Goal: Transaction & Acquisition: Download file/media

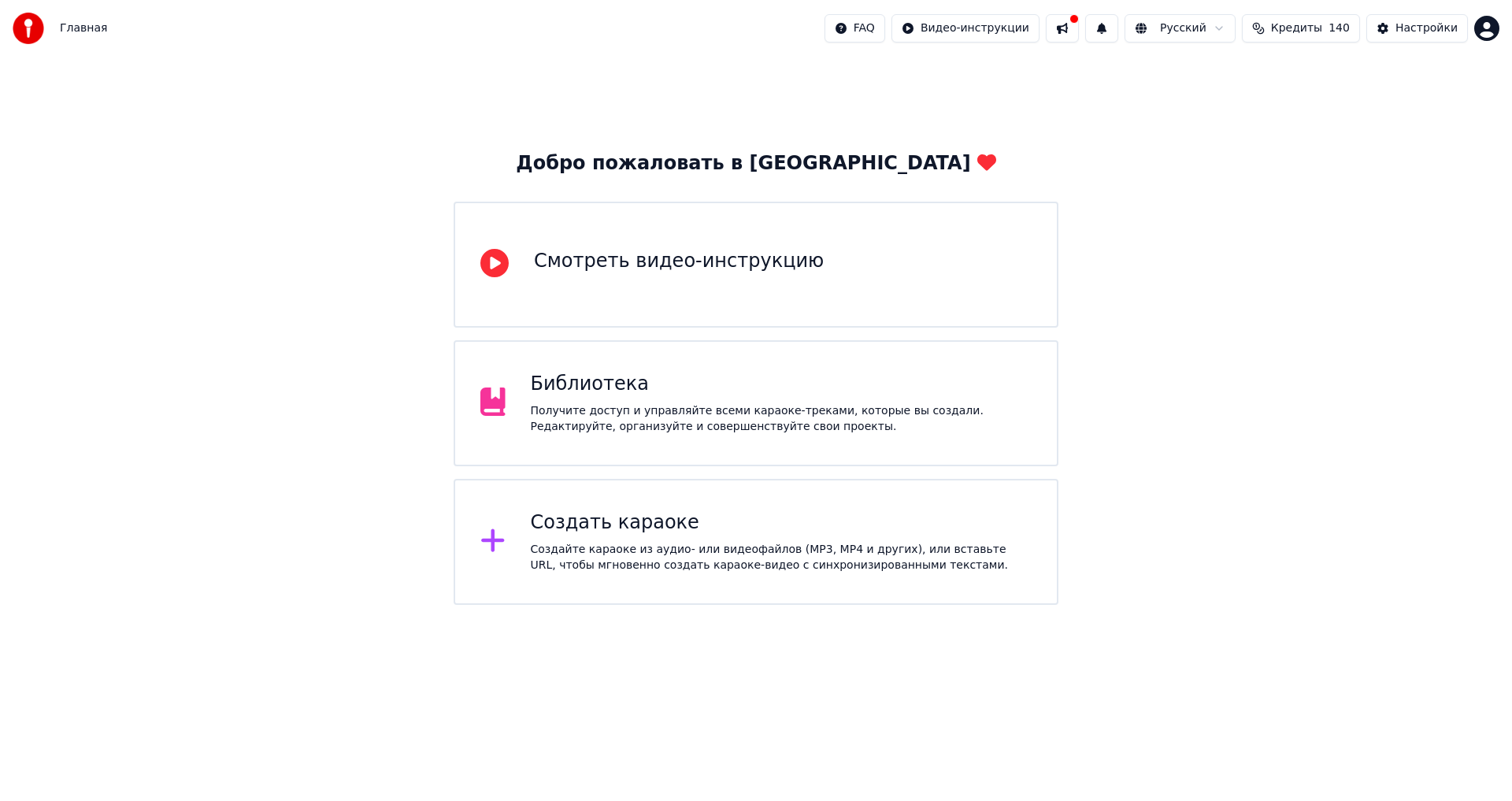
click at [740, 426] on div "Получите доступ и управляйте всеми караоке-треками, которые вы создали. Редакти…" at bounding box center [781, 418] width 501 height 31
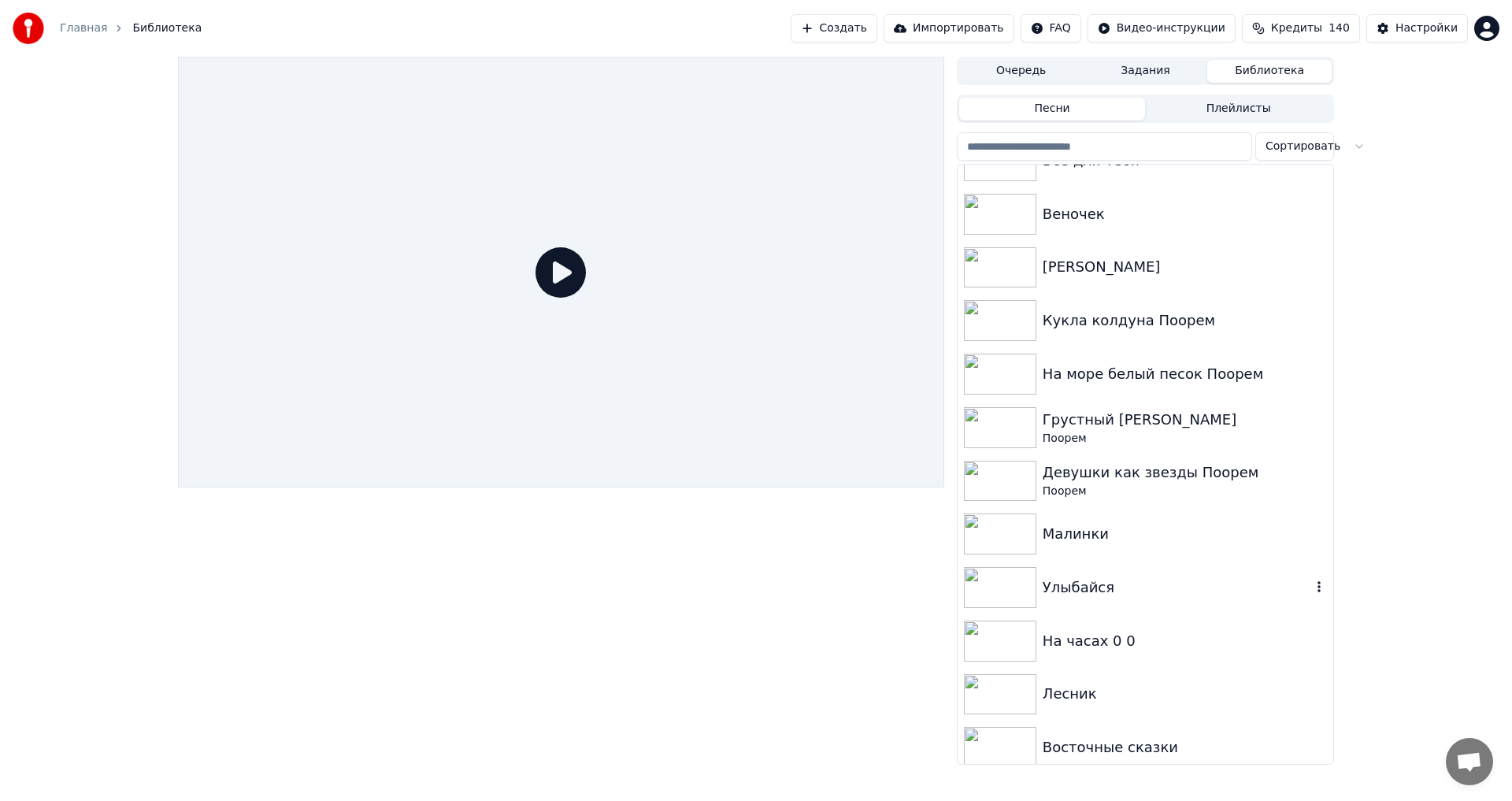
scroll to position [2206, 0]
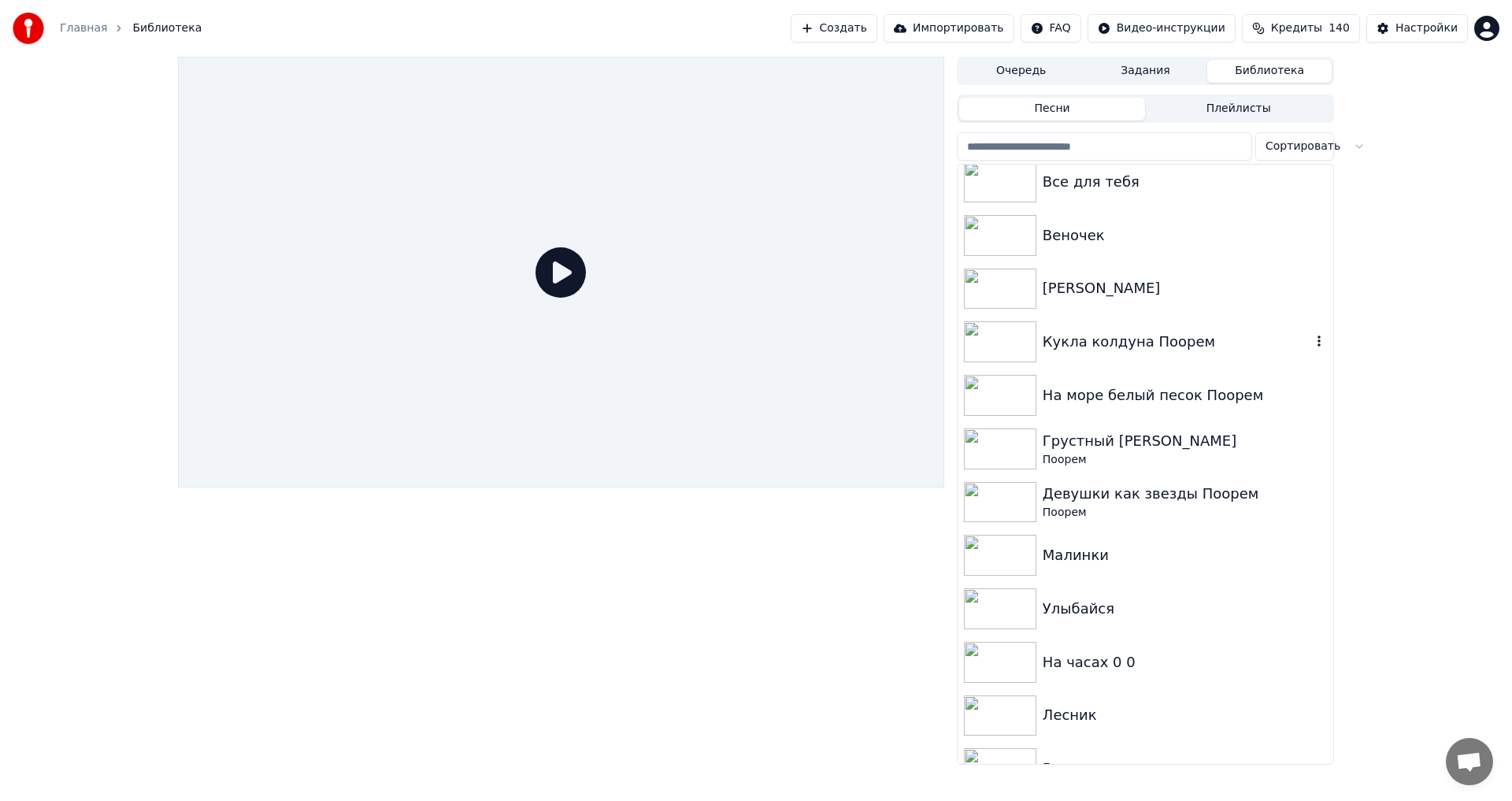
click at [1132, 363] on div "Кукла колдуна Поорем" at bounding box center [1145, 342] width 376 height 54
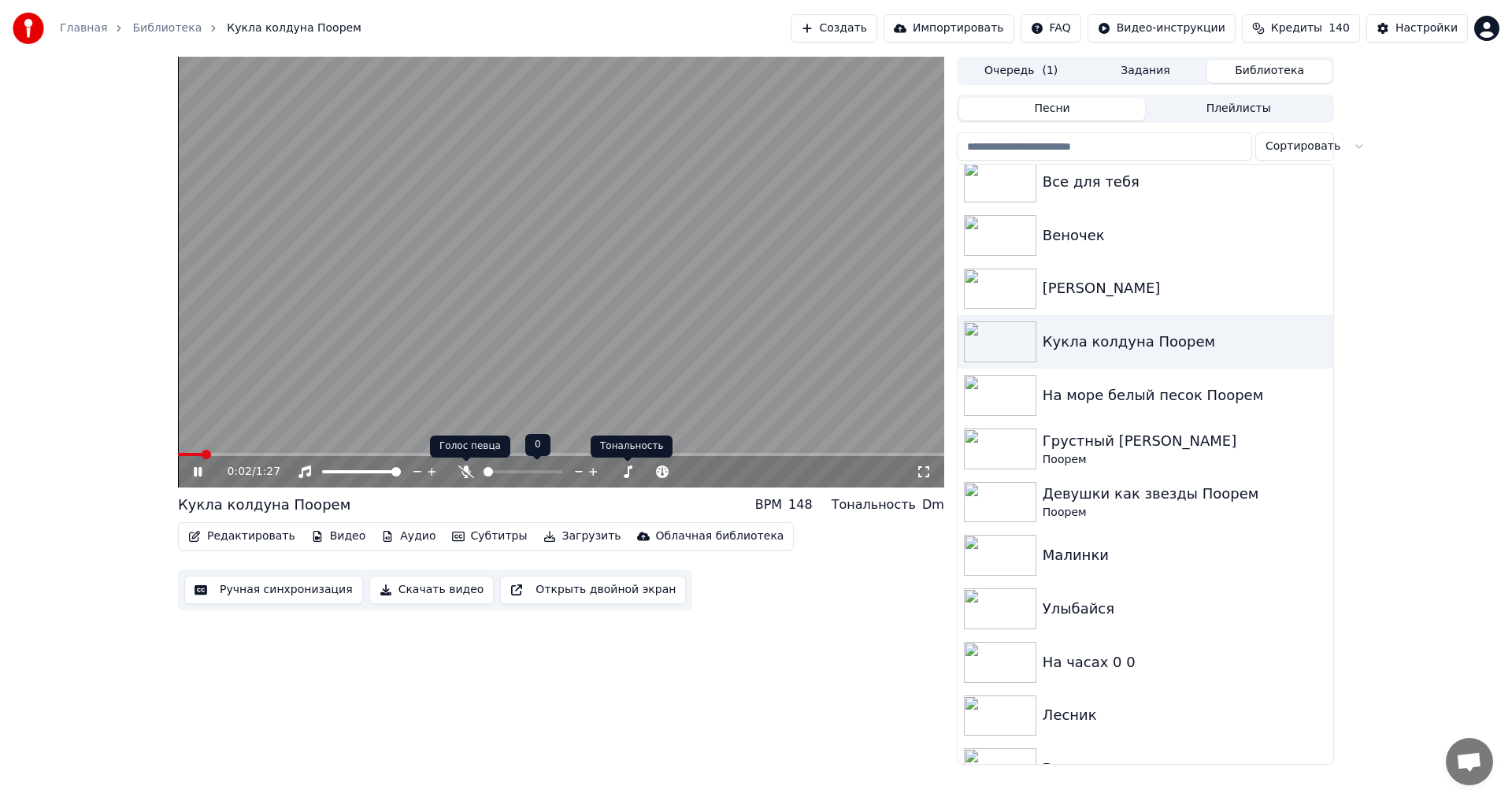
click at [467, 476] on icon at bounding box center [466, 471] width 16 height 13
click at [562, 474] on span at bounding box center [523, 472] width 78 height 3
click at [731, 363] on video at bounding box center [560, 271] width 766 height 431
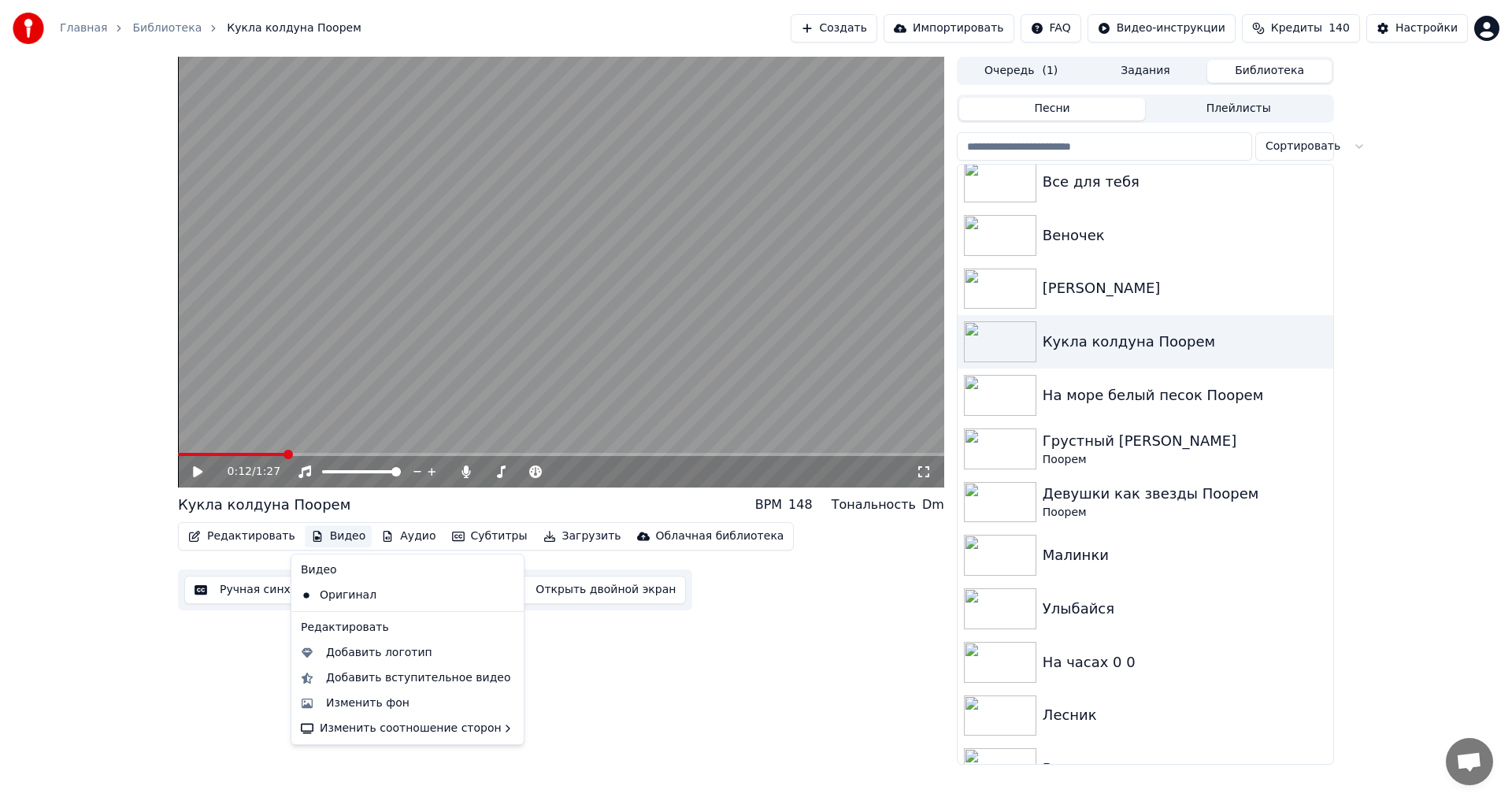
click at [313, 539] on icon "button" at bounding box center [317, 536] width 8 height 11
click at [362, 701] on div "Изменить фон" at bounding box center [367, 703] width 83 height 16
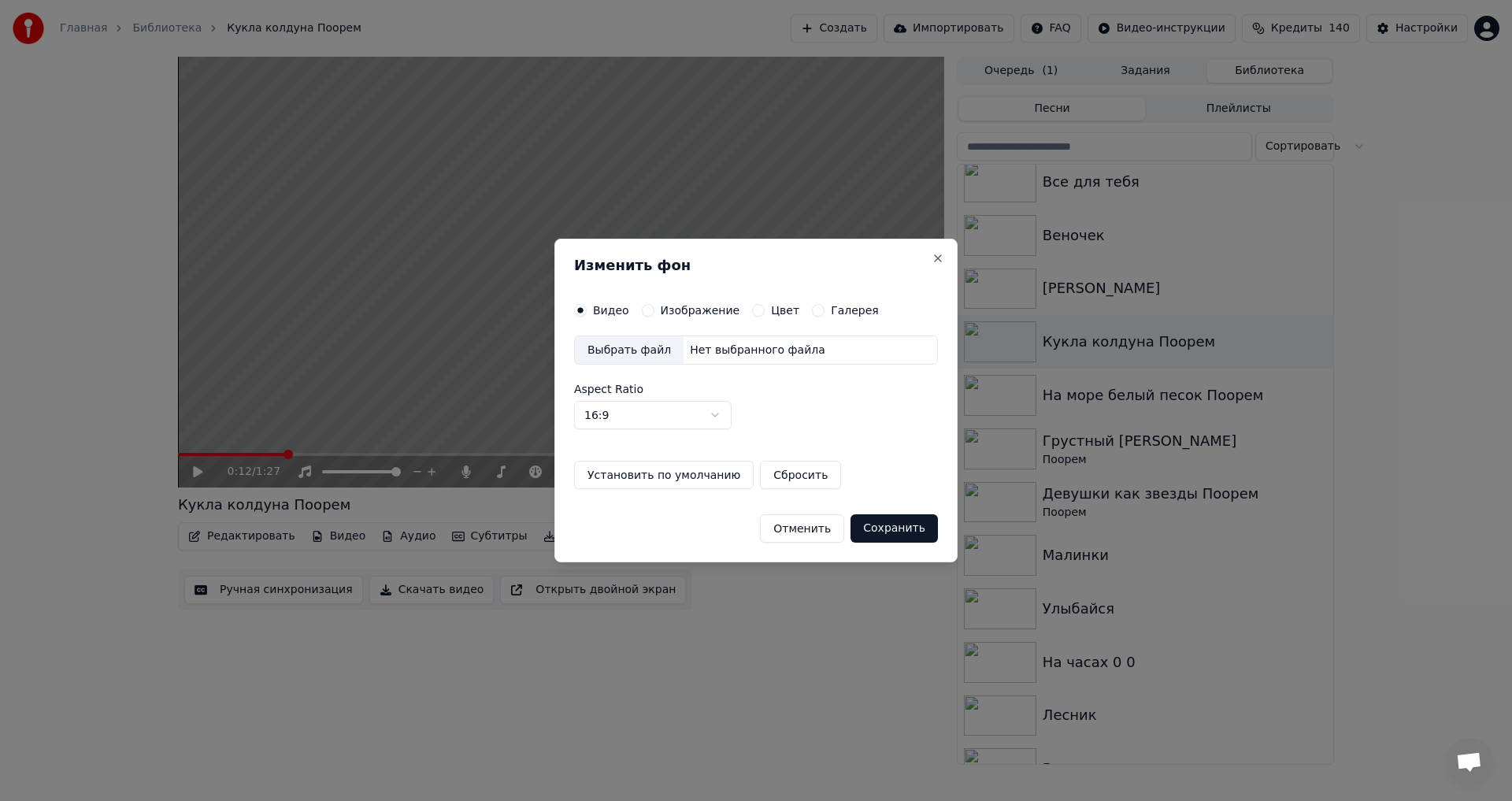
click at [719, 318] on div "Видео Изображение Цвет Галерея Выбрать файл Нет выбранного файла Aspect Ratio 1…" at bounding box center [756, 397] width 364 height 186
click at [676, 319] on div "Видео Изображение Цвет Галерея Выбрать файл Нет выбранного файла Aspect Ratio 1…" at bounding box center [756, 397] width 364 height 186
click at [675, 312] on label "Изображение" at bounding box center [700, 310] width 79 height 11
click at [654, 312] on button "Изображение" at bounding box center [648, 310] width 13 height 13
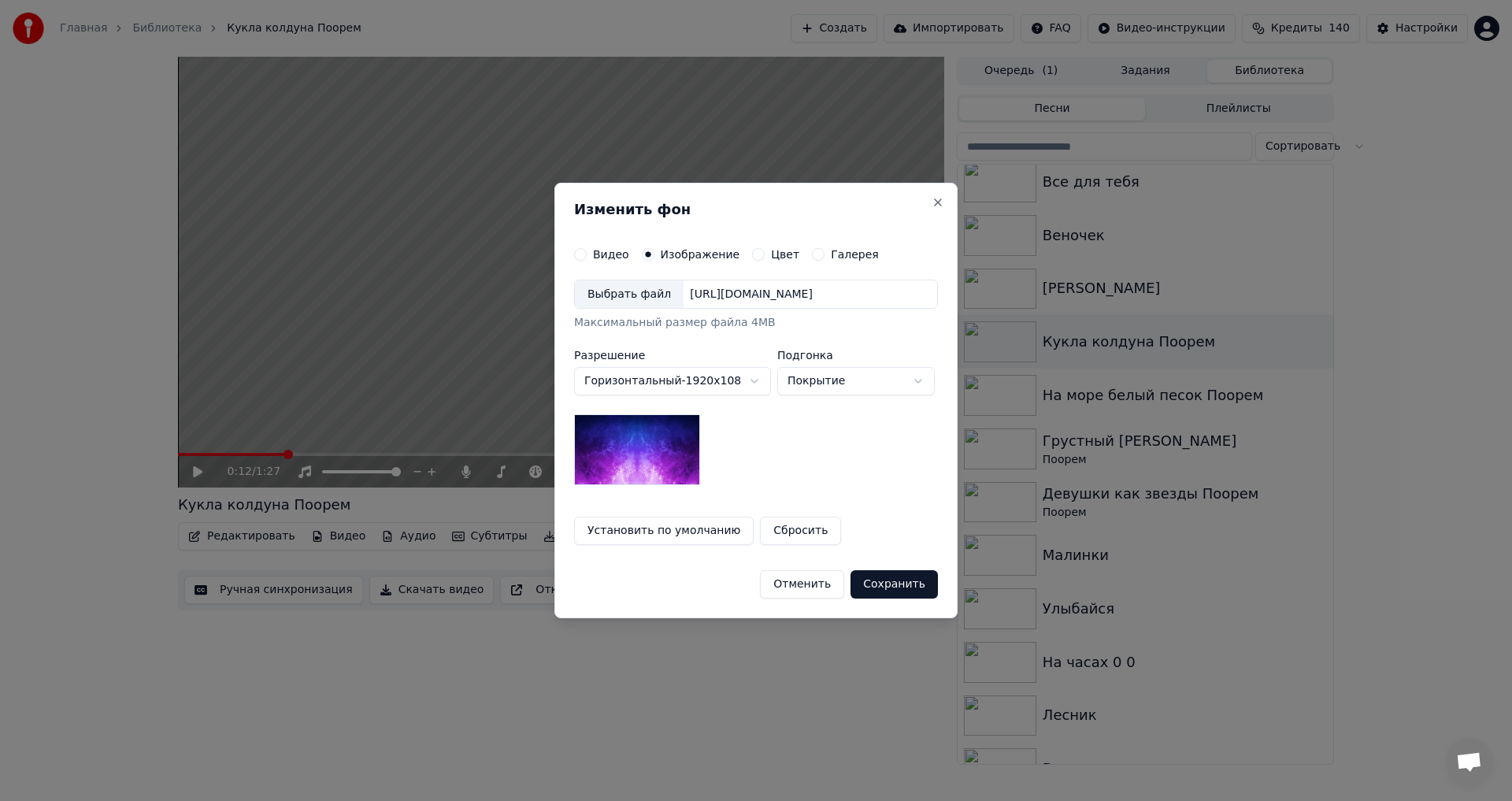
click at [652, 310] on div "Выбрать файл [URL][DOMAIN_NAME] Максимальный размер файла 4MB" at bounding box center [756, 306] width 364 height 52
click at [643, 305] on div "Выбрать файл" at bounding box center [629, 295] width 109 height 29
click at [910, 580] on button "Сохранить" at bounding box center [894, 585] width 88 height 29
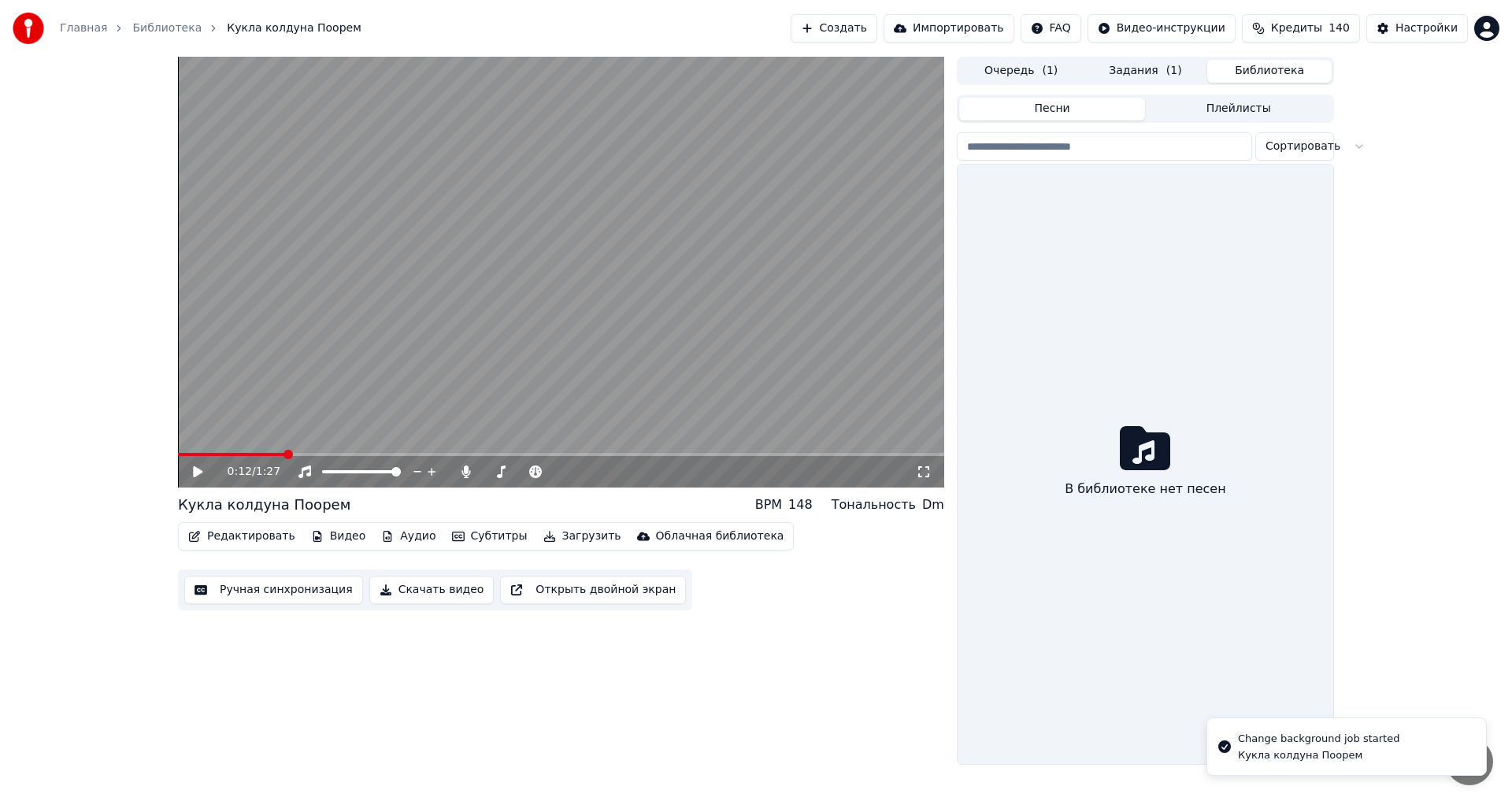
click at [1257, 70] on button "Библиотека" at bounding box center [1269, 71] width 125 height 23
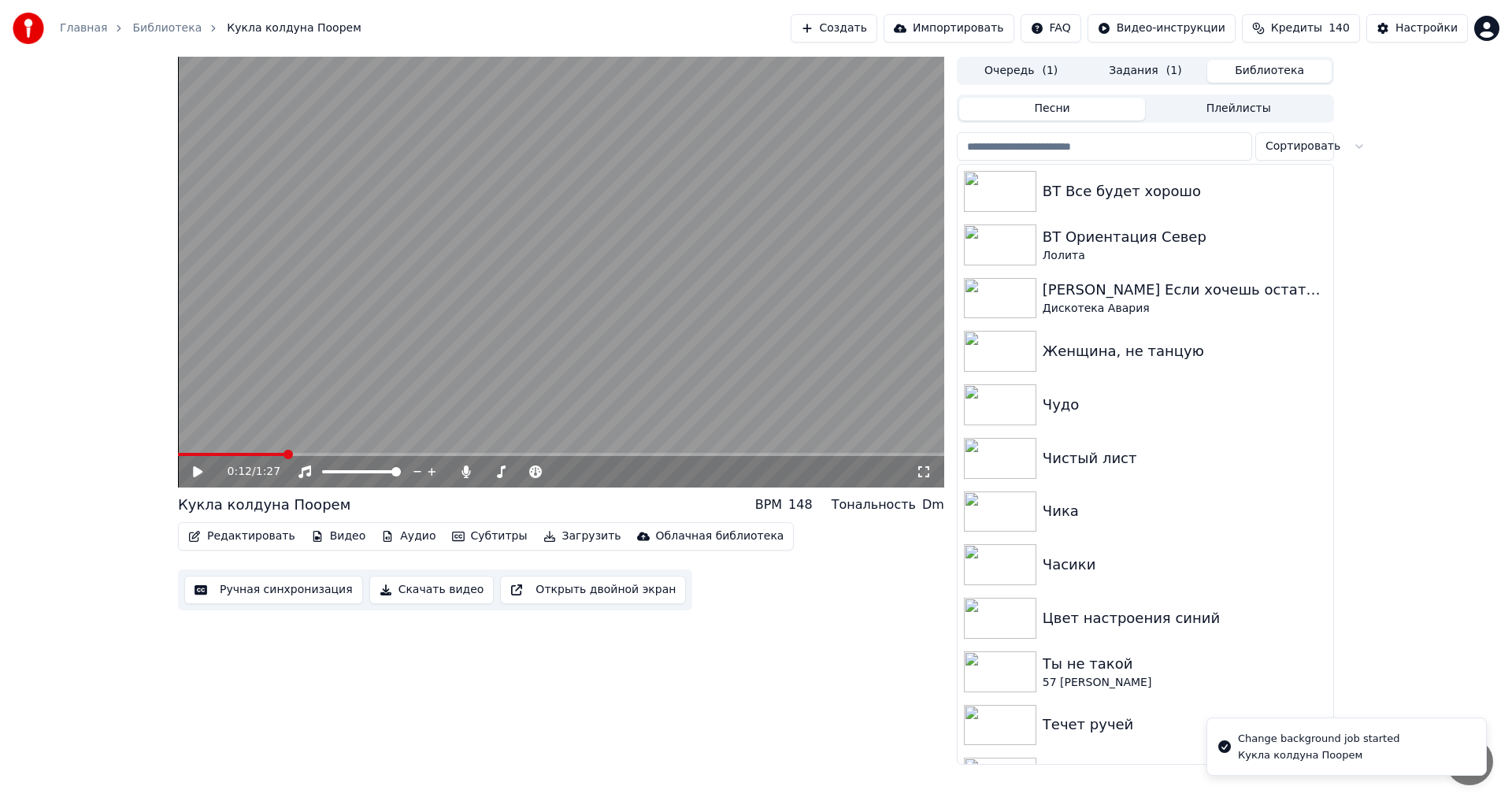
click at [1123, 142] on input "search" at bounding box center [1104, 147] width 295 height 29
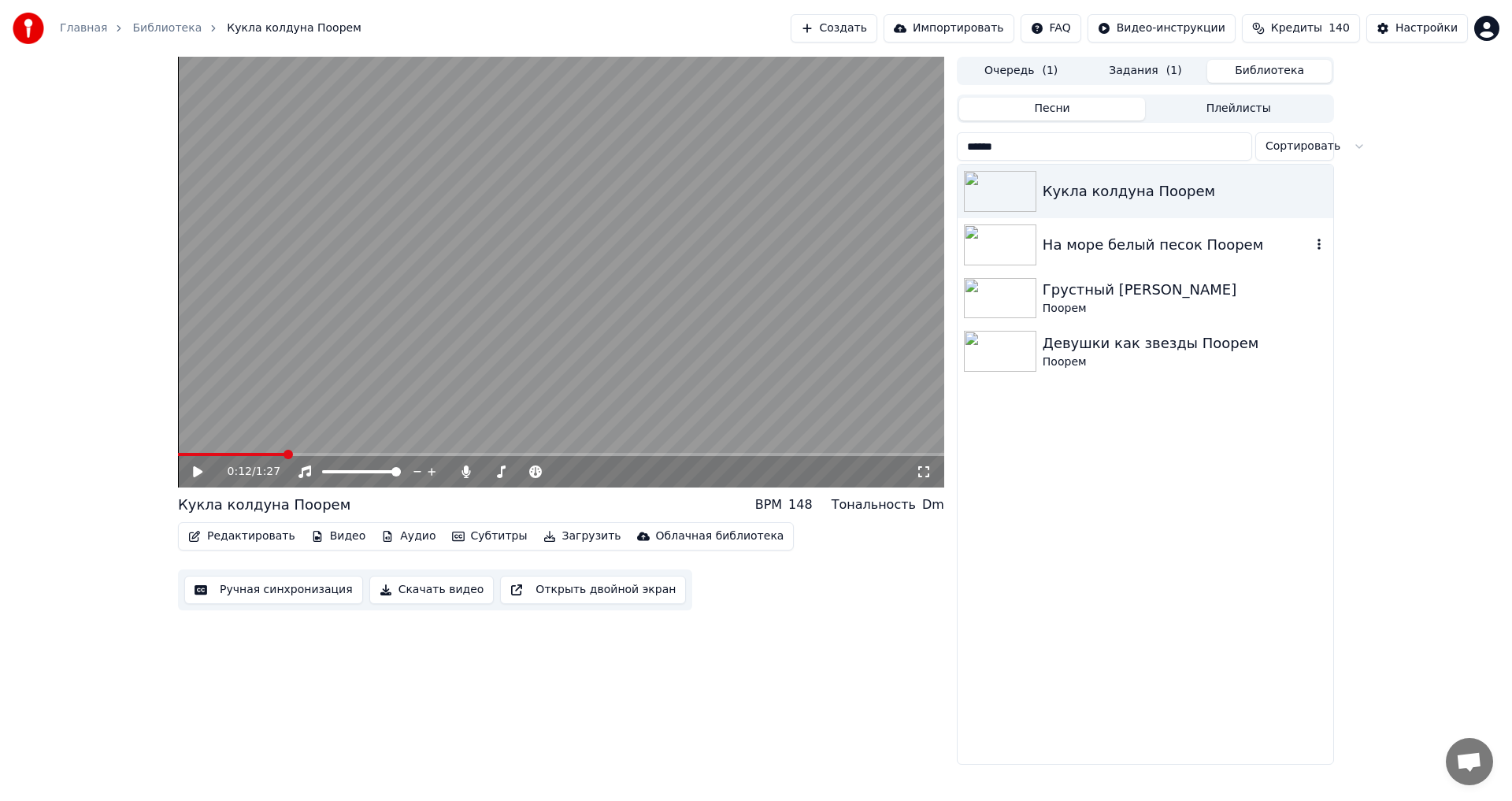
type input "******"
click at [1117, 239] on div "На море белый песок Поорем" at bounding box center [1177, 245] width 269 height 22
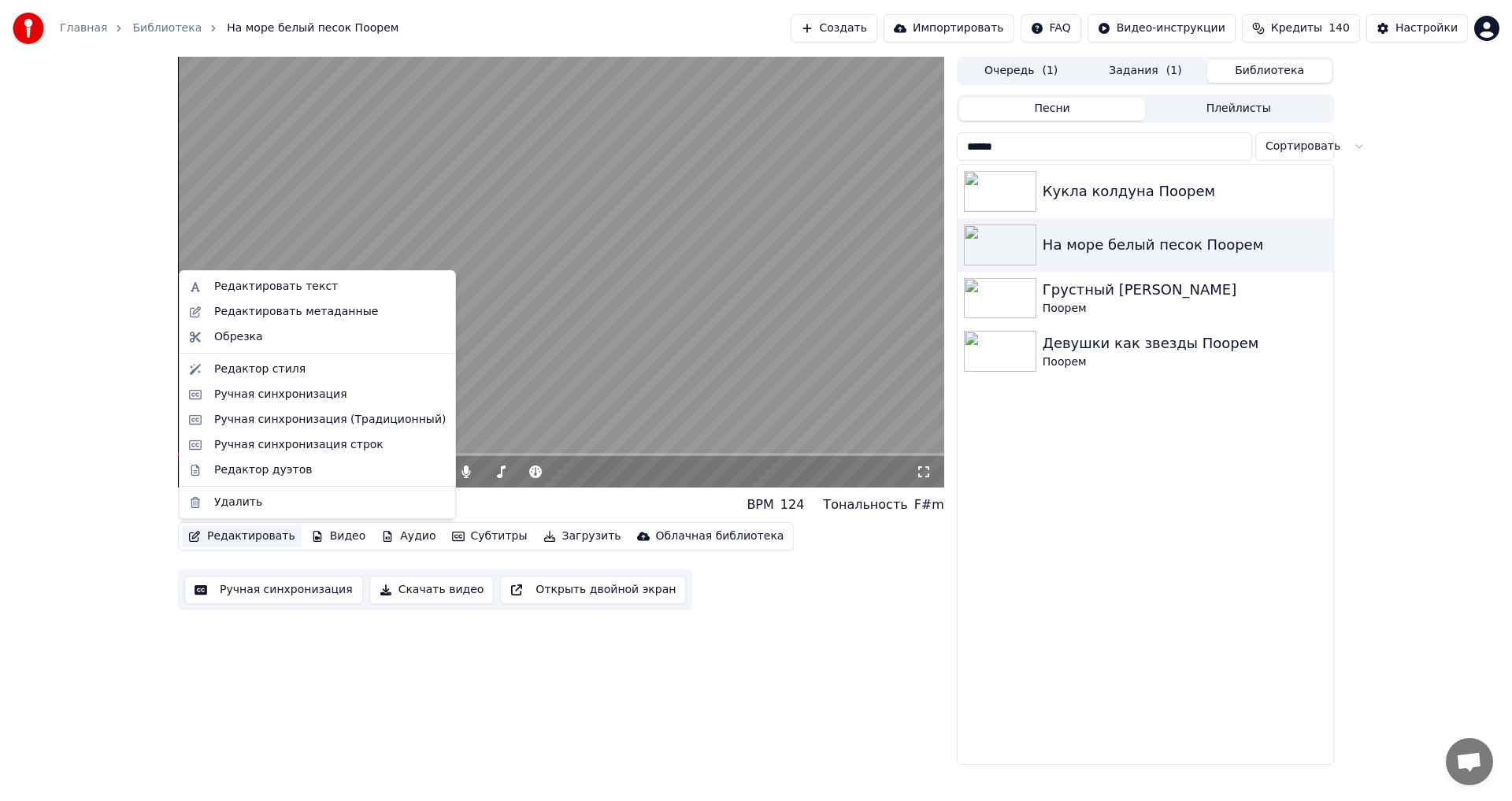
click at [247, 542] on button "Редактировать" at bounding box center [242, 536] width 120 height 22
click at [322, 317] on div "Редактировать метаданные" at bounding box center [296, 312] width 164 height 16
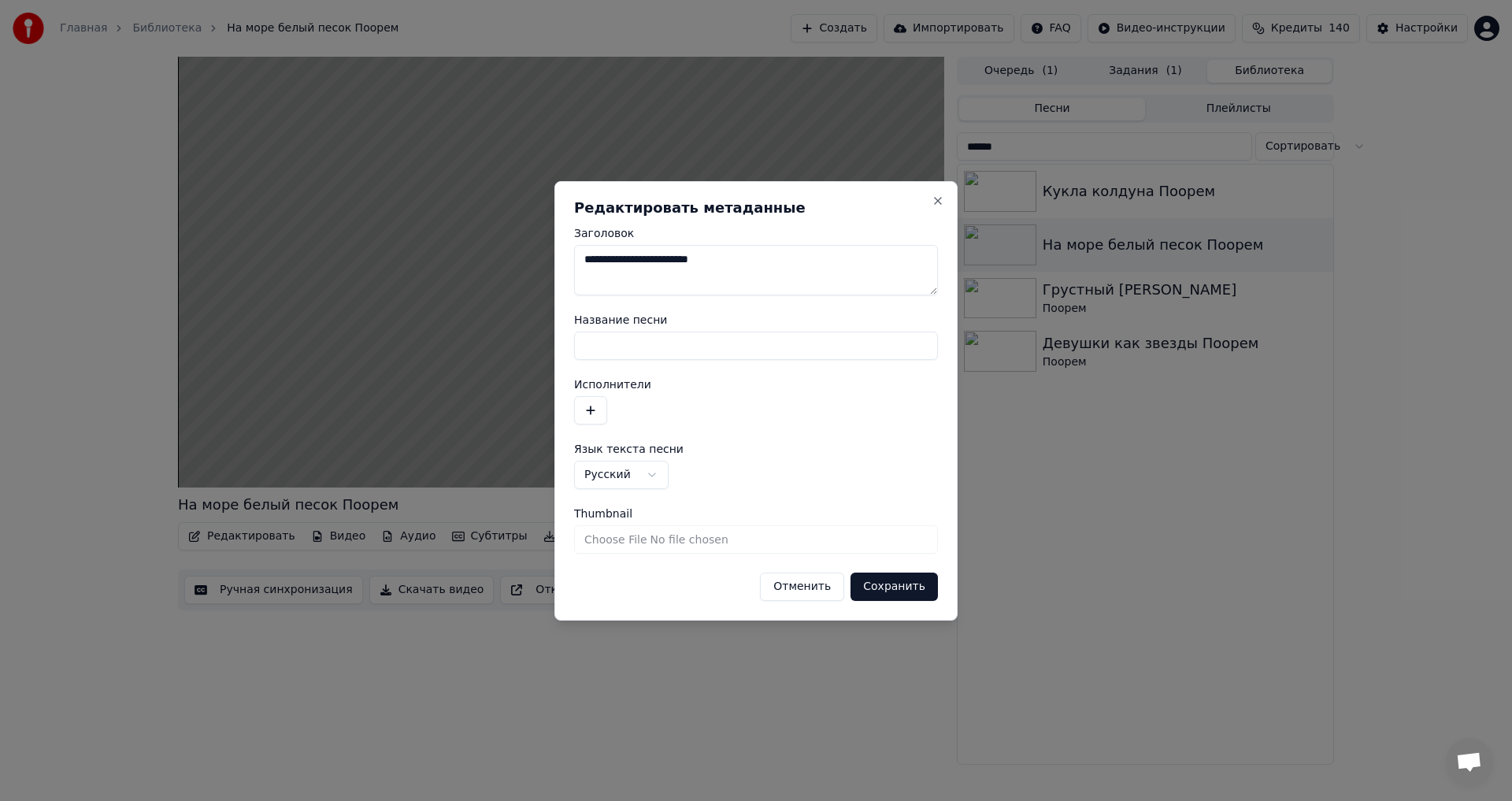
drag, startPoint x: 775, startPoint y: 270, endPoint x: 699, endPoint y: 266, distance: 76.1
click at [699, 266] on textarea "**********" at bounding box center [756, 271] width 364 height 51
click at [582, 262] on textarea "**********" at bounding box center [756, 271] width 364 height 51
type textarea "**********"
click at [912, 579] on button "Сохранить" at bounding box center [894, 587] width 88 height 29
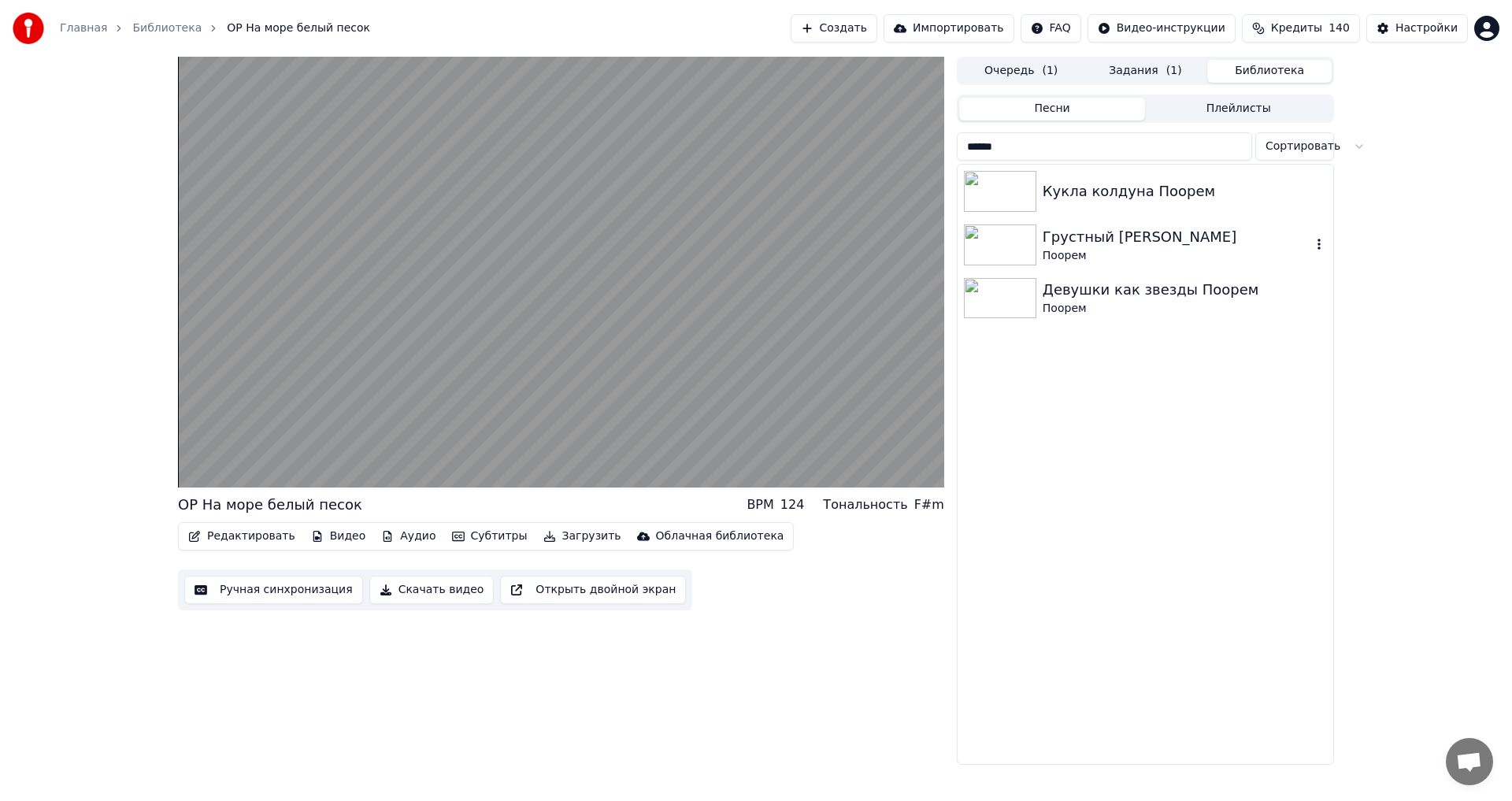
click at [1177, 237] on div "Грустный [PERSON_NAME]" at bounding box center [1177, 237] width 269 height 22
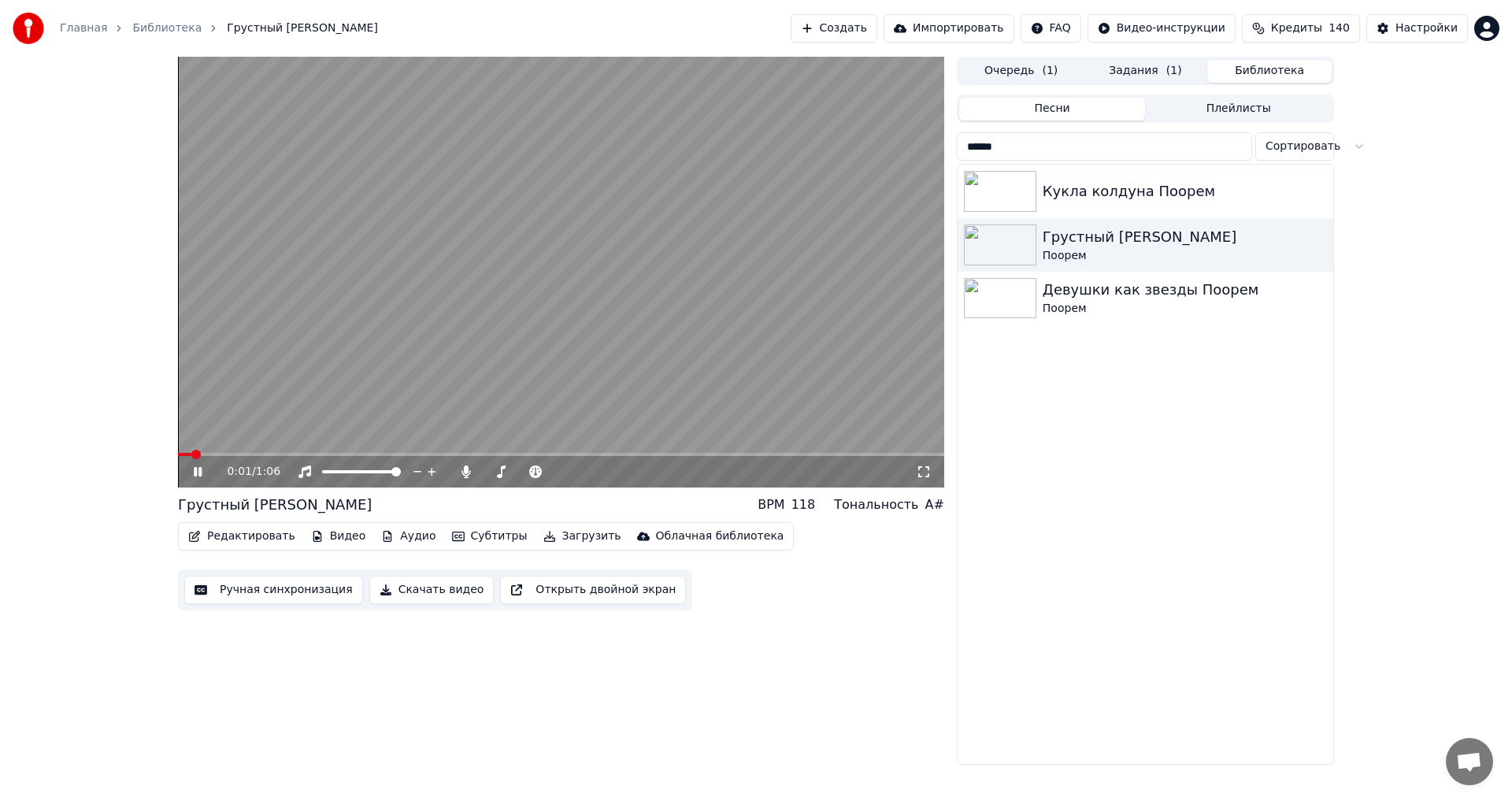
click at [314, 539] on button "Видео" at bounding box center [339, 536] width 67 height 22
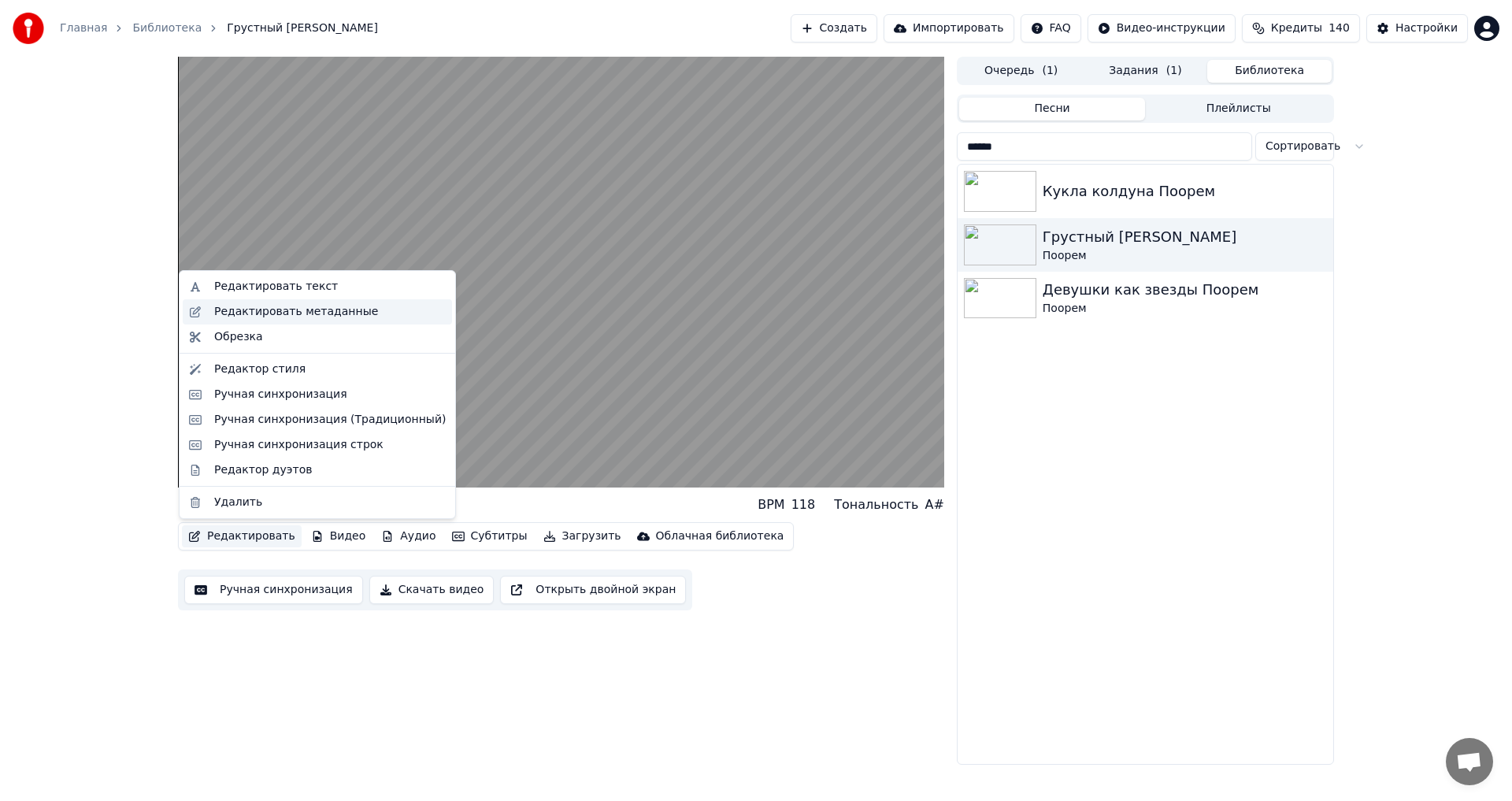
click at [302, 315] on div "Редактировать метаданные" at bounding box center [296, 312] width 164 height 16
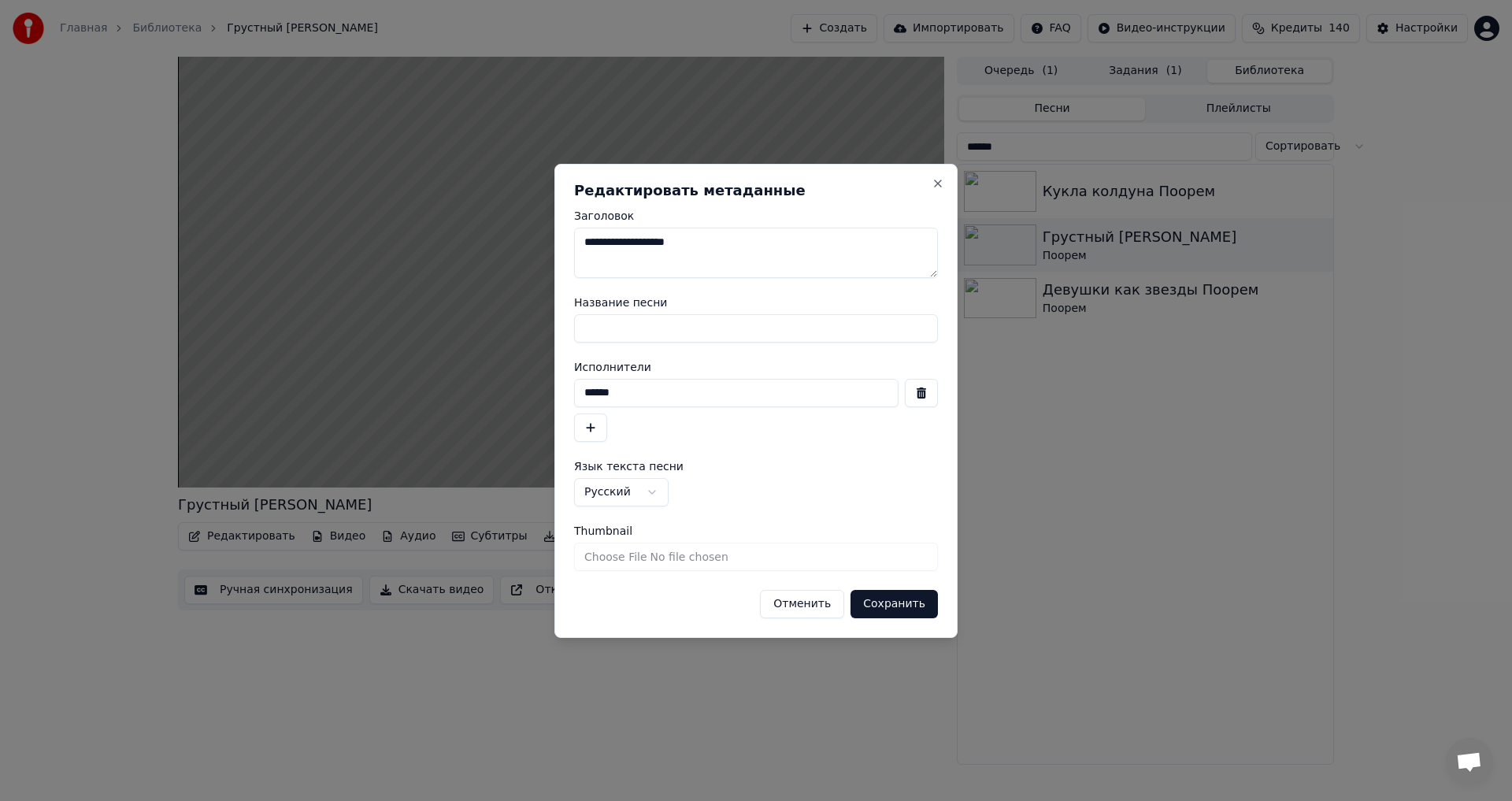
drag, startPoint x: 725, startPoint y: 244, endPoint x: 657, endPoint y: 234, distance: 68.7
click at [657, 234] on textarea "**********" at bounding box center [756, 253] width 364 height 51
click at [587, 246] on textarea "**********" at bounding box center [756, 253] width 364 height 51
type textarea "**********"
click at [903, 599] on button "Сохранить" at bounding box center [894, 605] width 88 height 29
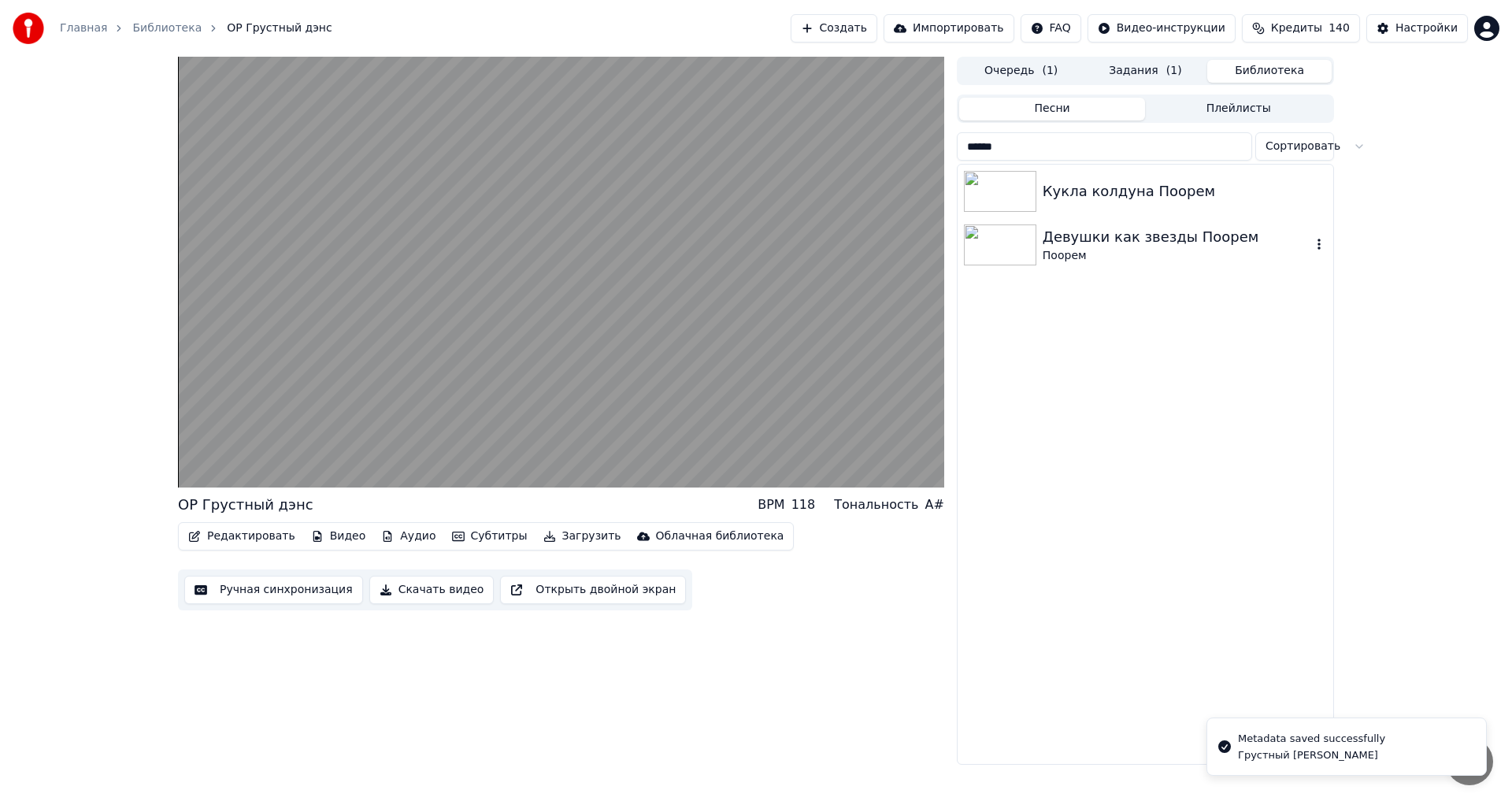
click at [1179, 248] on div "Поорем" at bounding box center [1177, 255] width 269 height 16
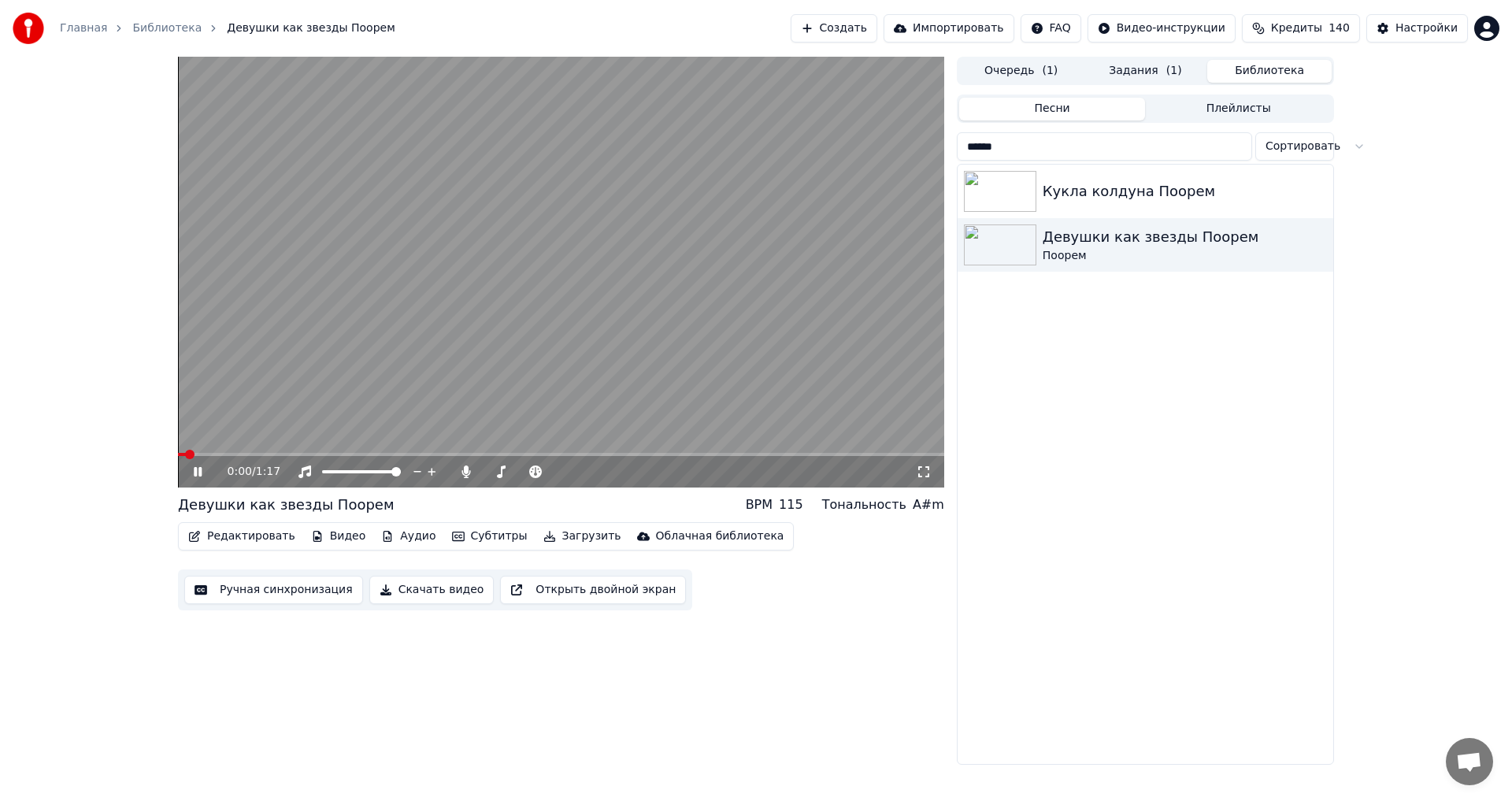
click at [240, 548] on div "Редактировать Видео Аудио Субтитры Загрузить Облачная библиотека" at bounding box center [485, 537] width 616 height 29
click at [239, 545] on button "Редактировать" at bounding box center [242, 536] width 120 height 22
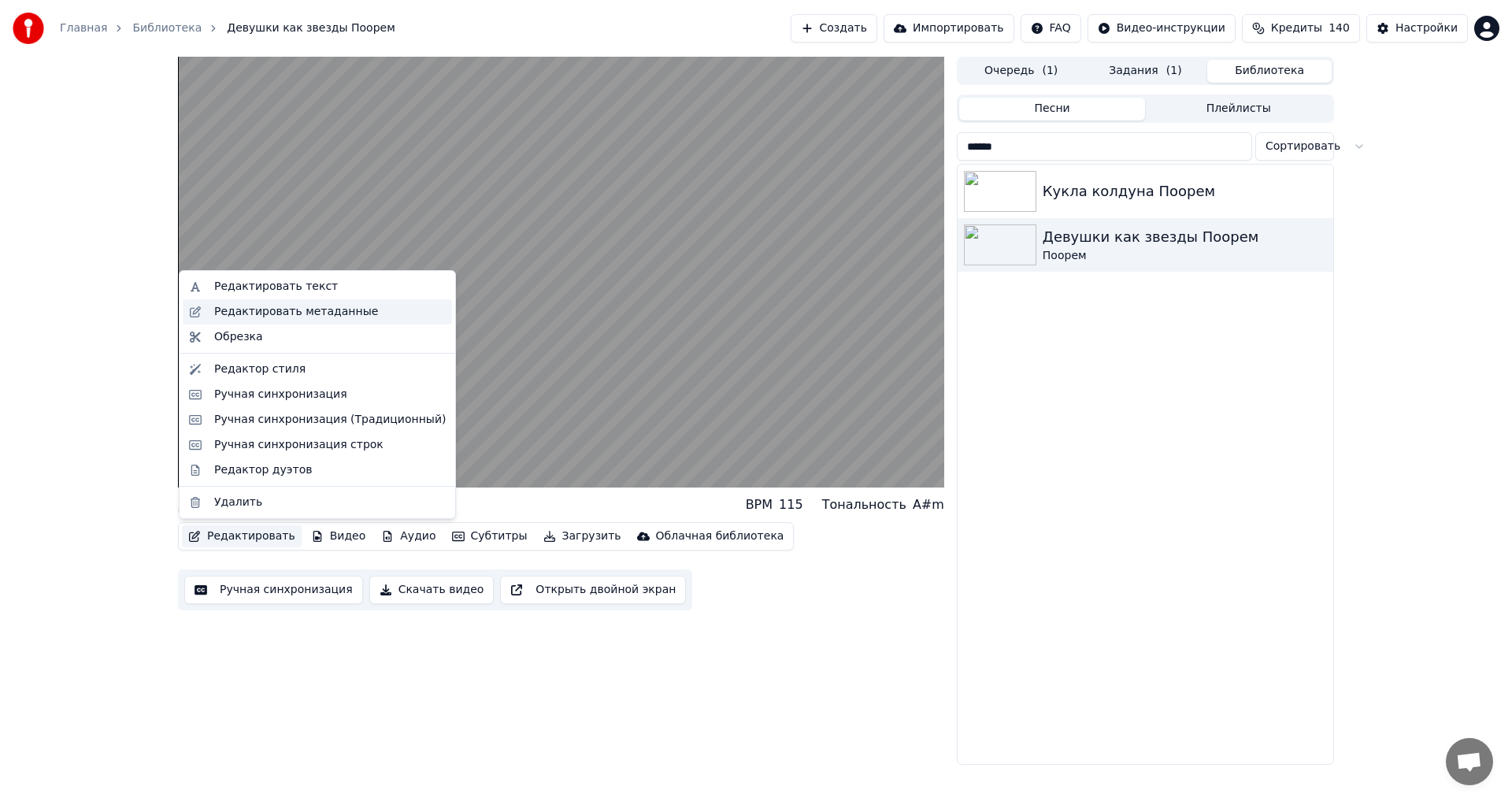
click at [276, 318] on div "Редактировать метаданные" at bounding box center [296, 312] width 164 height 16
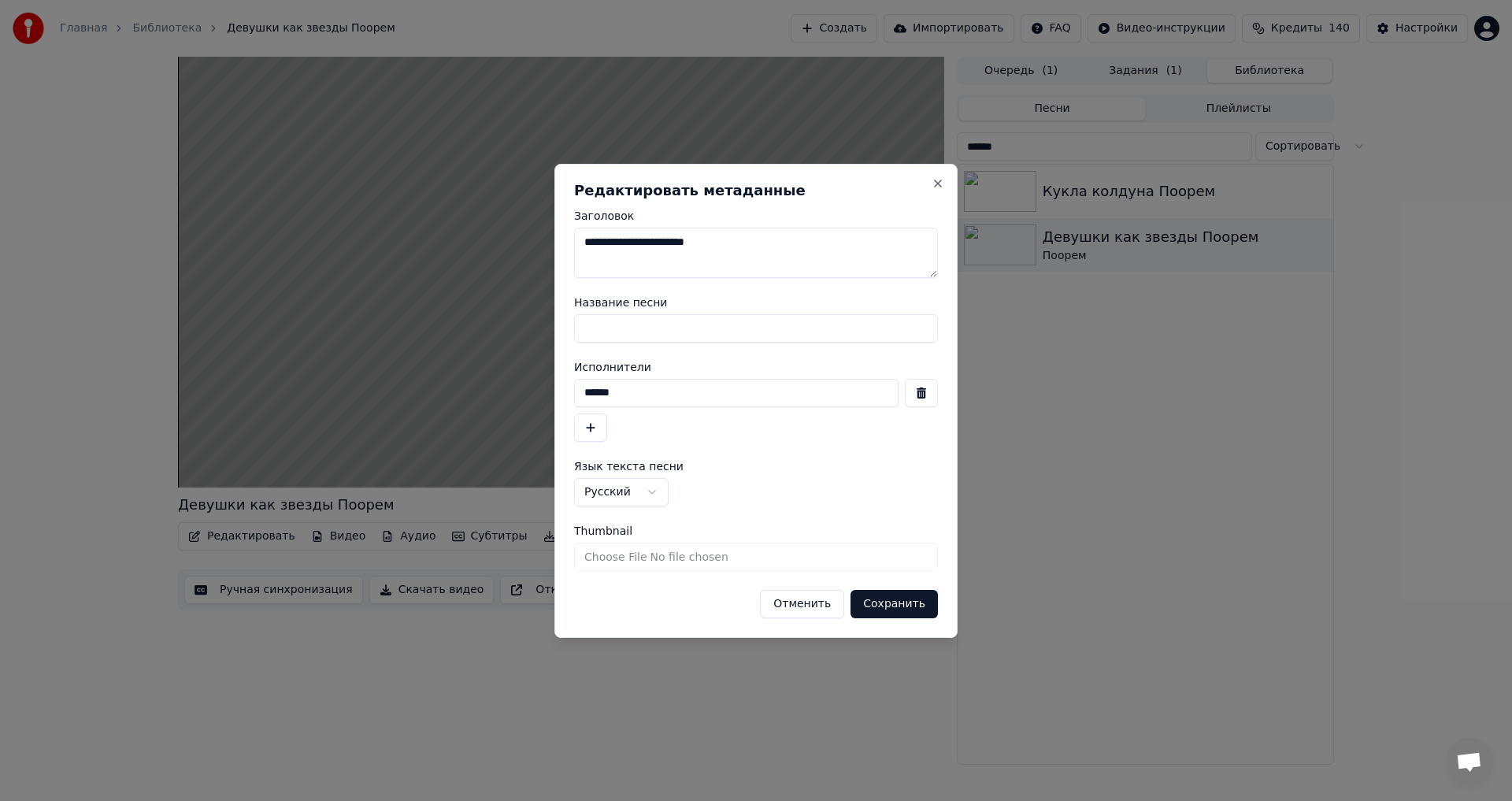
drag, startPoint x: 737, startPoint y: 249, endPoint x: 687, endPoint y: 242, distance: 50.5
click at [687, 242] on textarea "**********" at bounding box center [756, 253] width 364 height 51
click at [581, 245] on textarea "**********" at bounding box center [756, 253] width 364 height 51
type textarea "**********"
click at [906, 609] on button "Сохранить" at bounding box center [894, 605] width 88 height 29
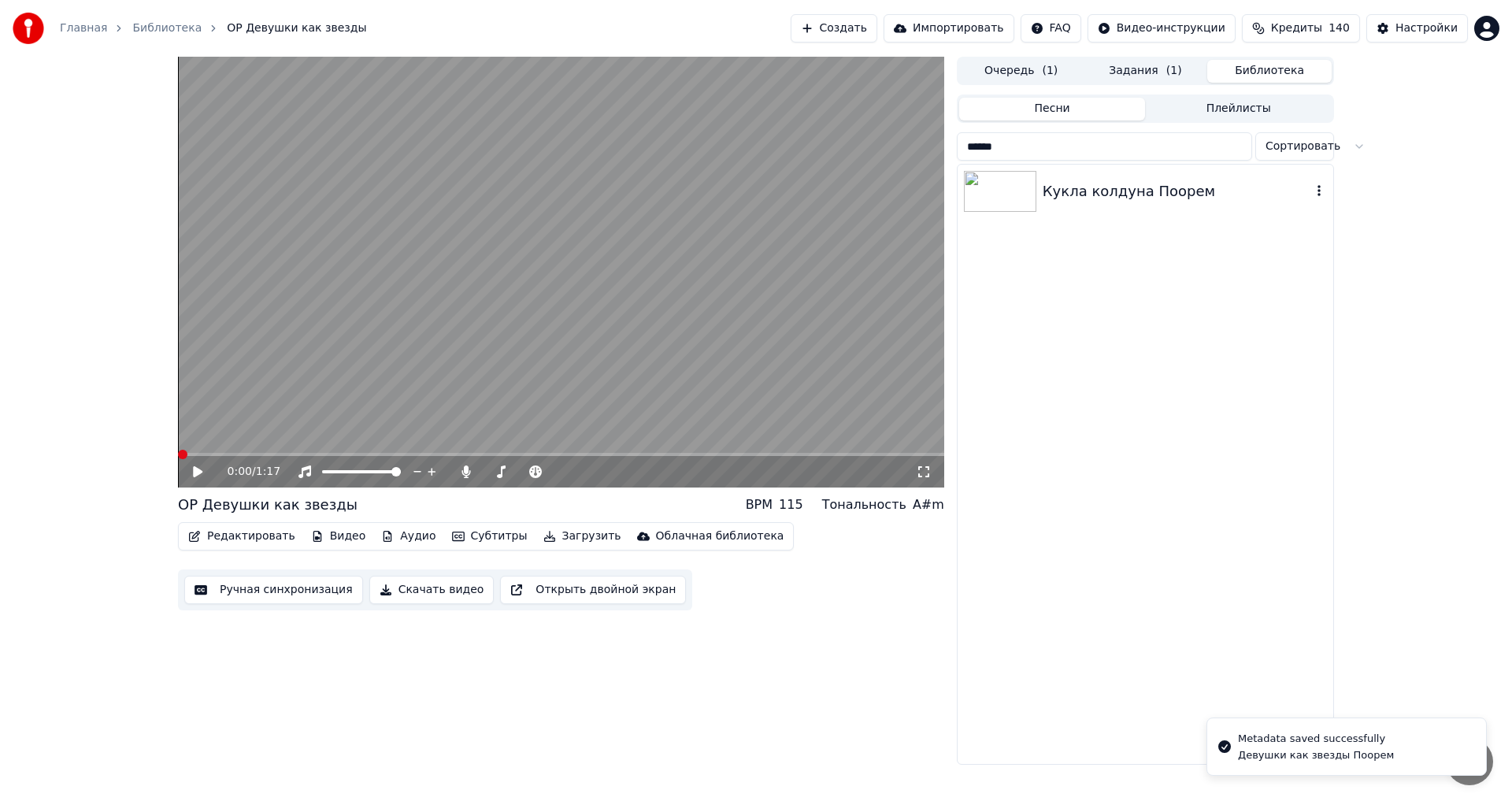
click at [1075, 191] on div "Кукла колдуна Поорем" at bounding box center [1177, 191] width 269 height 22
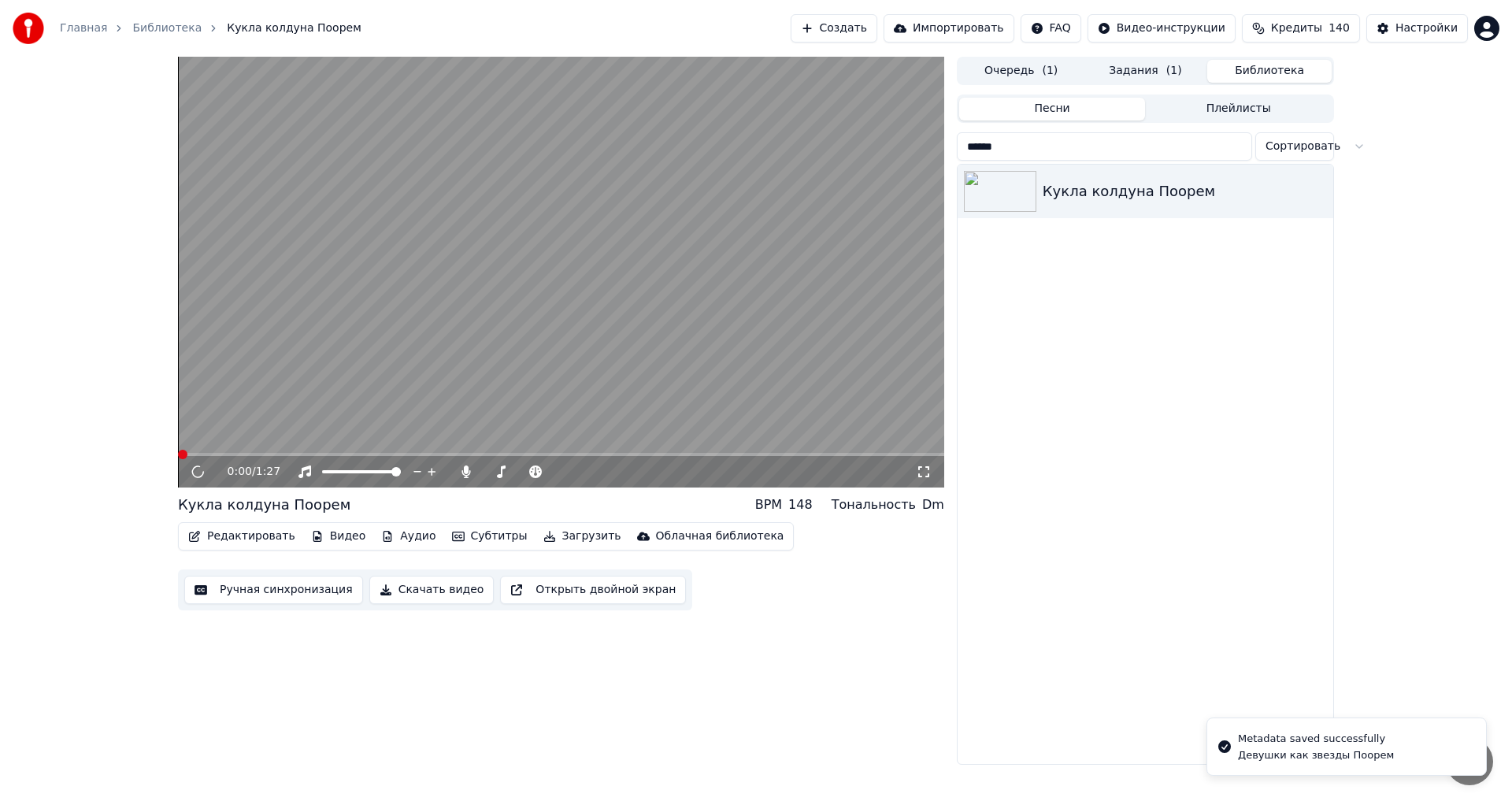
click at [248, 540] on button "Редактировать" at bounding box center [242, 536] width 120 height 22
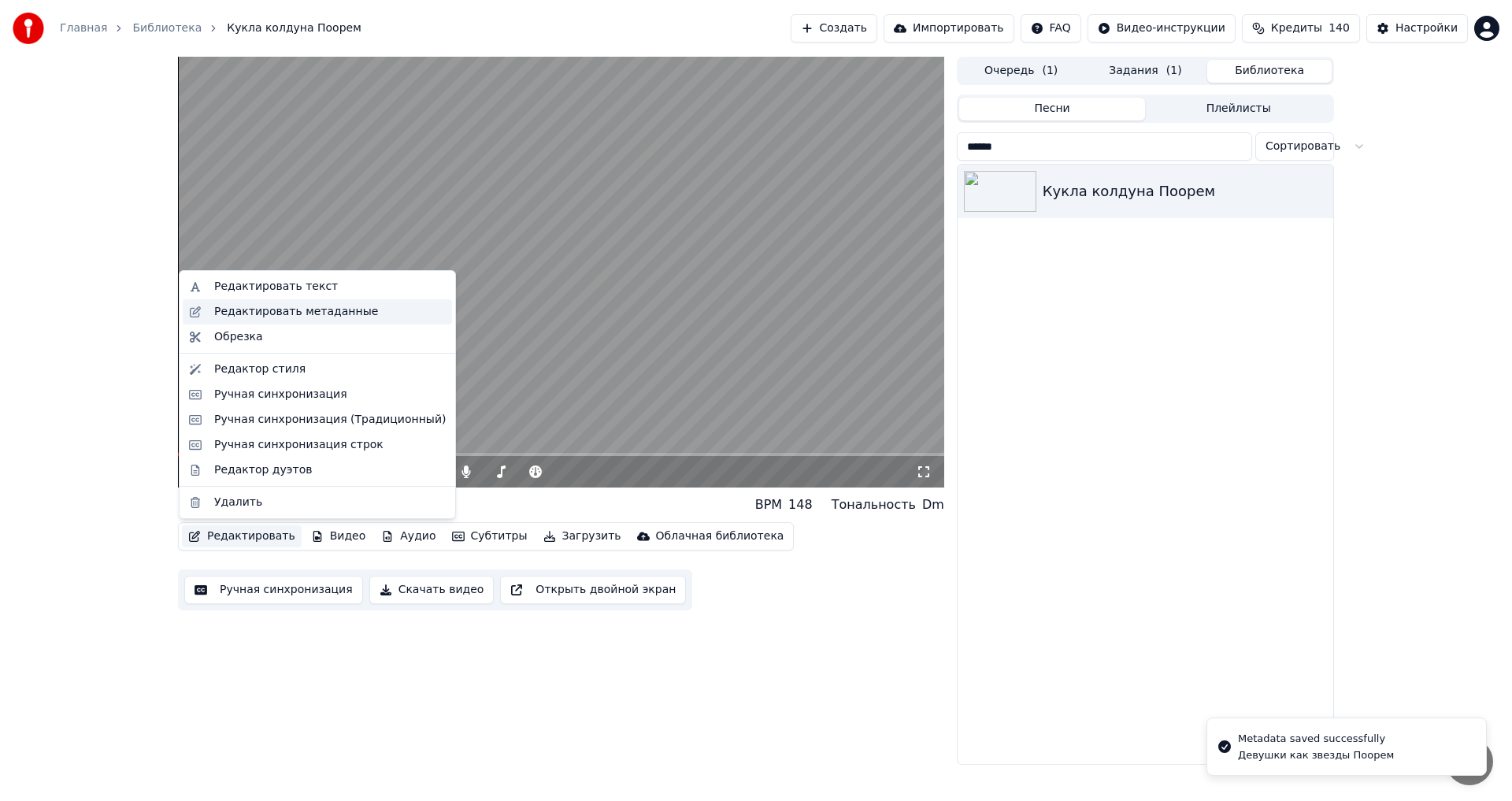
click at [296, 315] on div "Редактировать метаданные" at bounding box center [296, 312] width 164 height 16
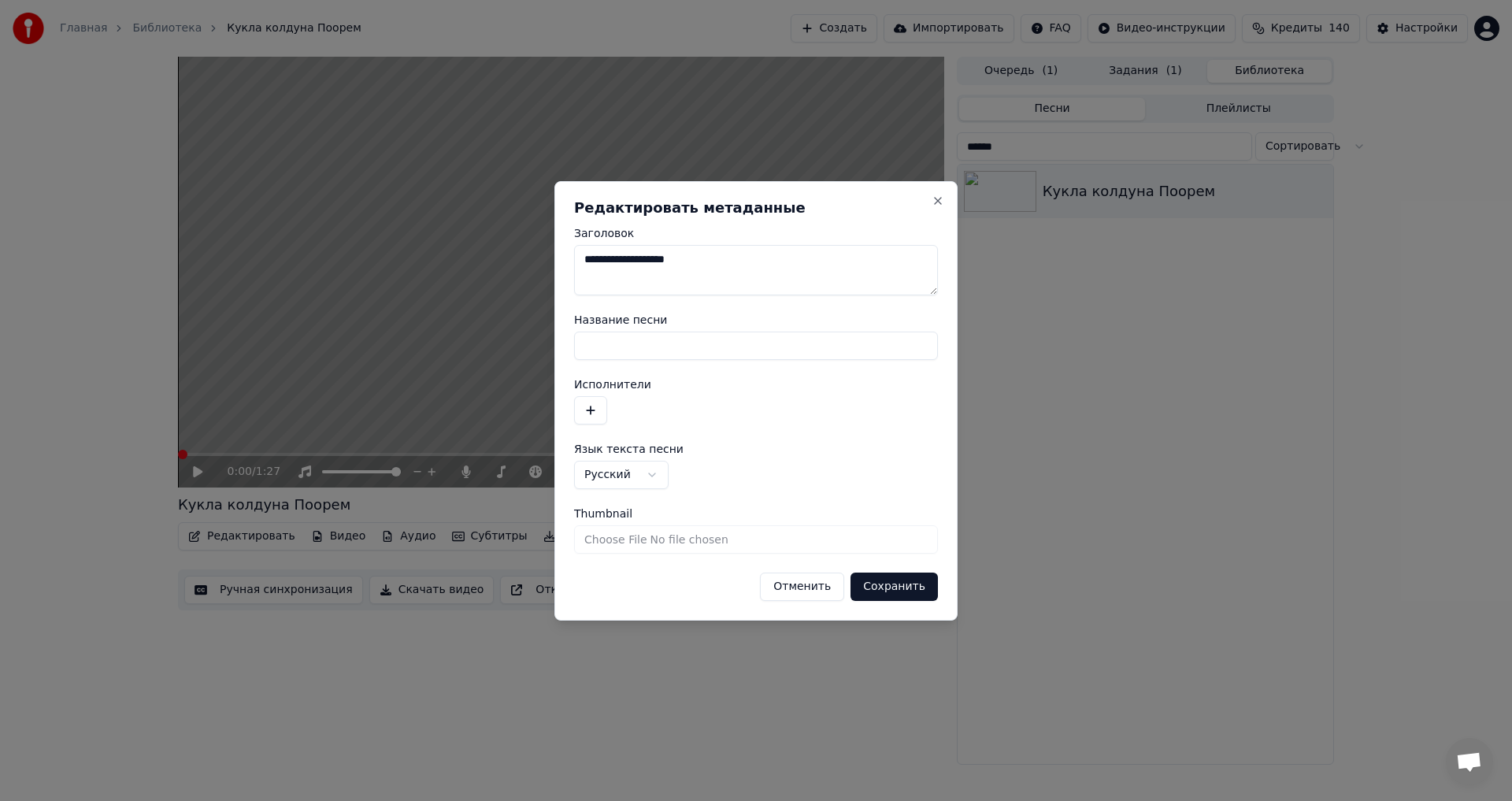
drag, startPoint x: 723, startPoint y: 267, endPoint x: 657, endPoint y: 269, distance: 66.0
click at [657, 269] on textarea "**********" at bounding box center [756, 271] width 364 height 51
click at [580, 264] on textarea "**********" at bounding box center [756, 271] width 364 height 51
type textarea "**********"
click at [883, 592] on button "Сохранить" at bounding box center [894, 587] width 88 height 29
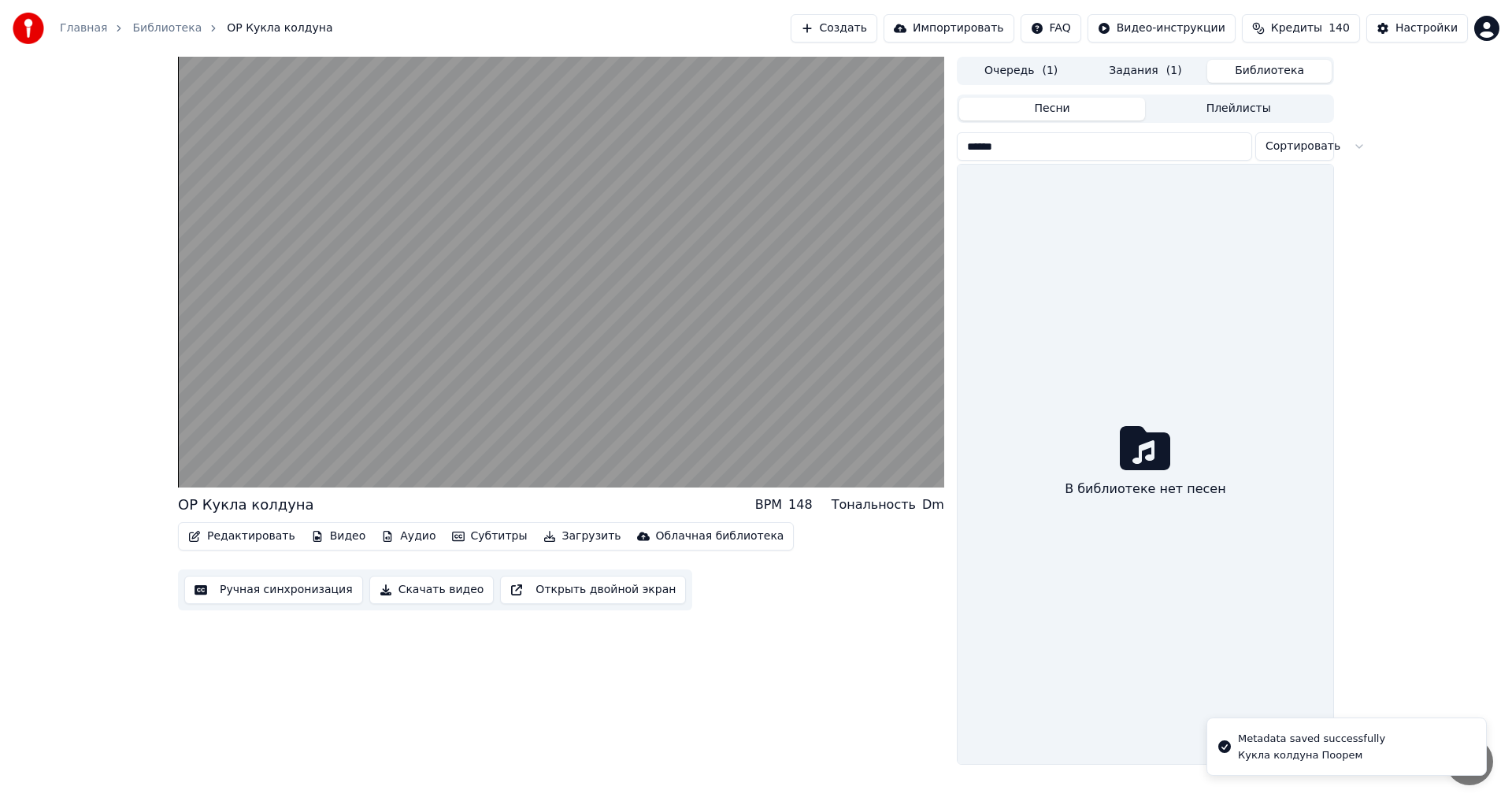
click at [1237, 148] on input "******" at bounding box center [1104, 147] width 295 height 29
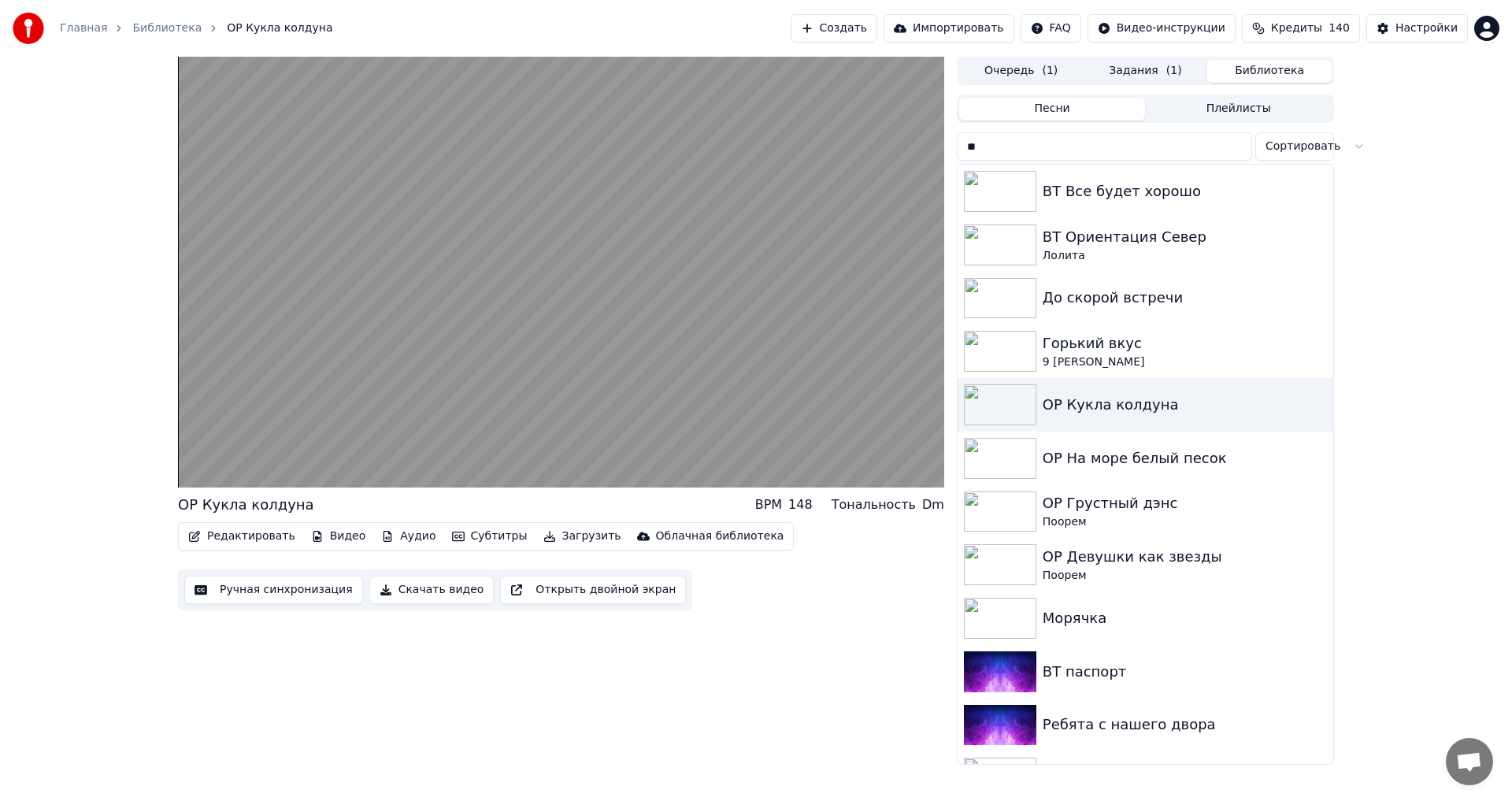
type input "**"
click at [1219, 452] on div "ОР На море белый песок" at bounding box center [1177, 459] width 269 height 22
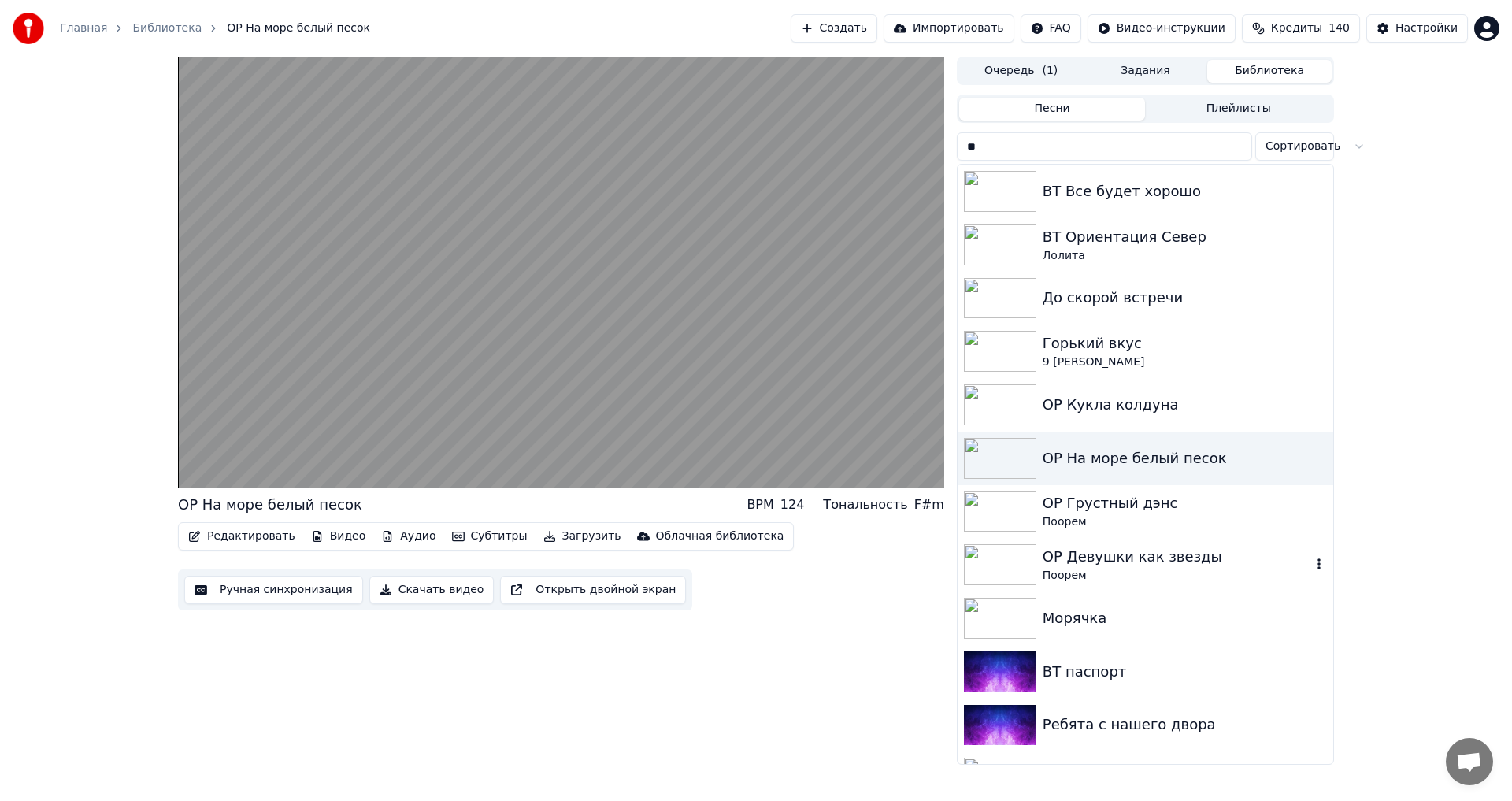
click at [1178, 567] on div "ОР Девушки как звезды" at bounding box center [1177, 557] width 269 height 22
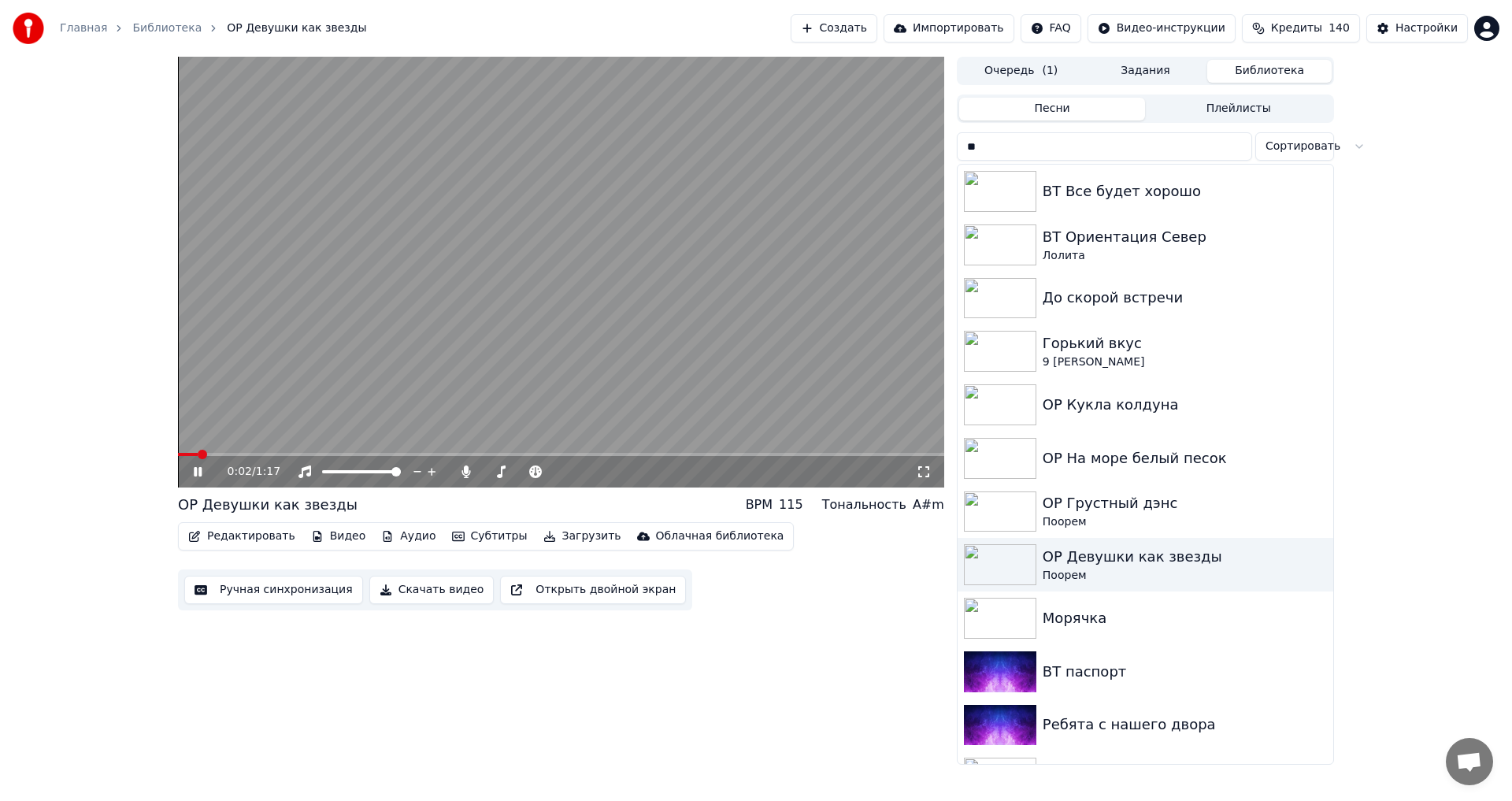
click at [247, 534] on button "Редактировать" at bounding box center [242, 536] width 120 height 22
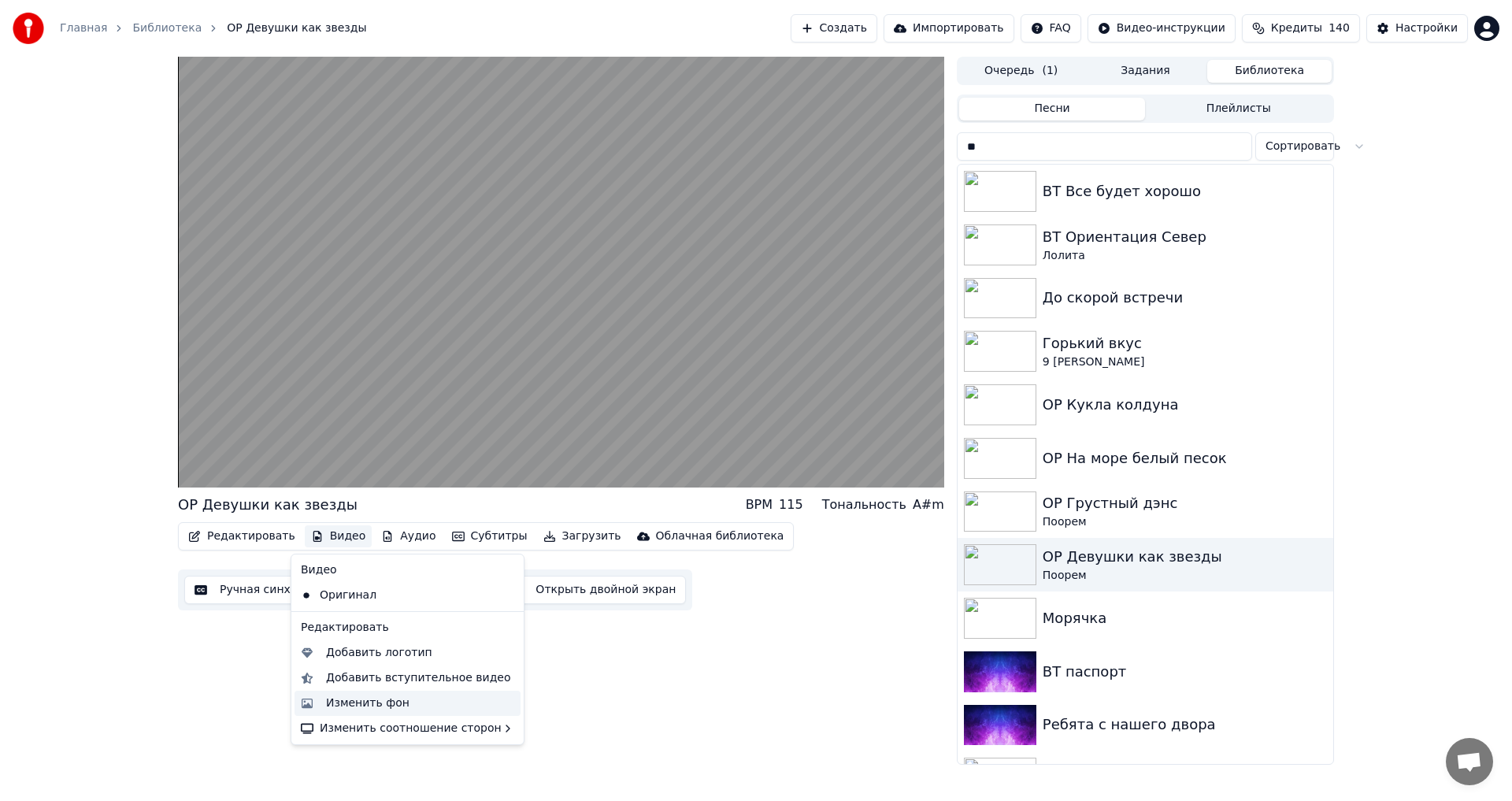
click at [366, 697] on div "Изменить фон" at bounding box center [367, 703] width 83 height 16
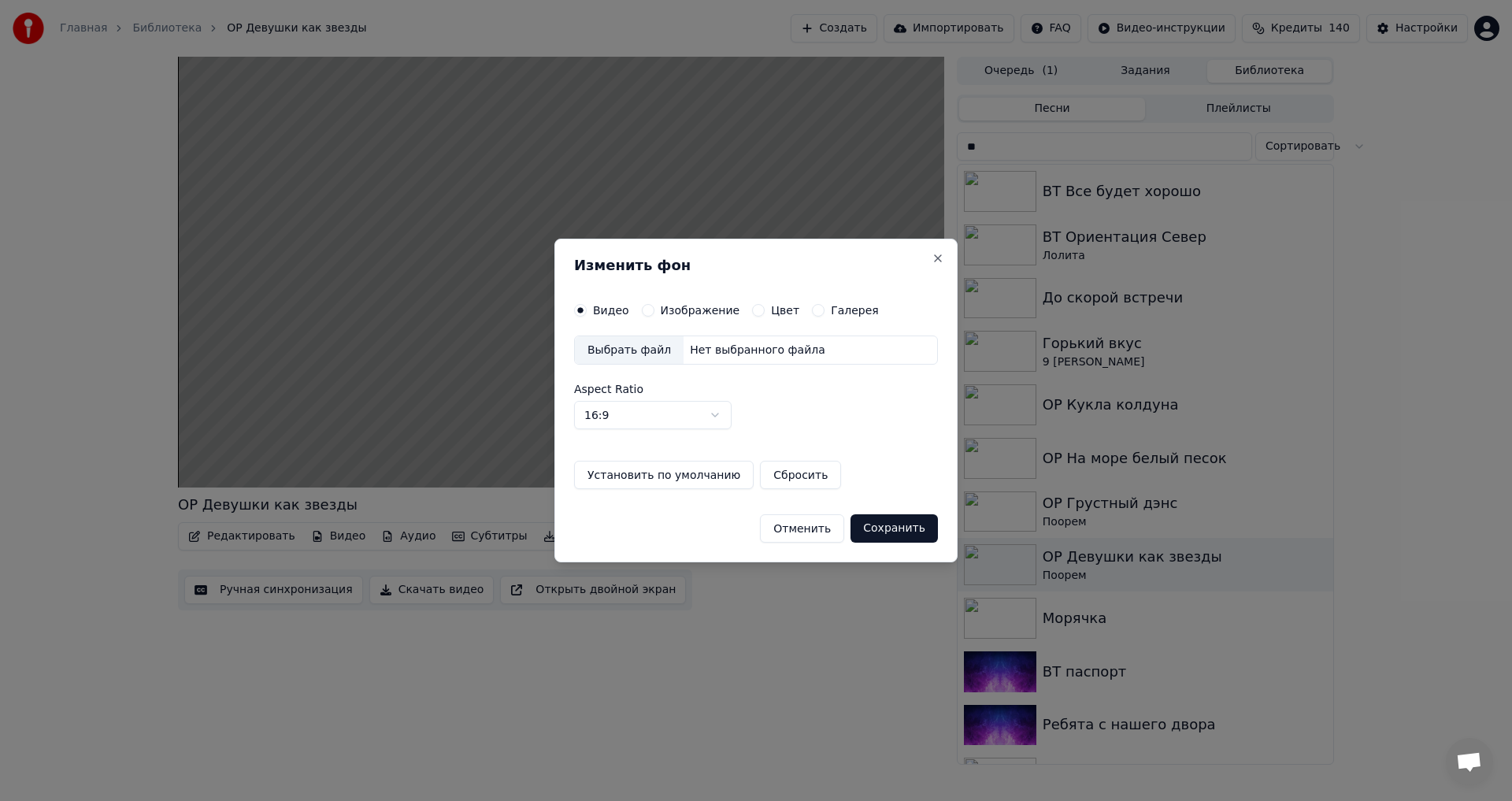
click at [695, 306] on label "Изображение" at bounding box center [700, 310] width 79 height 11
click at [654, 306] on button "Изображение" at bounding box center [648, 310] width 13 height 13
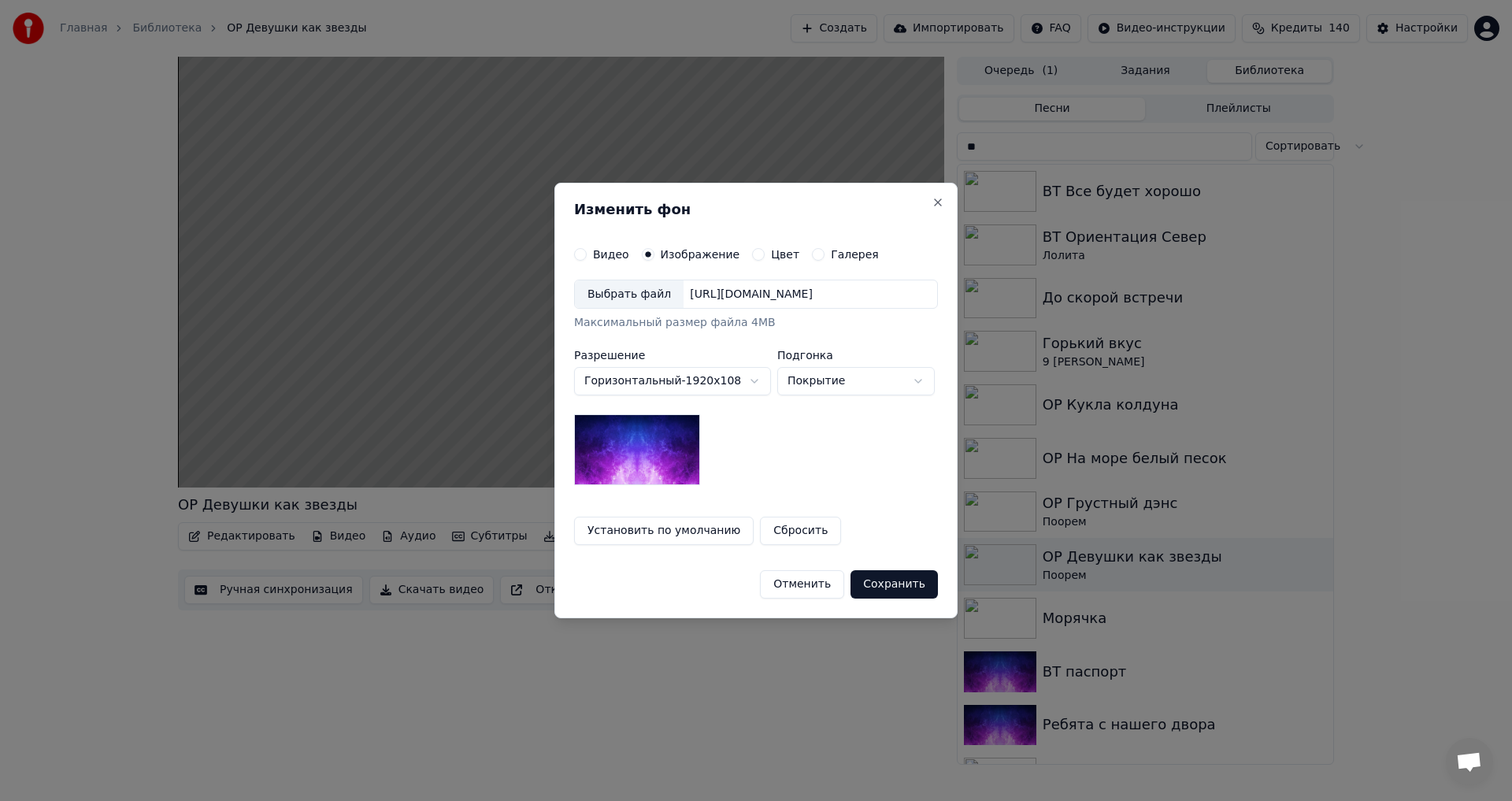
click at [616, 286] on div "Выбрать файл" at bounding box center [629, 295] width 109 height 29
click at [898, 586] on button "Сохранить" at bounding box center [894, 585] width 88 height 29
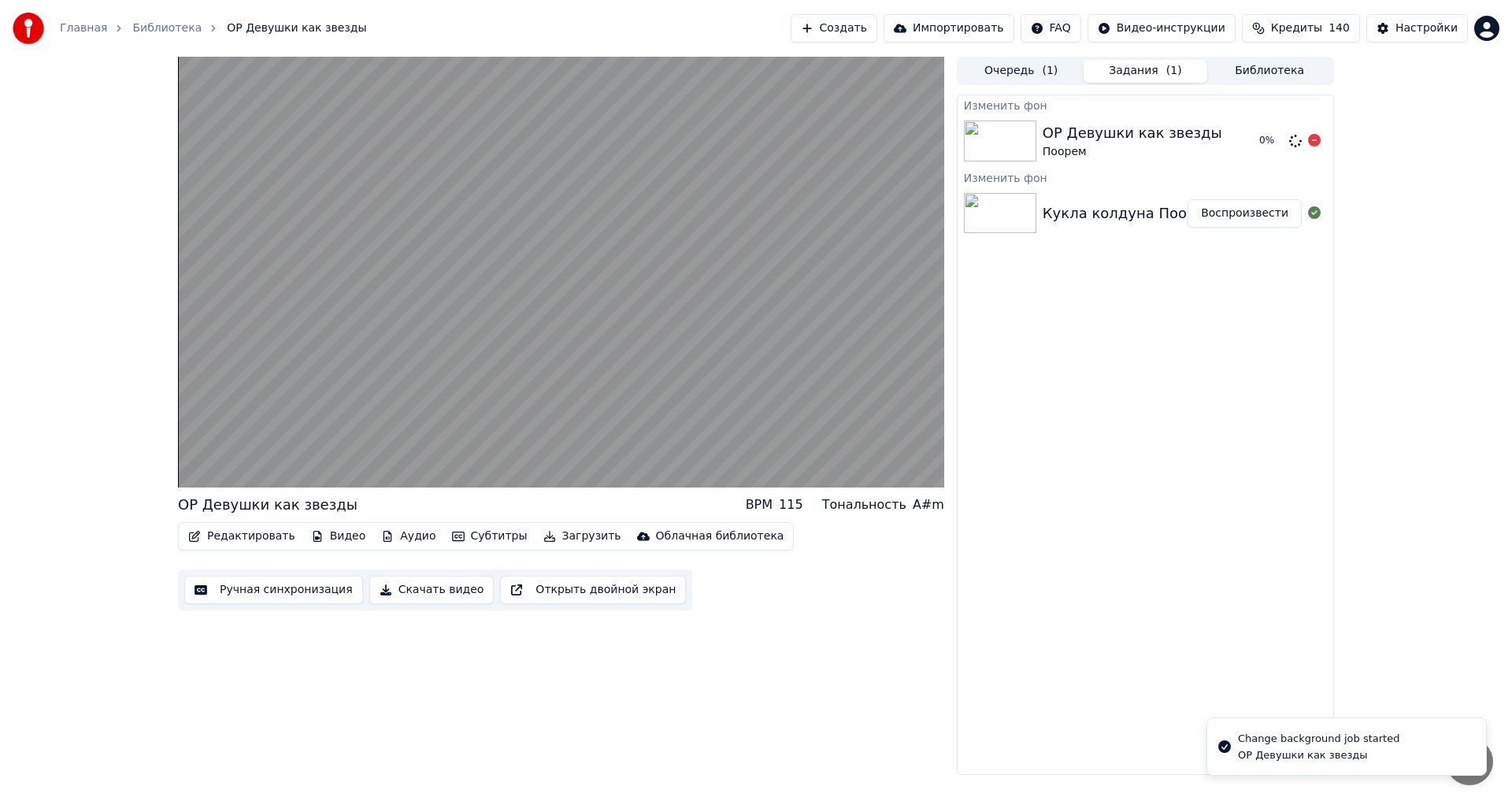
click at [1259, 69] on button "Библиотека" at bounding box center [1269, 71] width 125 height 23
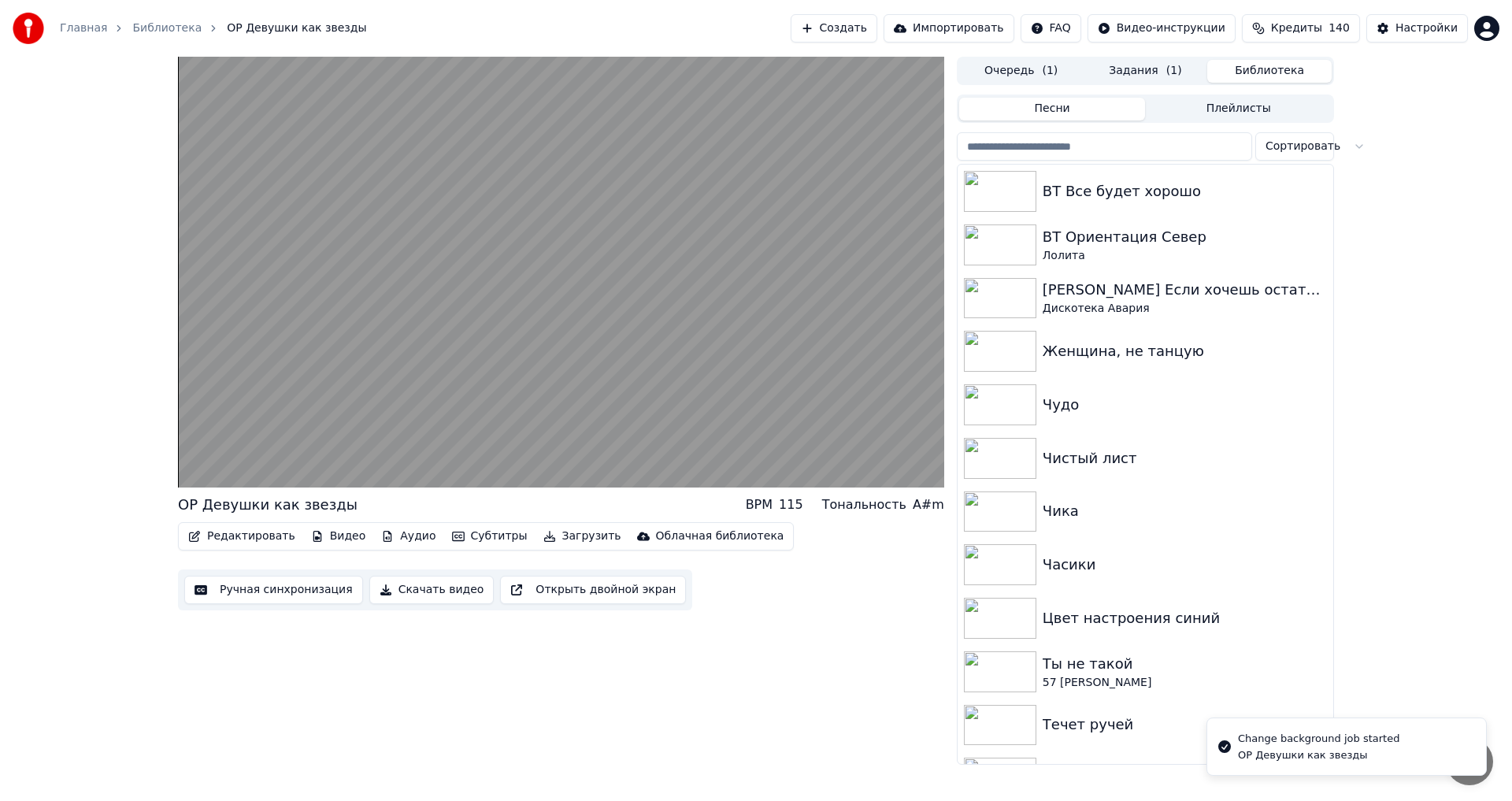
click at [1156, 140] on input "search" at bounding box center [1104, 147] width 295 height 29
type input "**"
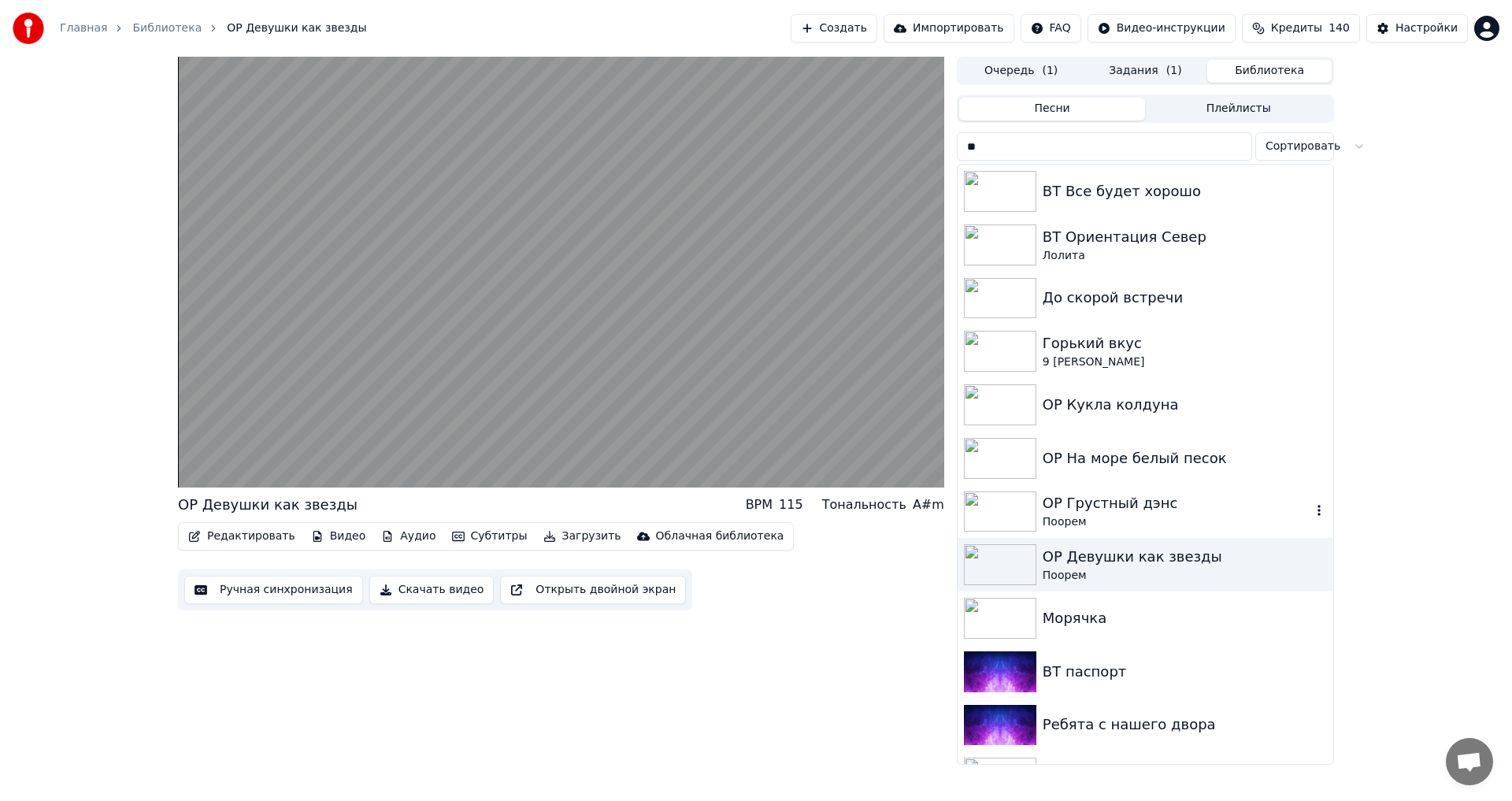
click at [1196, 499] on div "ОР Грустный дэнс" at bounding box center [1177, 503] width 269 height 22
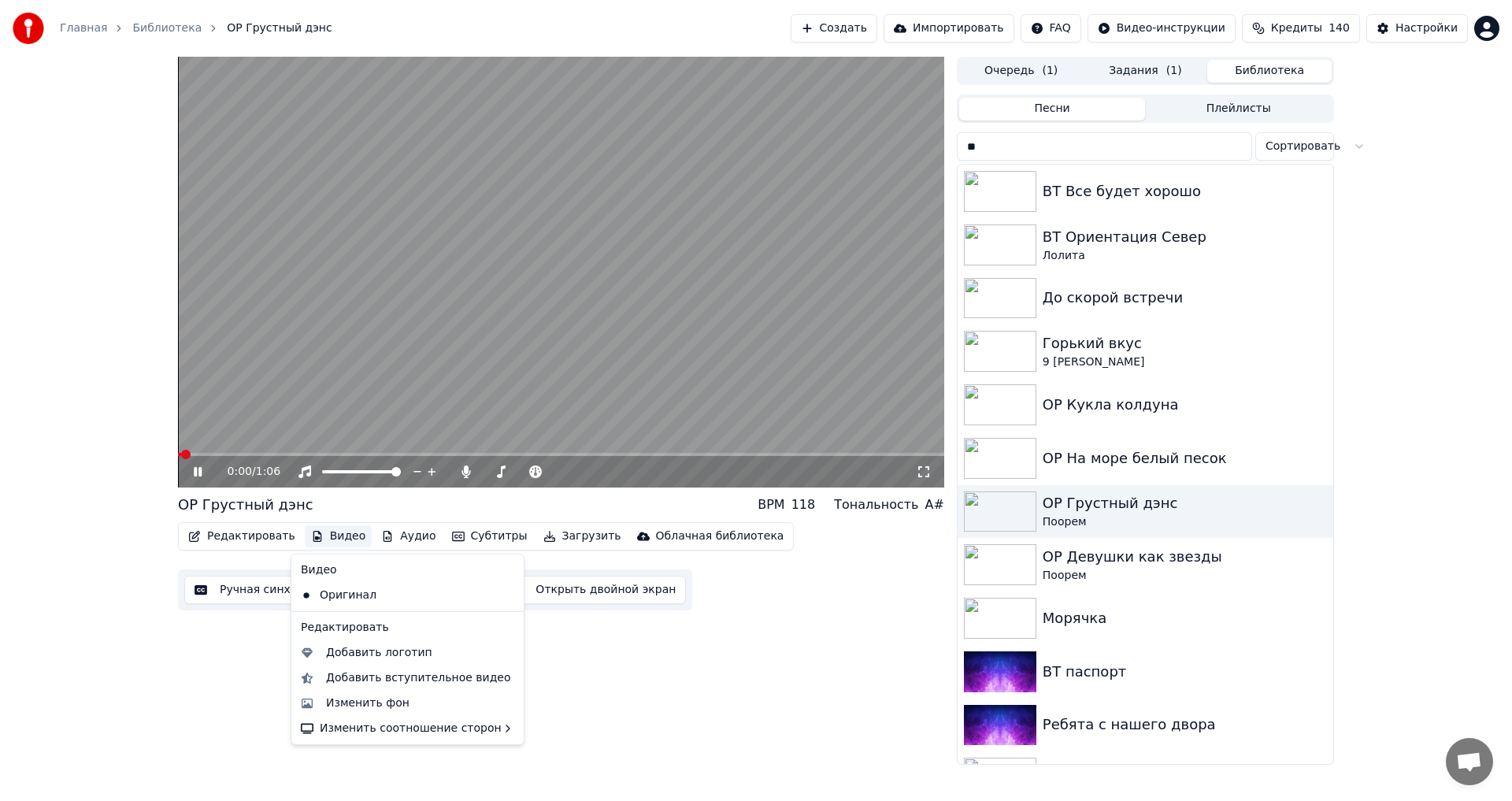
click at [320, 540] on button "Видео" at bounding box center [339, 536] width 67 height 22
click at [370, 707] on div "Изменить фон" at bounding box center [367, 703] width 83 height 16
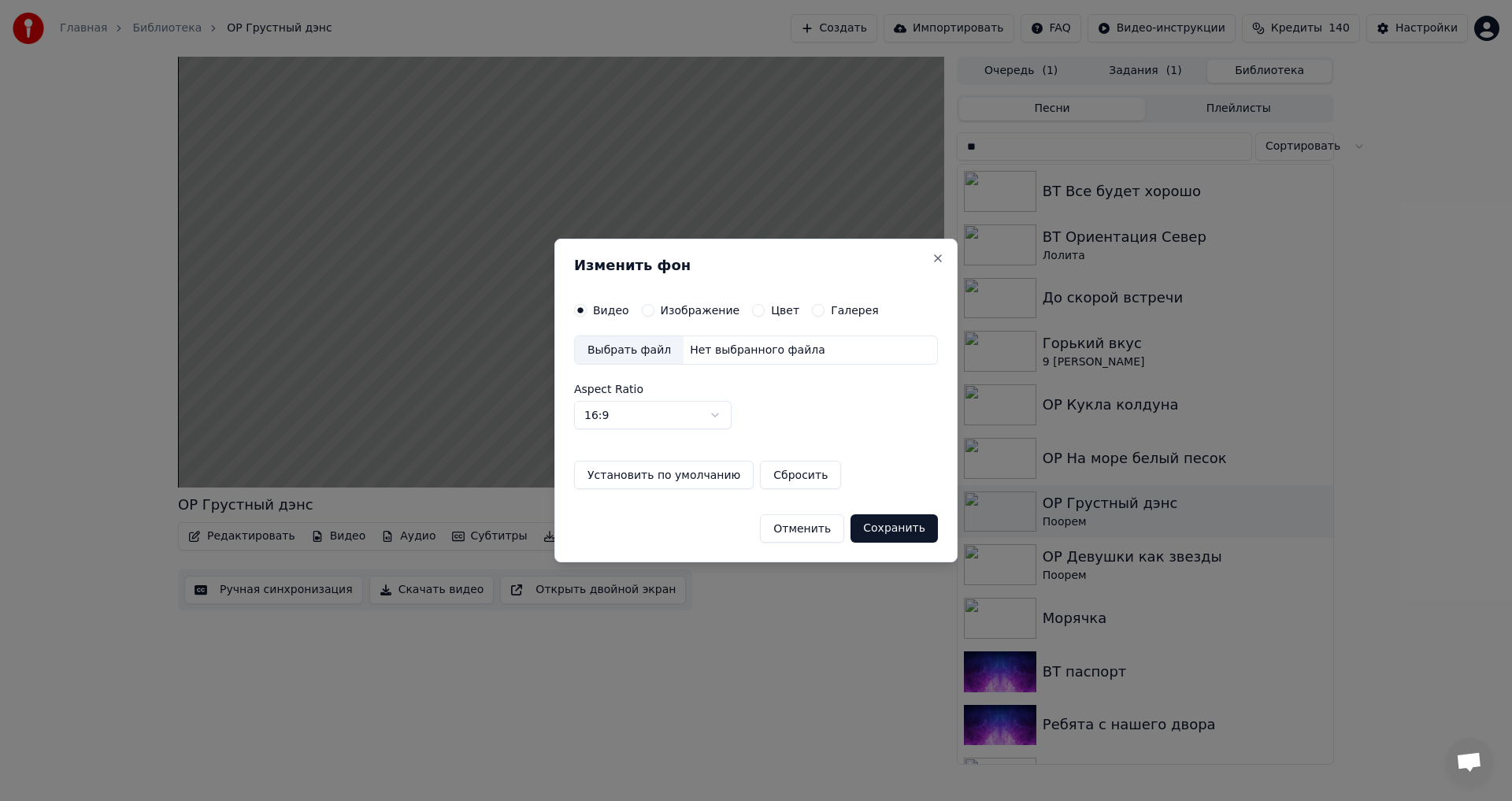
click at [689, 312] on label "Изображение" at bounding box center [700, 310] width 79 height 11
click at [654, 312] on button "Изображение" at bounding box center [648, 310] width 13 height 13
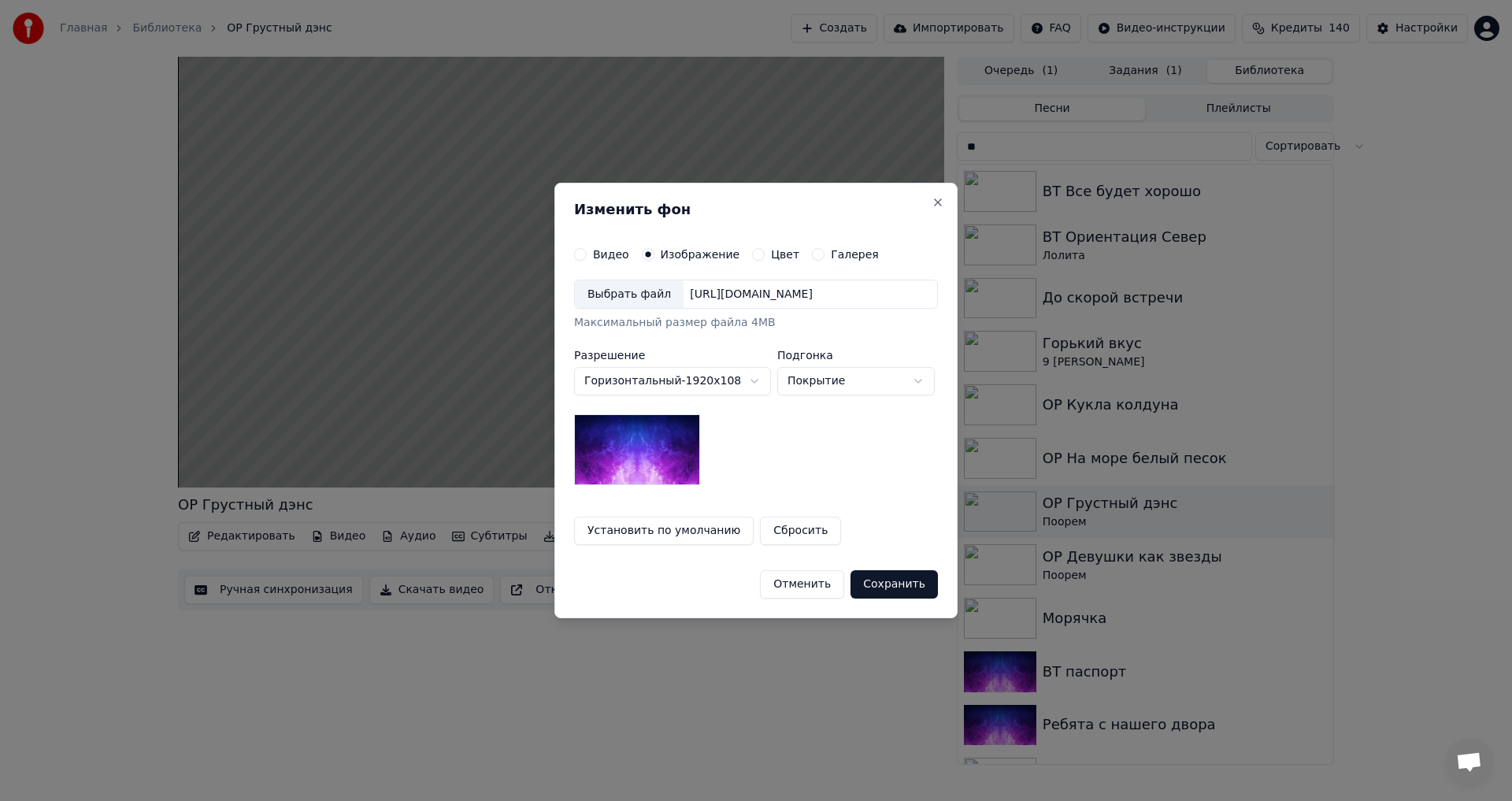
click at [622, 306] on div "Выбрать файл" at bounding box center [629, 295] width 109 height 29
click at [893, 588] on button "Сохранить" at bounding box center [894, 585] width 88 height 29
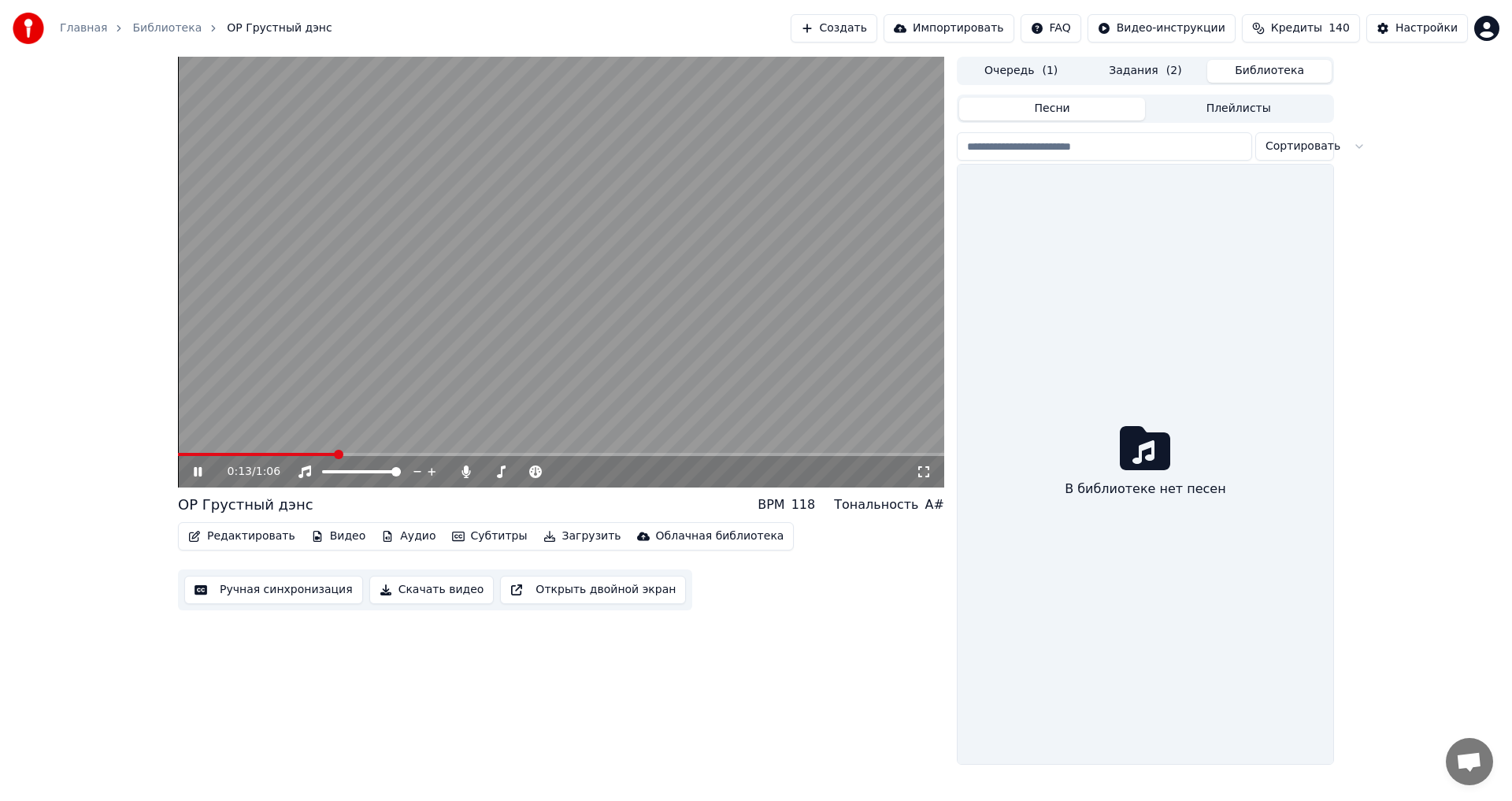
click at [1274, 67] on button "Библиотека" at bounding box center [1269, 71] width 125 height 23
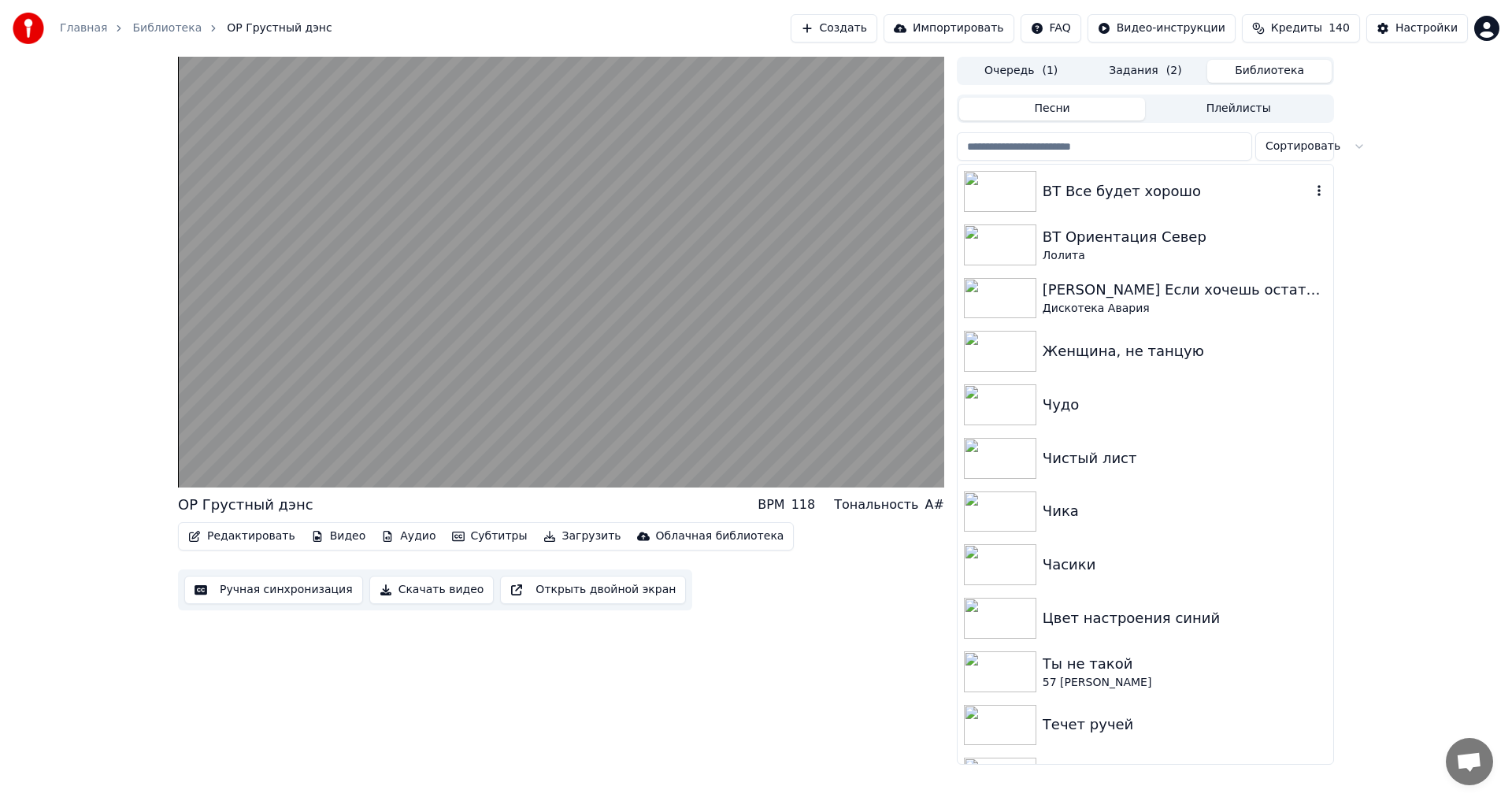
click at [1075, 175] on div "ВТ Все будет хорошо" at bounding box center [1145, 191] width 376 height 54
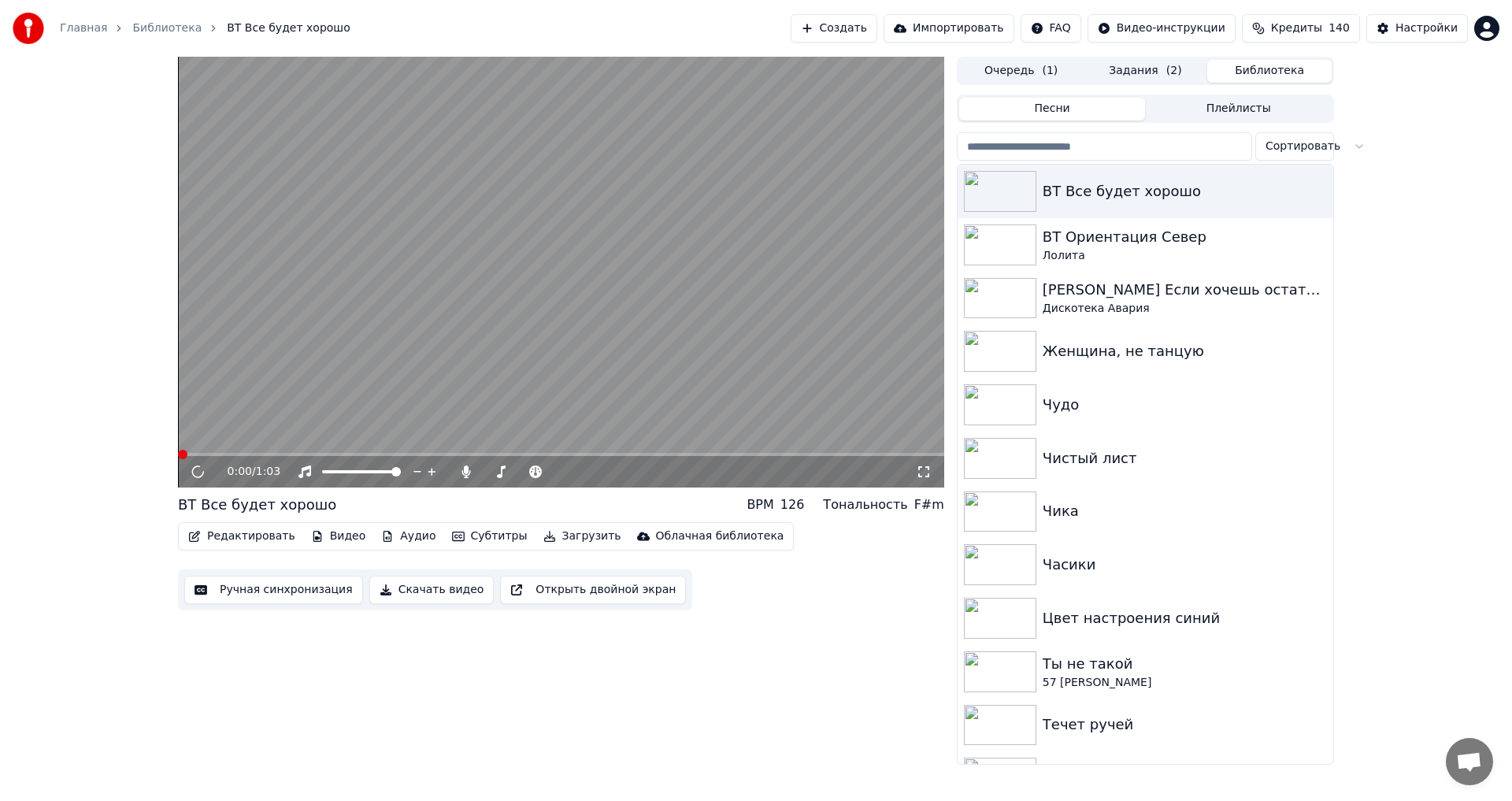
click at [1073, 149] on input "search" at bounding box center [1104, 147] width 295 height 29
type input "**"
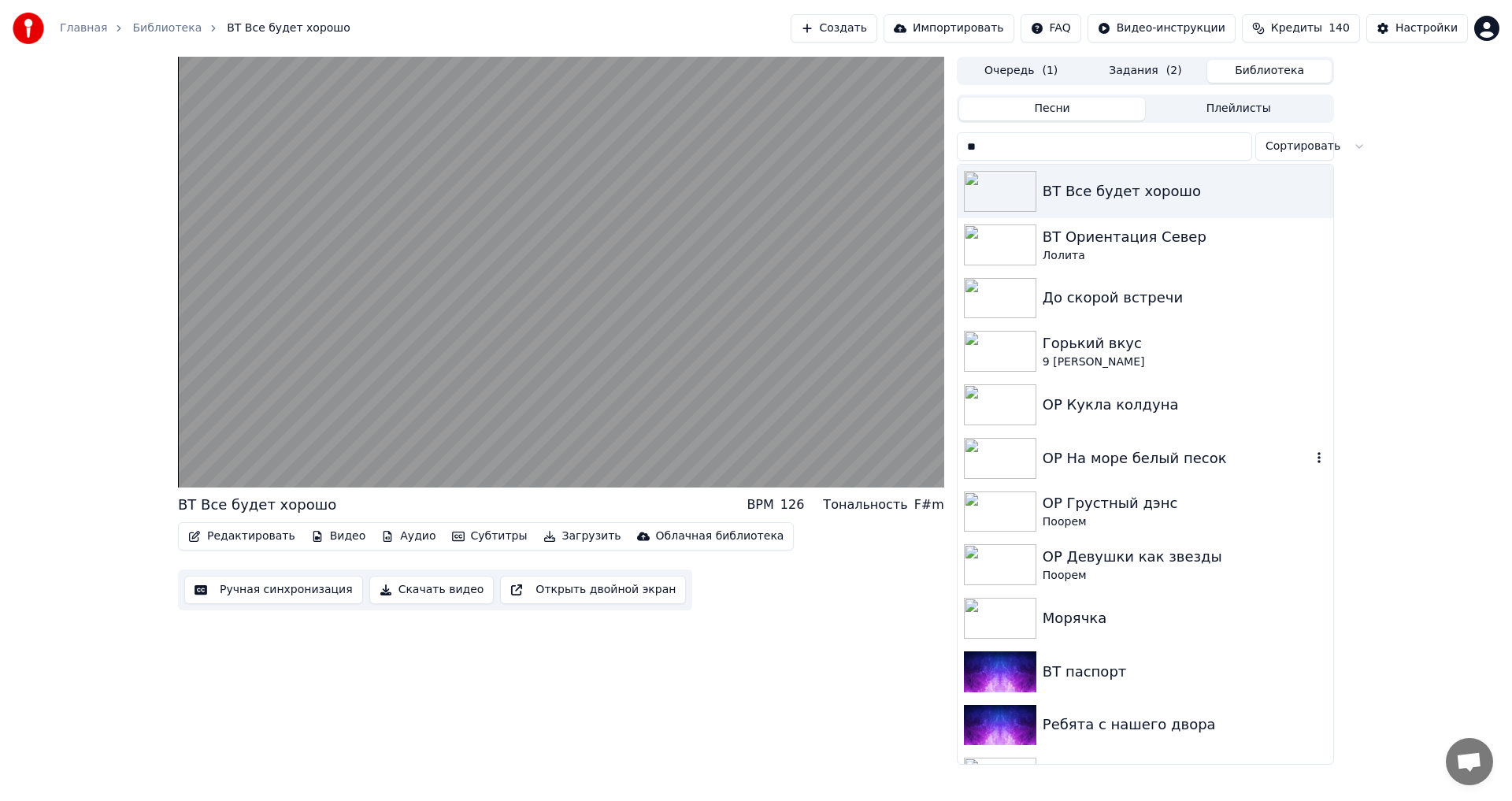
click at [1121, 460] on div "ОР На море белый песок" at bounding box center [1177, 459] width 269 height 22
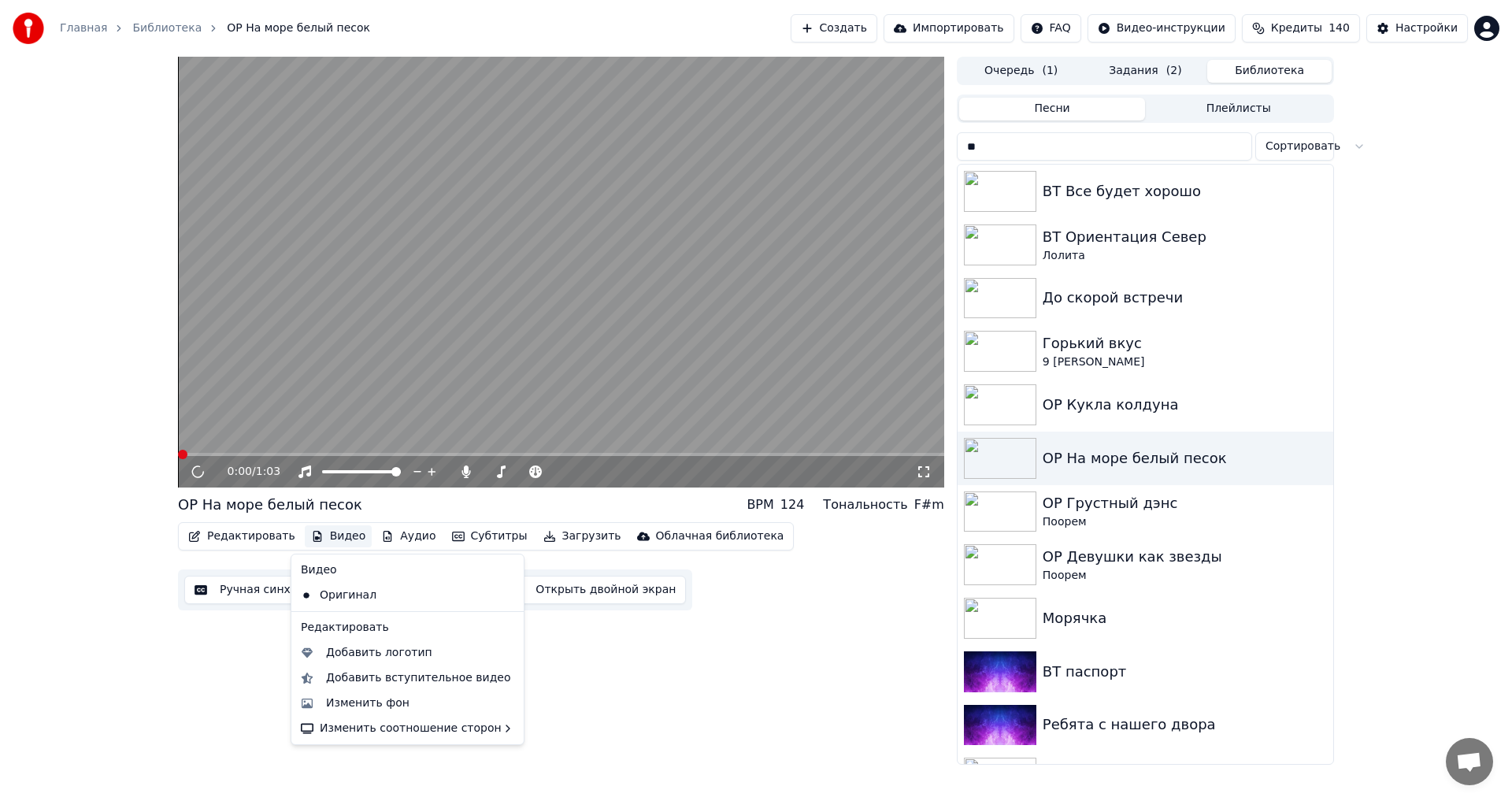
click at [336, 534] on button "Видео" at bounding box center [339, 536] width 67 height 22
click at [430, 703] on div "Изменить фон" at bounding box center [420, 703] width 188 height 16
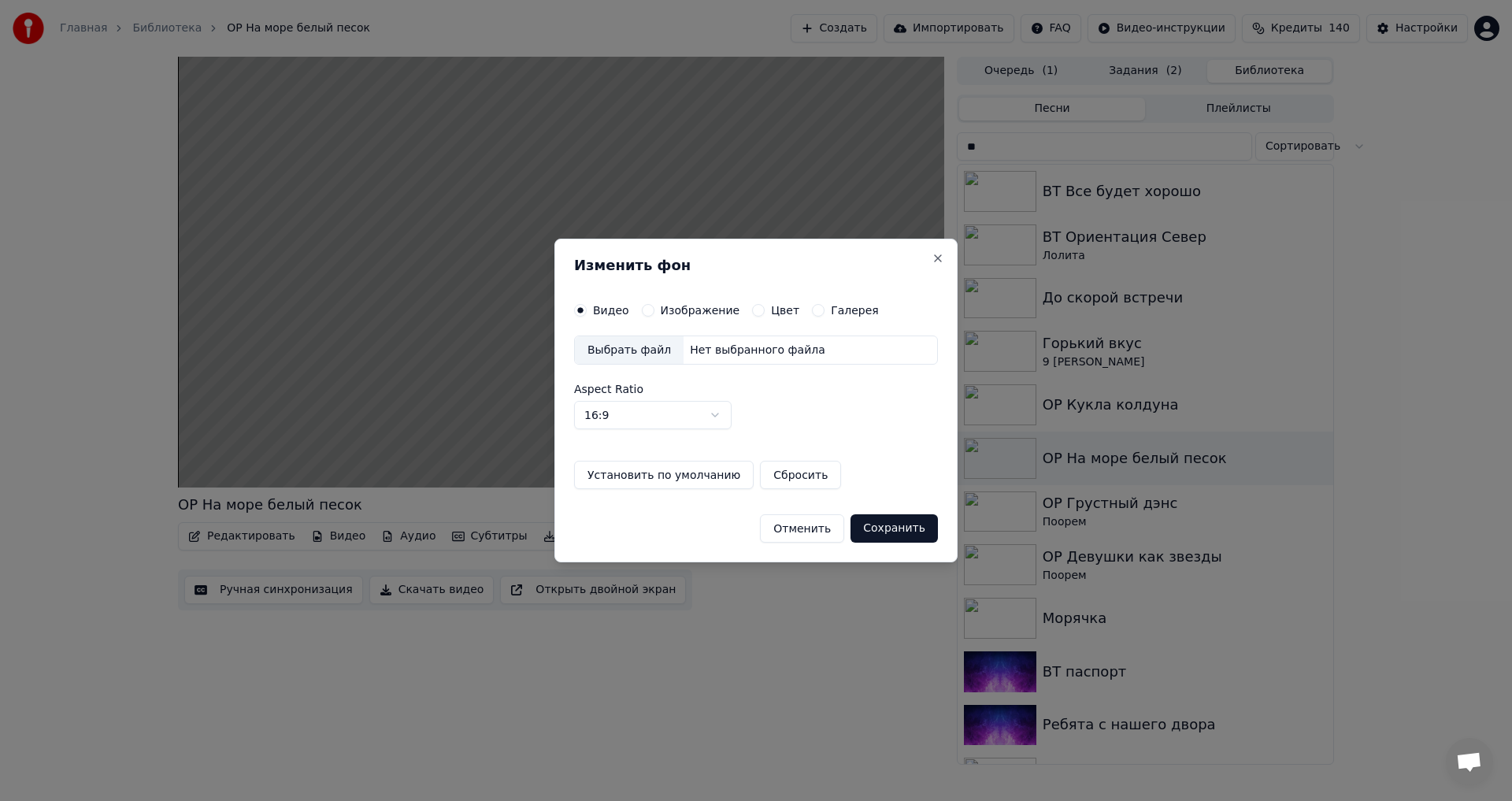
click at [699, 312] on label "Изображение" at bounding box center [700, 310] width 79 height 11
click at [654, 312] on button "Изображение" at bounding box center [648, 310] width 13 height 13
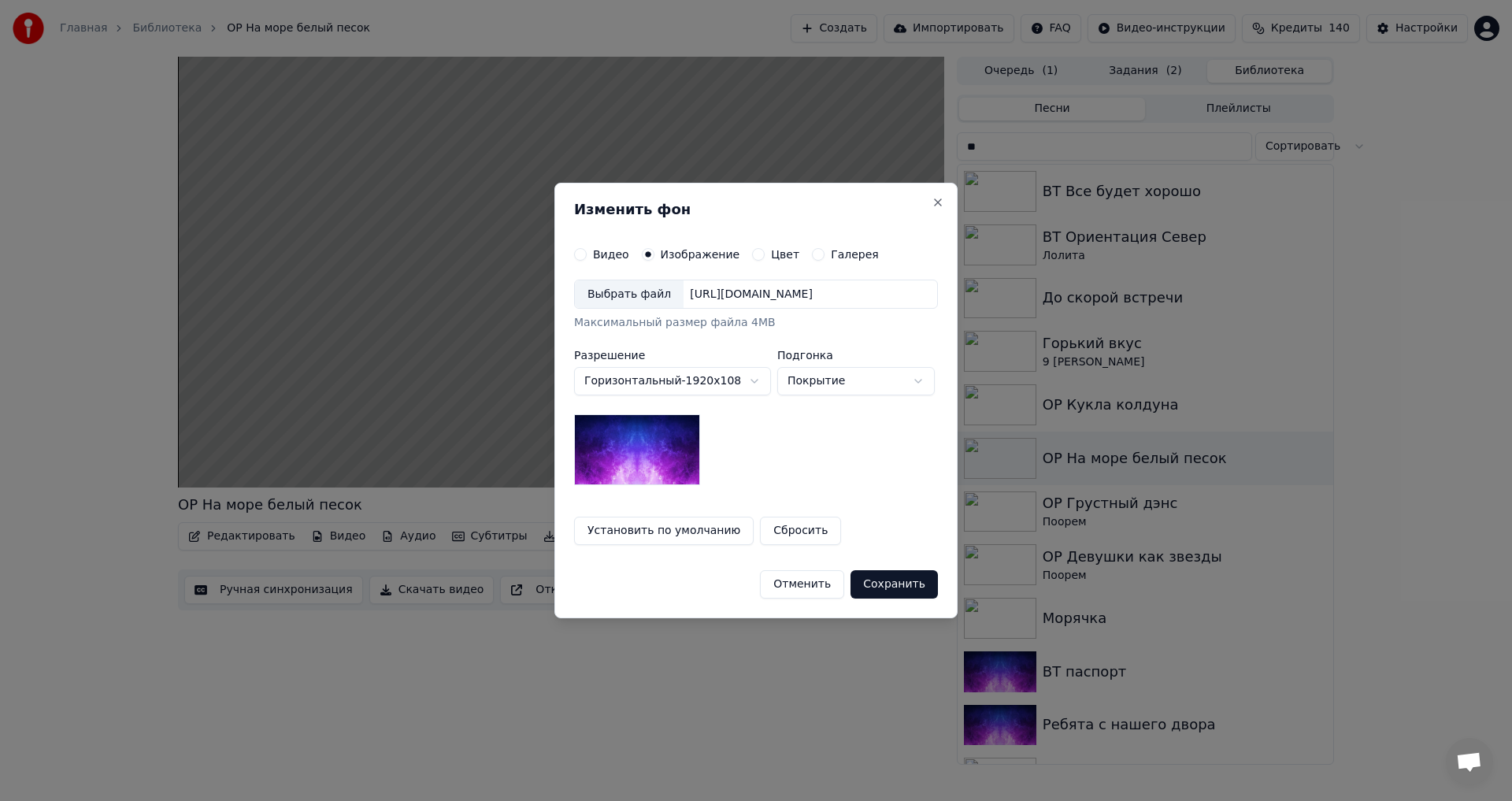
click at [609, 285] on div "Выбрать файл" at bounding box center [629, 295] width 109 height 29
click at [914, 591] on button "Сохранить" at bounding box center [894, 585] width 88 height 29
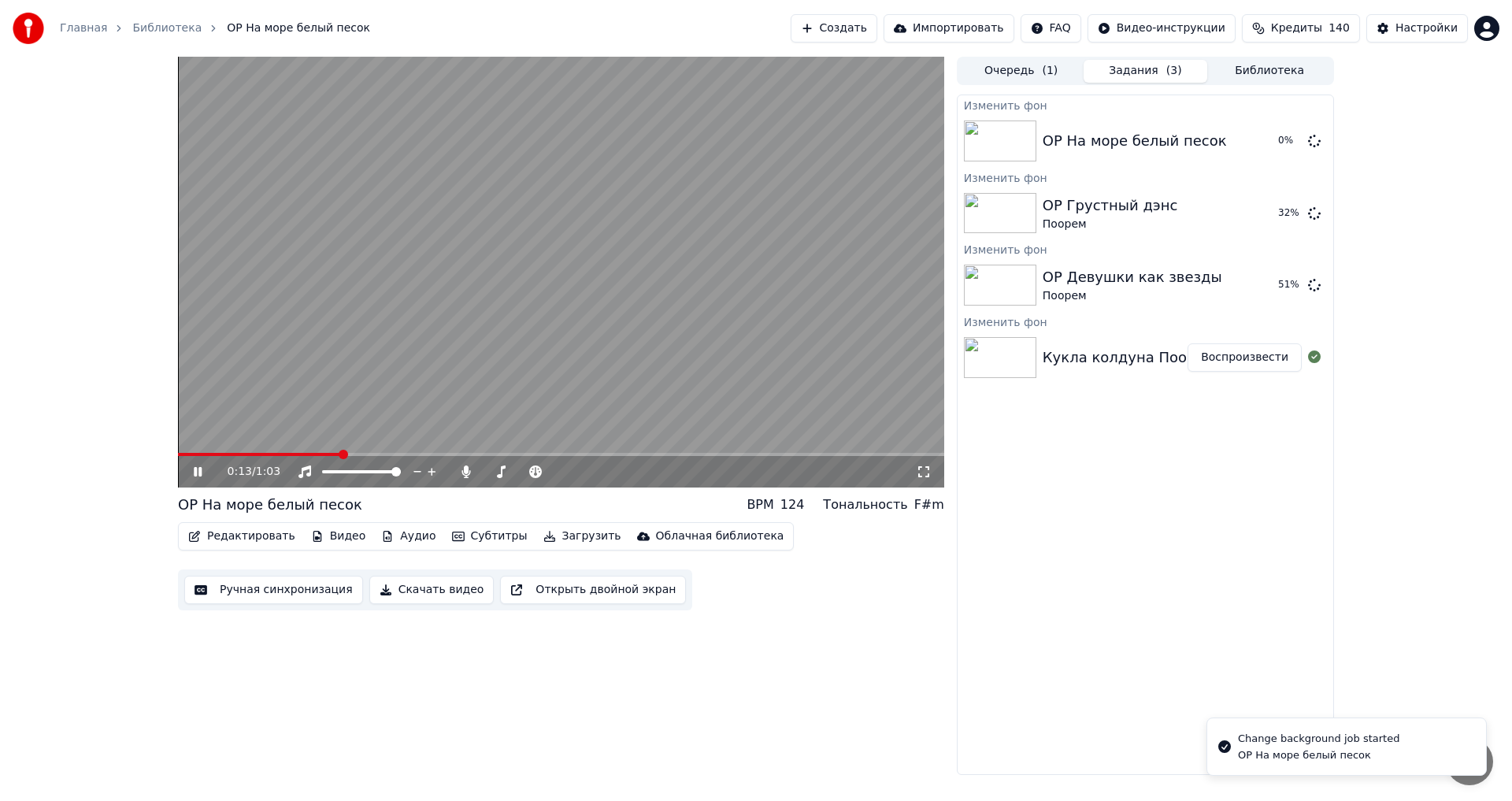
click at [487, 395] on video at bounding box center [560, 271] width 766 height 431
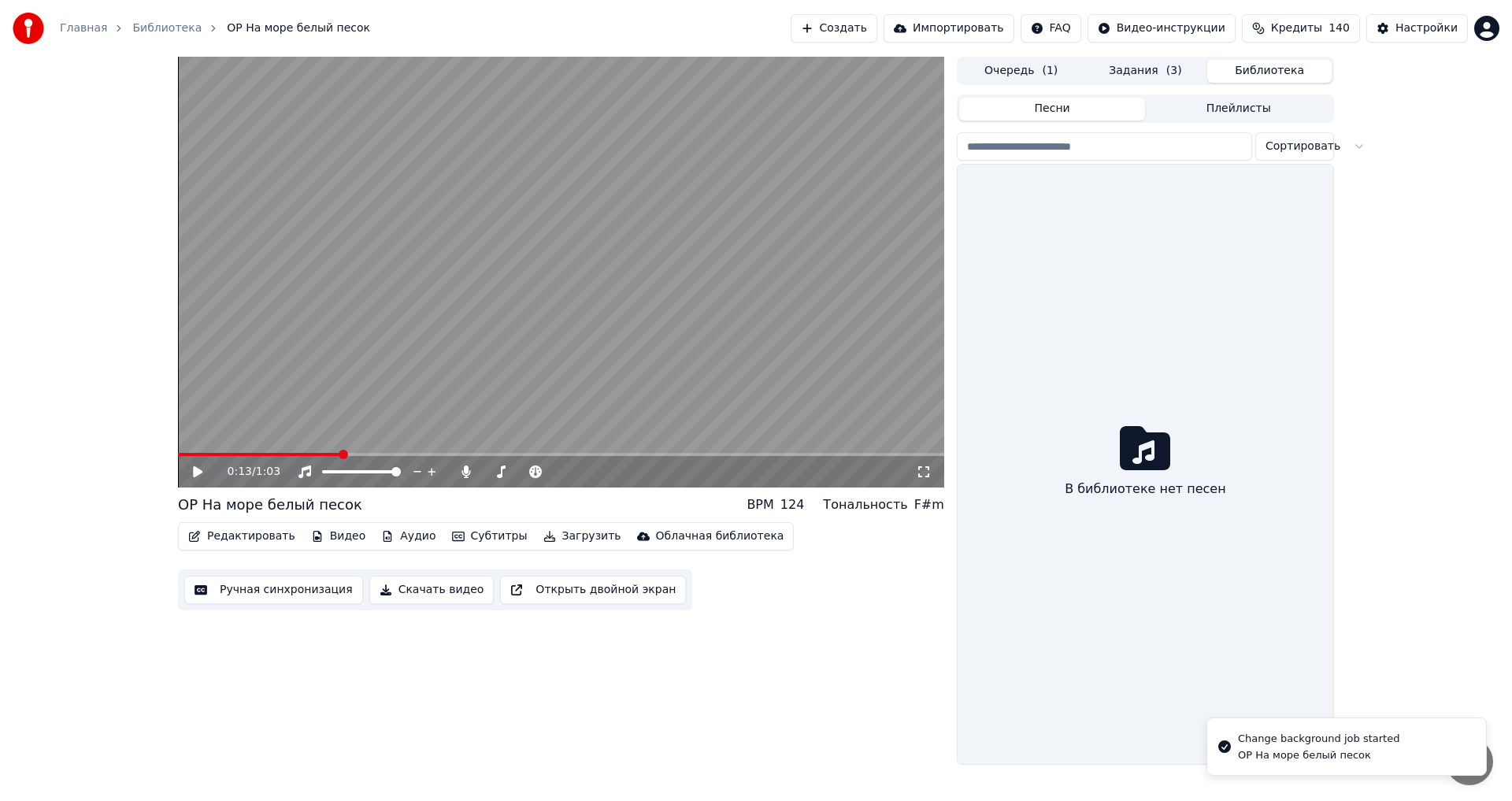
click at [1257, 78] on button "Библиотека" at bounding box center [1269, 71] width 125 height 23
click at [1166, 74] on span "( 3 )" at bounding box center [1174, 71] width 16 height 16
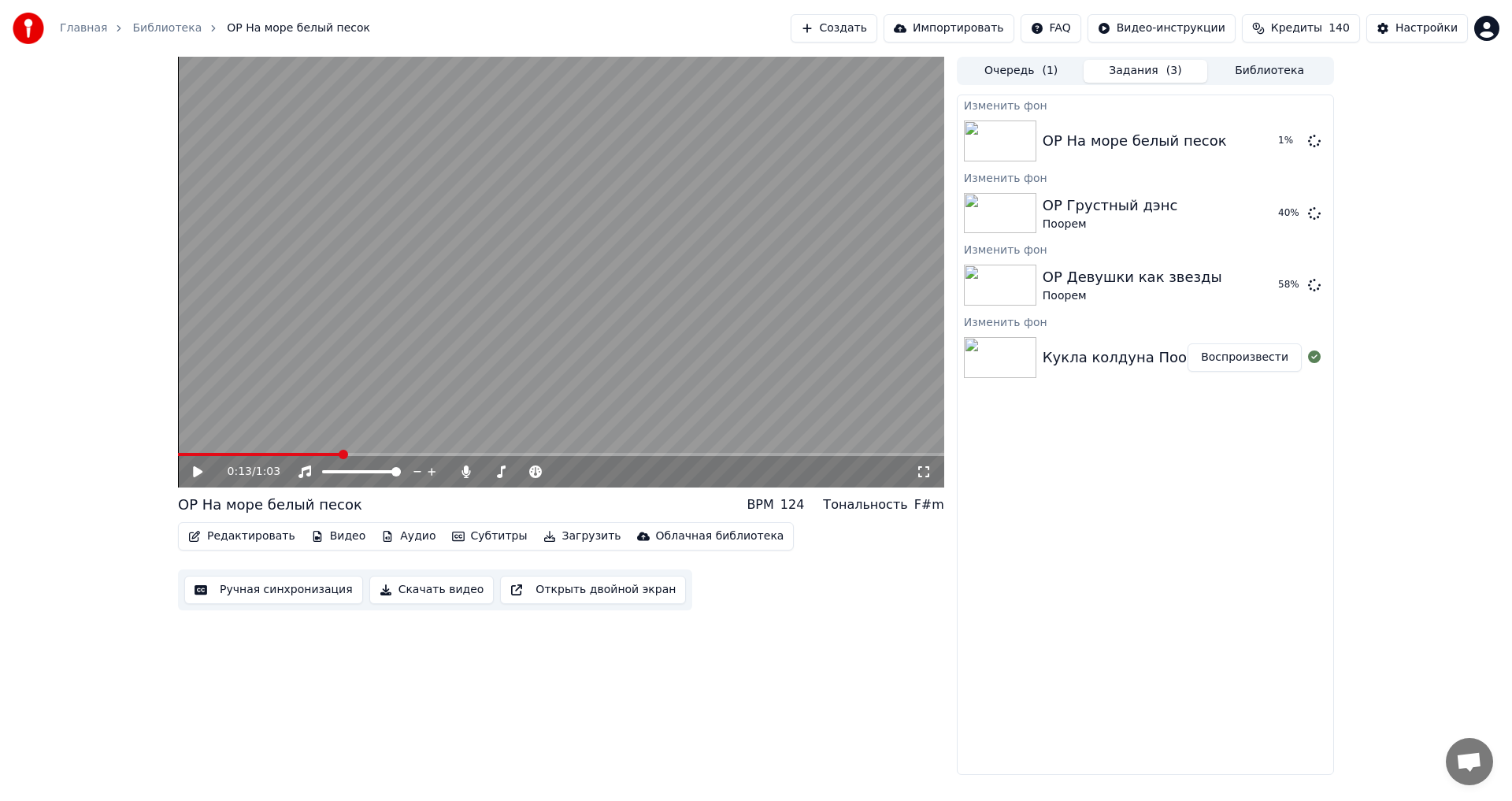
click at [1256, 363] on button "Воспроизвести" at bounding box center [1244, 357] width 114 height 29
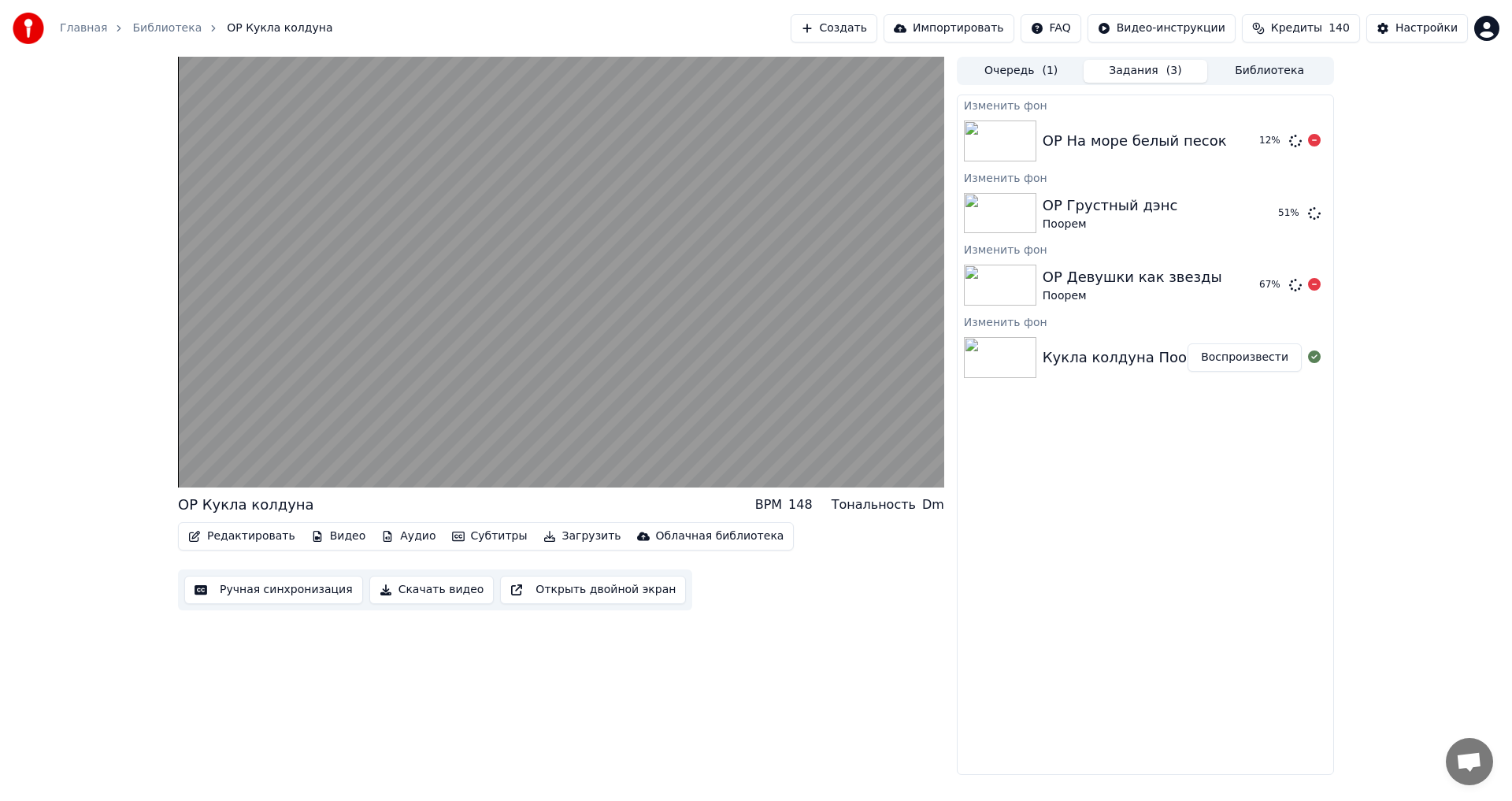
click at [590, 344] on video at bounding box center [560, 271] width 766 height 431
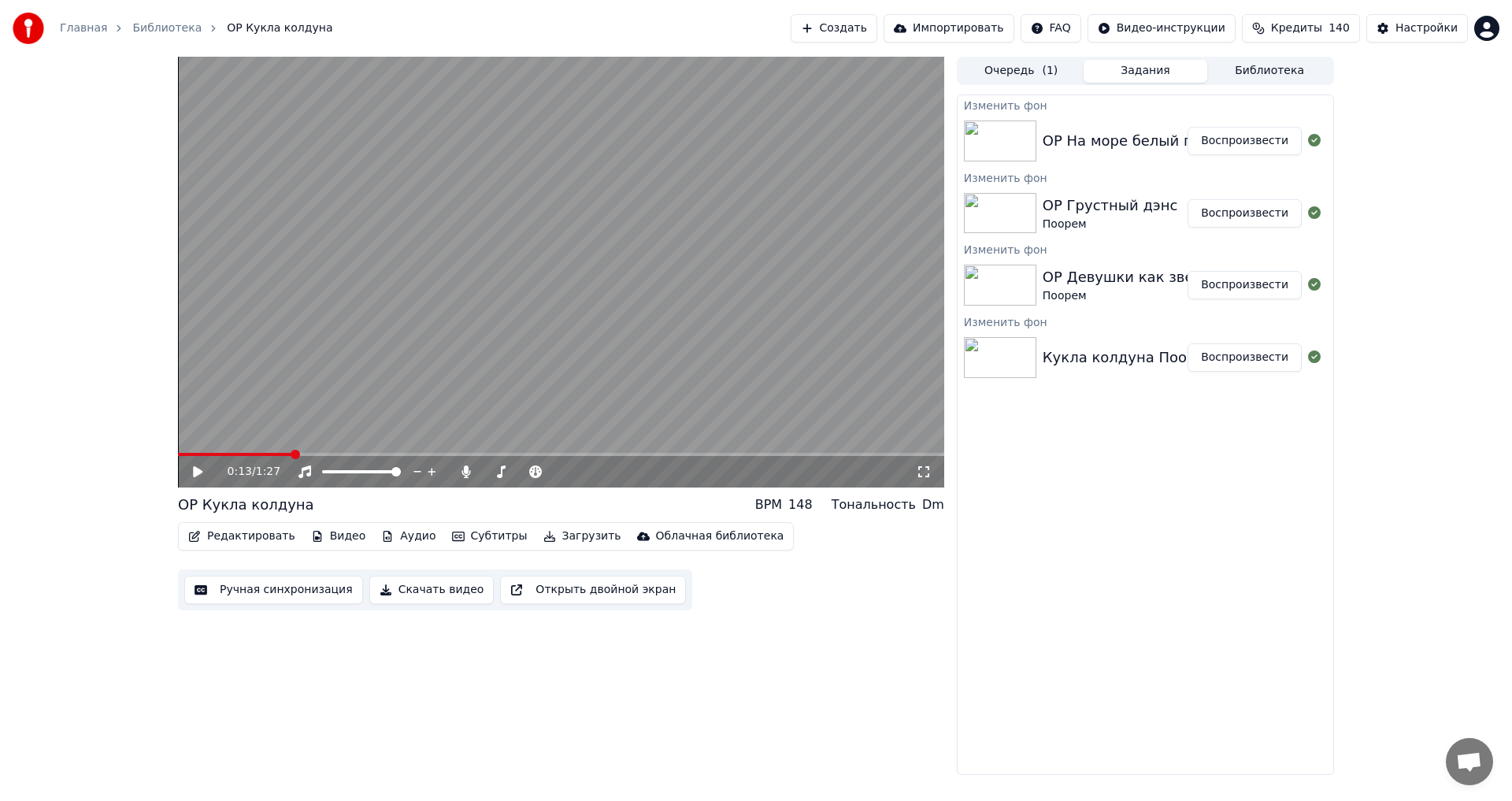
click at [1227, 144] on button "Воспроизвести" at bounding box center [1244, 141] width 114 height 29
click at [605, 363] on video at bounding box center [560, 271] width 766 height 431
click at [265, 583] on button "Ручная синхронизация" at bounding box center [274, 590] width 179 height 29
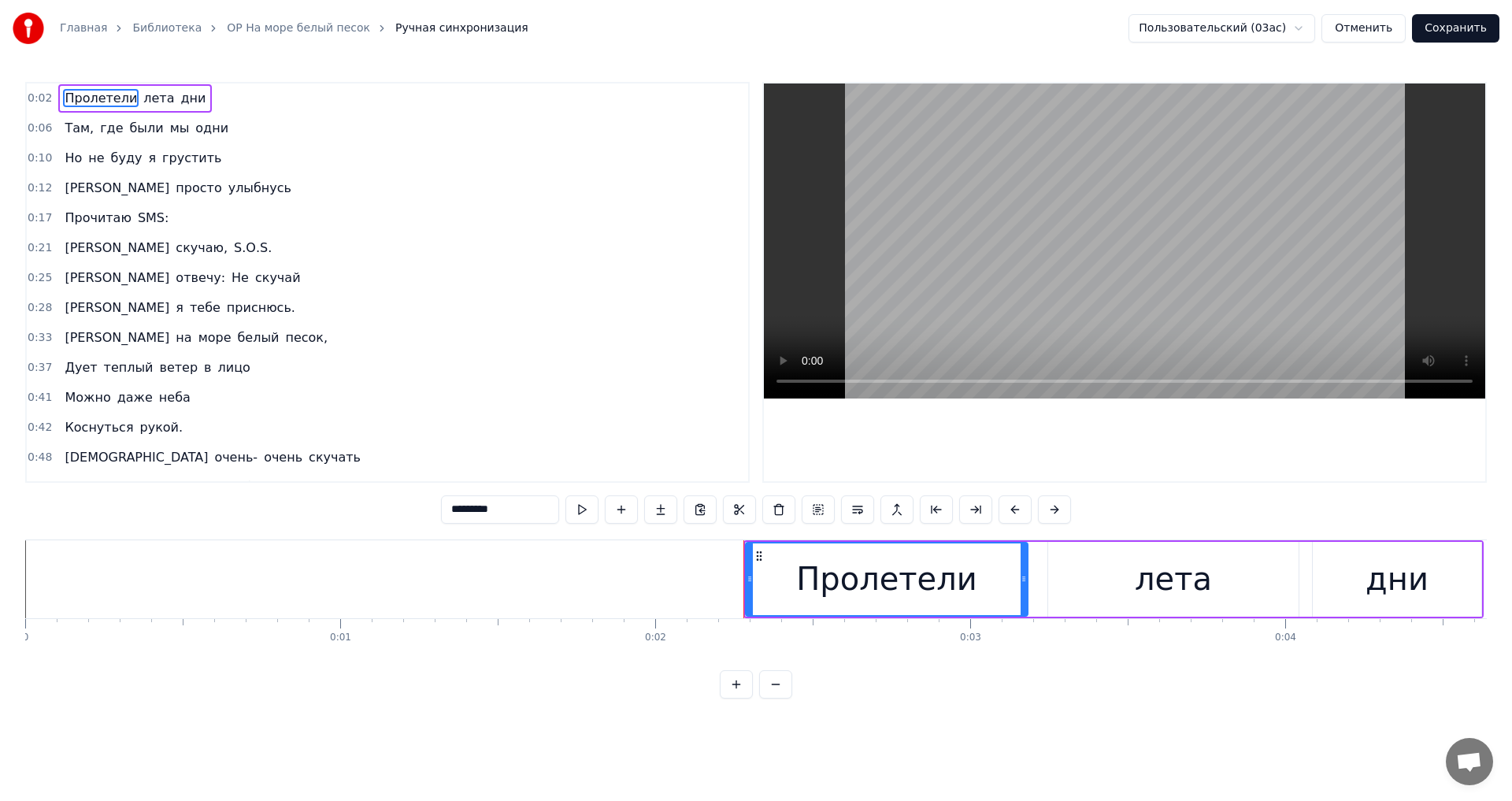
click at [254, 277] on span "скучай" at bounding box center [278, 277] width 49 height 18
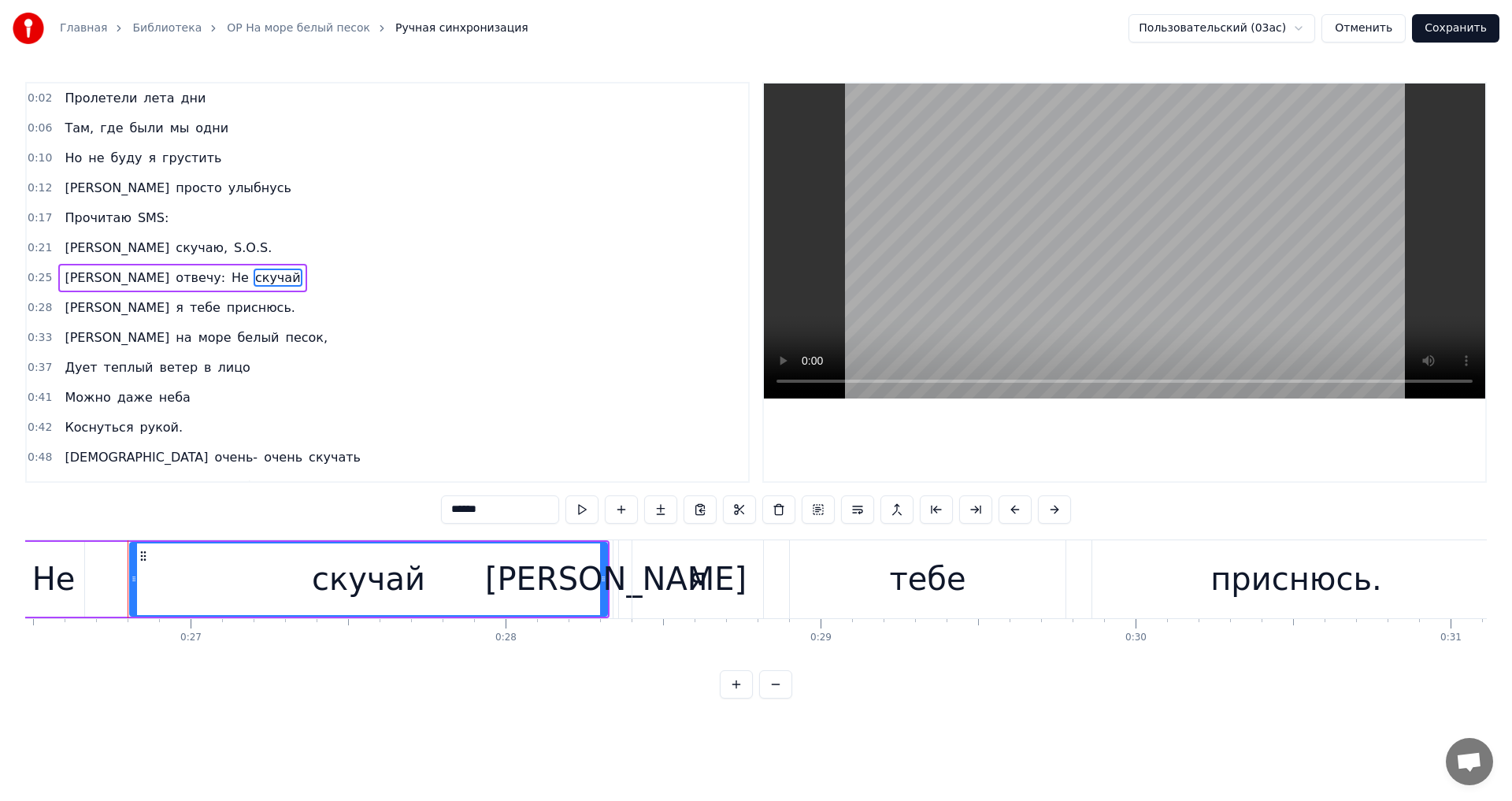
scroll to position [0, 8363]
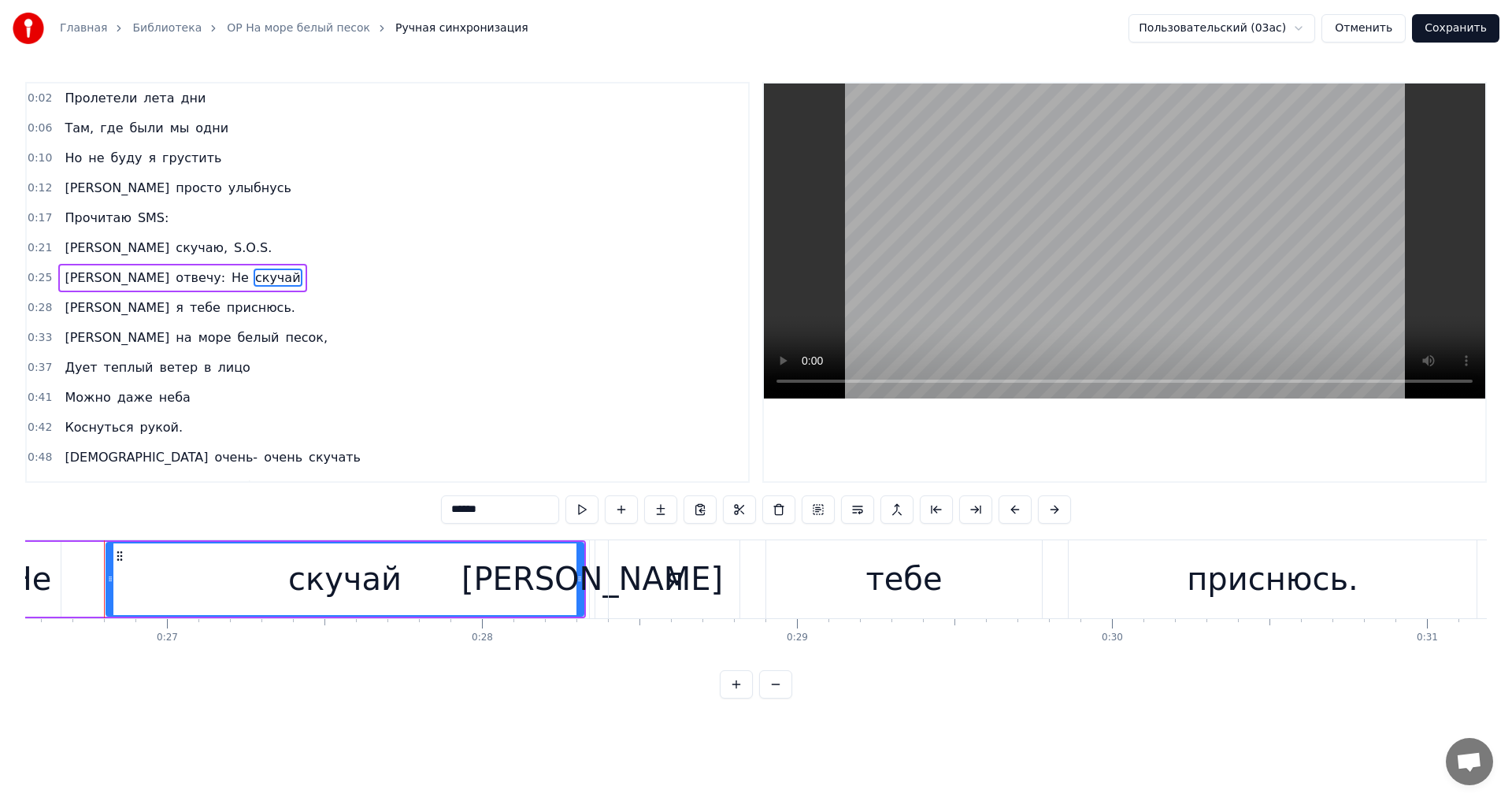
click at [678, 591] on div "я" at bounding box center [674, 579] width 19 height 47
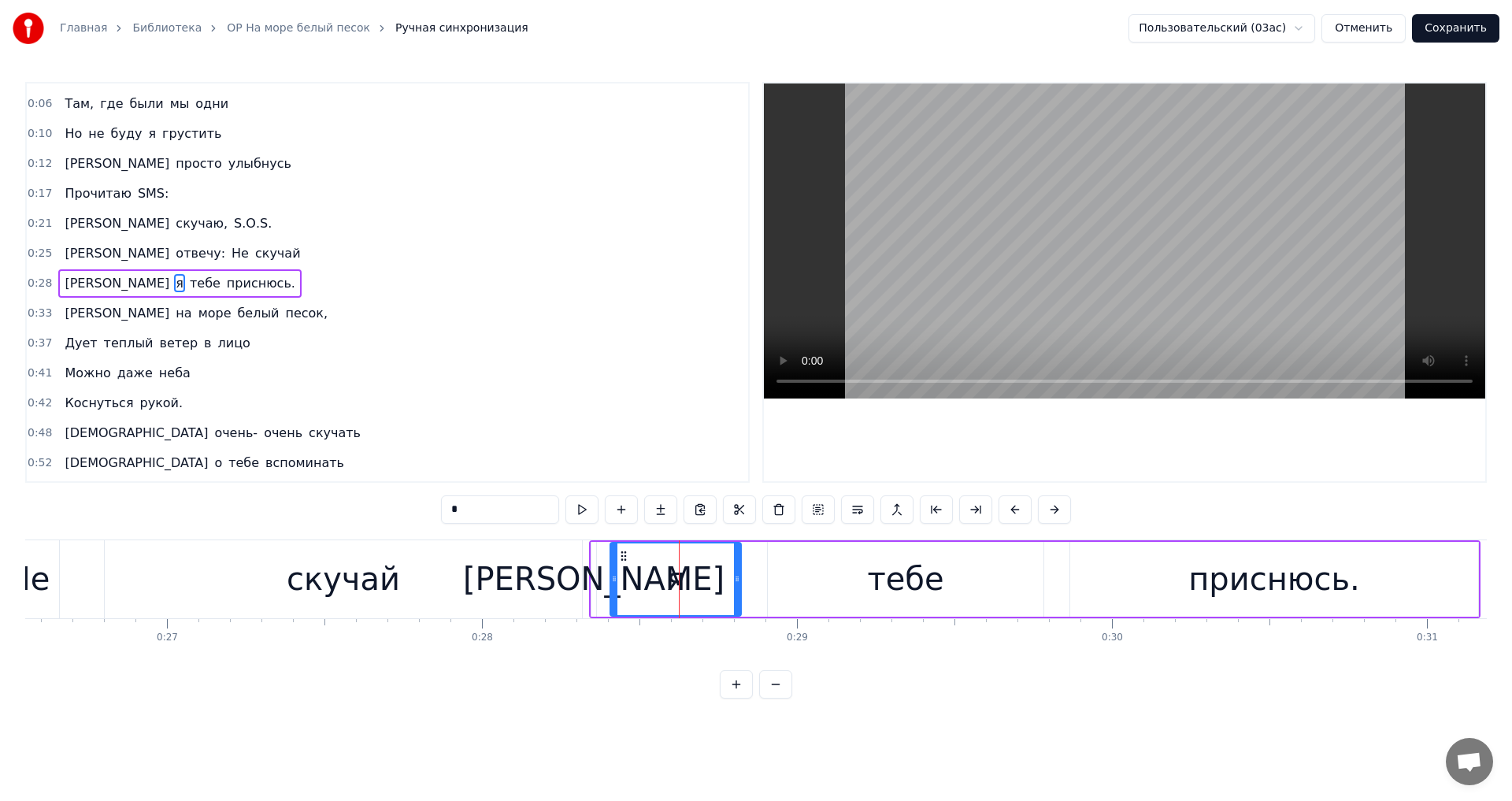
scroll to position [25, 0]
drag, startPoint x: 612, startPoint y: 578, endPoint x: 657, endPoint y: 583, distance: 45.3
click at [657, 583] on icon at bounding box center [658, 578] width 6 height 13
click at [594, 576] on div "[PERSON_NAME]" at bounding box center [593, 579] width 261 height 47
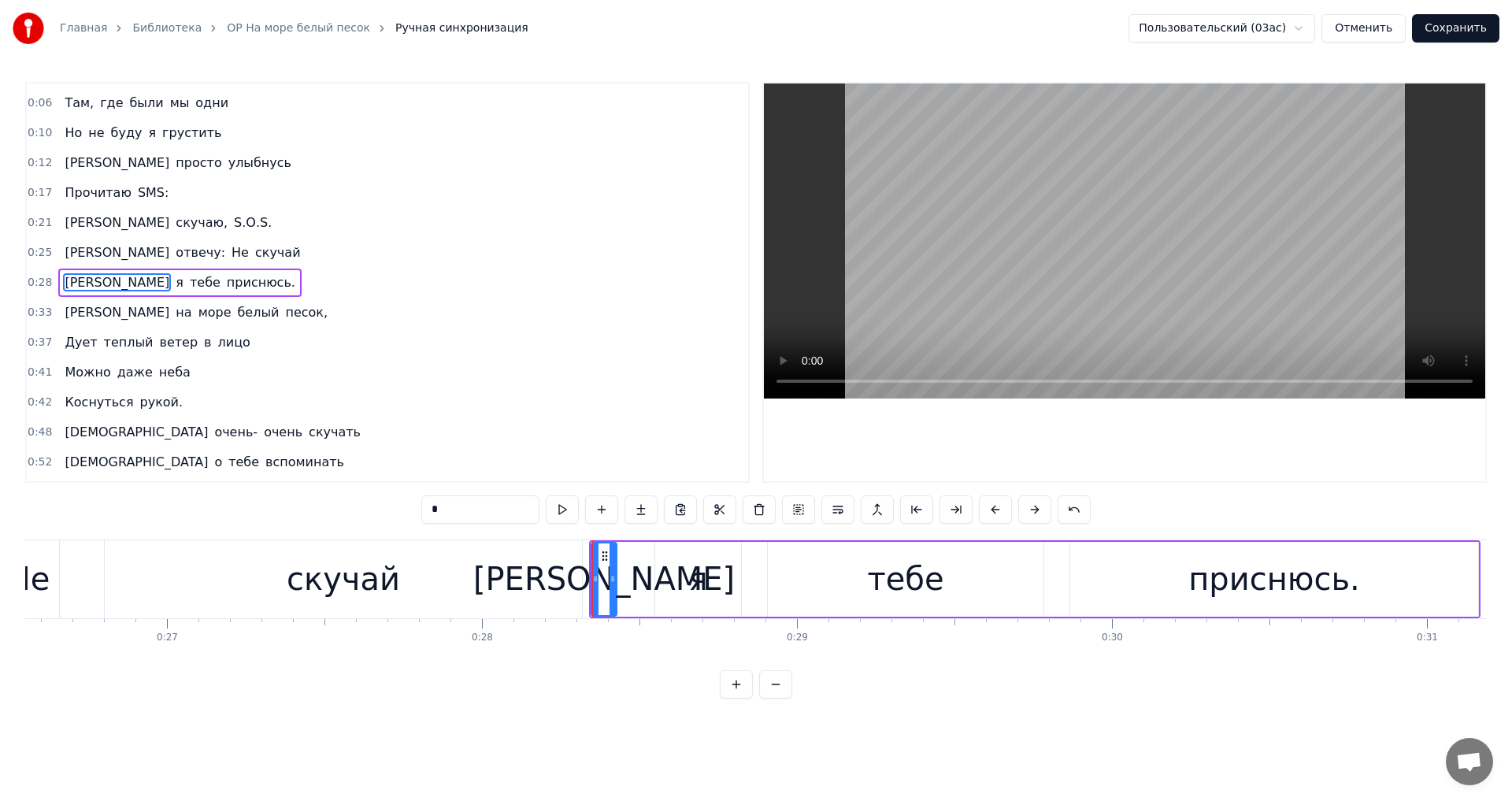
drag, startPoint x: 591, startPoint y: 575, endPoint x: 612, endPoint y: 579, distance: 21.4
click at [612, 579] on icon at bounding box center [612, 578] width 6 height 13
drag, startPoint x: 605, startPoint y: 555, endPoint x: 640, endPoint y: 560, distance: 35.4
click at [640, 560] on icon at bounding box center [639, 556] width 13 height 13
click at [467, 554] on div "скучай" at bounding box center [343, 579] width 477 height 78
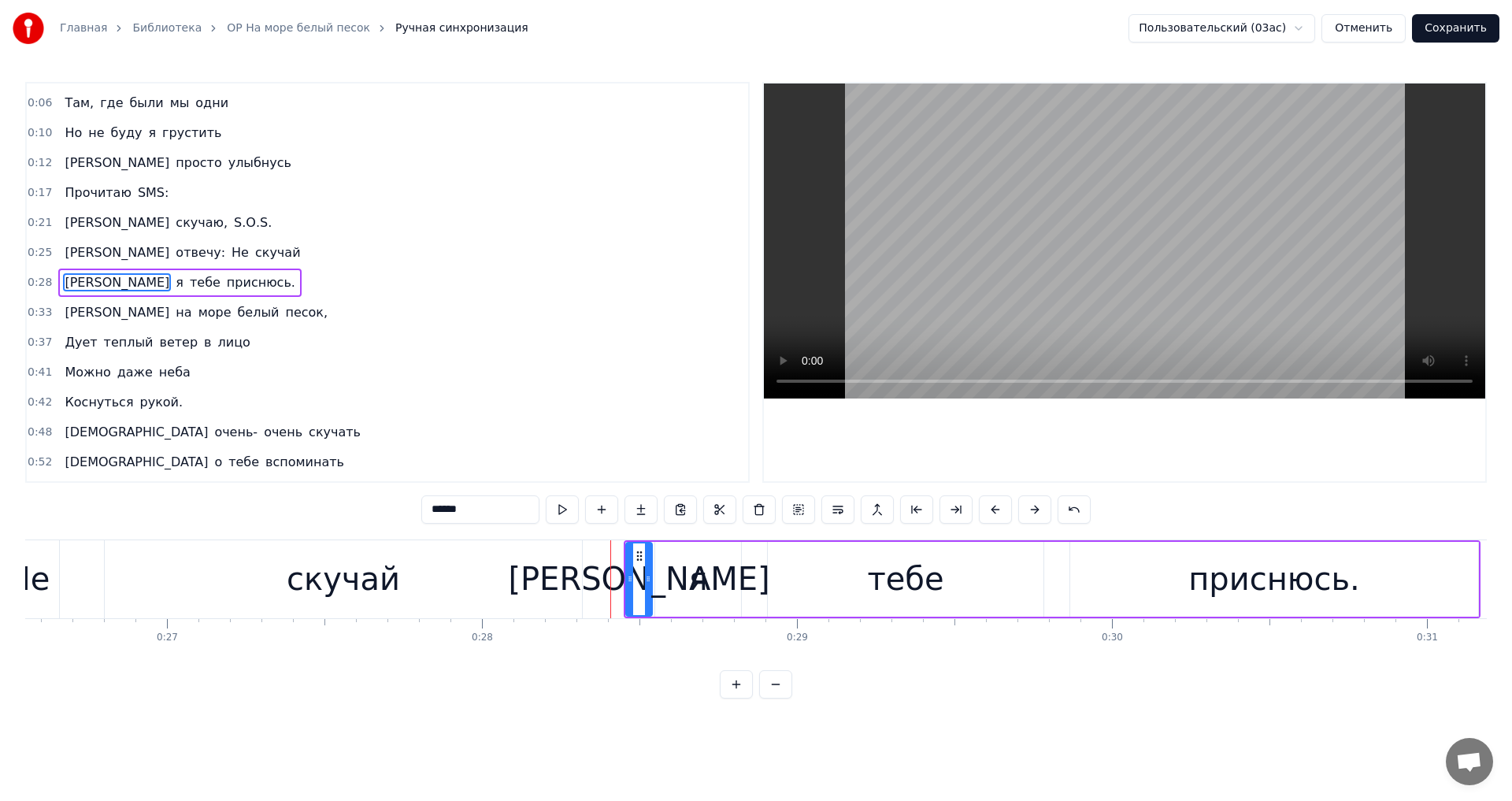
scroll to position [0, 0]
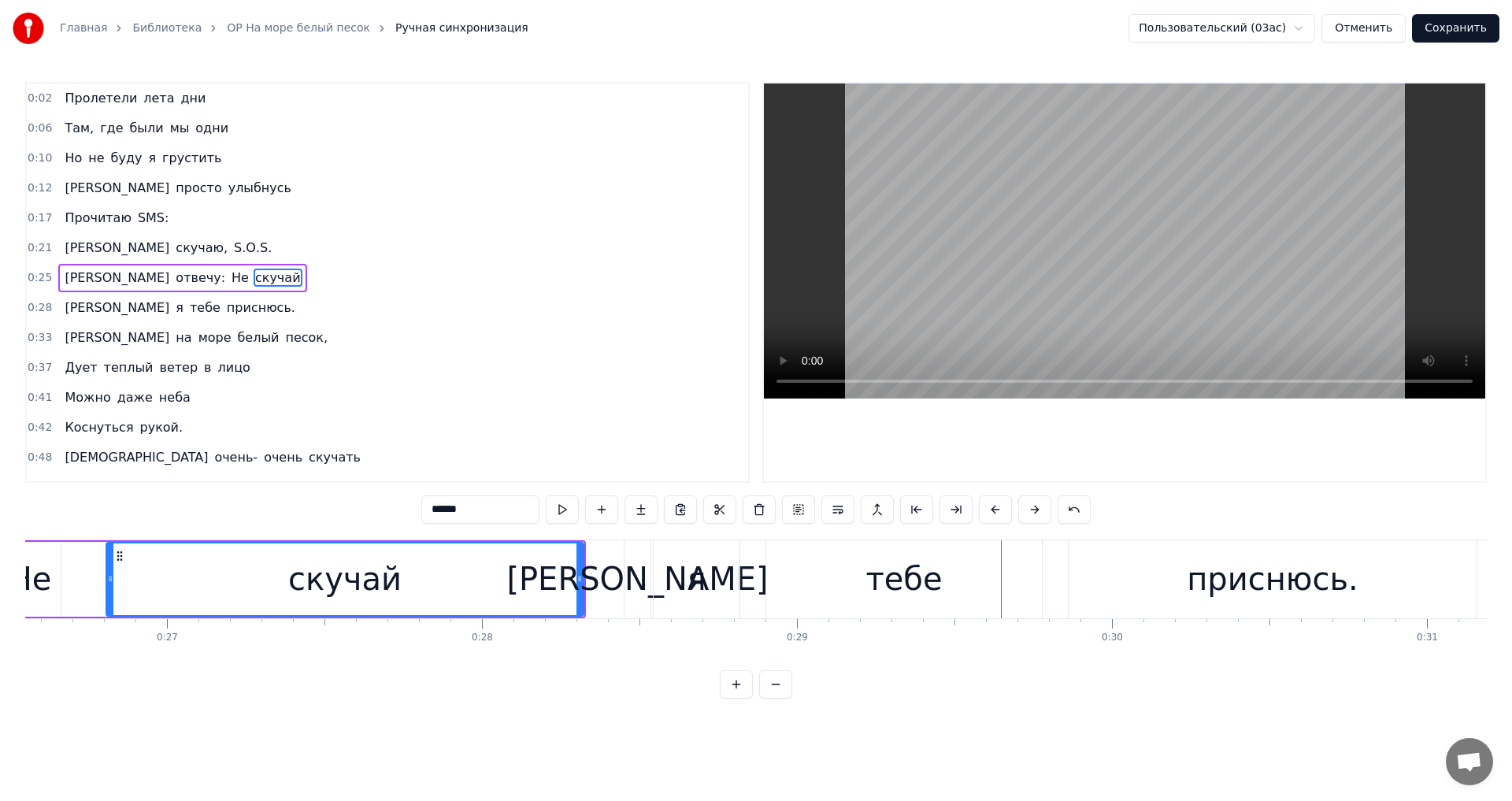
click at [174, 573] on div "скучай" at bounding box center [345, 579] width 475 height 72
click at [637, 576] on div "[PERSON_NAME]" at bounding box center [637, 579] width 261 height 47
type input "*"
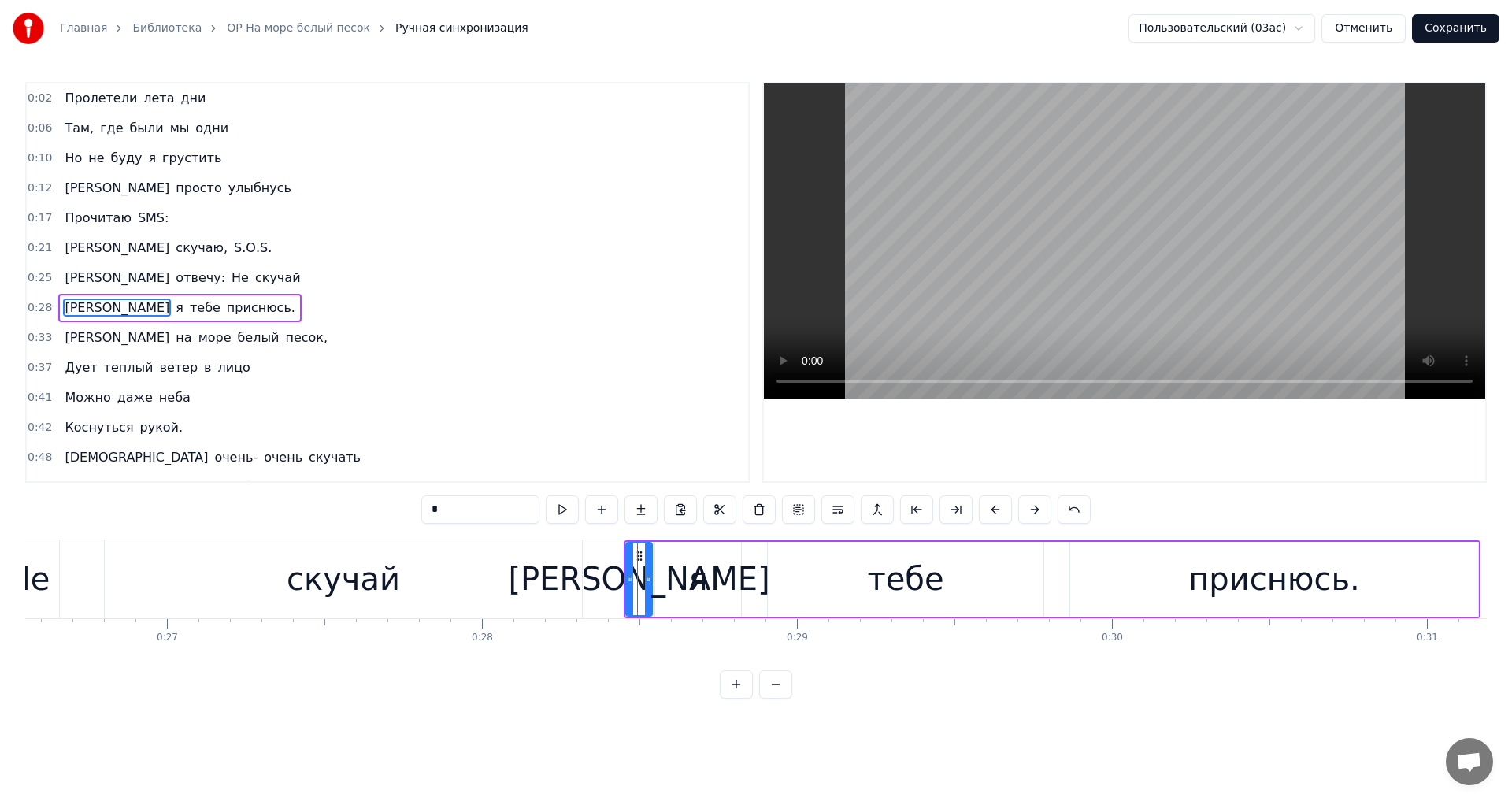
scroll to position [25, 0]
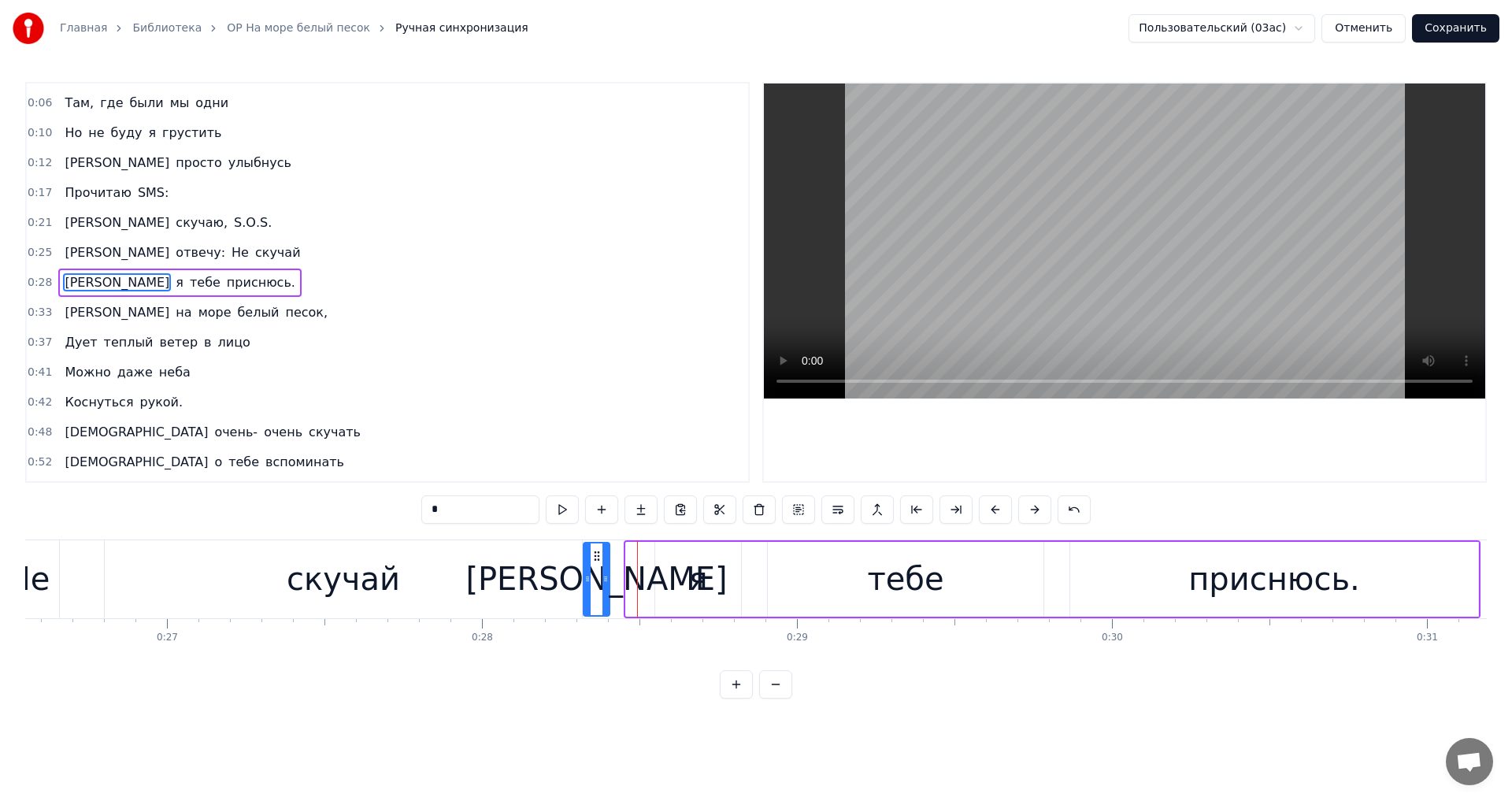
drag, startPoint x: 642, startPoint y: 555, endPoint x: 599, endPoint y: 553, distance: 43.0
click at [599, 553] on icon at bounding box center [597, 556] width 13 height 13
click at [651, 571] on div "И я тебе приснюсь." at bounding box center [1031, 579] width 899 height 78
click at [690, 583] on div "я" at bounding box center [698, 579] width 19 height 47
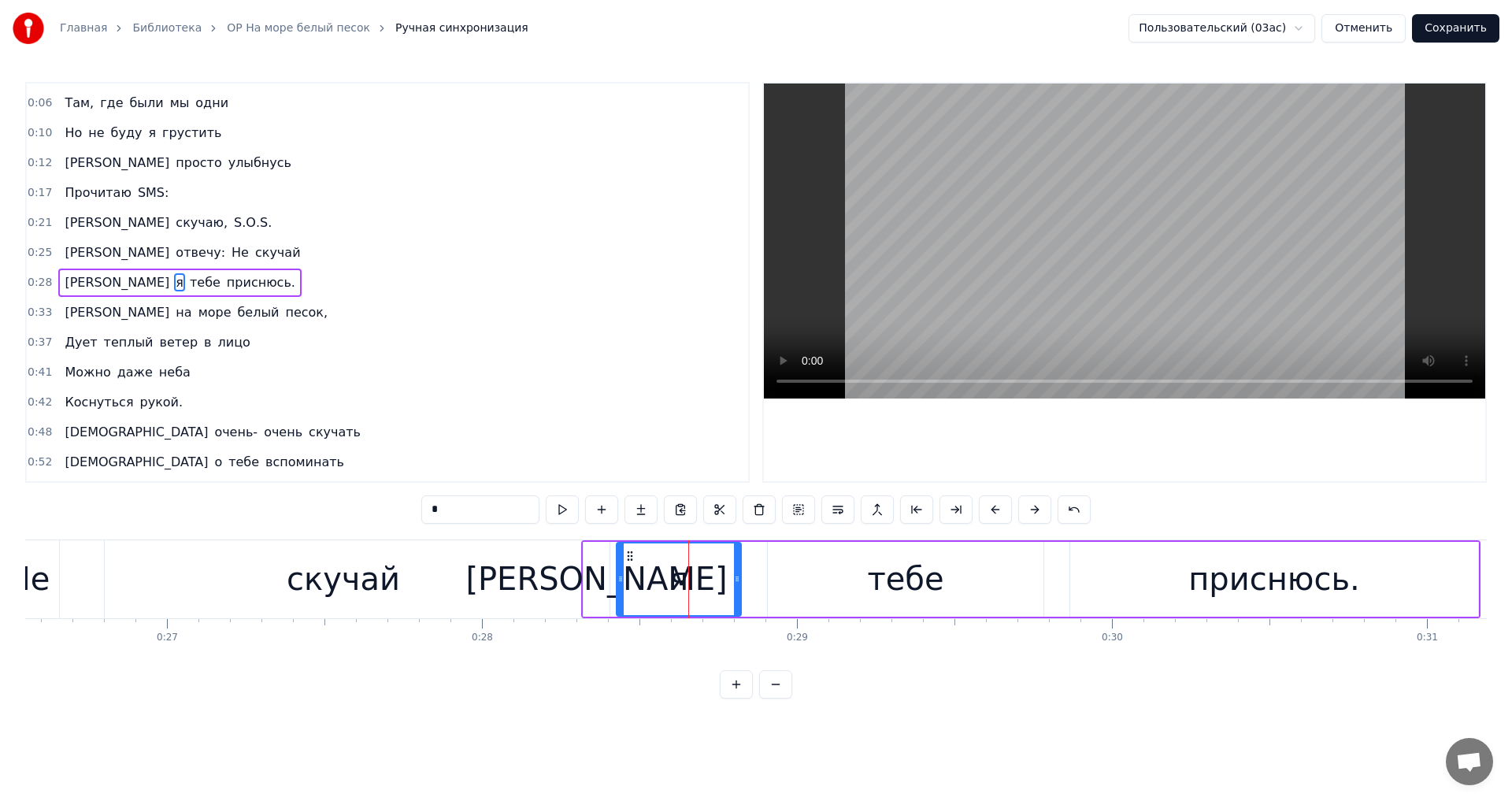
drag, startPoint x: 659, startPoint y: 581, endPoint x: 629, endPoint y: 578, distance: 30.1
click at [624, 578] on icon at bounding box center [620, 578] width 6 height 13
drag, startPoint x: 738, startPoint y: 578, endPoint x: 635, endPoint y: 576, distance: 103.0
click at [721, 578] on icon at bounding box center [720, 578] width 6 height 13
click at [330, 586] on div "скучай" at bounding box center [343, 579] width 114 height 47
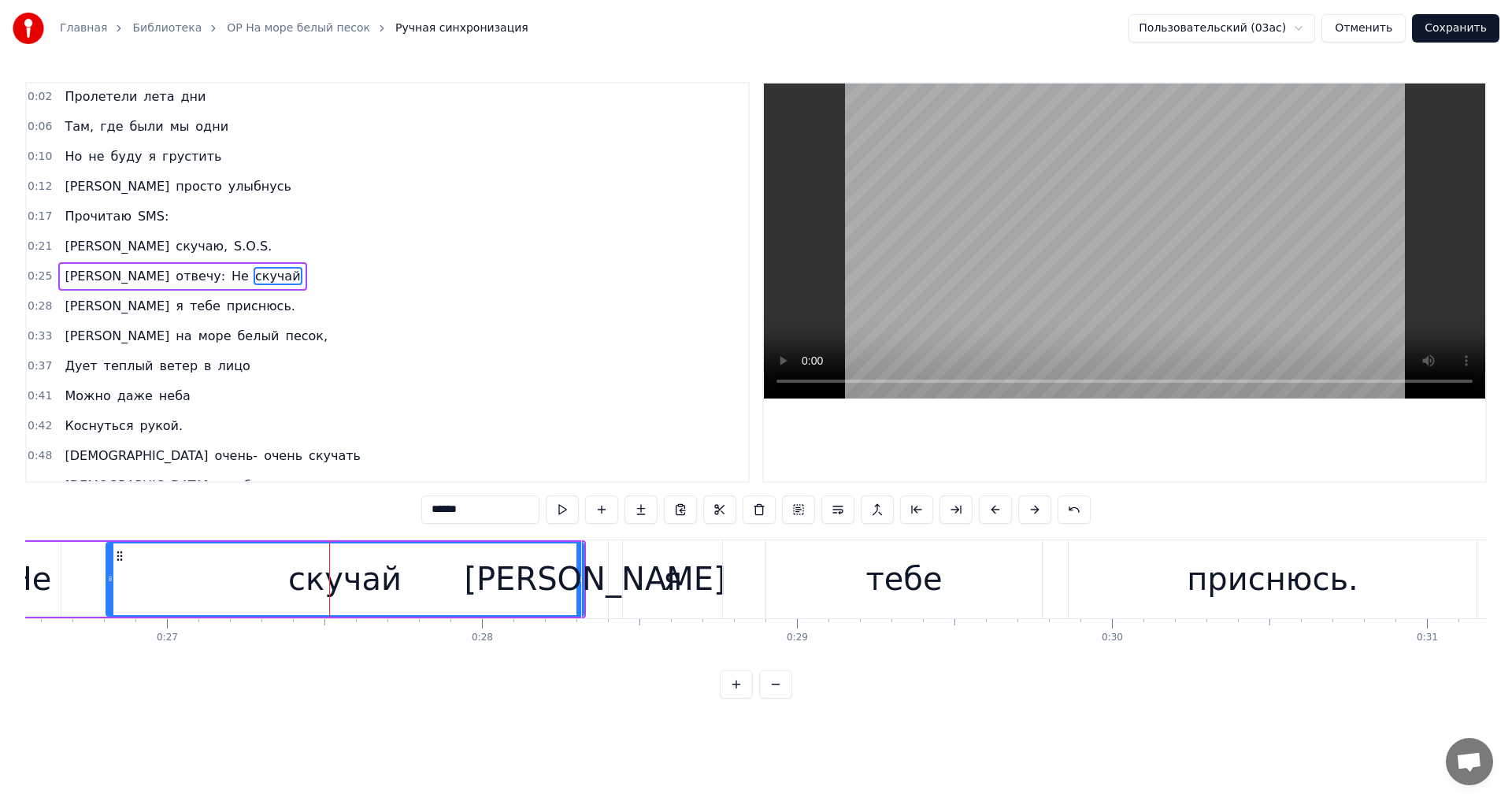
scroll to position [0, 0]
click at [537, 584] on div "скучай" at bounding box center [345, 579] width 475 height 72
drag, startPoint x: 576, startPoint y: 583, endPoint x: 555, endPoint y: 577, distance: 21.8
click at [555, 577] on icon at bounding box center [557, 578] width 6 height 13
click at [600, 577] on div "[PERSON_NAME]" at bounding box center [594, 579] width 261 height 47
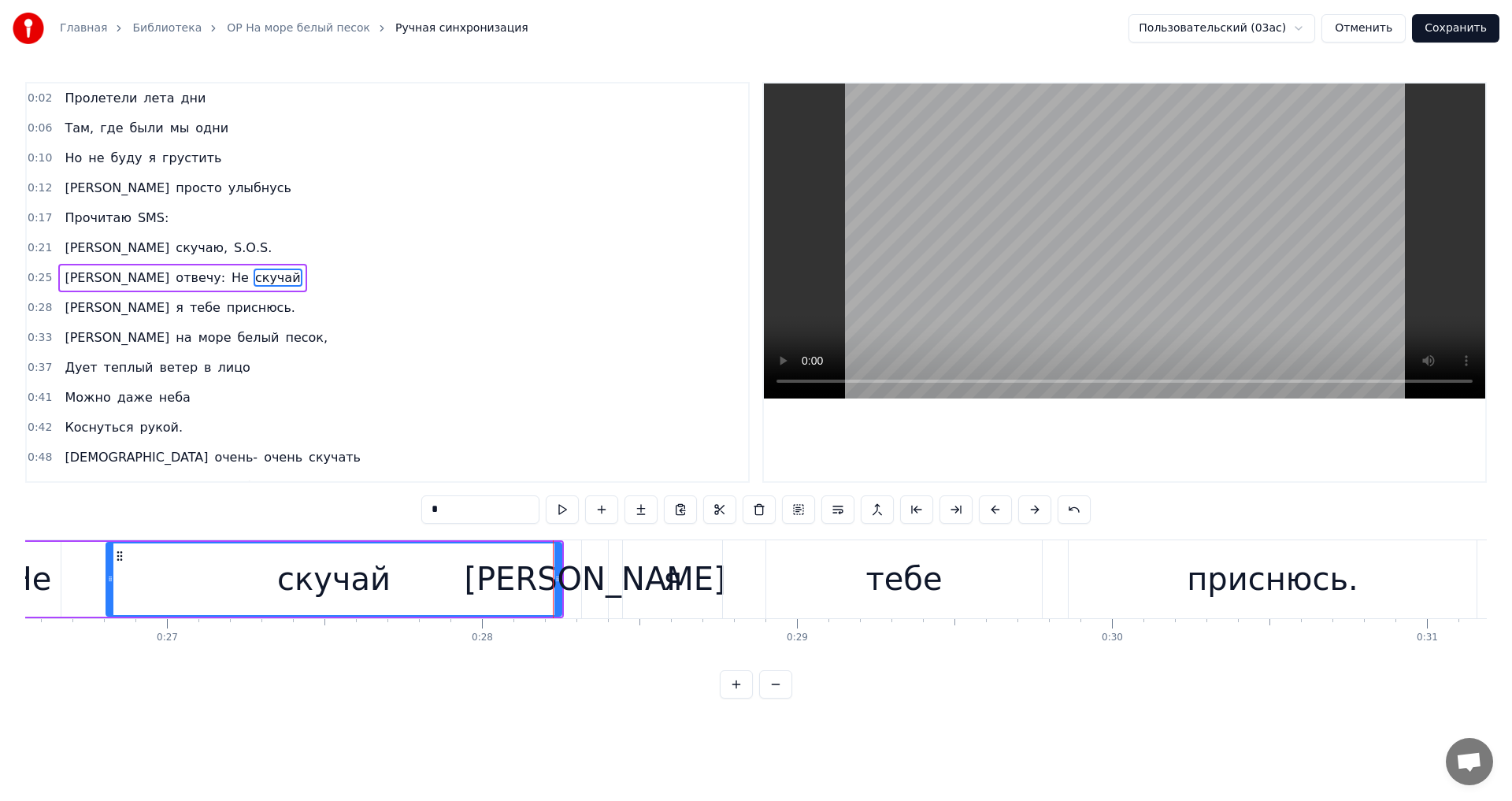
scroll to position [25, 0]
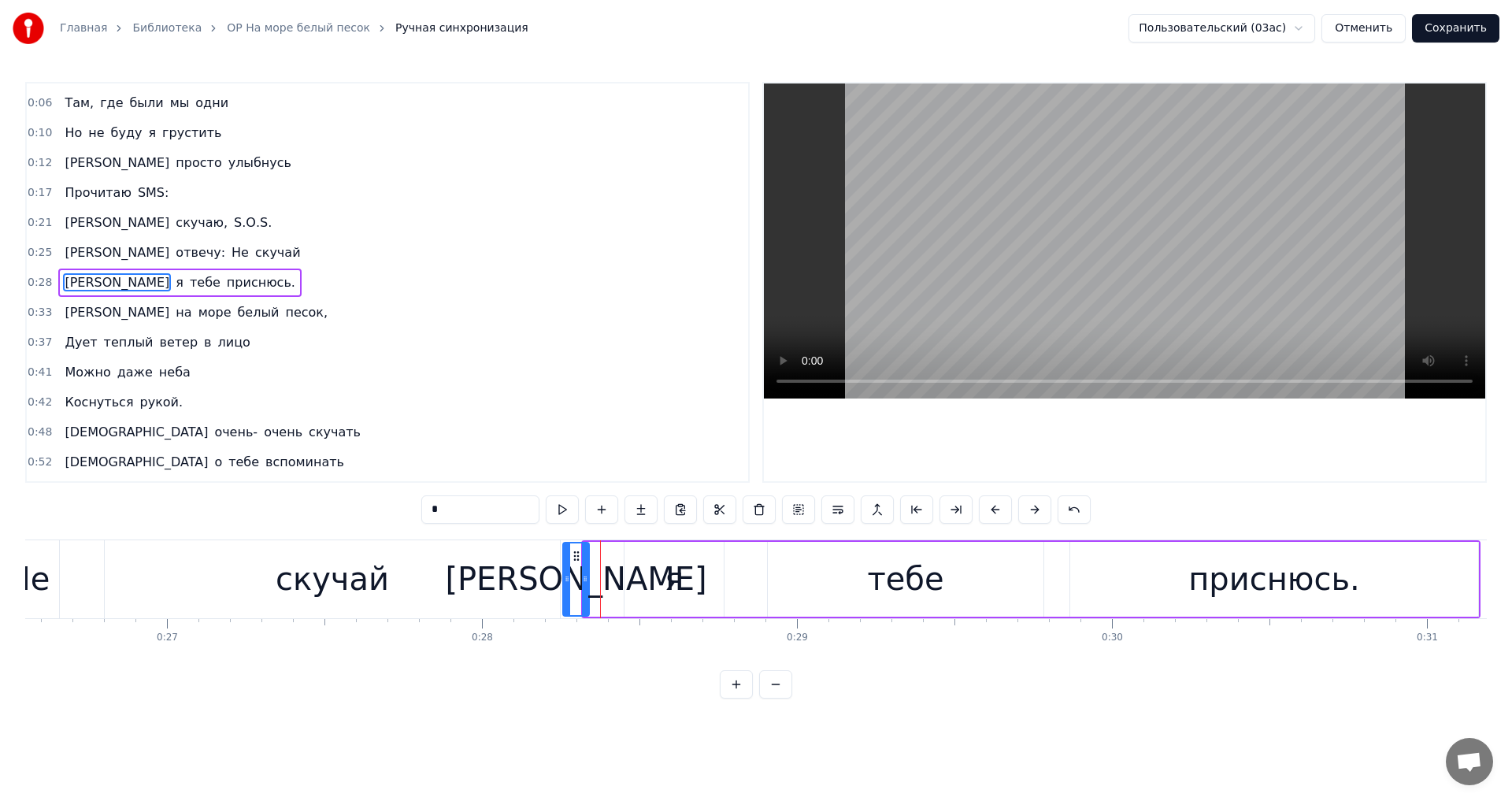
drag, startPoint x: 594, startPoint y: 549, endPoint x: 574, endPoint y: 550, distance: 20.0
click at [574, 550] on icon at bounding box center [576, 556] width 13 height 13
click at [246, 572] on div "скучай" at bounding box center [332, 579] width 455 height 78
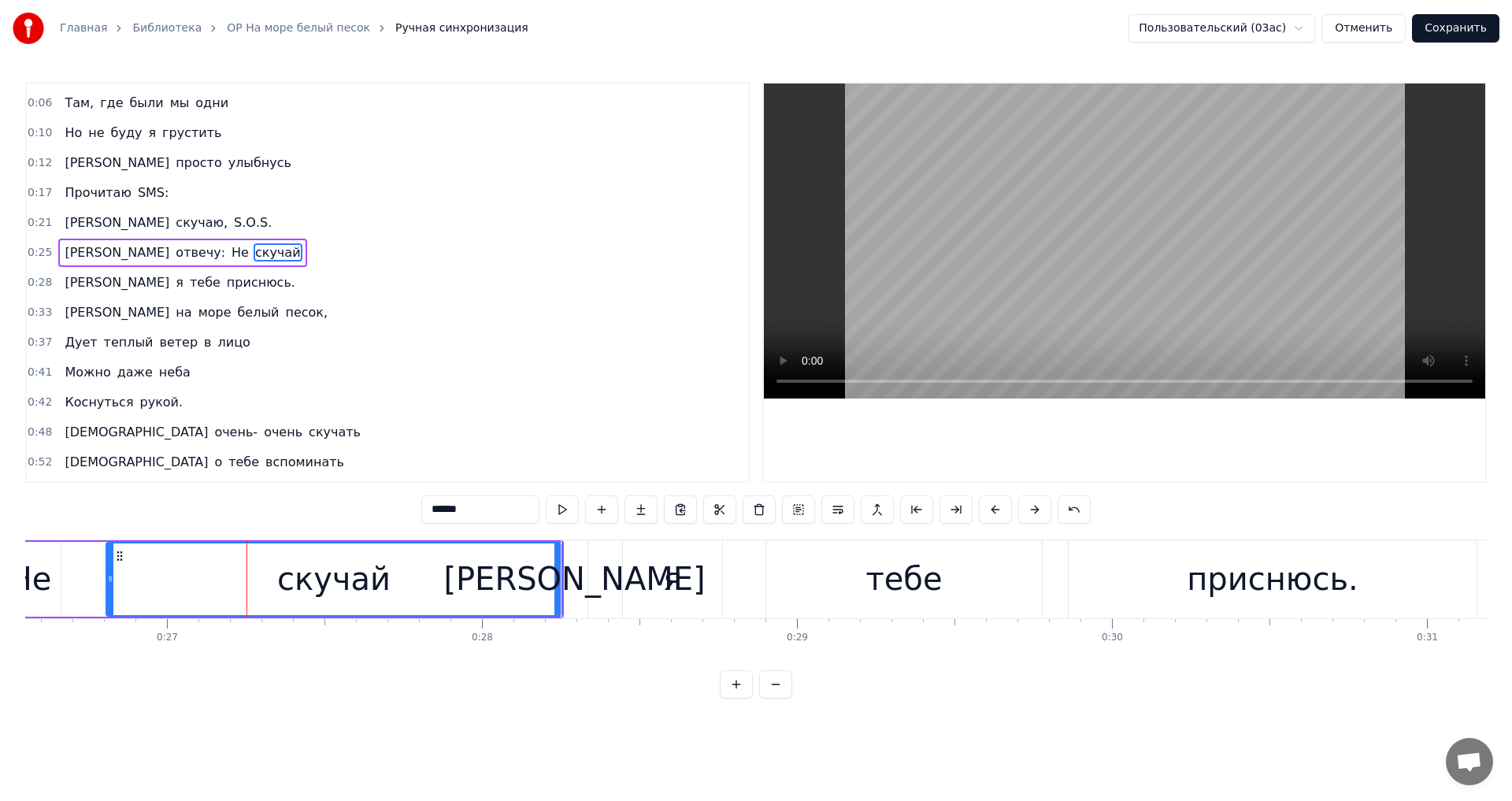
scroll to position [0, 0]
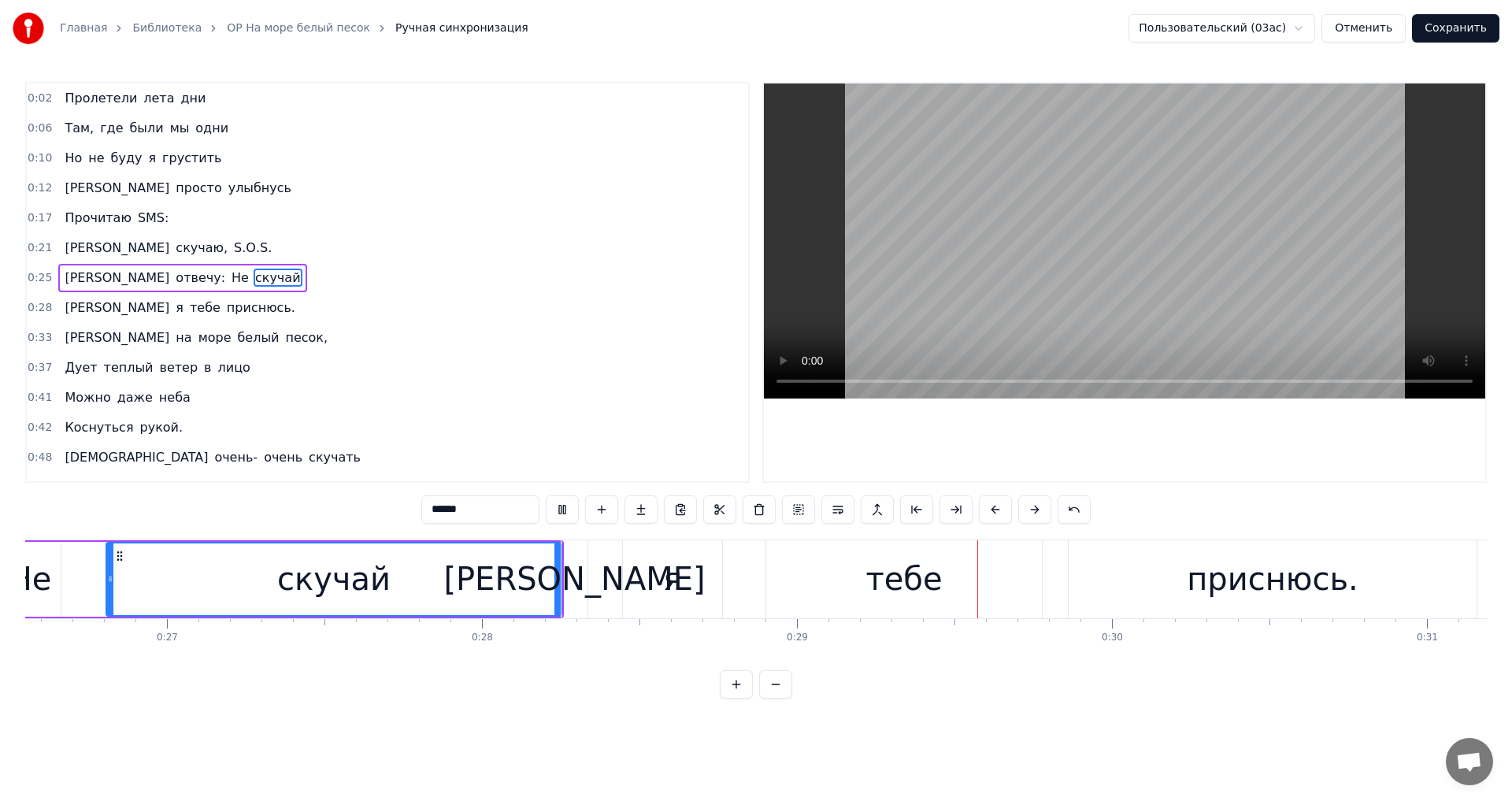
click at [60, 575] on div "Не" at bounding box center [29, 579] width 63 height 75
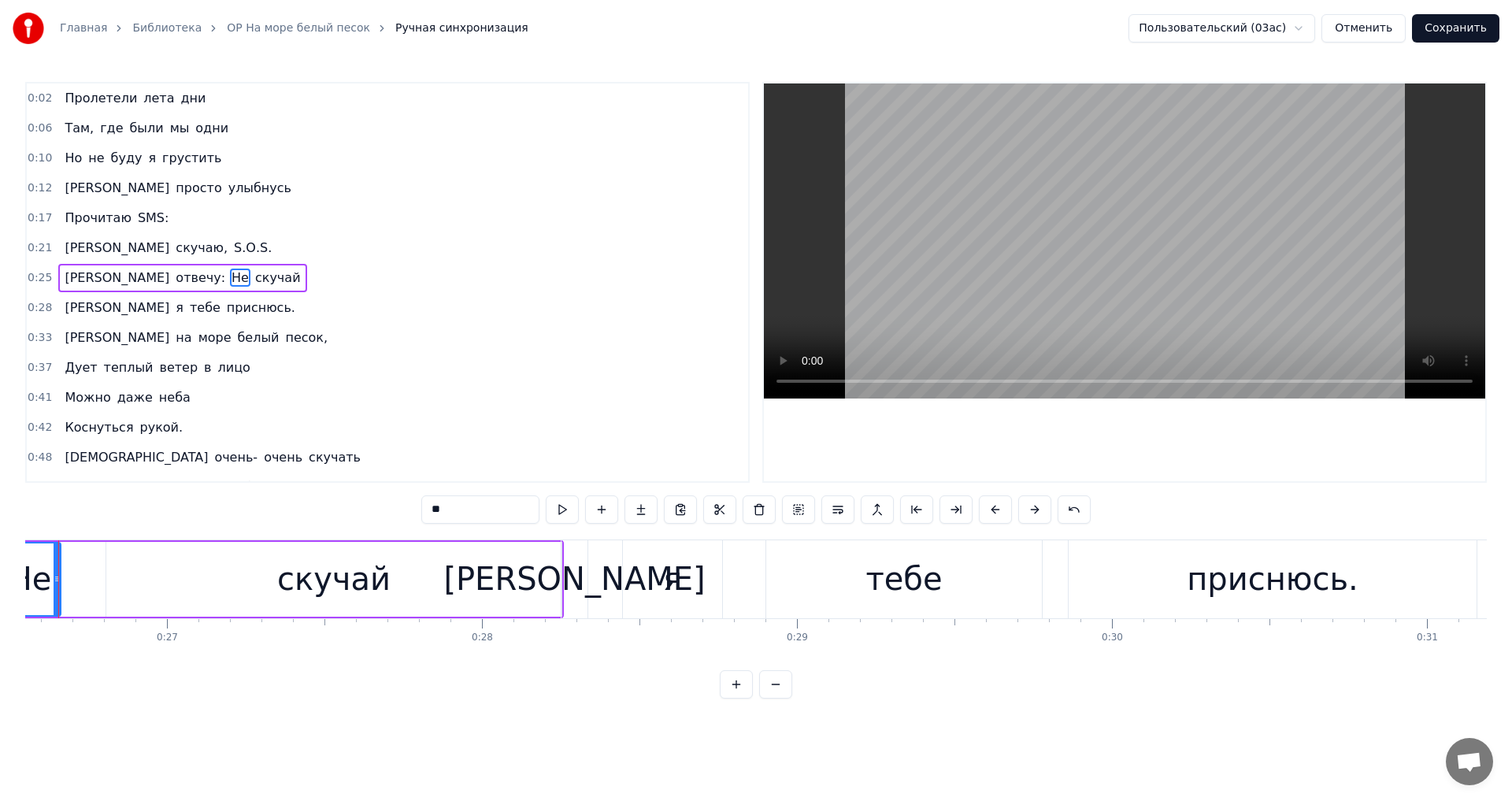
scroll to position [0, 8318]
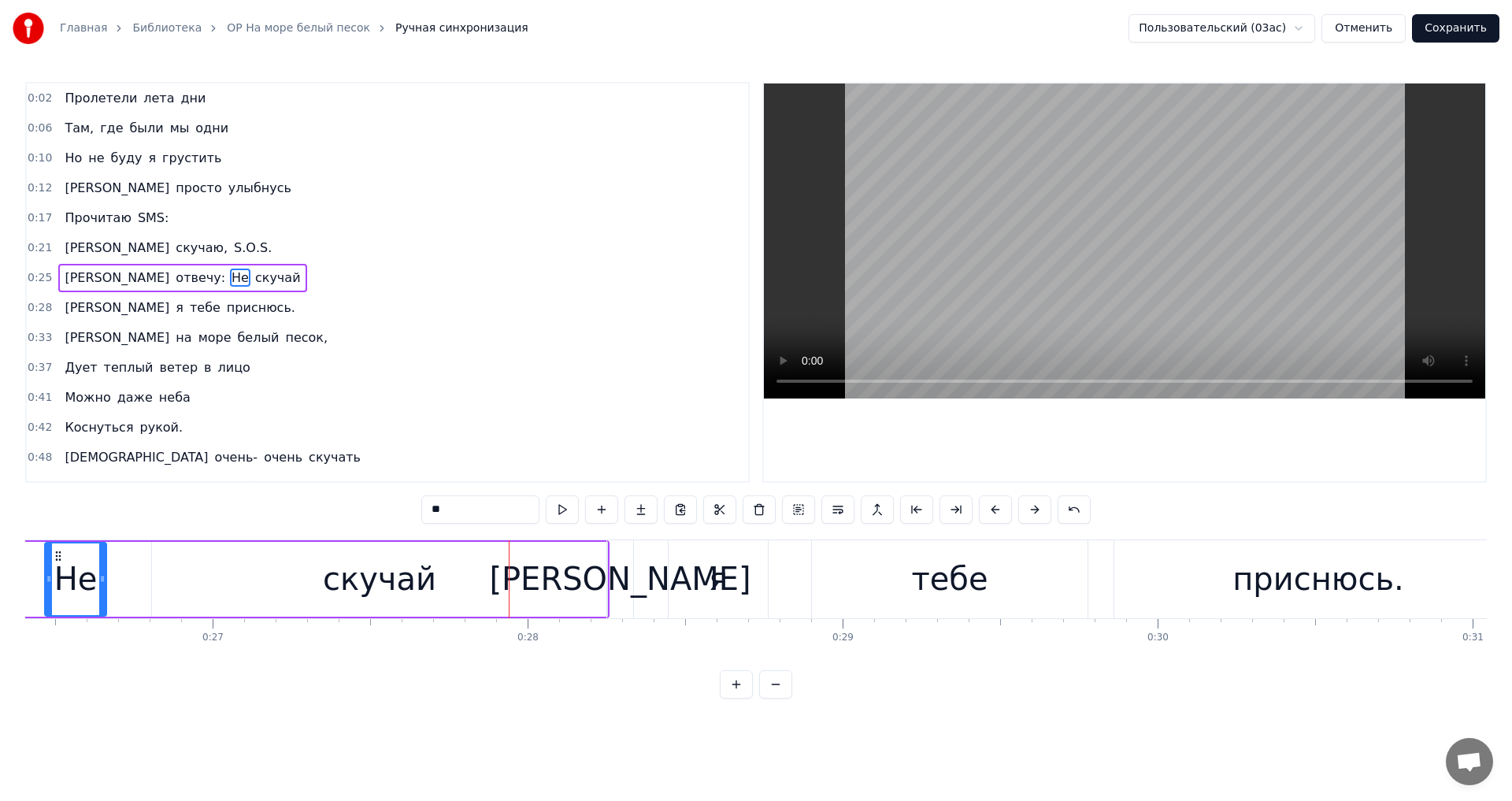
click at [471, 569] on div "скучай" at bounding box center [379, 579] width 455 height 75
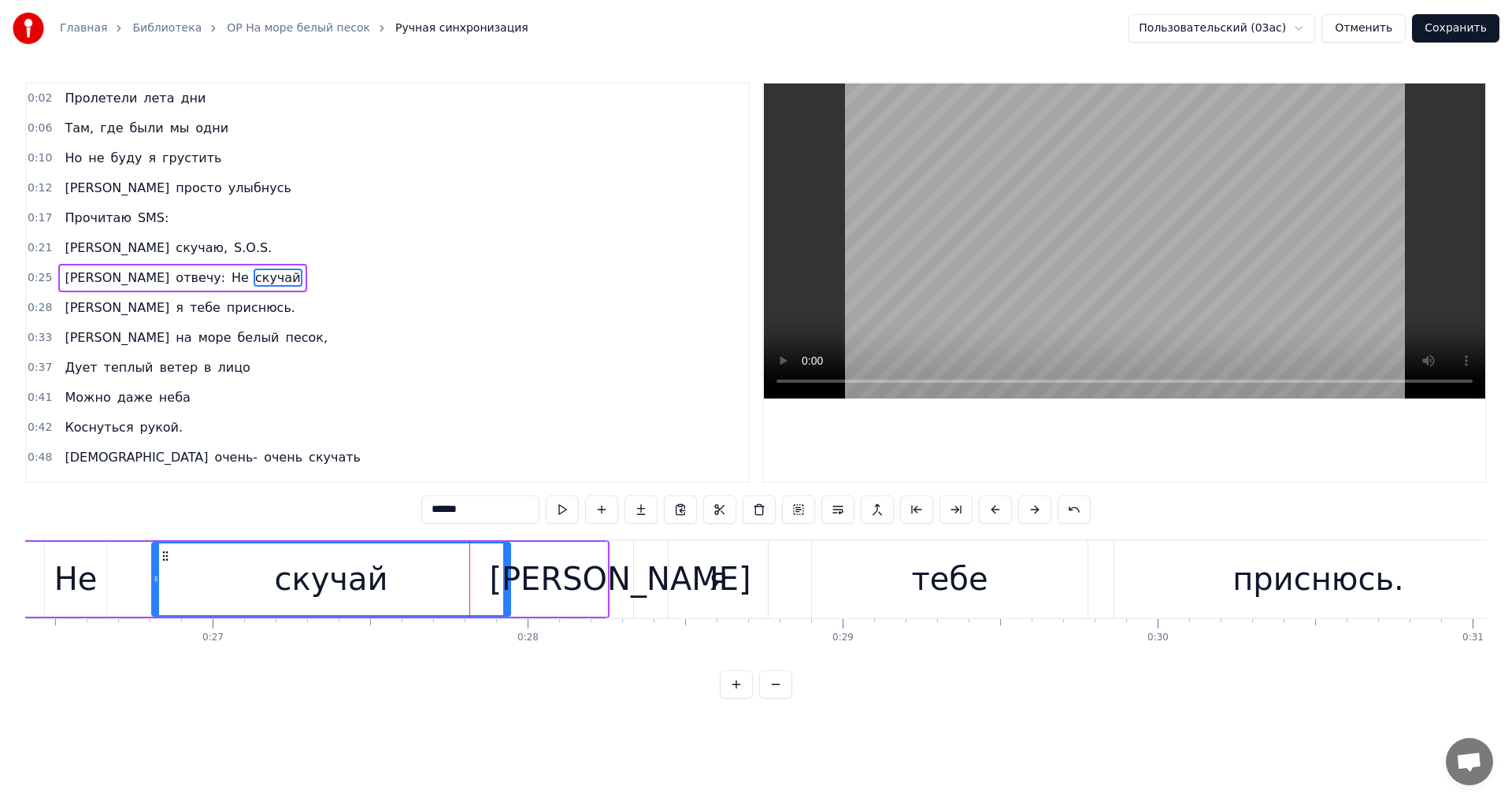
drag, startPoint x: 606, startPoint y: 573, endPoint x: 510, endPoint y: 577, distance: 96.1
click at [510, 577] on icon at bounding box center [506, 578] width 6 height 13
click at [615, 583] on div "[PERSON_NAME]" at bounding box center [619, 579] width 261 height 47
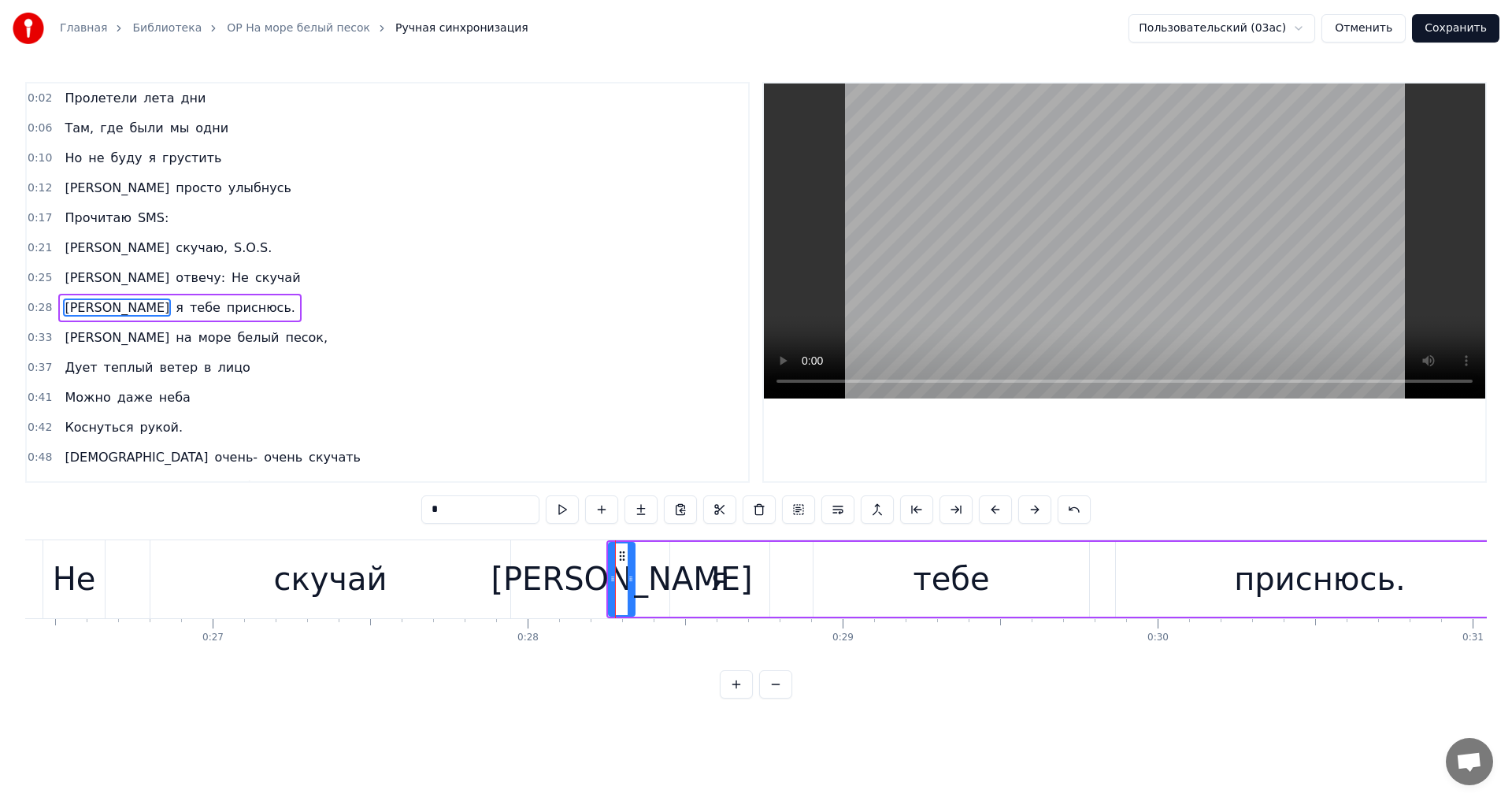
scroll to position [25, 0]
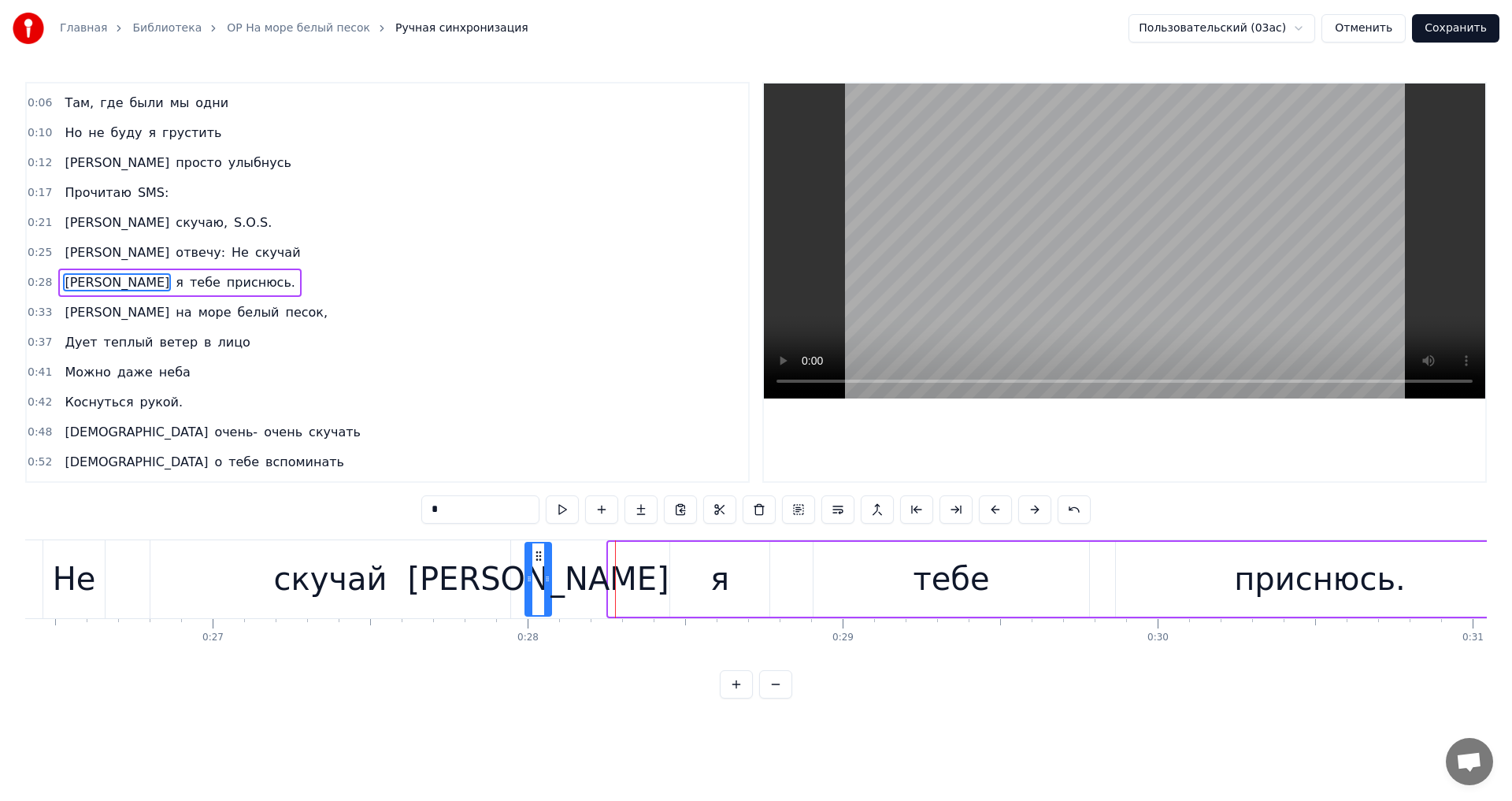
drag, startPoint x: 622, startPoint y: 552, endPoint x: 532, endPoint y: 557, distance: 90.1
click at [533, 557] on icon at bounding box center [539, 556] width 13 height 13
drag, startPoint x: 539, startPoint y: 580, endPoint x: 576, endPoint y: 586, distance: 37.5
click at [575, 586] on div at bounding box center [571, 579] width 6 height 72
click at [701, 574] on div "я" at bounding box center [720, 579] width 99 height 75
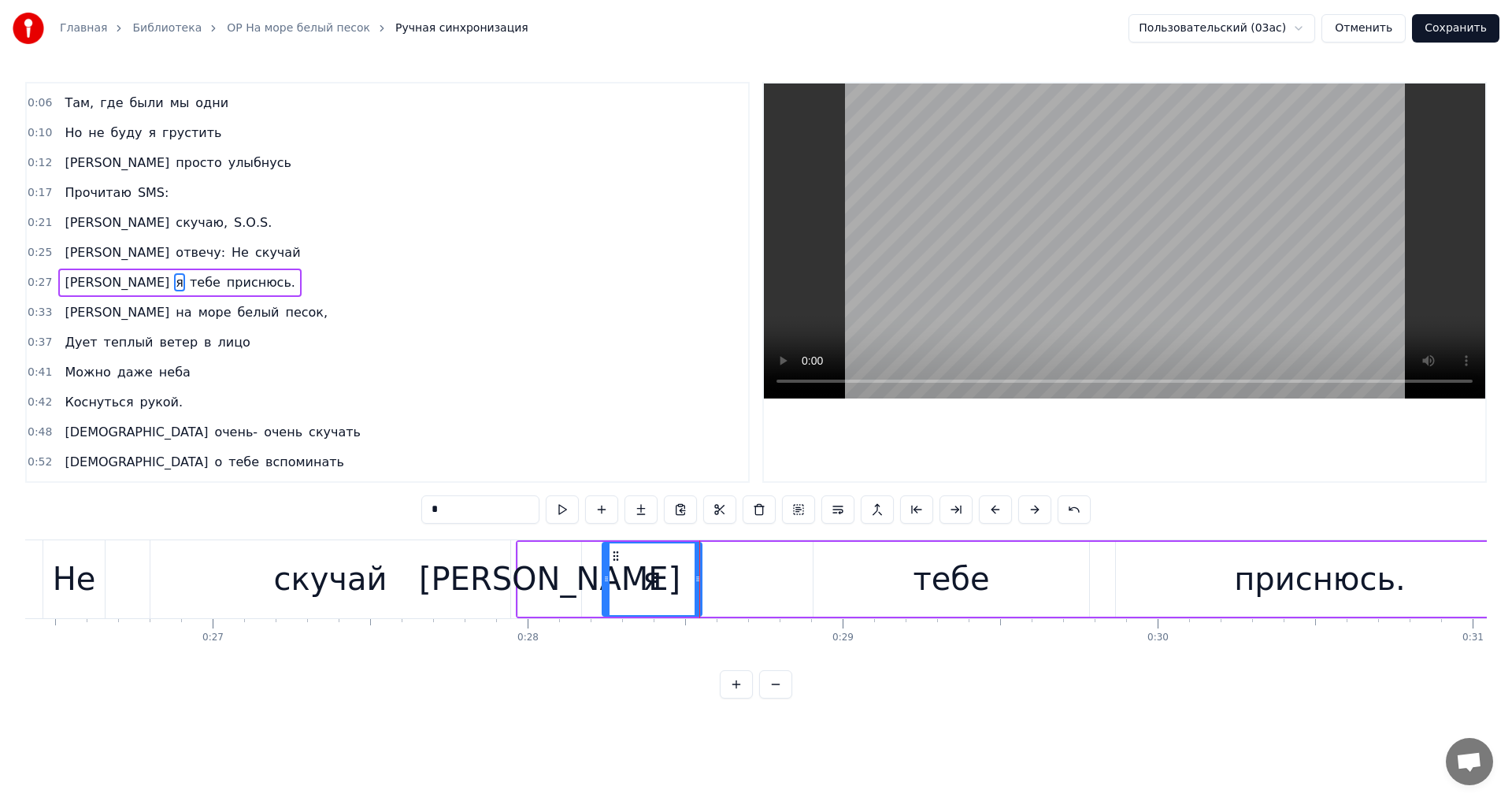
drag, startPoint x: 680, startPoint y: 555, endPoint x: 613, endPoint y: 555, distance: 67.0
click at [613, 555] on icon at bounding box center [615, 556] width 13 height 13
click at [88, 585] on div "Не" at bounding box center [74, 579] width 43 height 47
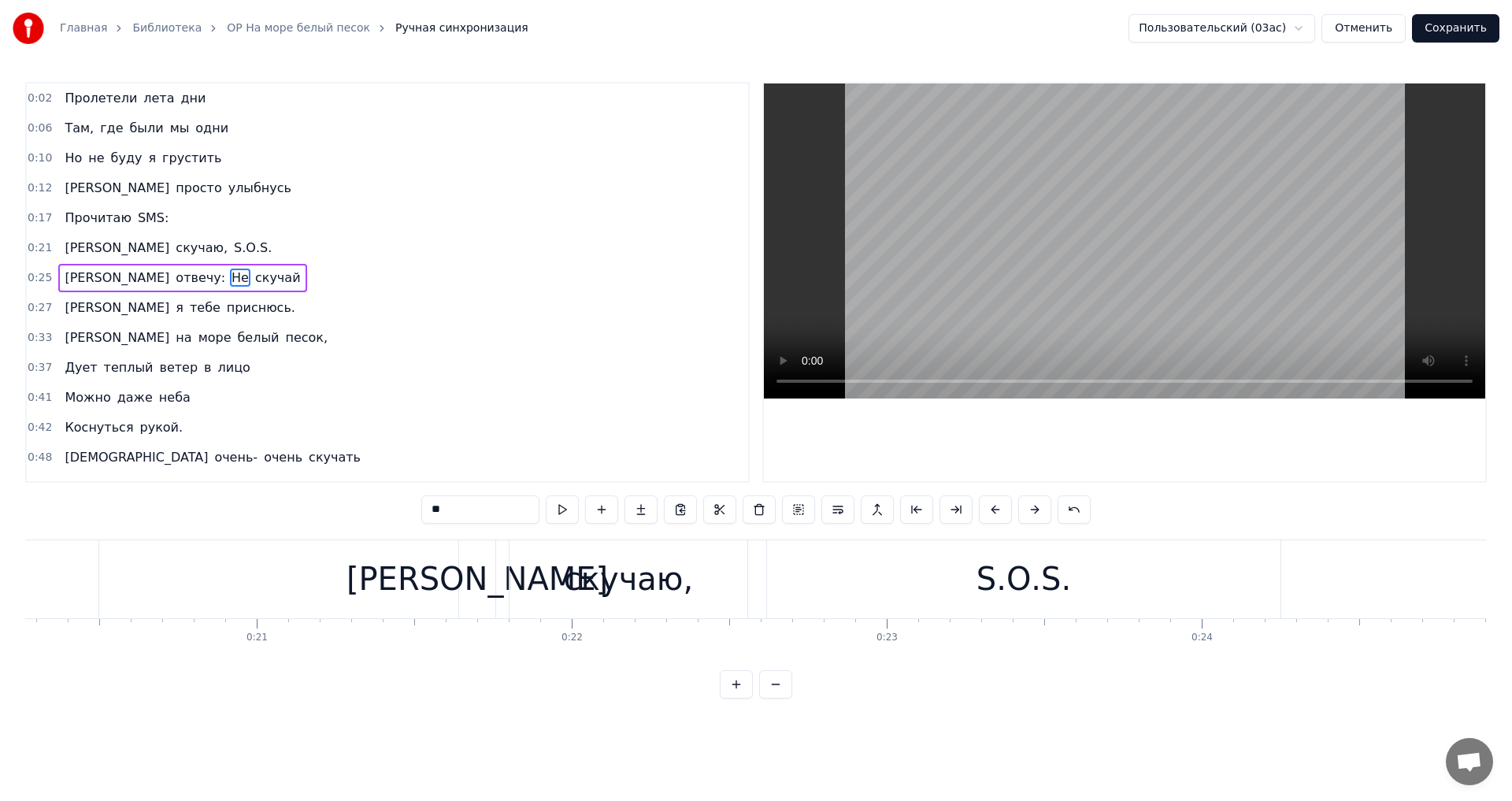
scroll to position [0, 5705]
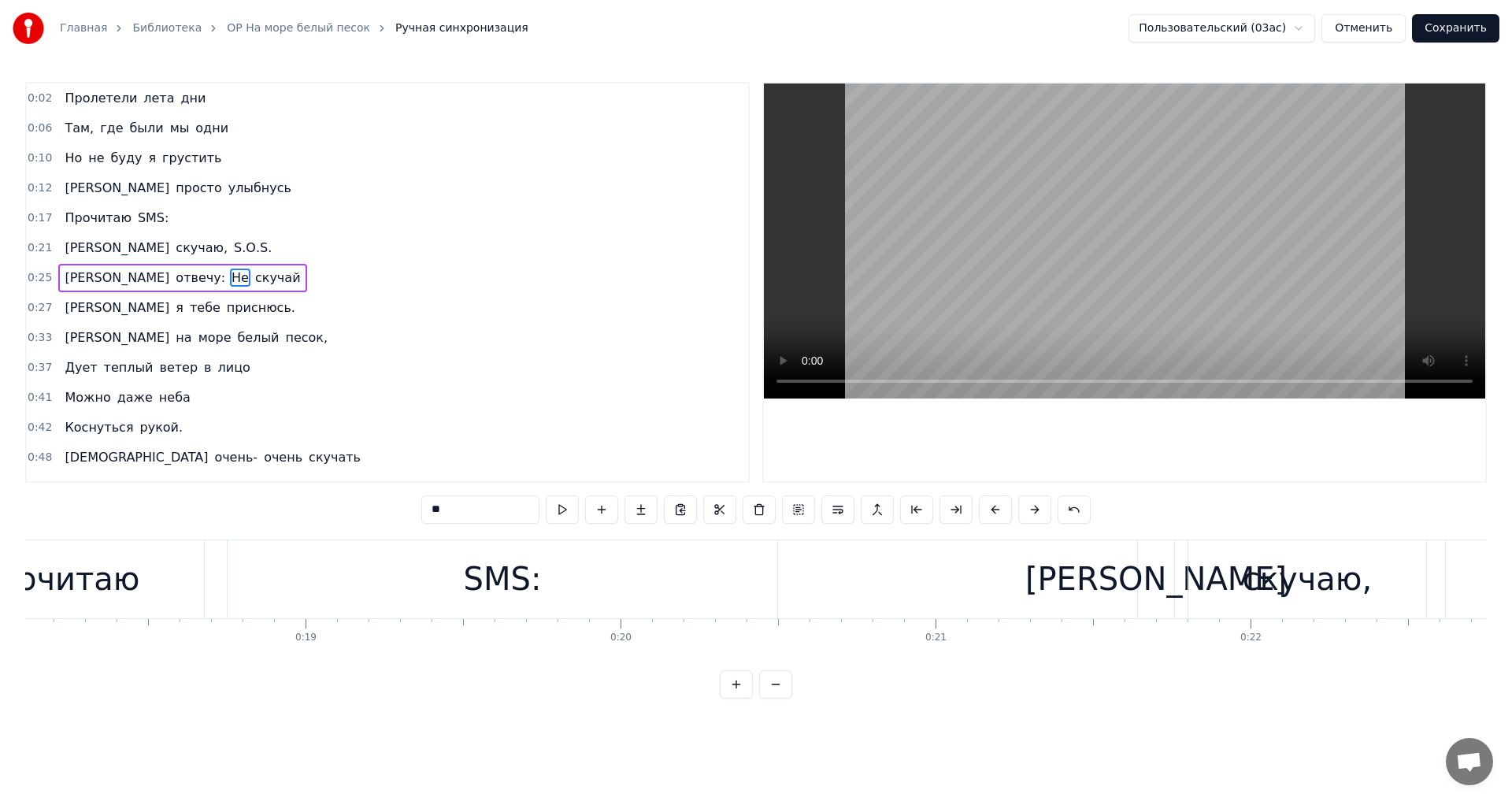
click at [433, 562] on div "SMS:" at bounding box center [502, 579] width 550 height 78
type input "****"
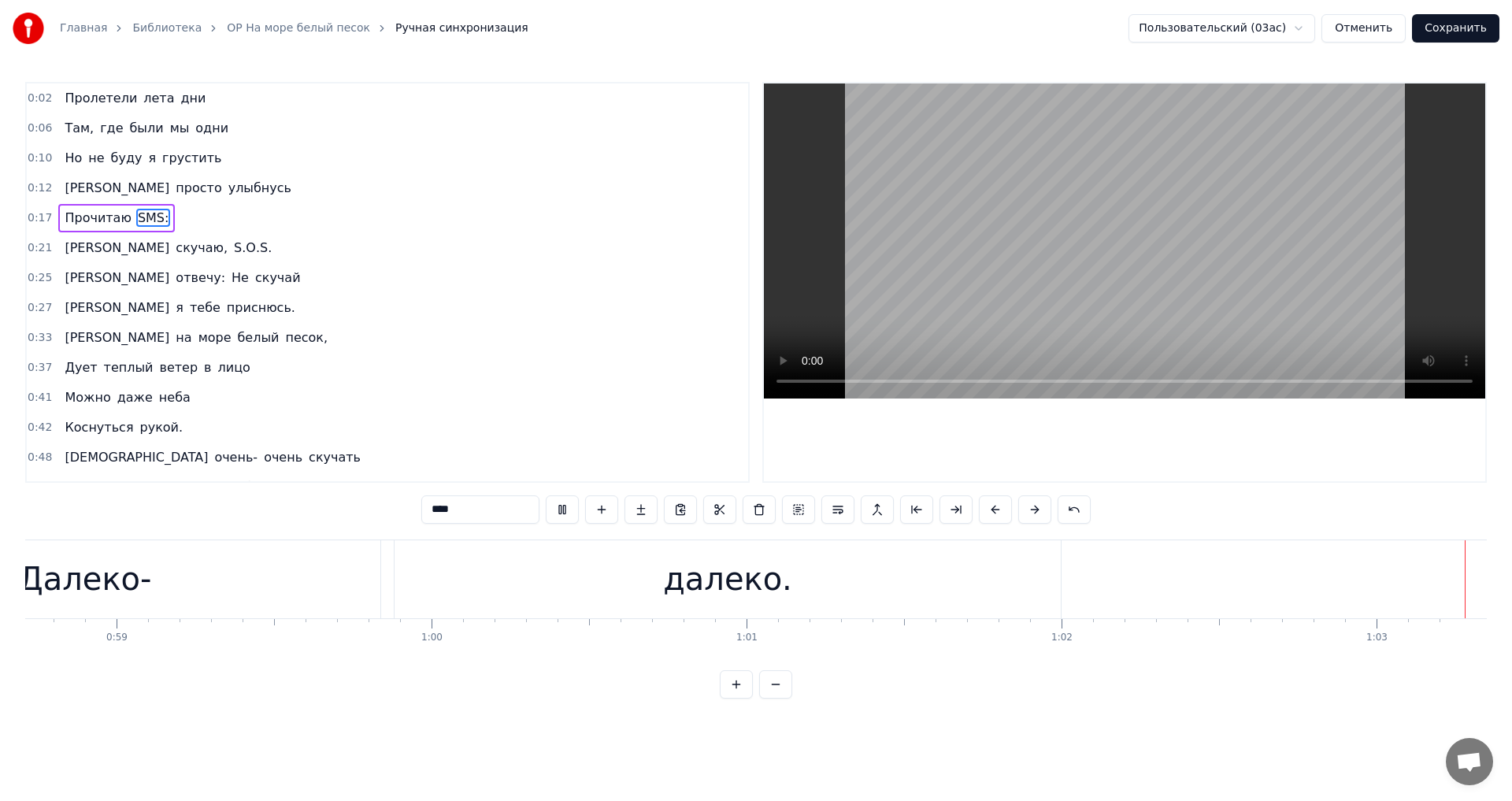
scroll to position [0, 18495]
click at [1434, 30] on button "Сохранить" at bounding box center [1456, 29] width 88 height 29
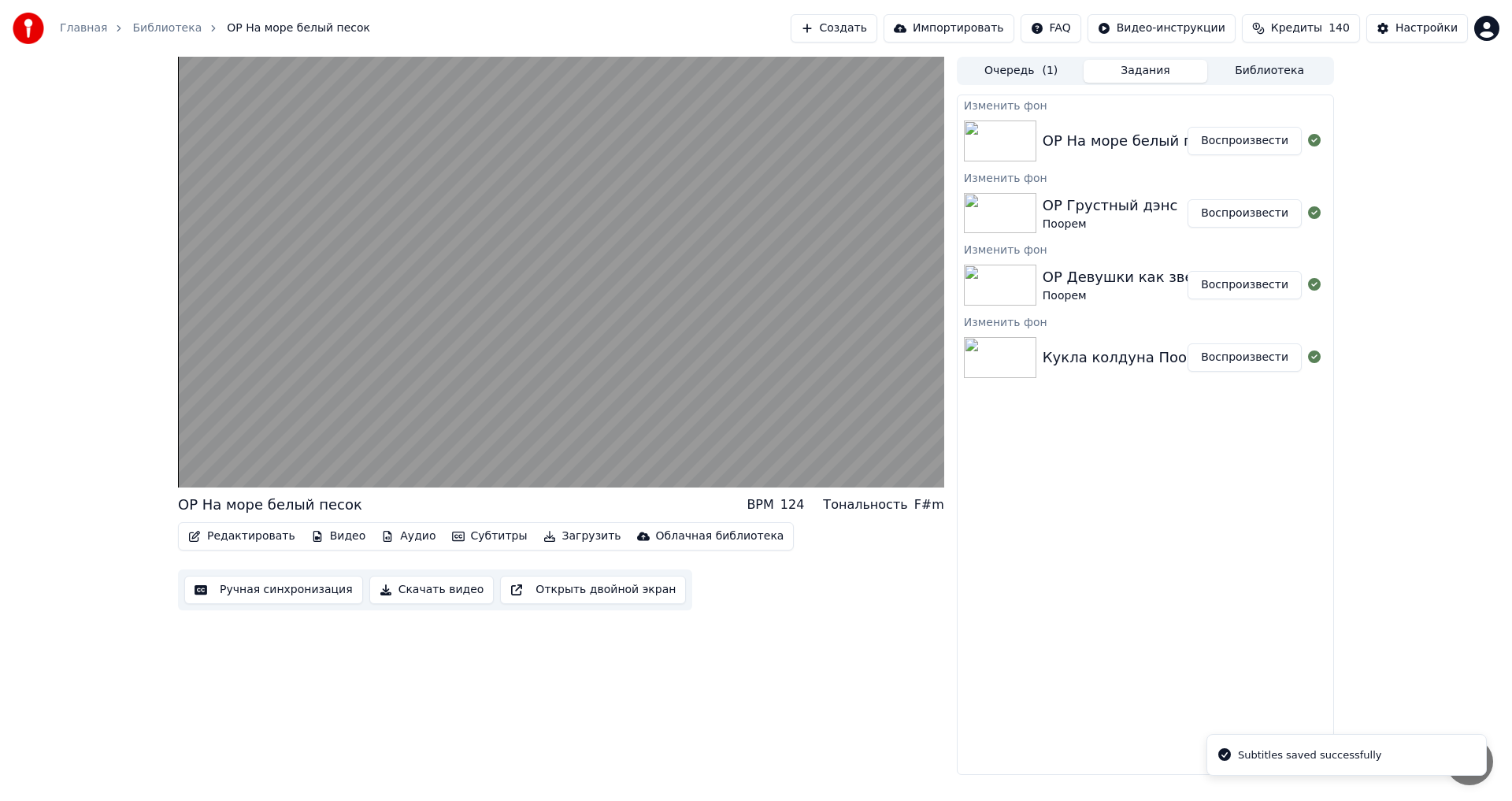
click at [1244, 207] on button "Воспроизвести" at bounding box center [1244, 213] width 114 height 29
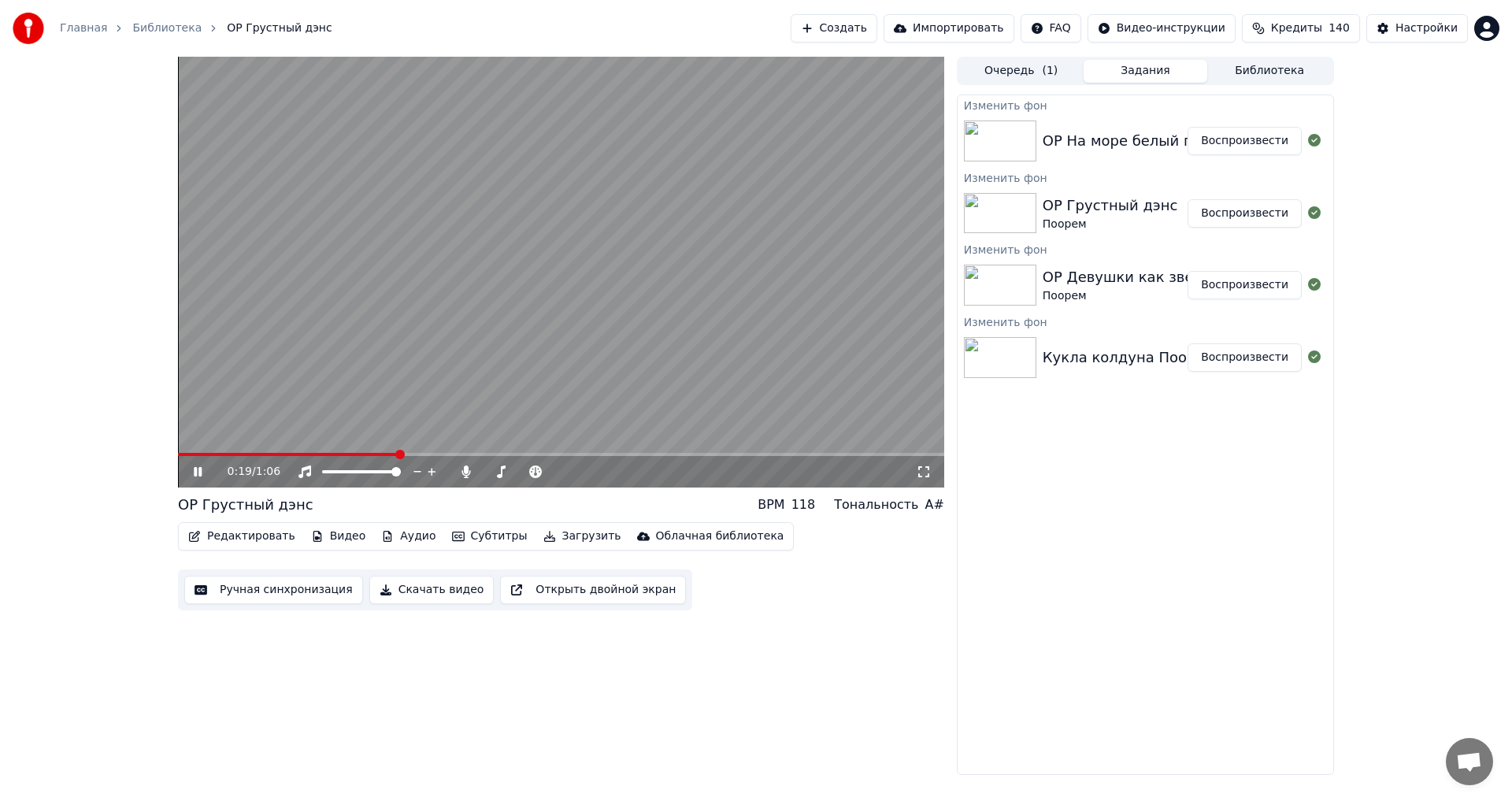
click at [562, 352] on video at bounding box center [560, 271] width 766 height 431
click at [332, 344] on video at bounding box center [560, 271] width 766 height 431
click at [1249, 284] on button "Воспроизвести" at bounding box center [1244, 285] width 114 height 29
click at [727, 284] on video at bounding box center [560, 271] width 766 height 431
click at [673, 319] on video at bounding box center [560, 271] width 766 height 431
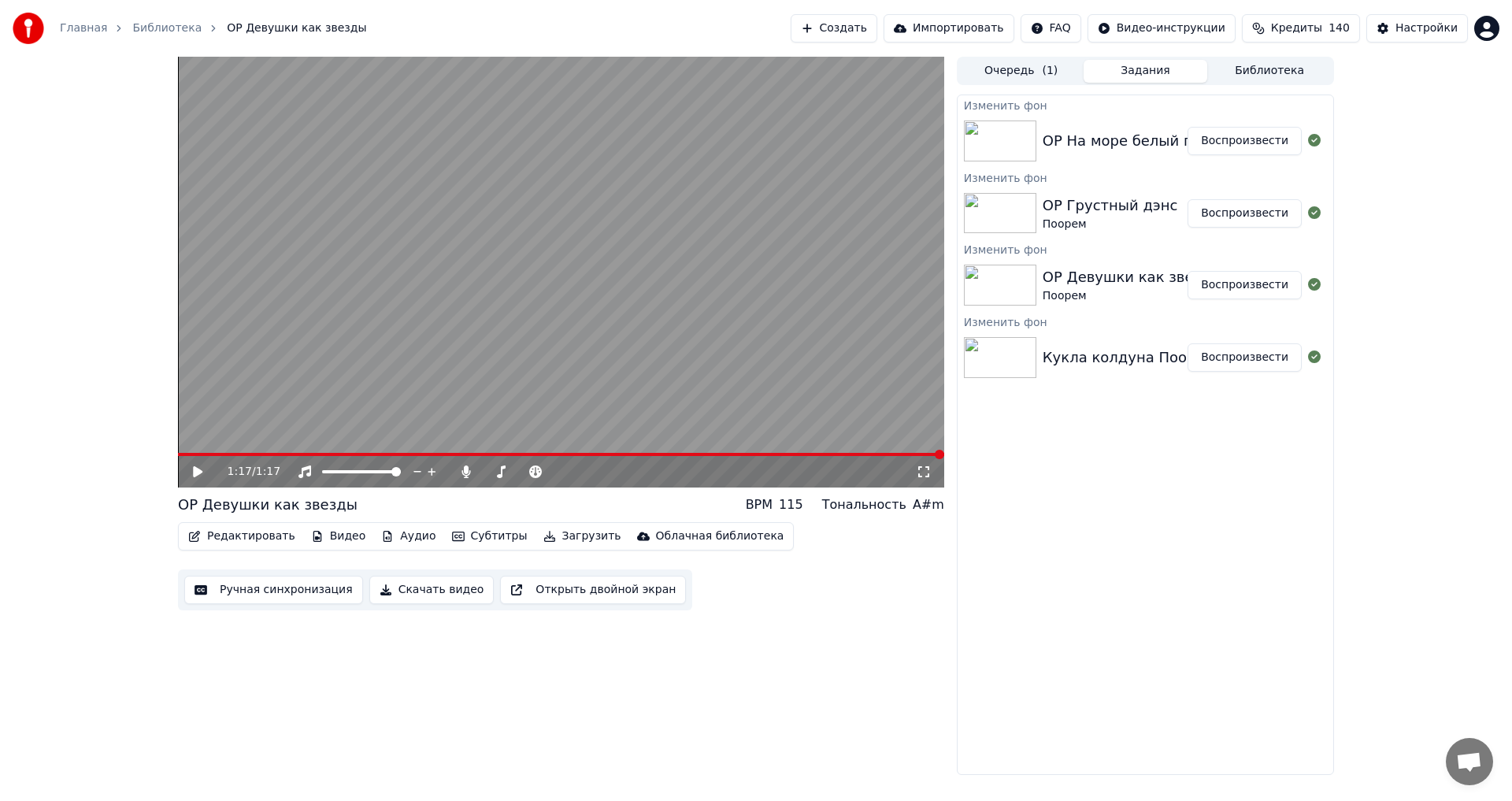
click at [1231, 348] on button "Воспроизвести" at bounding box center [1244, 357] width 114 height 29
click at [416, 594] on button "Скачать видео" at bounding box center [432, 590] width 126 height 29
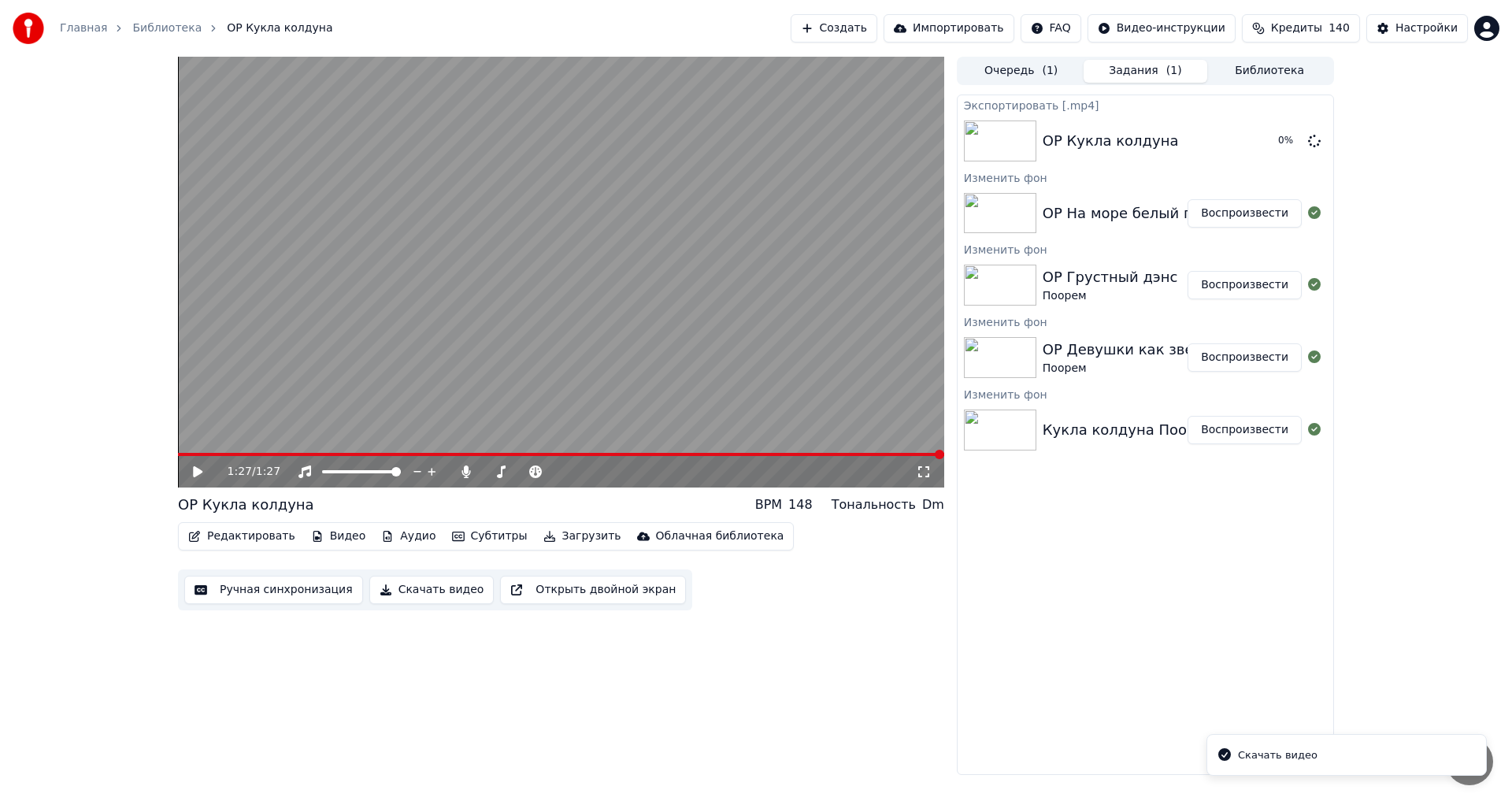
click at [1230, 356] on button "Воспроизвести" at bounding box center [1244, 357] width 114 height 29
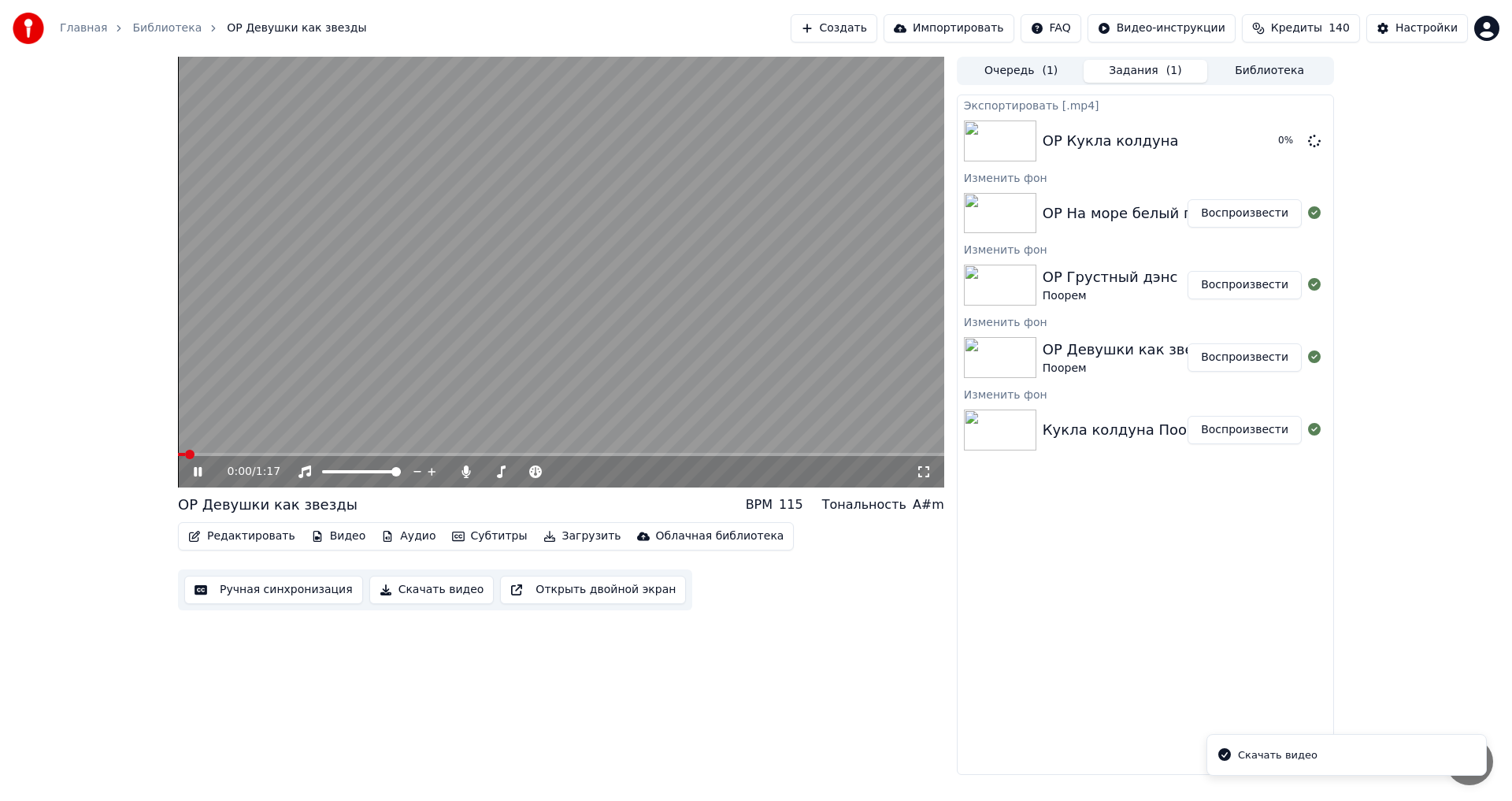
click at [409, 590] on button "Скачать видео" at bounding box center [432, 590] width 126 height 29
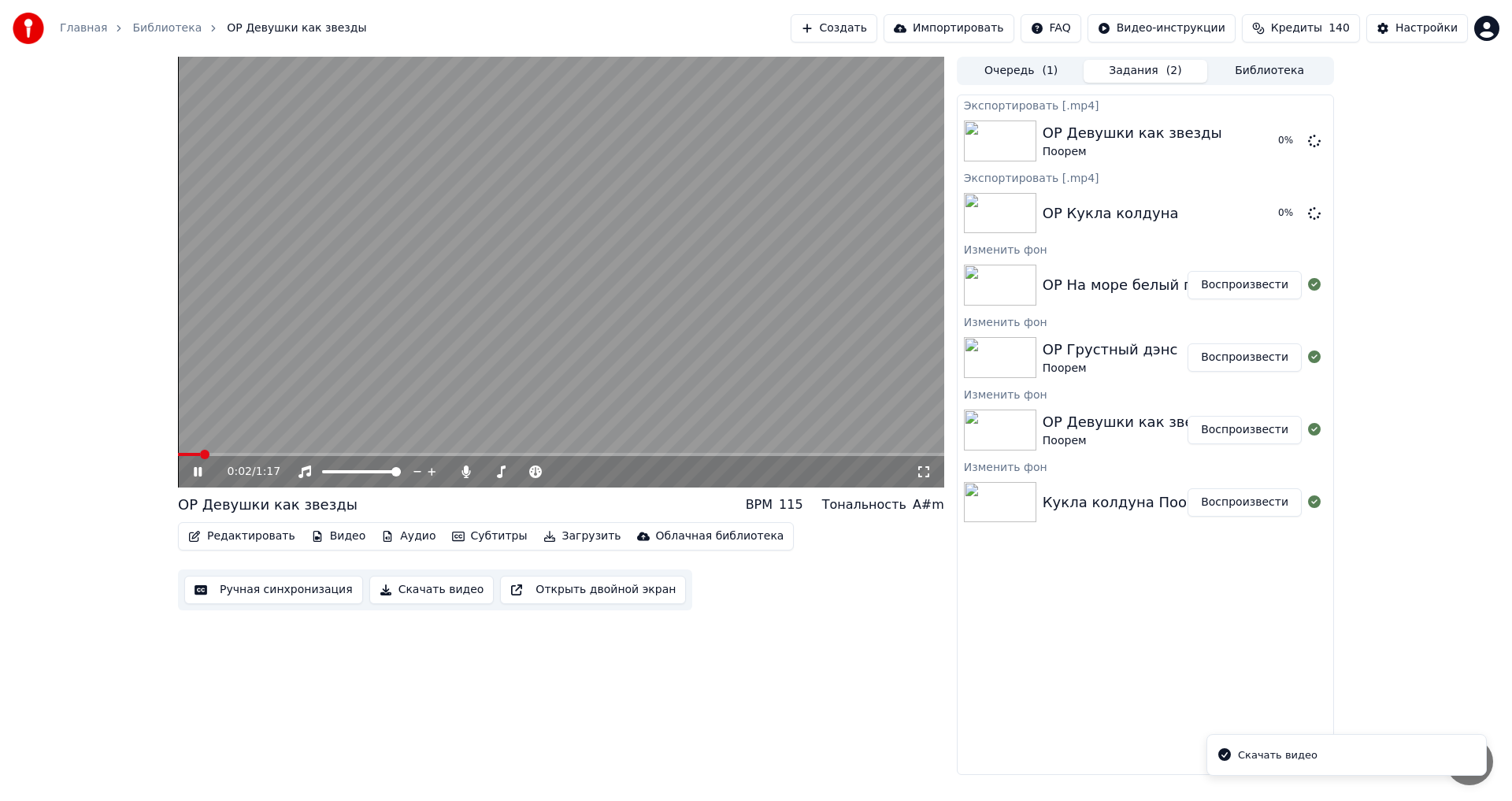
click at [1238, 350] on button "Воспроизвести" at bounding box center [1244, 357] width 114 height 29
click at [431, 595] on button "Скачать видео" at bounding box center [432, 590] width 126 height 29
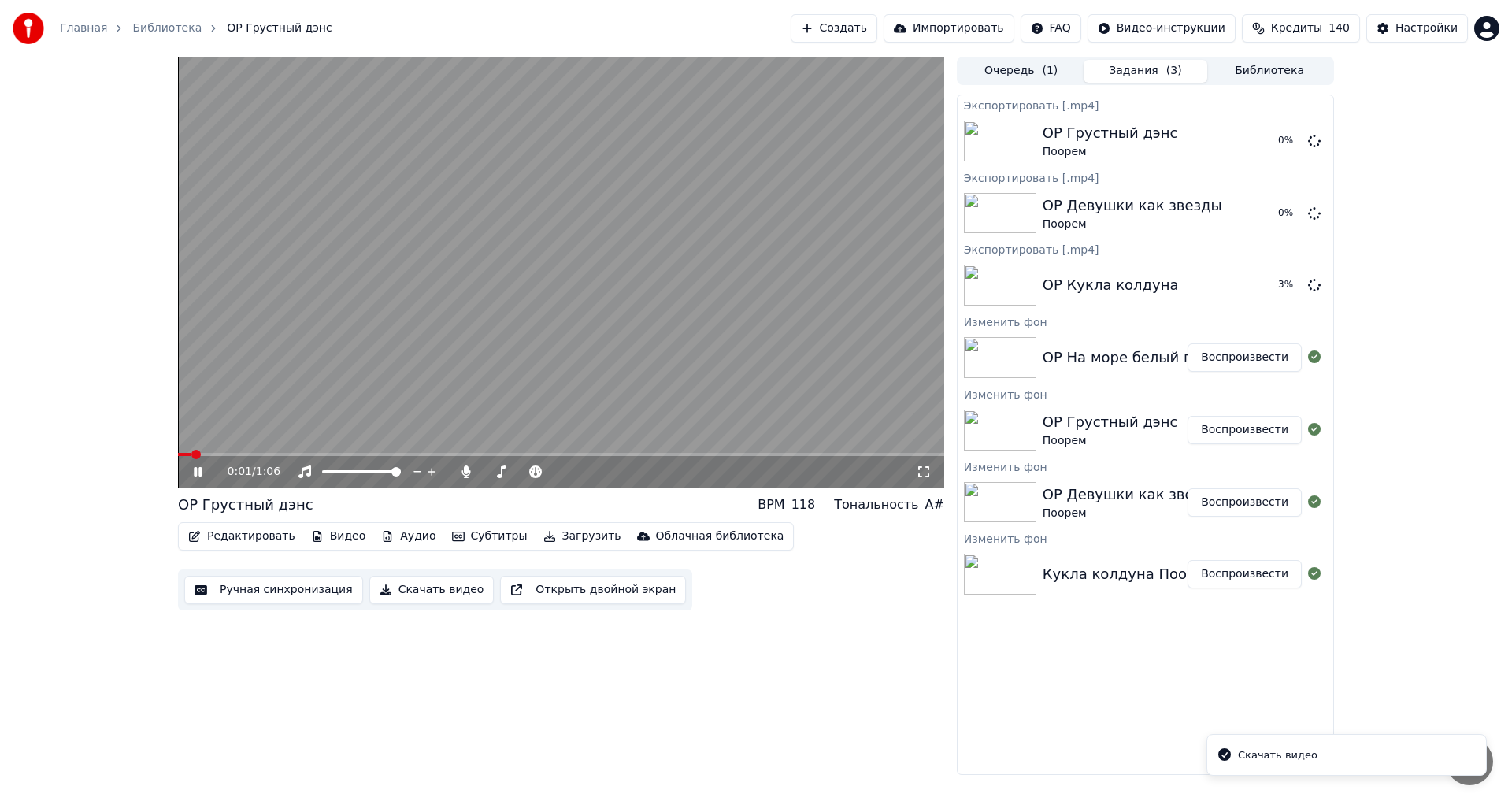
click at [1202, 352] on button "Воспроизвести" at bounding box center [1244, 357] width 114 height 29
click at [403, 599] on button "Скачать видео" at bounding box center [432, 590] width 126 height 29
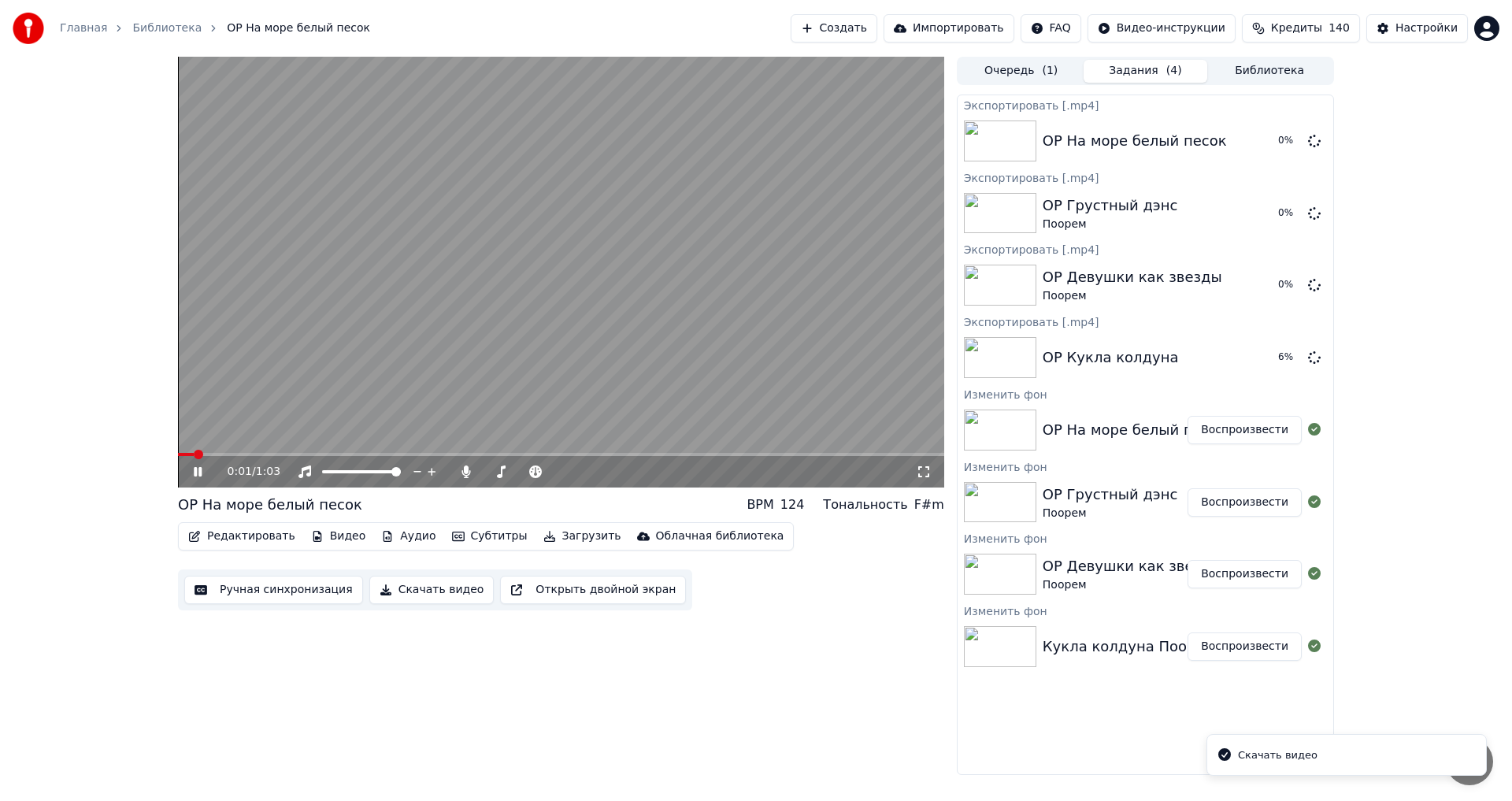
click at [199, 475] on icon at bounding box center [197, 471] width 8 height 9
click at [1240, 69] on button "Библиотека" at bounding box center [1269, 71] width 125 height 23
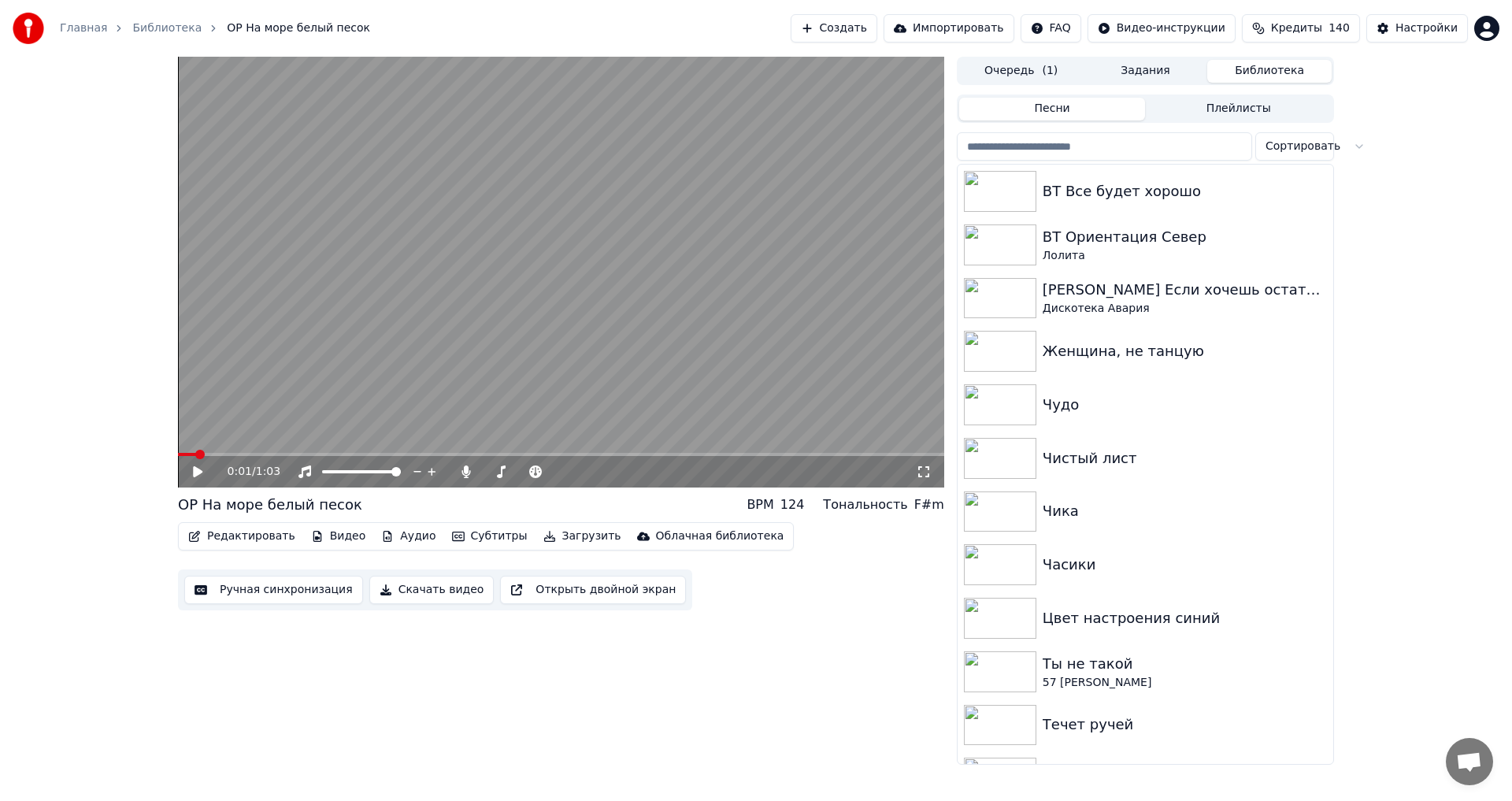
click at [1077, 150] on input "search" at bounding box center [1104, 147] width 295 height 29
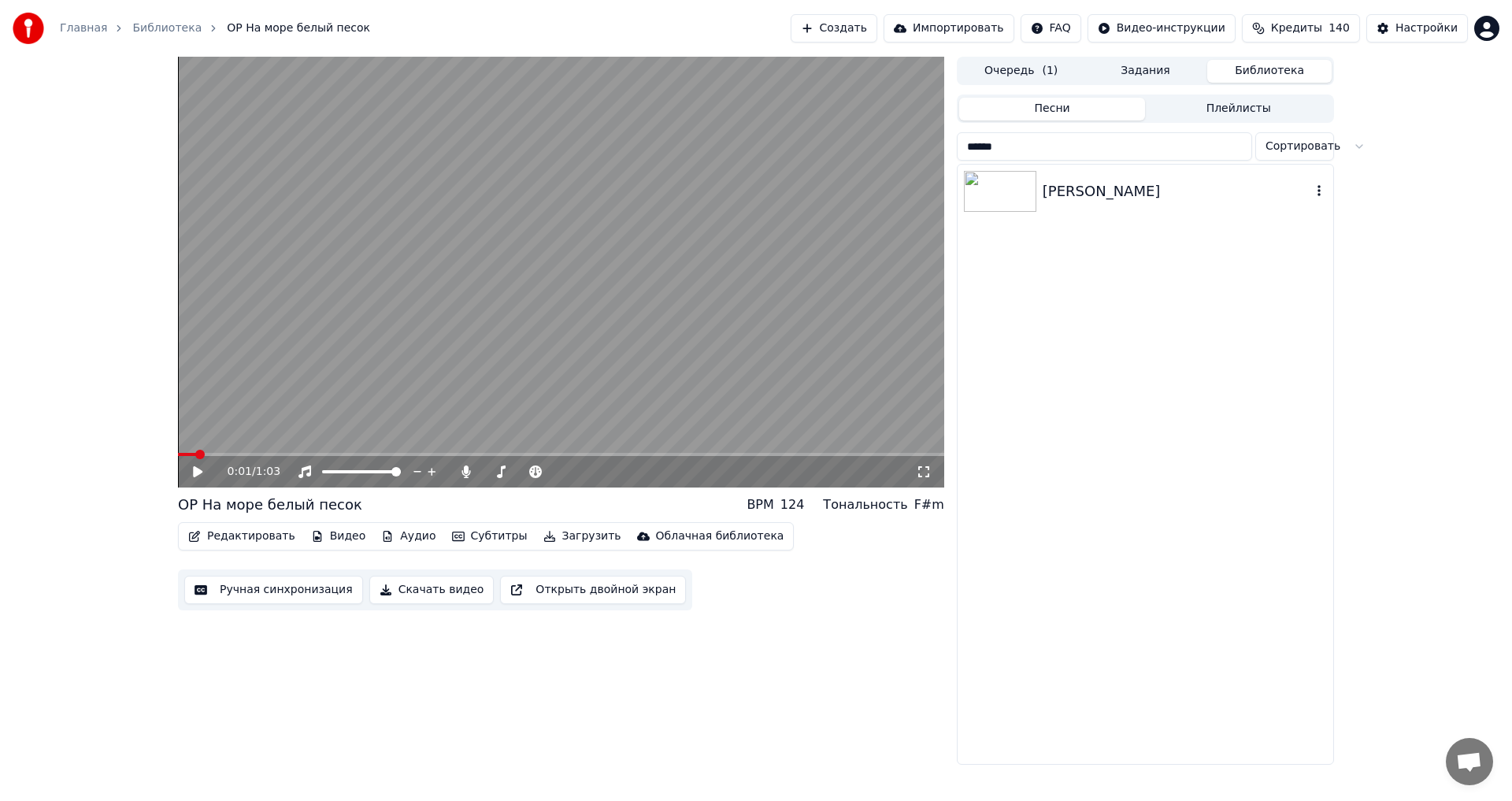
type input "******"
click at [1083, 184] on div "[PERSON_NAME]" at bounding box center [1177, 191] width 269 height 22
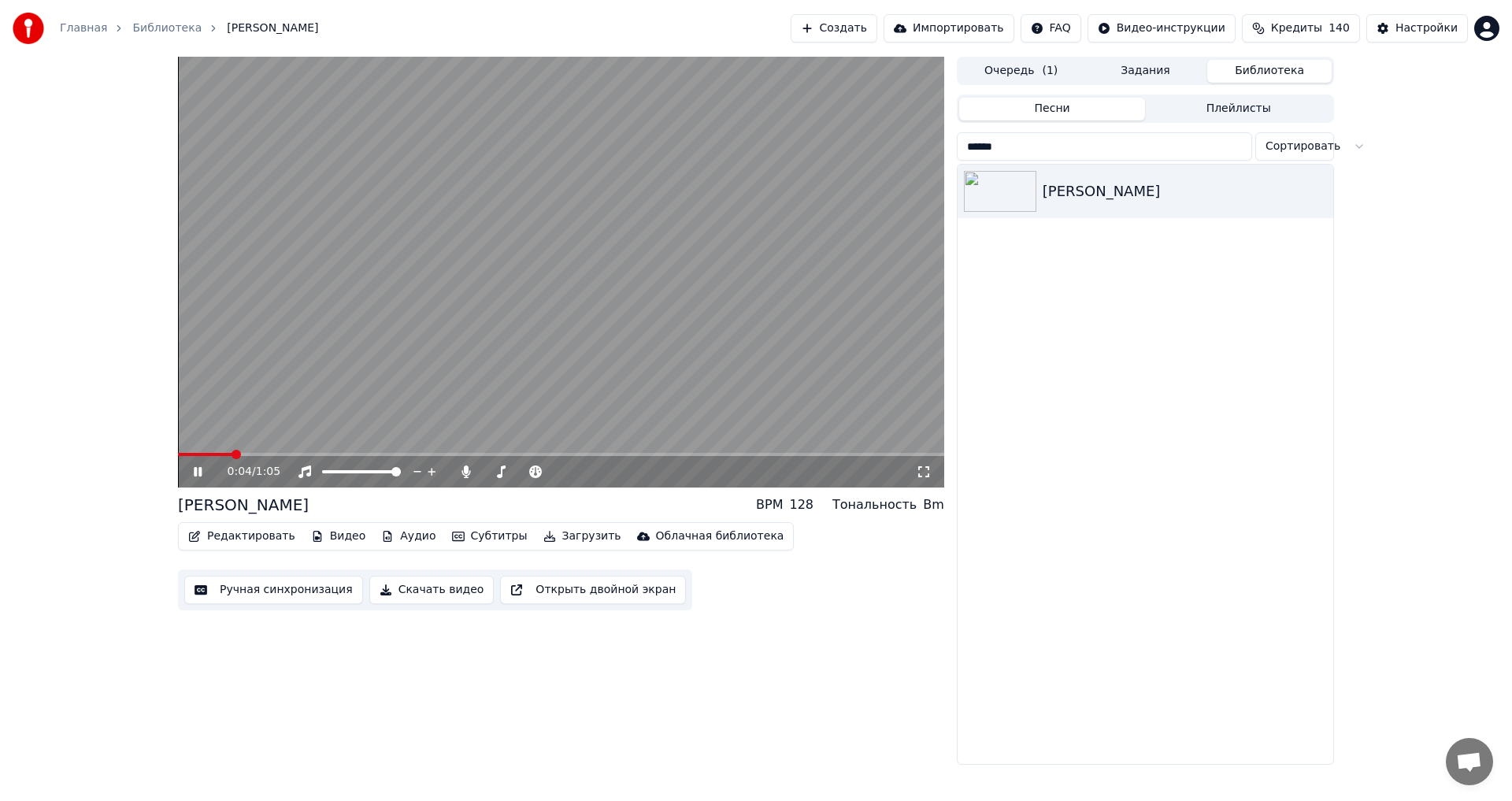
click at [630, 331] on video at bounding box center [560, 271] width 766 height 431
click at [1419, 31] on div "Настройки" at bounding box center [1427, 28] width 62 height 16
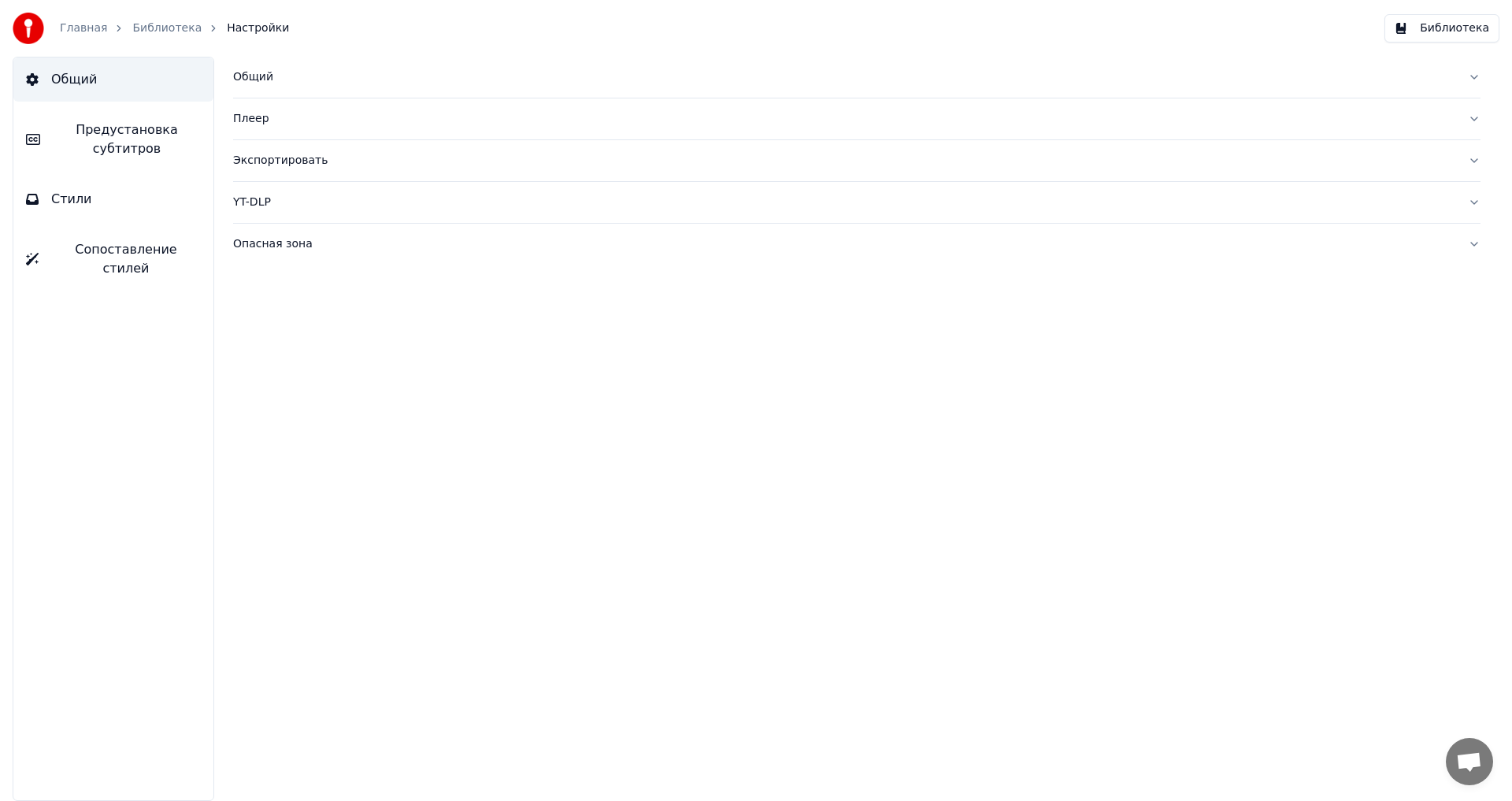
click at [105, 212] on button "Стили" at bounding box center [113, 199] width 200 height 44
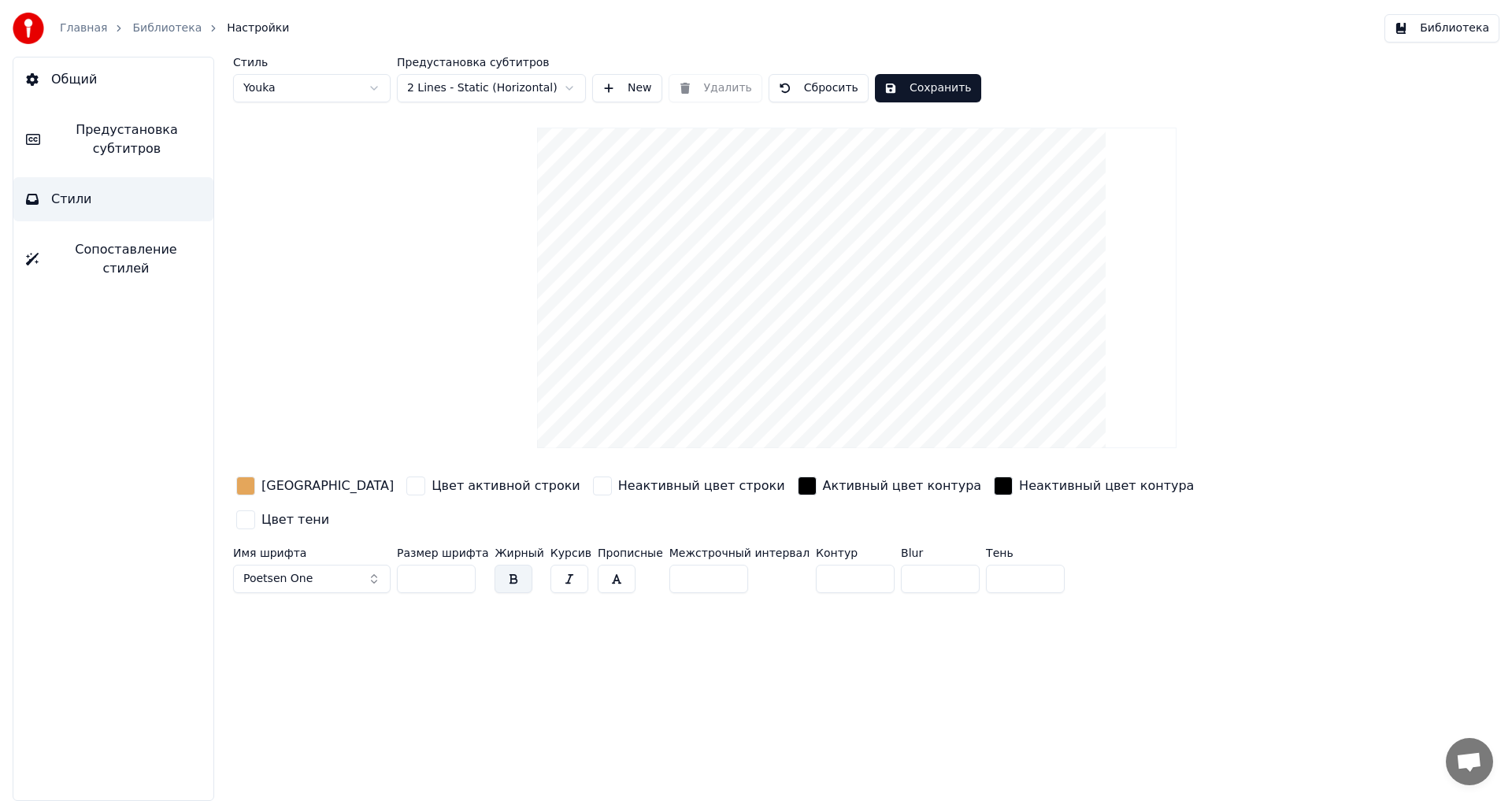
click at [354, 91] on html "Главная Библиотека Настройки Библиотека Общий Предустановка субтитров Стили Соп…" at bounding box center [756, 400] width 1512 height 801
type input "***"
type input "*"
drag, startPoint x: 448, startPoint y: 544, endPoint x: 394, endPoint y: 543, distance: 54.0
click at [394, 547] on div "Имя шрифта Poetsen One Размер шрифта *** Жирный Курсив Прописные Межстрочный ин…" at bounding box center [763, 573] width 1059 height 52
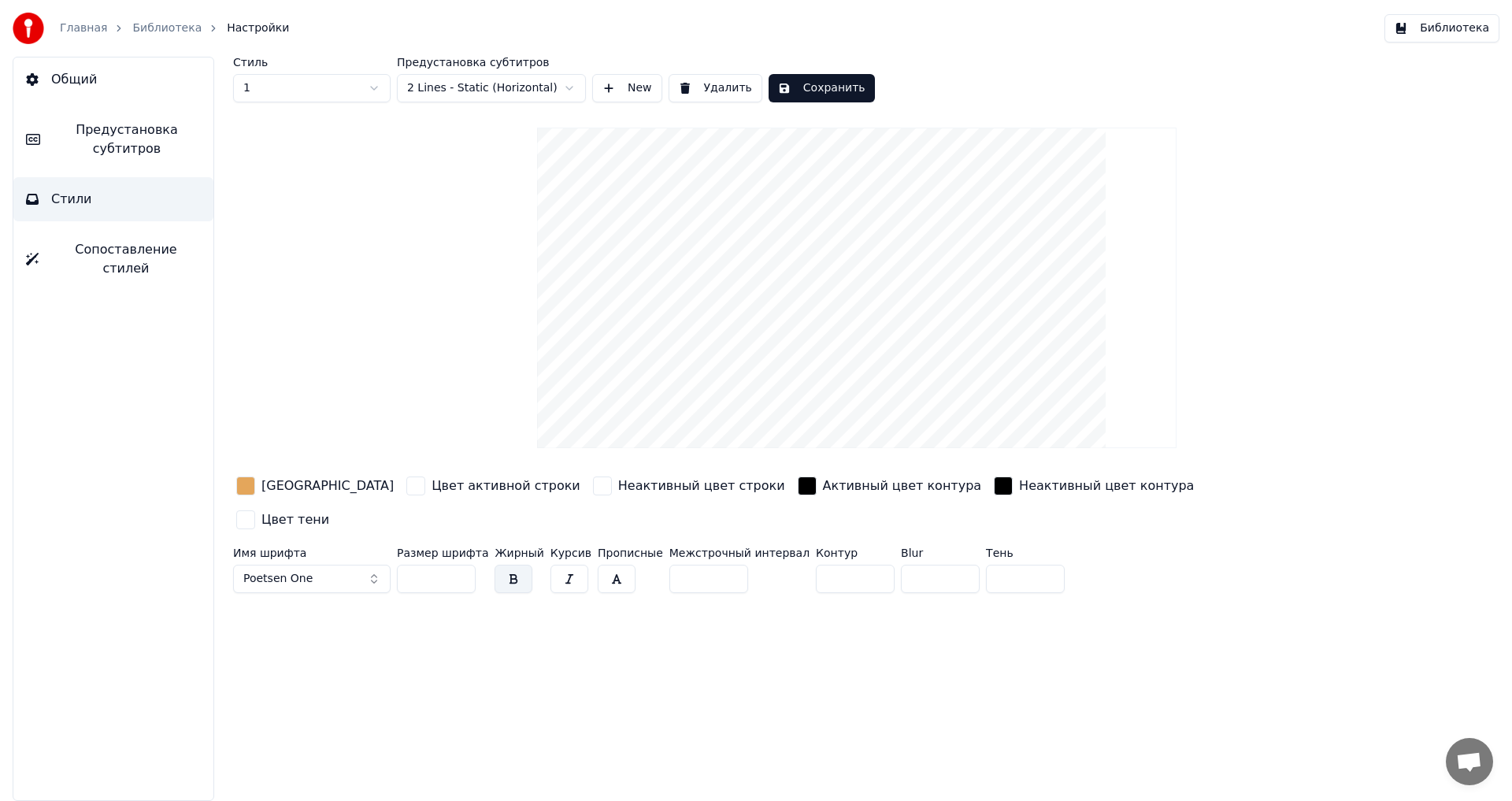
type input "***"
click at [823, 92] on button "Сохранить" at bounding box center [822, 89] width 106 height 29
click at [165, 138] on span "Предустановка субтитров" at bounding box center [127, 139] width 148 height 38
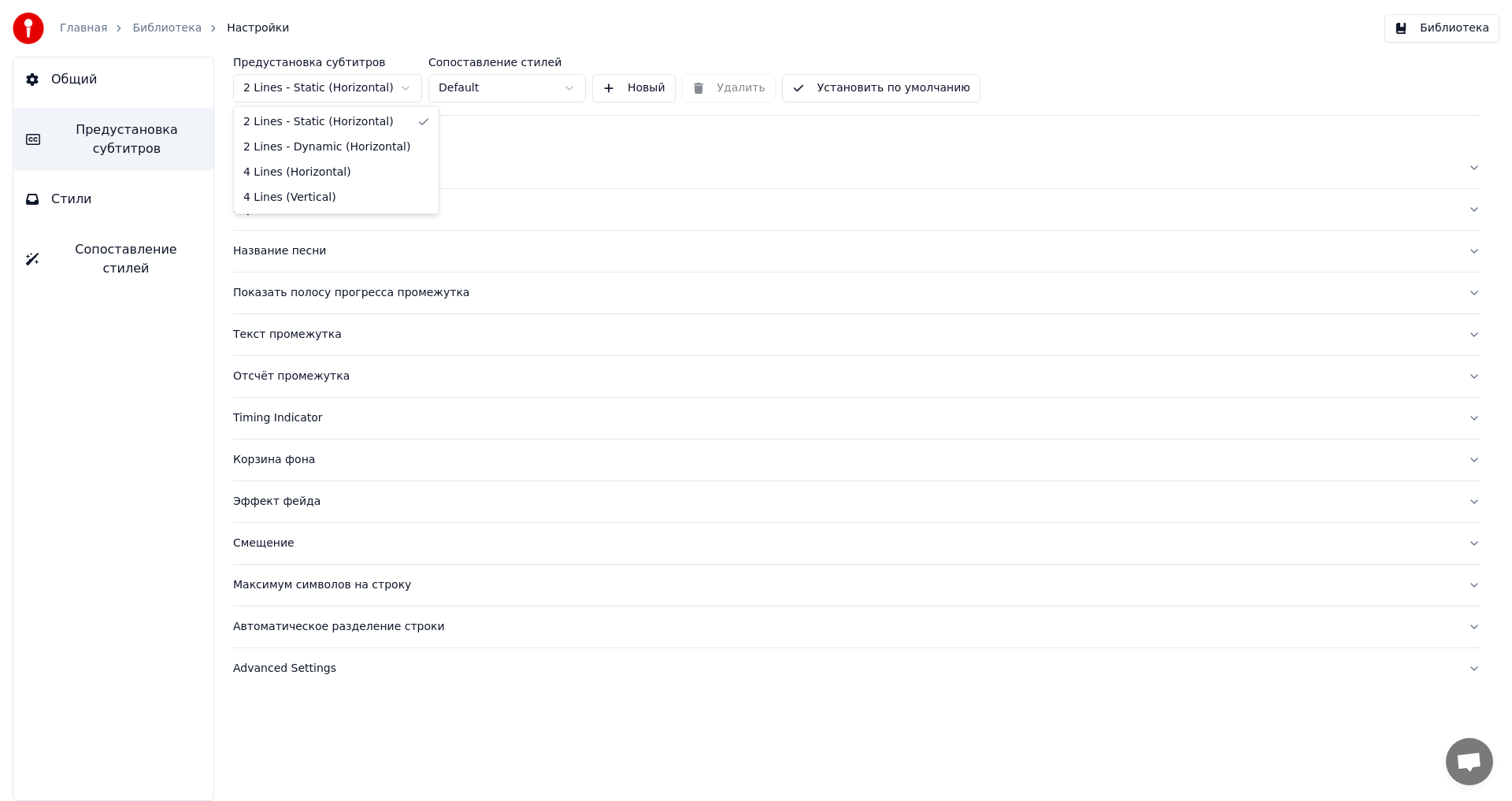
click at [367, 89] on html "Главная Библиотека Настройки Библиотека Общий Предустановка субтитров Стили Соп…" at bounding box center [756, 400] width 1512 height 801
click at [264, 174] on div "Общий" at bounding box center [844, 168] width 1222 height 16
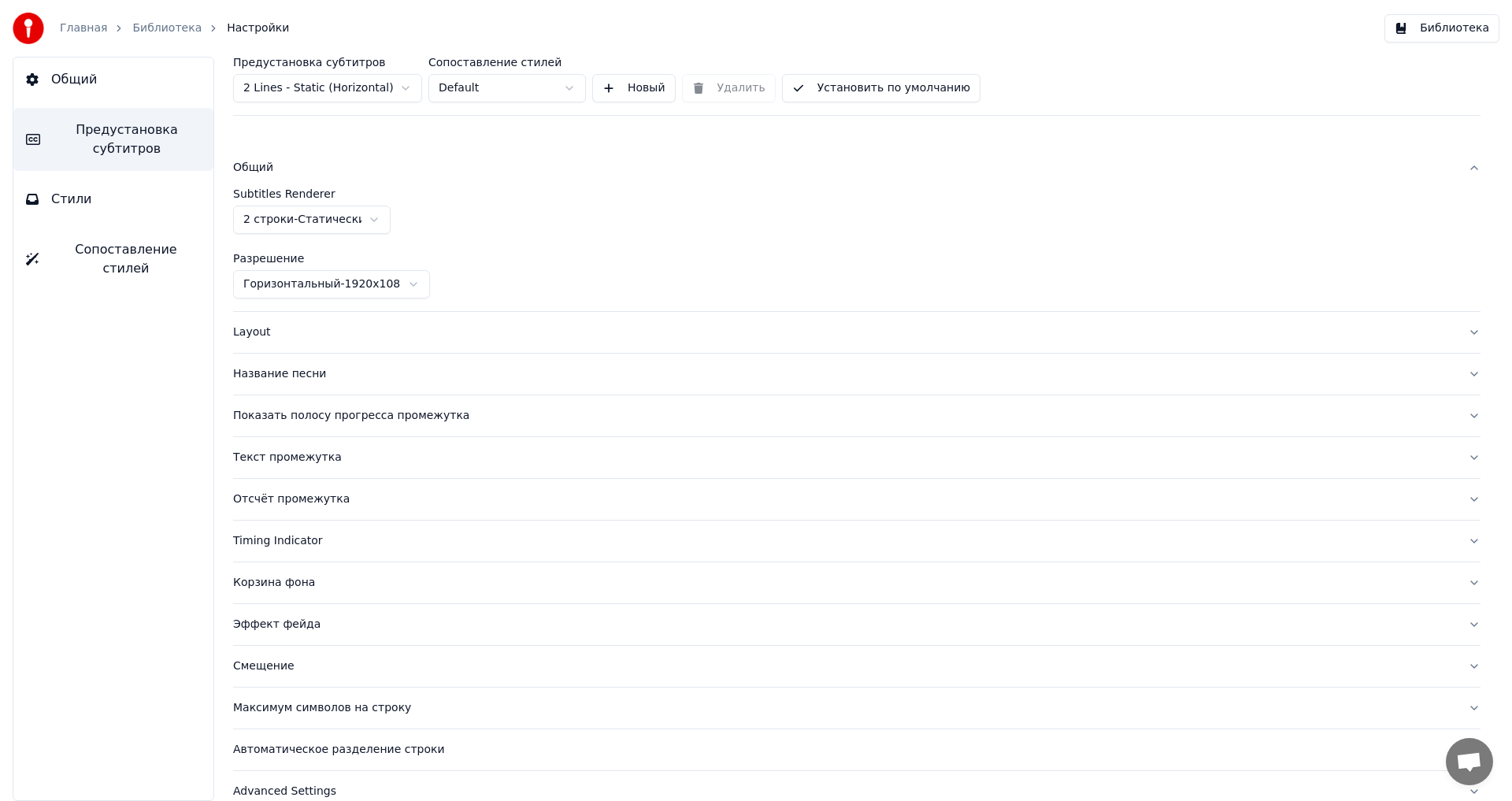
click at [263, 336] on div "Layout" at bounding box center [844, 332] width 1222 height 16
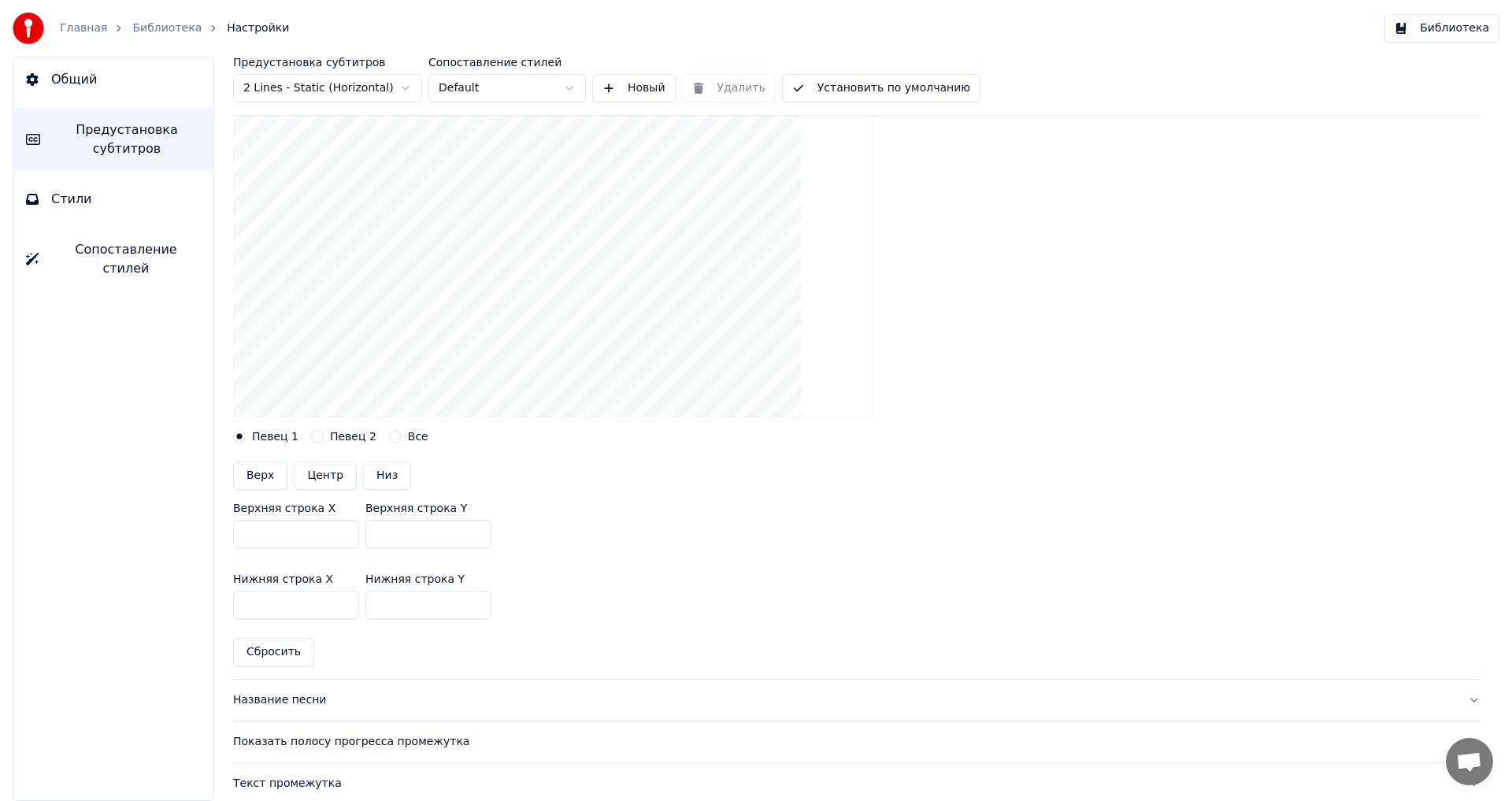
scroll to position [236, 0]
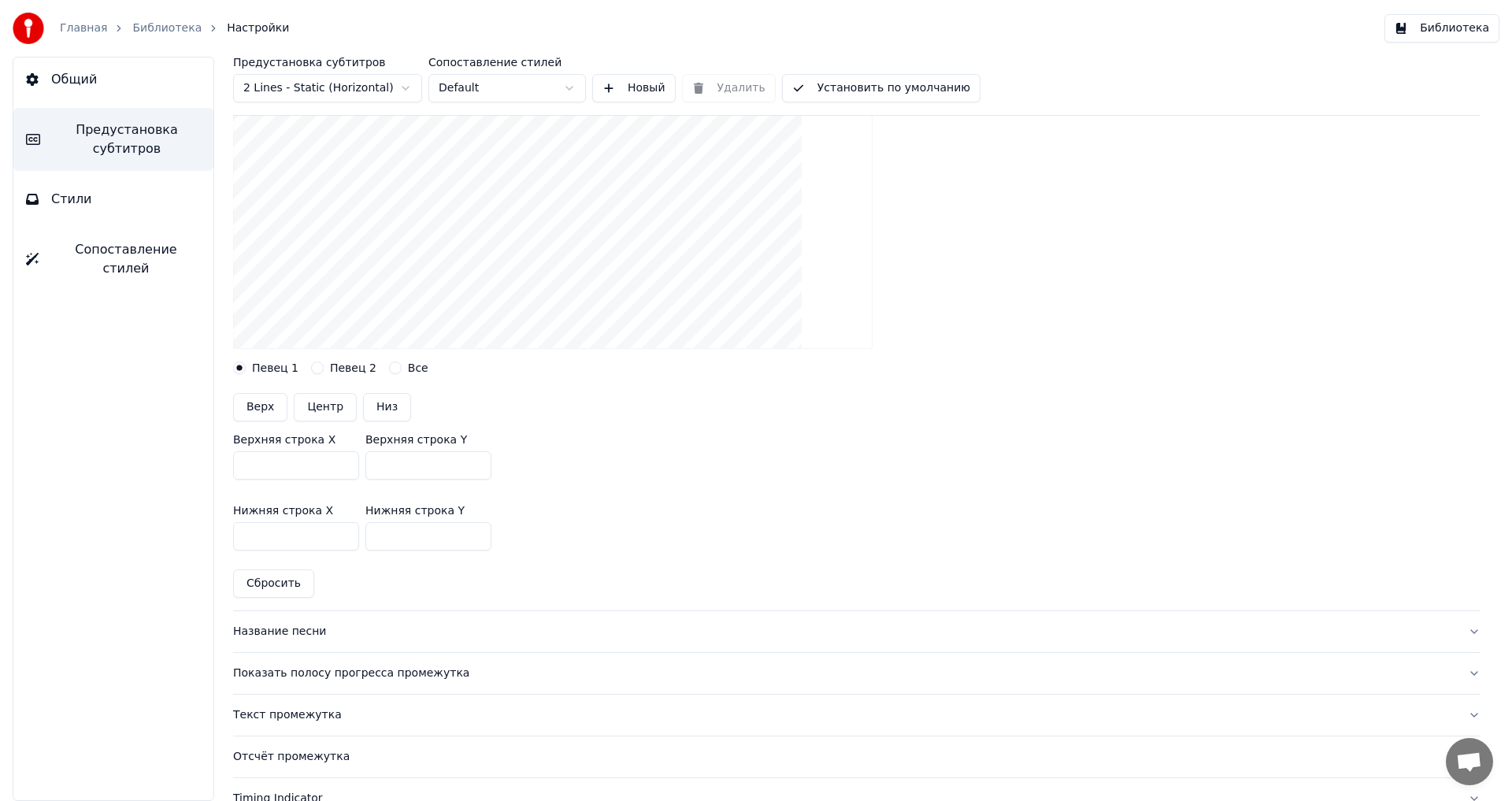
drag, startPoint x: 298, startPoint y: 466, endPoint x: 206, endPoint y: 465, distance: 92.0
click at [206, 465] on div "Предустановка субтитров 2 Lines - Static (Horizontal) Сопоставление стилей Defa…" at bounding box center [856, 428] width 1311 height 745
type input "***"
drag, startPoint x: 287, startPoint y: 544, endPoint x: 220, endPoint y: 540, distance: 67.1
click at [220, 540] on div "Предустановка субтитров 2 Lines - Static (Horizontal) Сопоставление стилей Defa…" at bounding box center [856, 428] width 1311 height 745
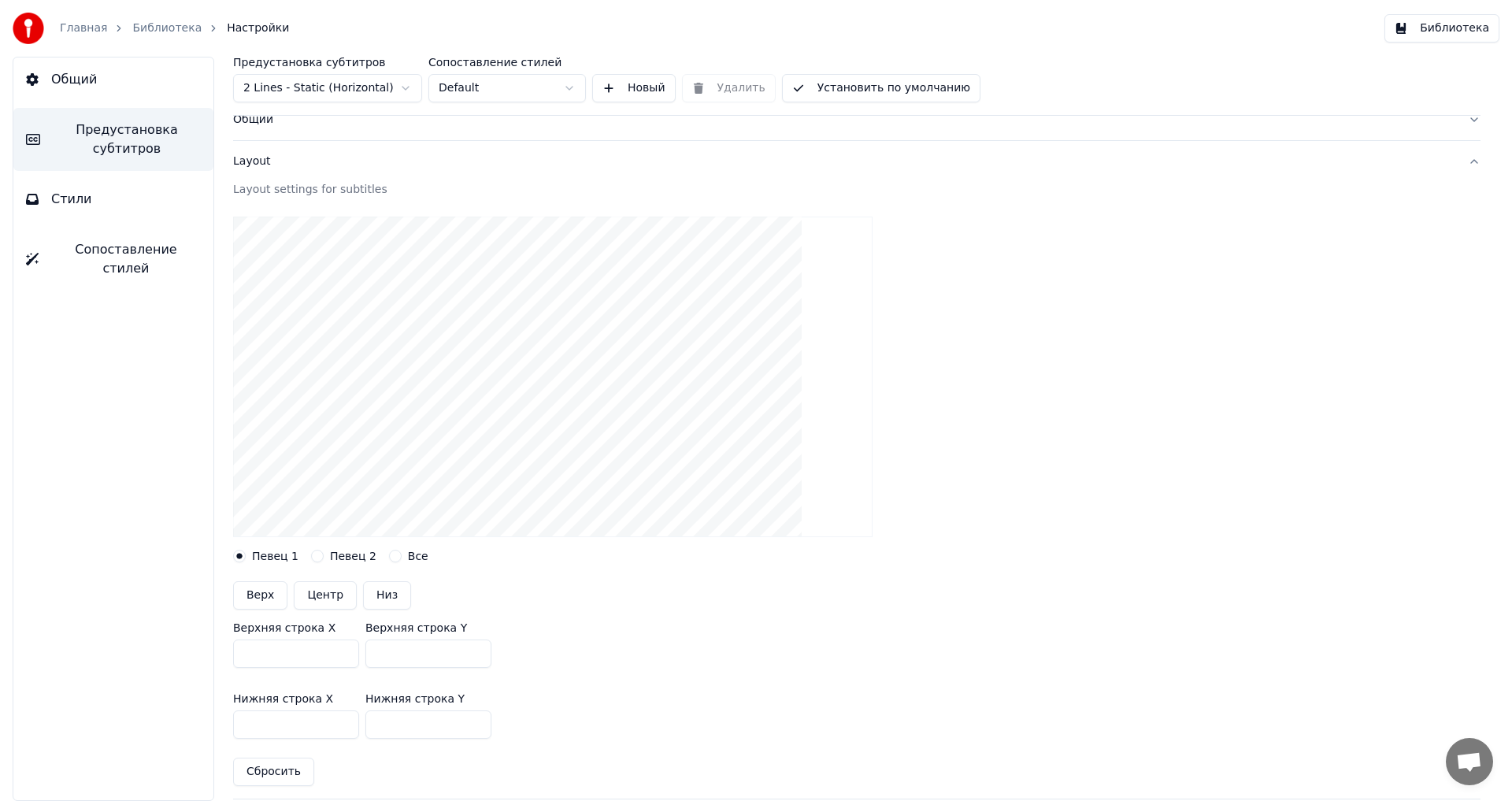
scroll to position [0, 0]
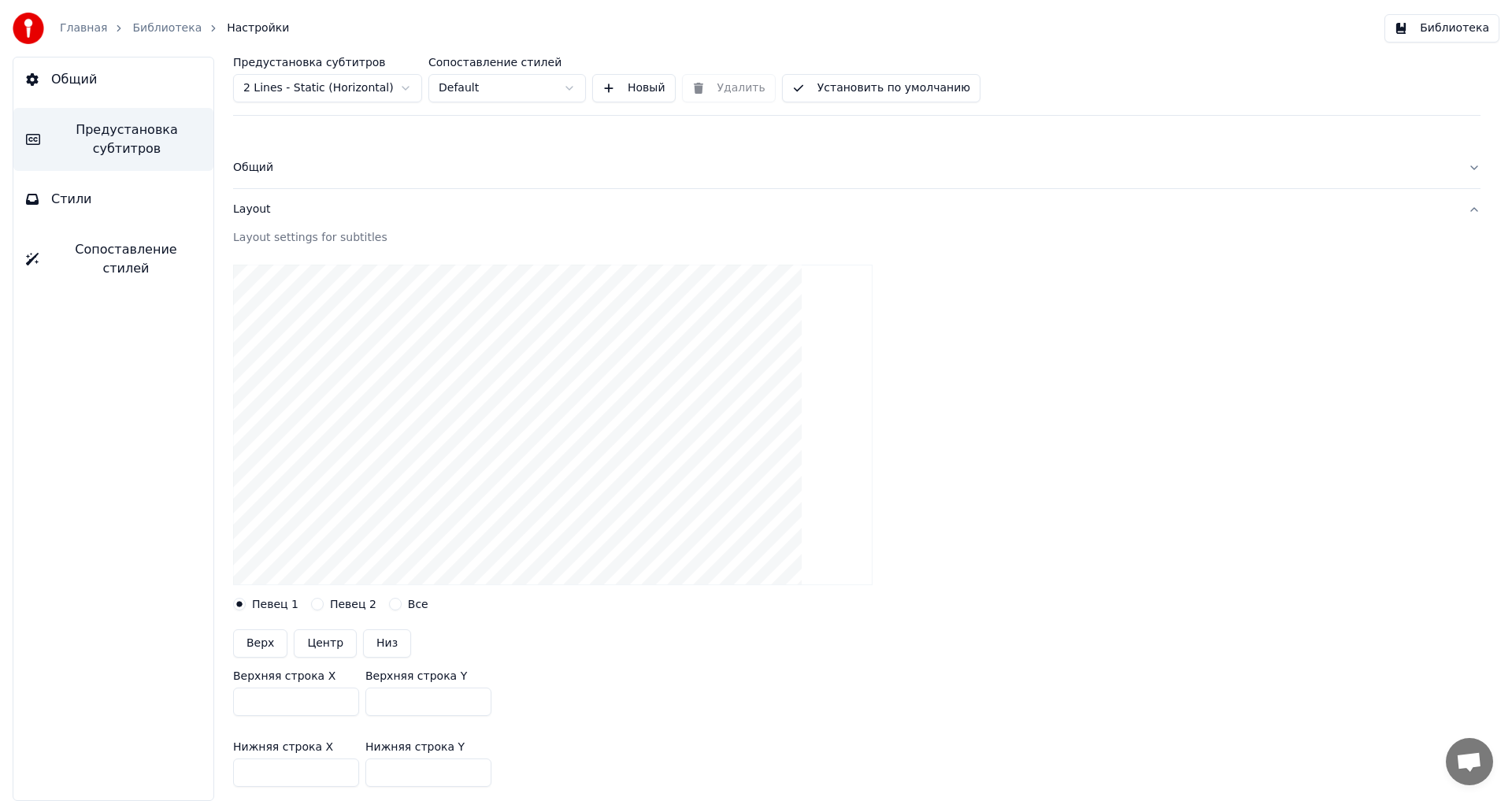
type input "***"
click at [163, 35] on link "Библиотека" at bounding box center [167, 28] width 69 height 16
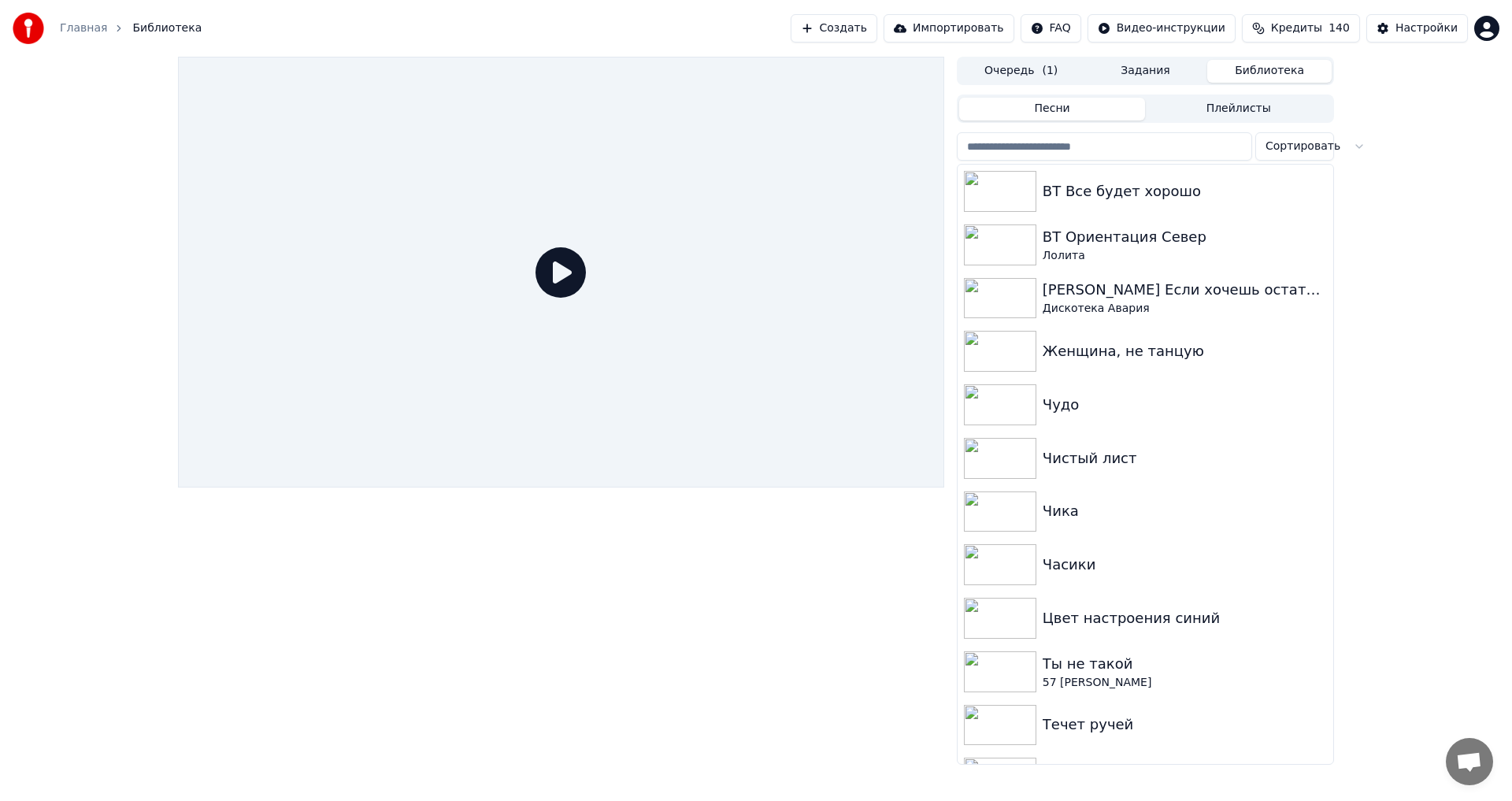
click at [1115, 147] on input "search" at bounding box center [1104, 147] width 295 height 29
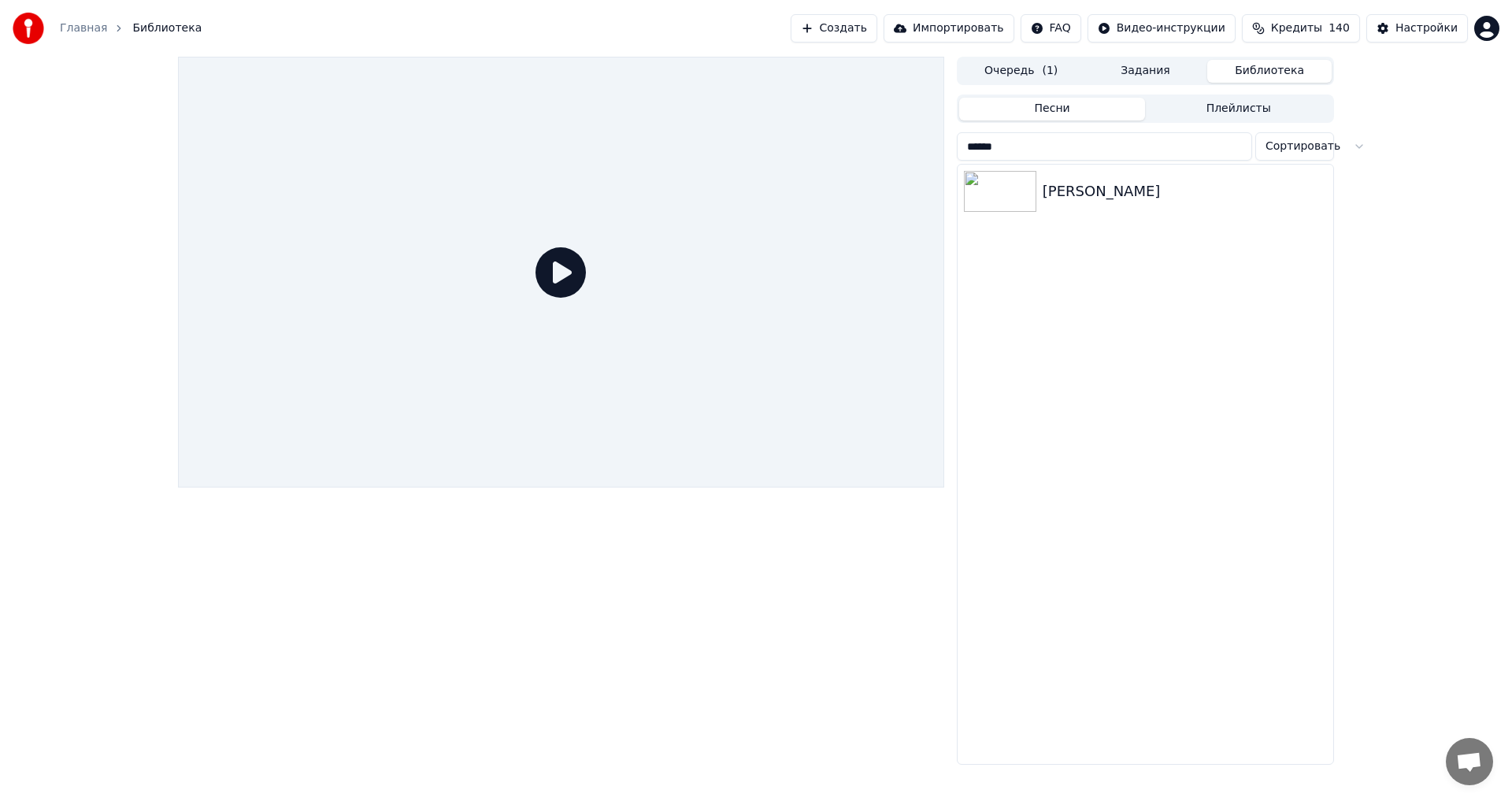
type input "******"
click at [1057, 198] on div "[PERSON_NAME]" at bounding box center [1177, 191] width 269 height 22
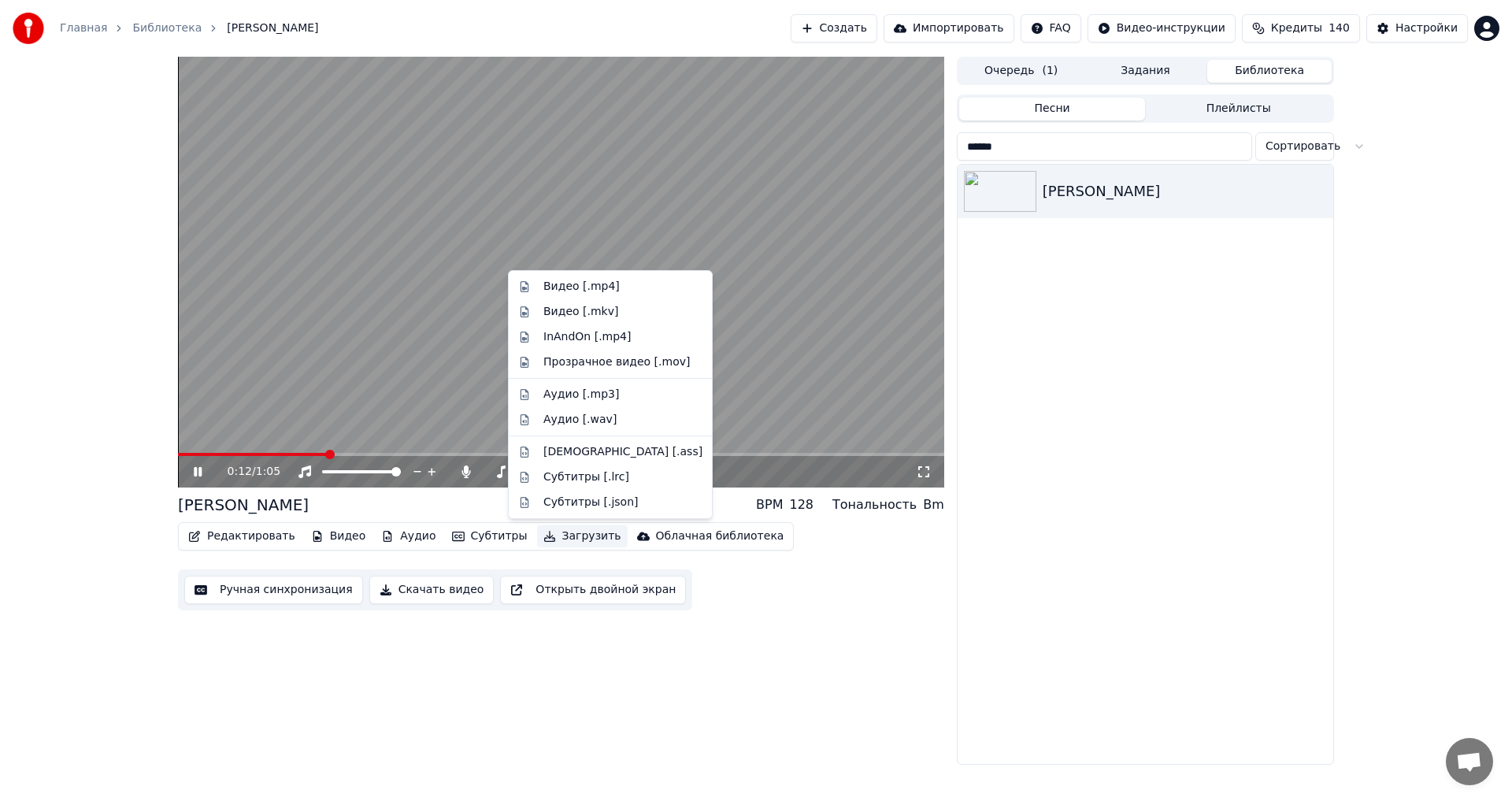
click at [564, 542] on button "Загрузить" at bounding box center [582, 536] width 90 height 22
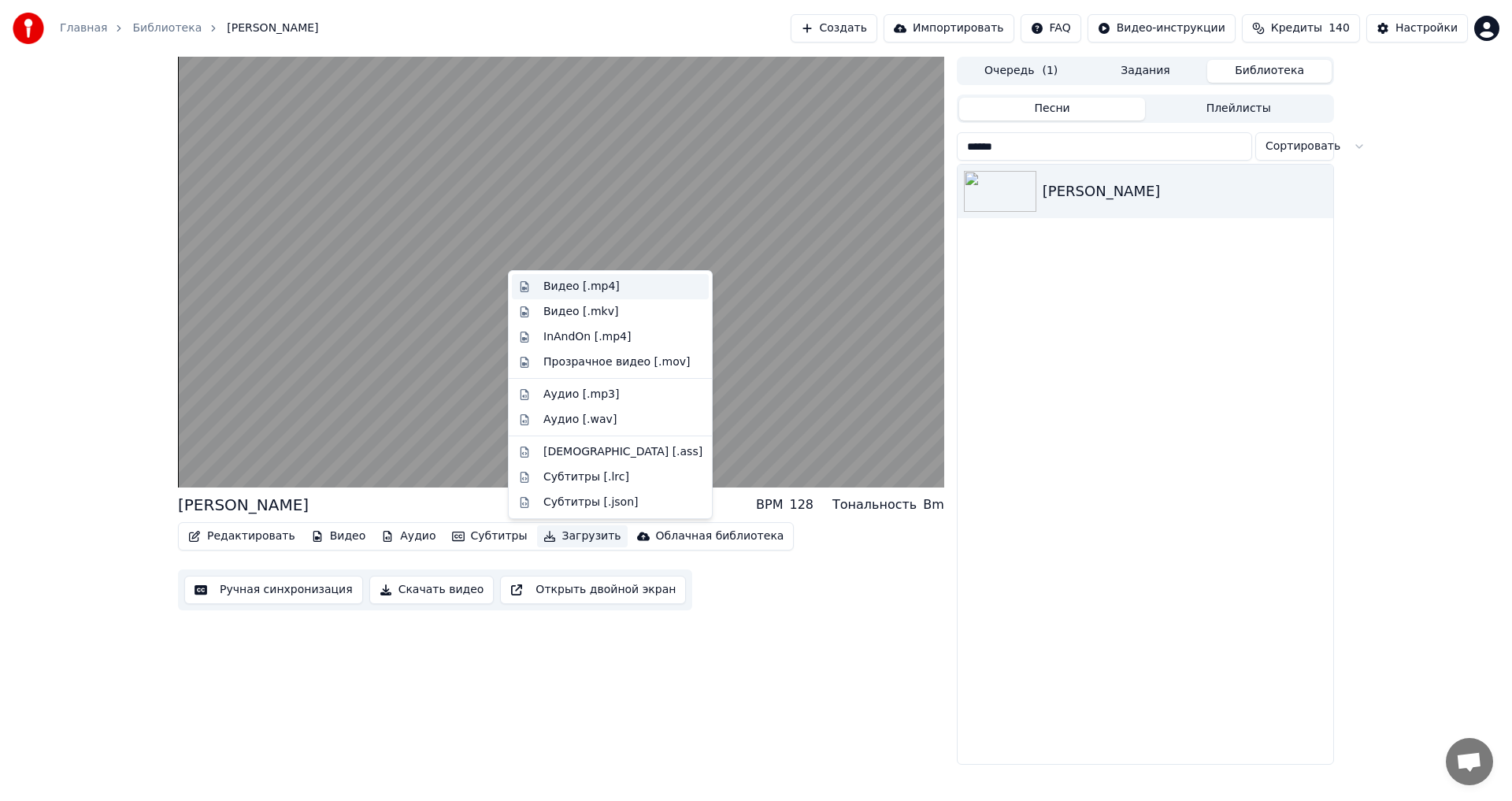
click at [603, 293] on div "Видео [.mp4]" at bounding box center [582, 287] width 77 height 16
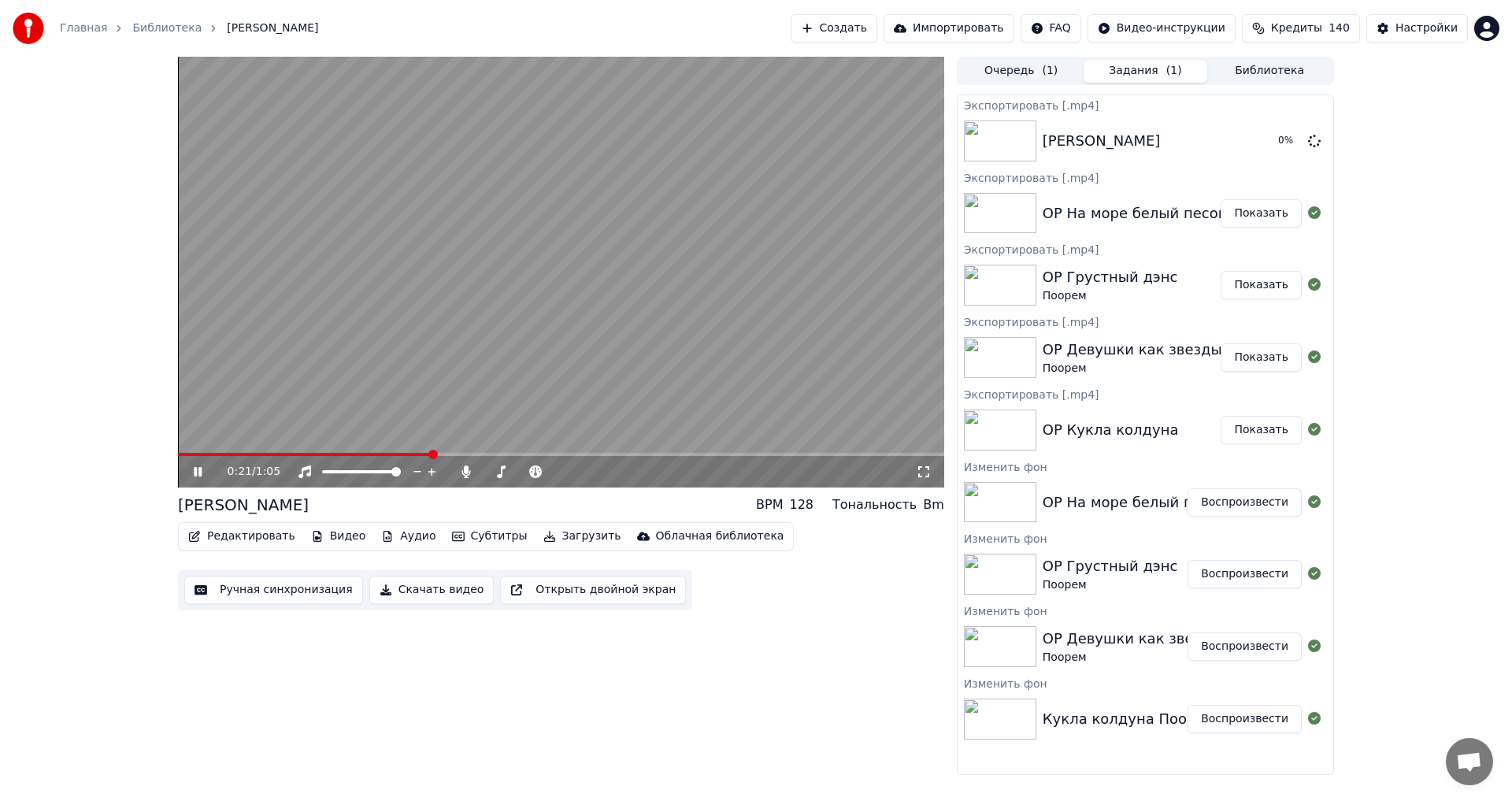
click at [337, 541] on button "Видео" at bounding box center [339, 536] width 67 height 22
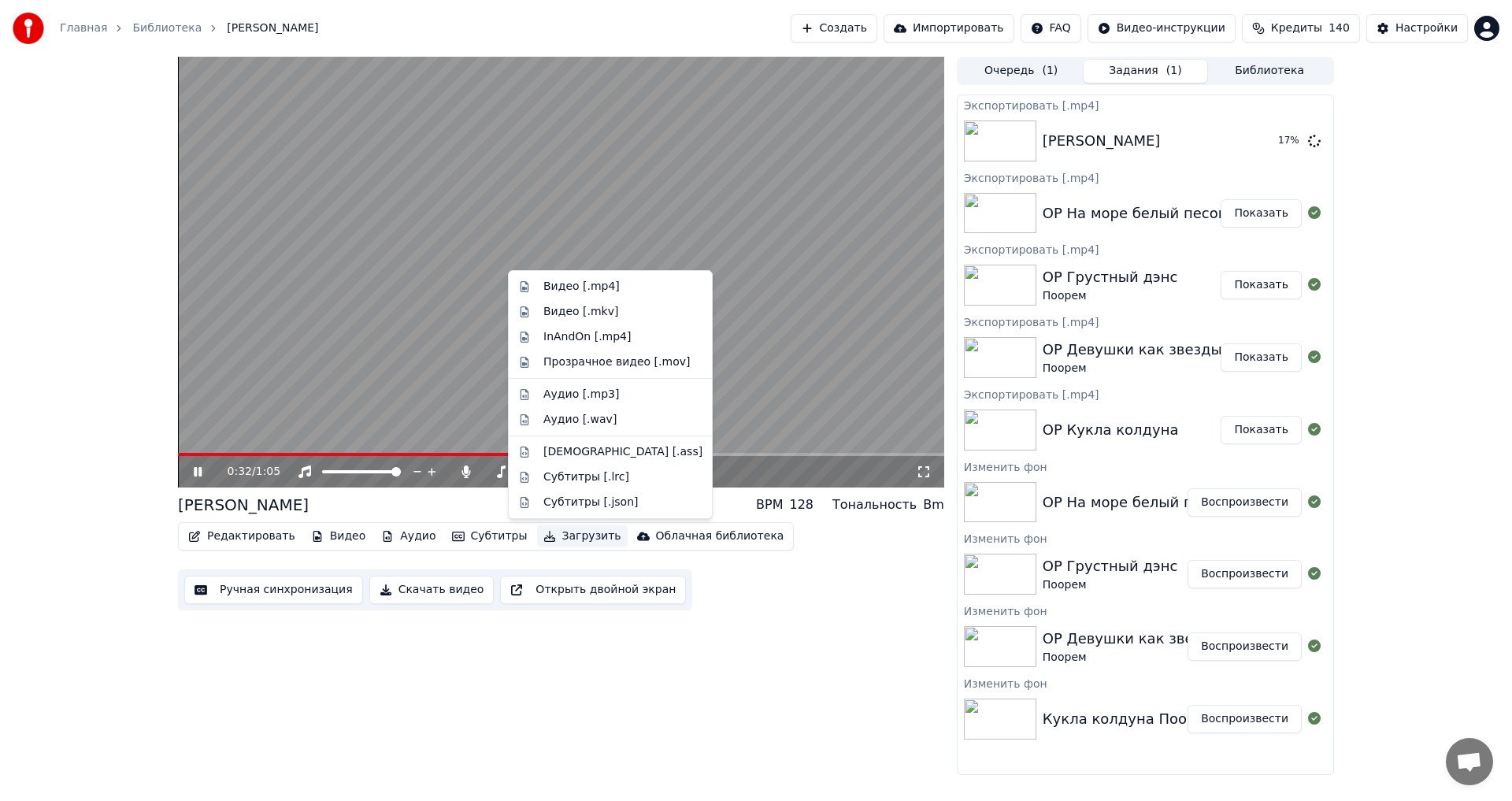
click at [750, 637] on div "0:32 / 1:05 [PERSON_NAME] BPM 128 Тональность Bm Редактировать Видео Аудио Субт…" at bounding box center [560, 416] width 766 height 718
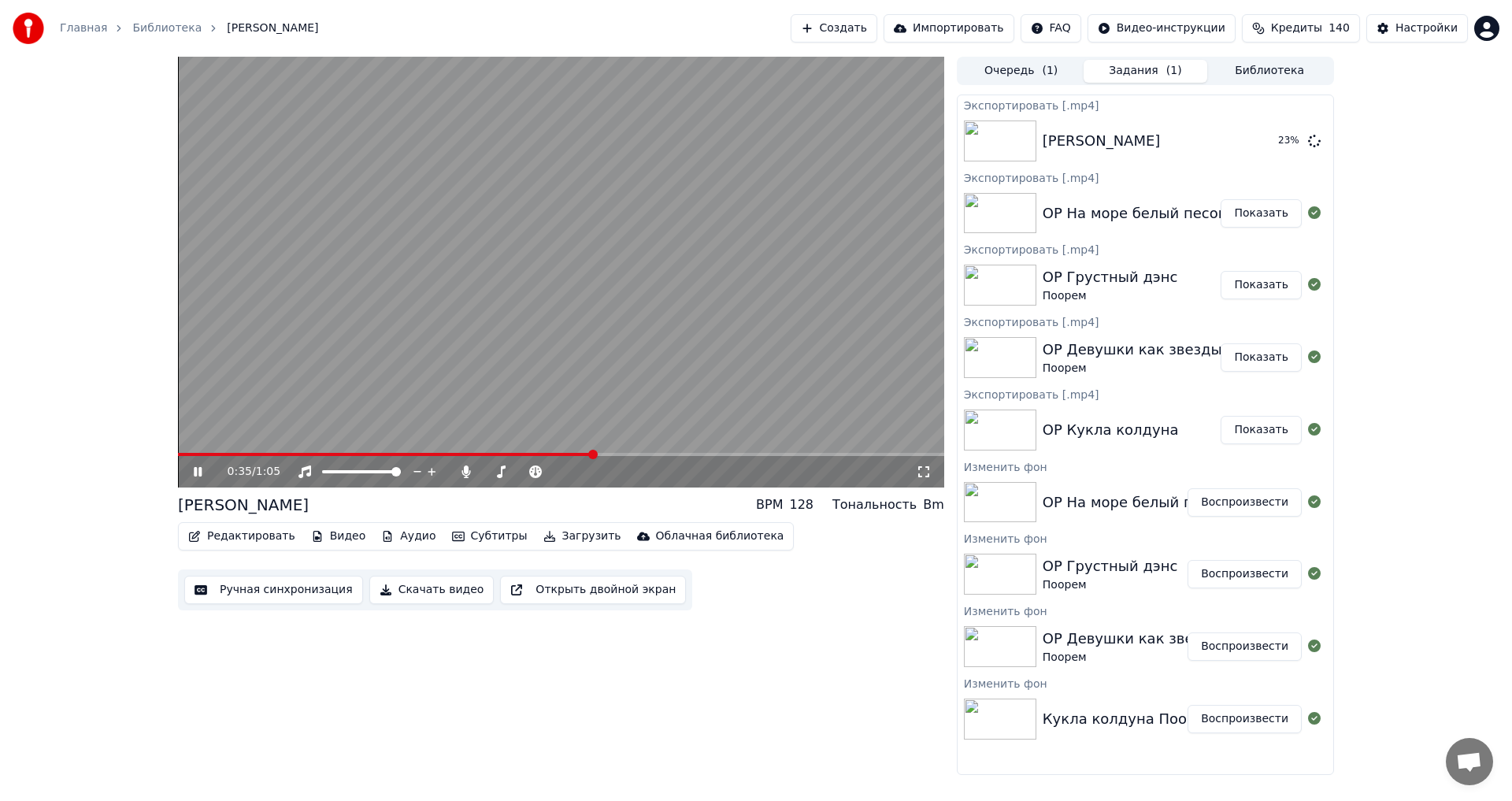
click at [644, 366] on video at bounding box center [560, 271] width 766 height 431
click at [1272, 76] on button "Библиотека" at bounding box center [1269, 71] width 125 height 23
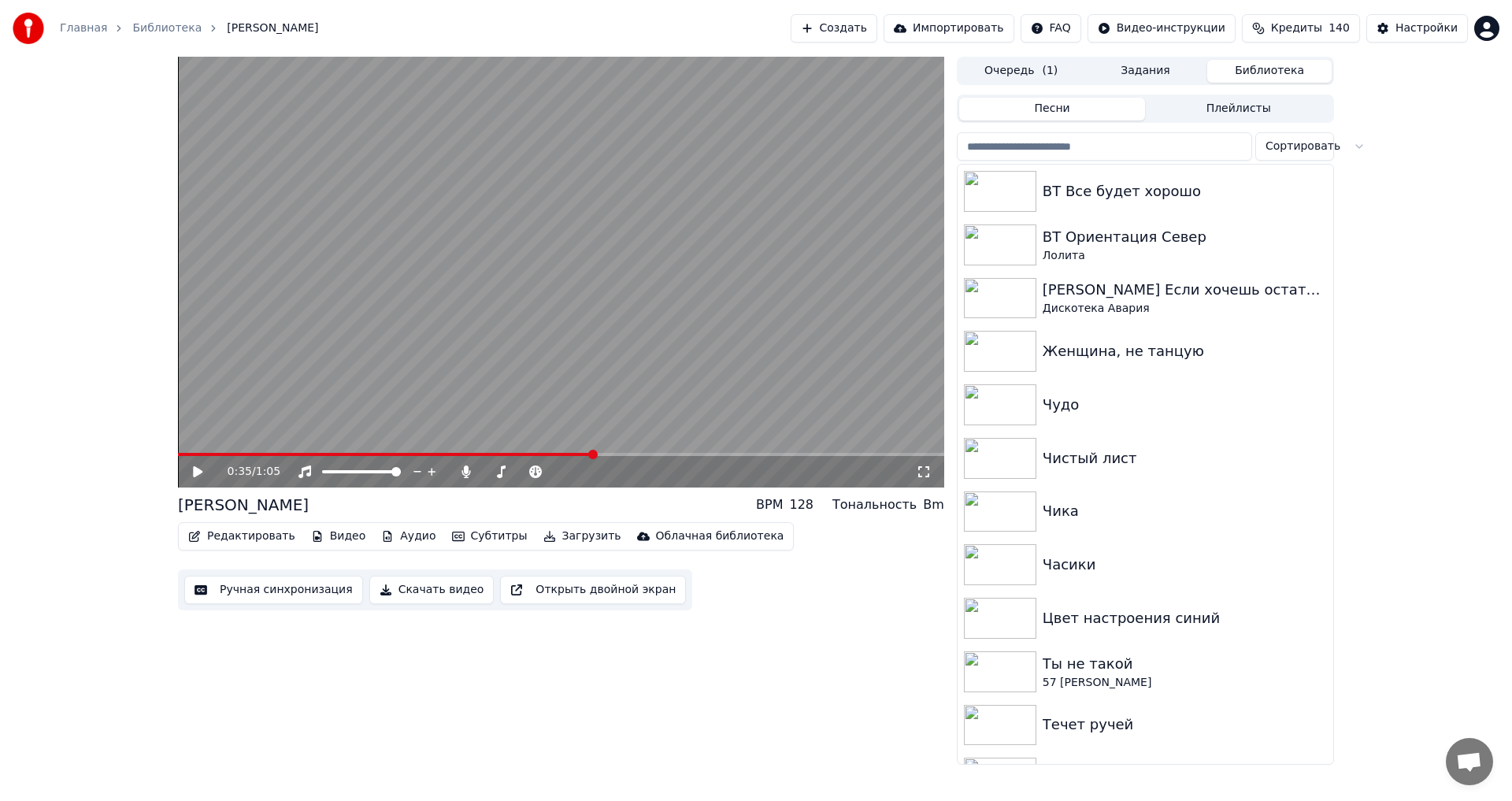
click at [1194, 145] on input "search" at bounding box center [1104, 147] width 295 height 29
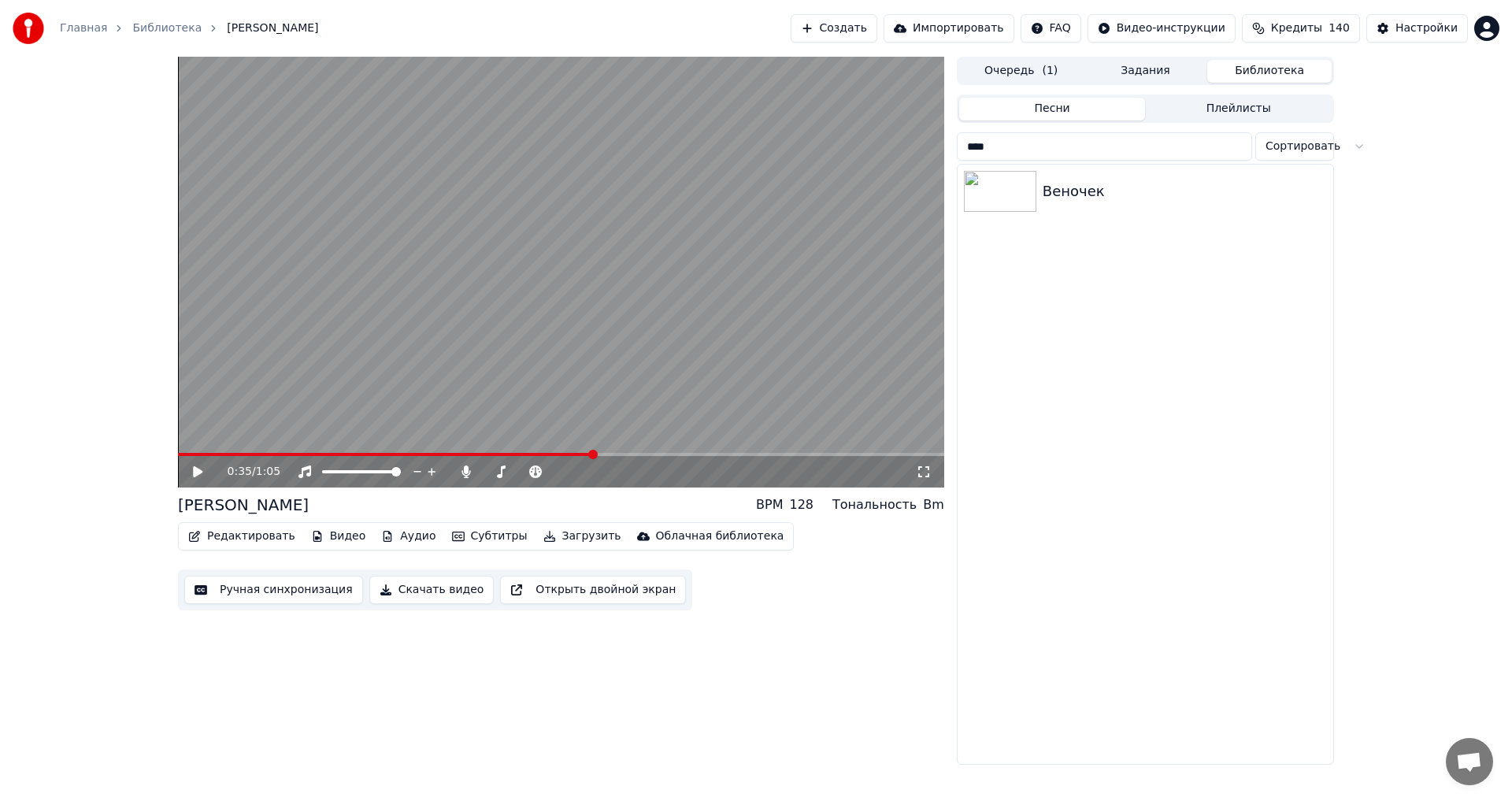
type input "****"
click at [1089, 194] on div "Веночек" at bounding box center [1184, 191] width 284 height 22
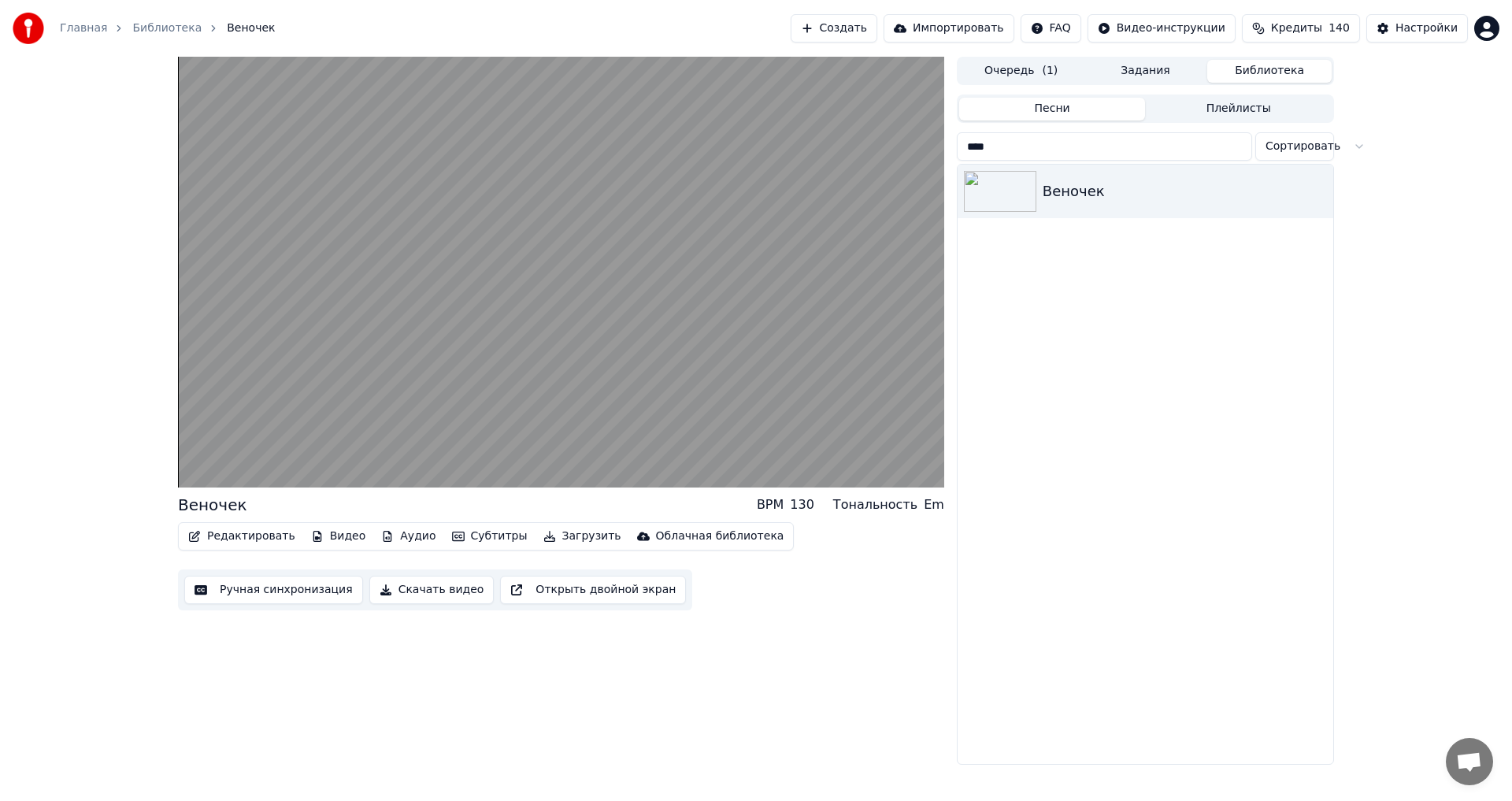
click at [426, 600] on button "Скачать видео" at bounding box center [432, 590] width 126 height 29
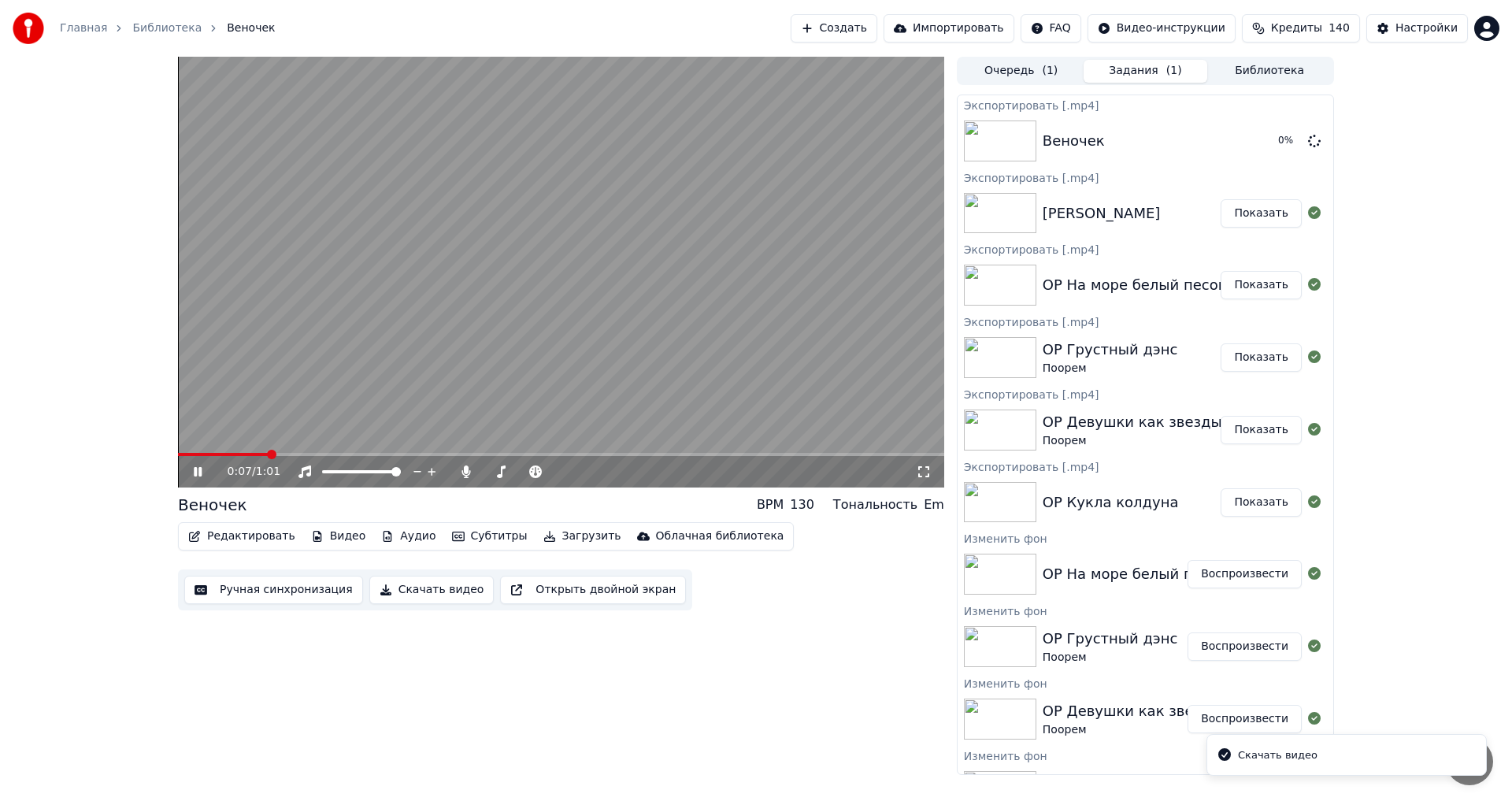
click at [631, 348] on video at bounding box center [560, 271] width 766 height 431
click at [1279, 75] on button "Библиотека" at bounding box center [1269, 71] width 125 height 23
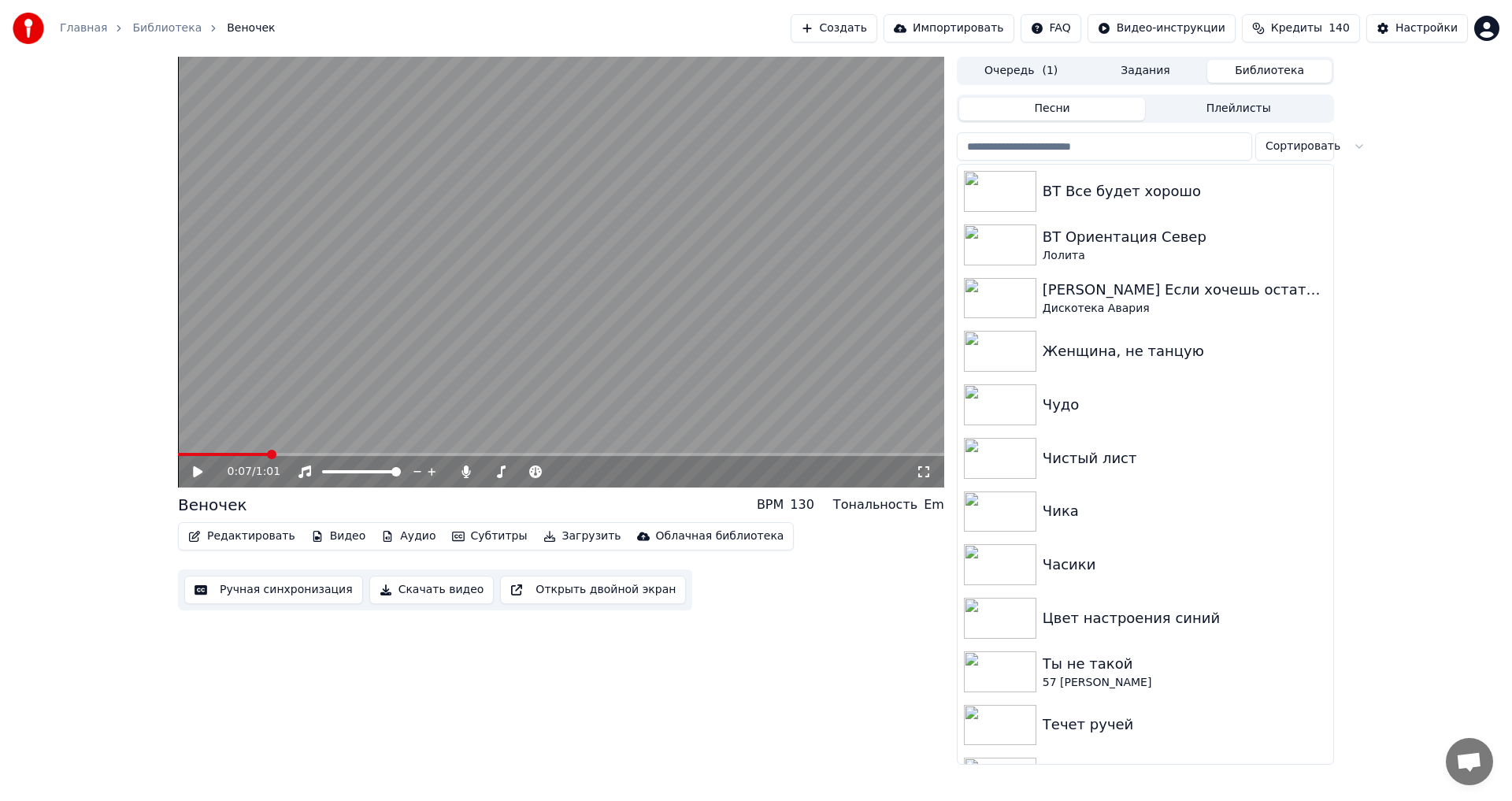
click at [1098, 156] on input "search" at bounding box center [1104, 147] width 295 height 29
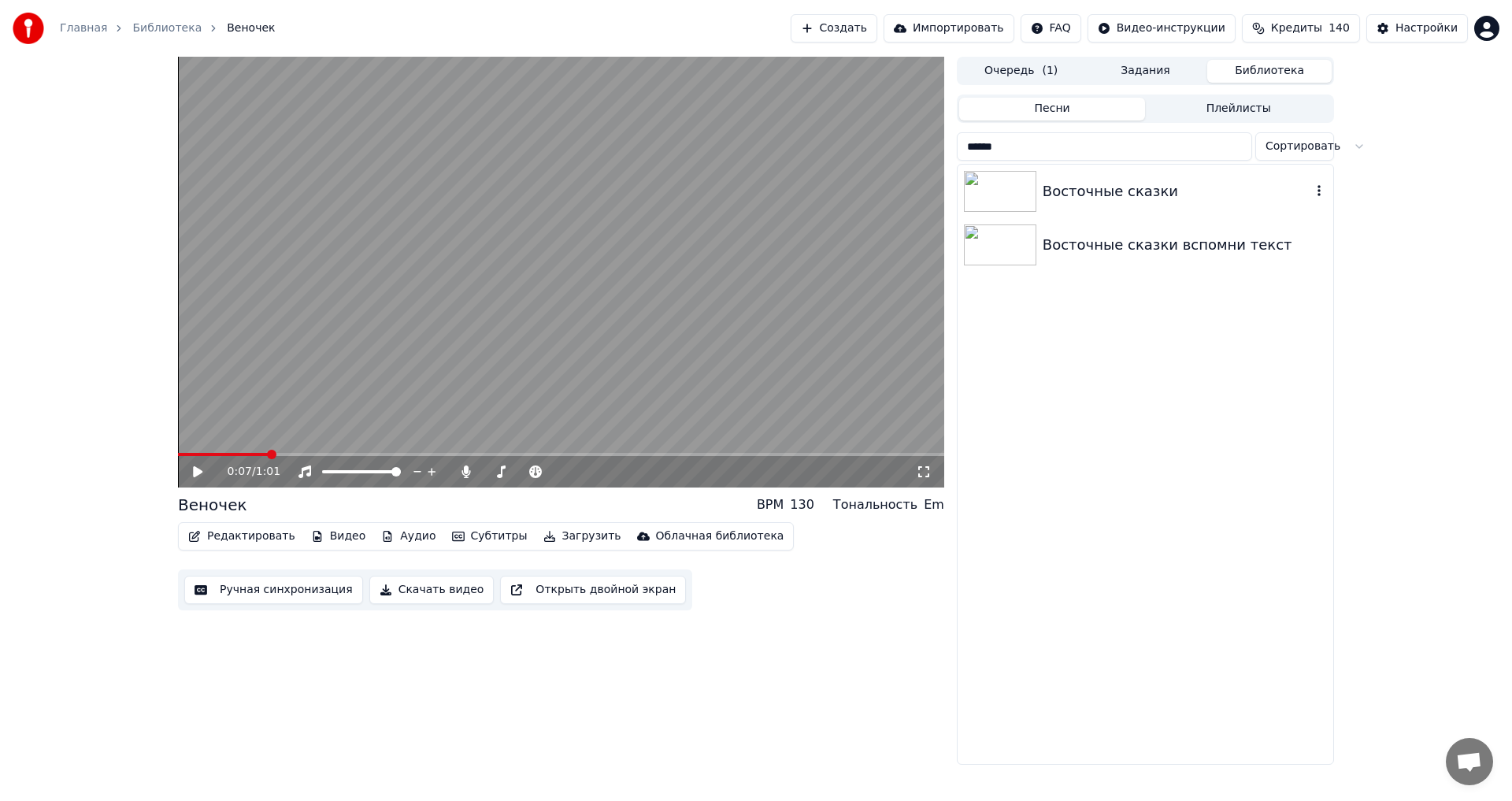
type input "******"
click at [1101, 195] on div "Восточные сказки" at bounding box center [1177, 191] width 269 height 22
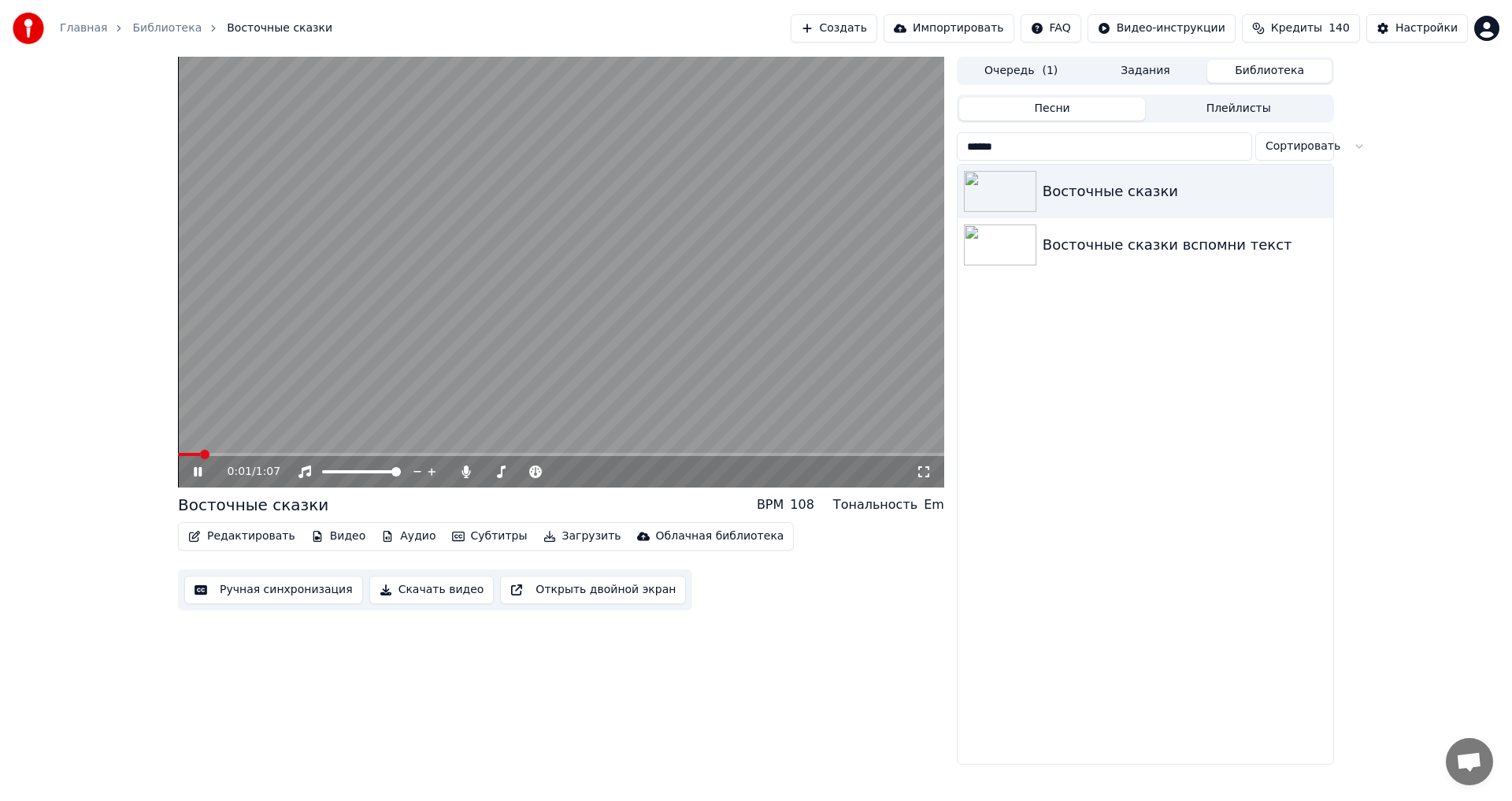
click at [400, 594] on button "Скачать видео" at bounding box center [432, 590] width 126 height 29
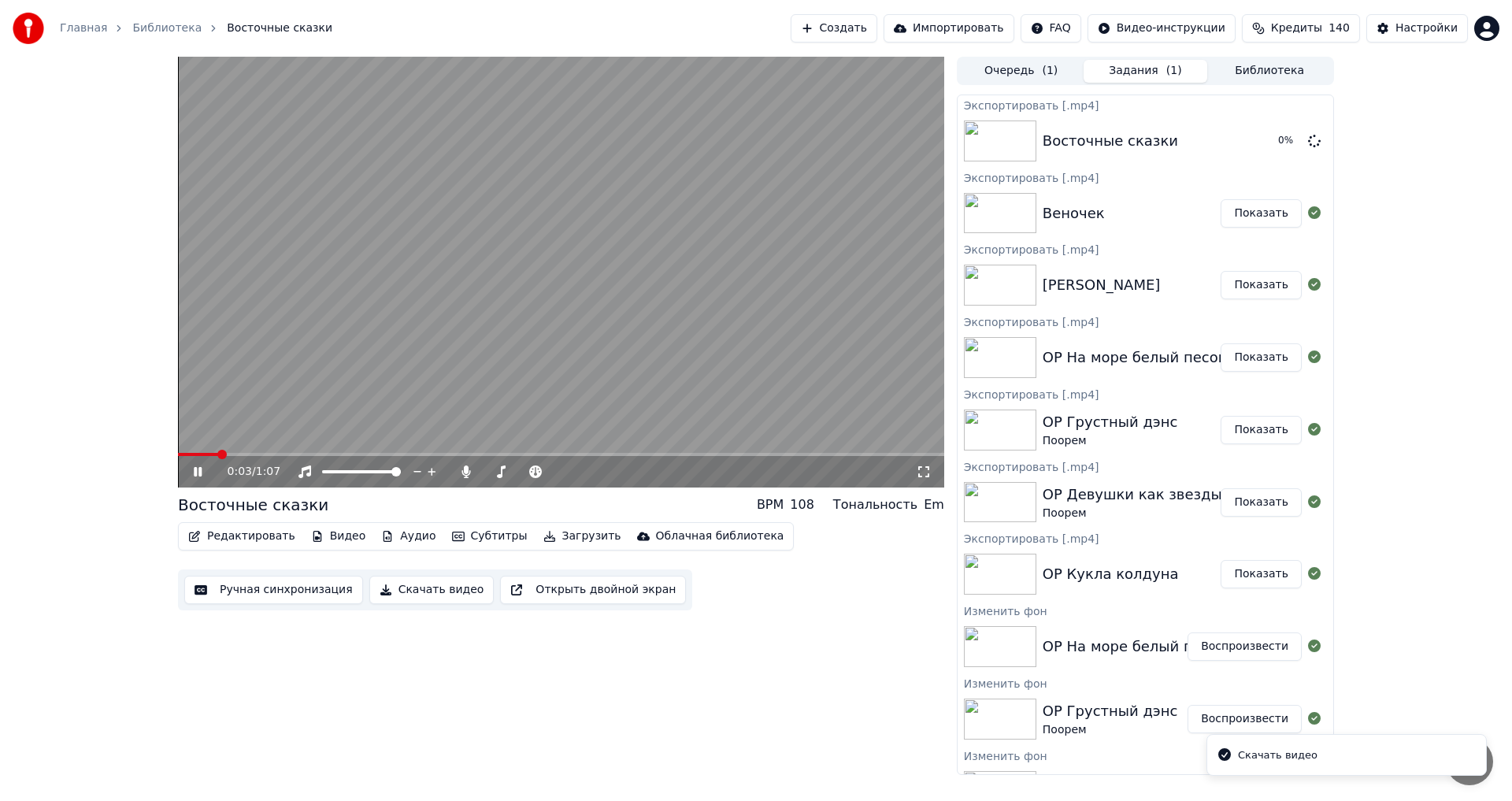
click at [537, 282] on video at bounding box center [560, 271] width 766 height 431
click at [1268, 67] on button "Библиотека" at bounding box center [1269, 71] width 125 height 23
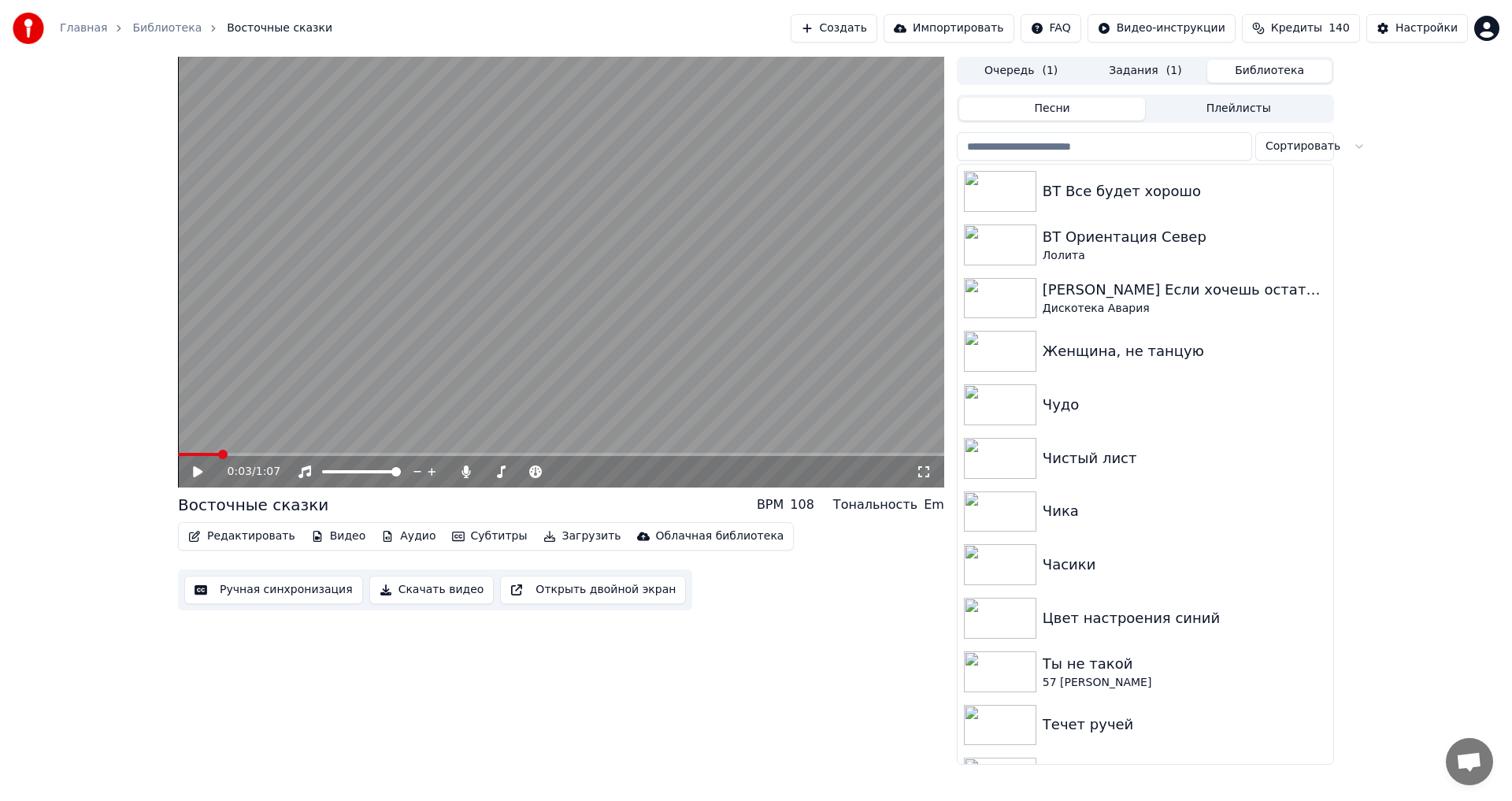
click at [1150, 147] on input "search" at bounding box center [1104, 147] width 295 height 29
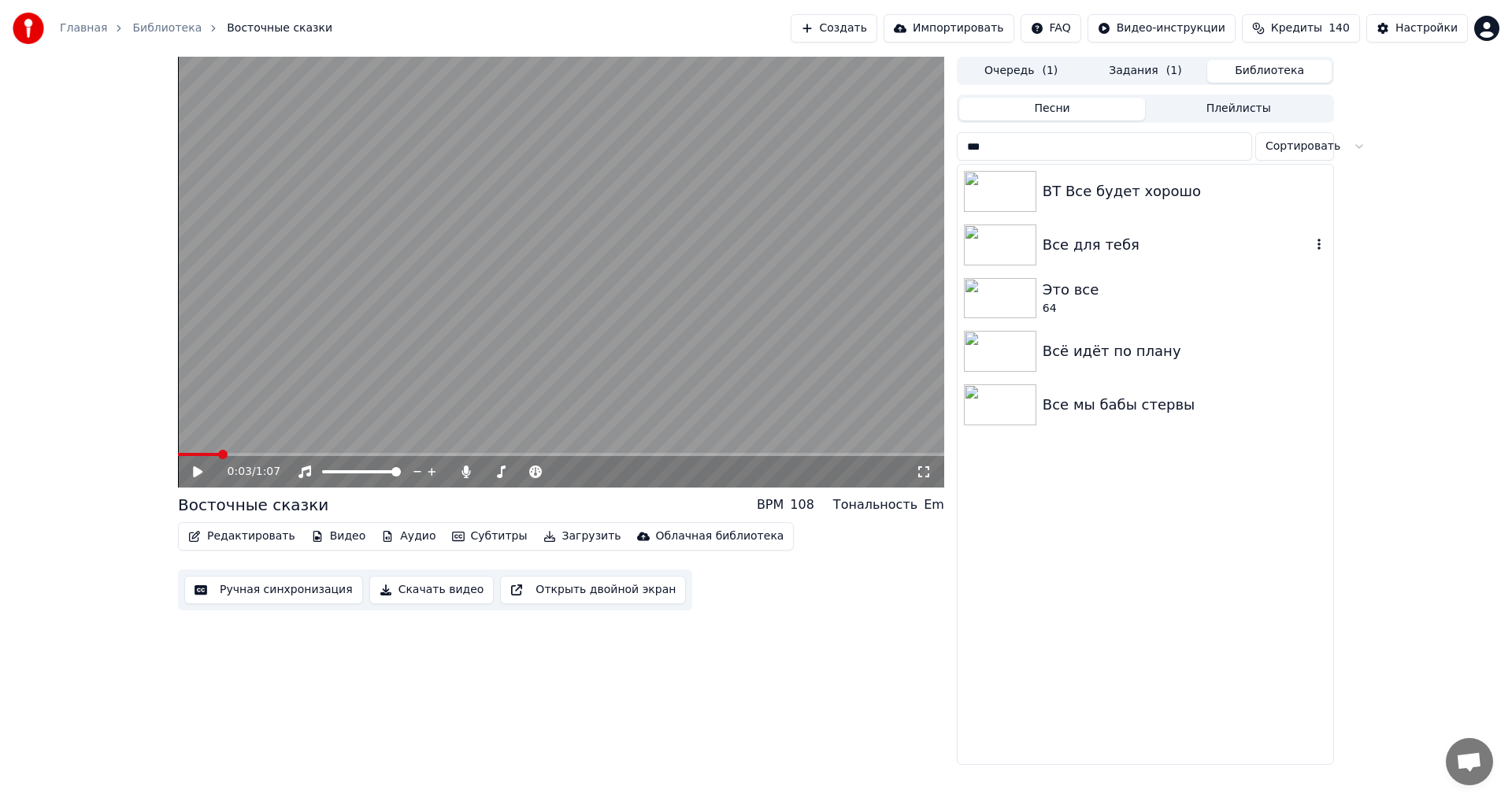
type input "***"
click at [1114, 250] on div "Все для тебя" at bounding box center [1177, 245] width 269 height 22
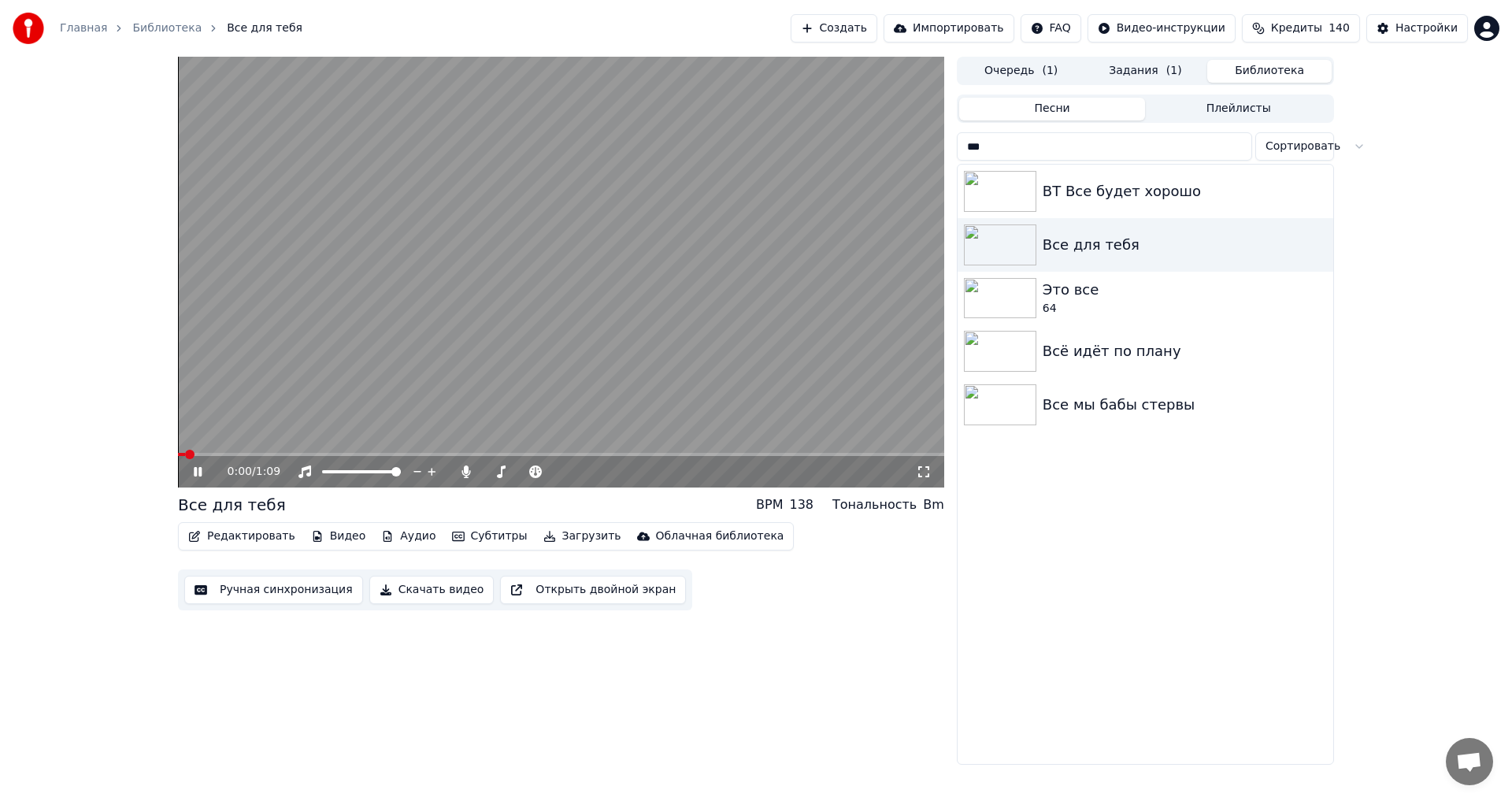
click at [415, 595] on button "Скачать видео" at bounding box center [432, 590] width 126 height 29
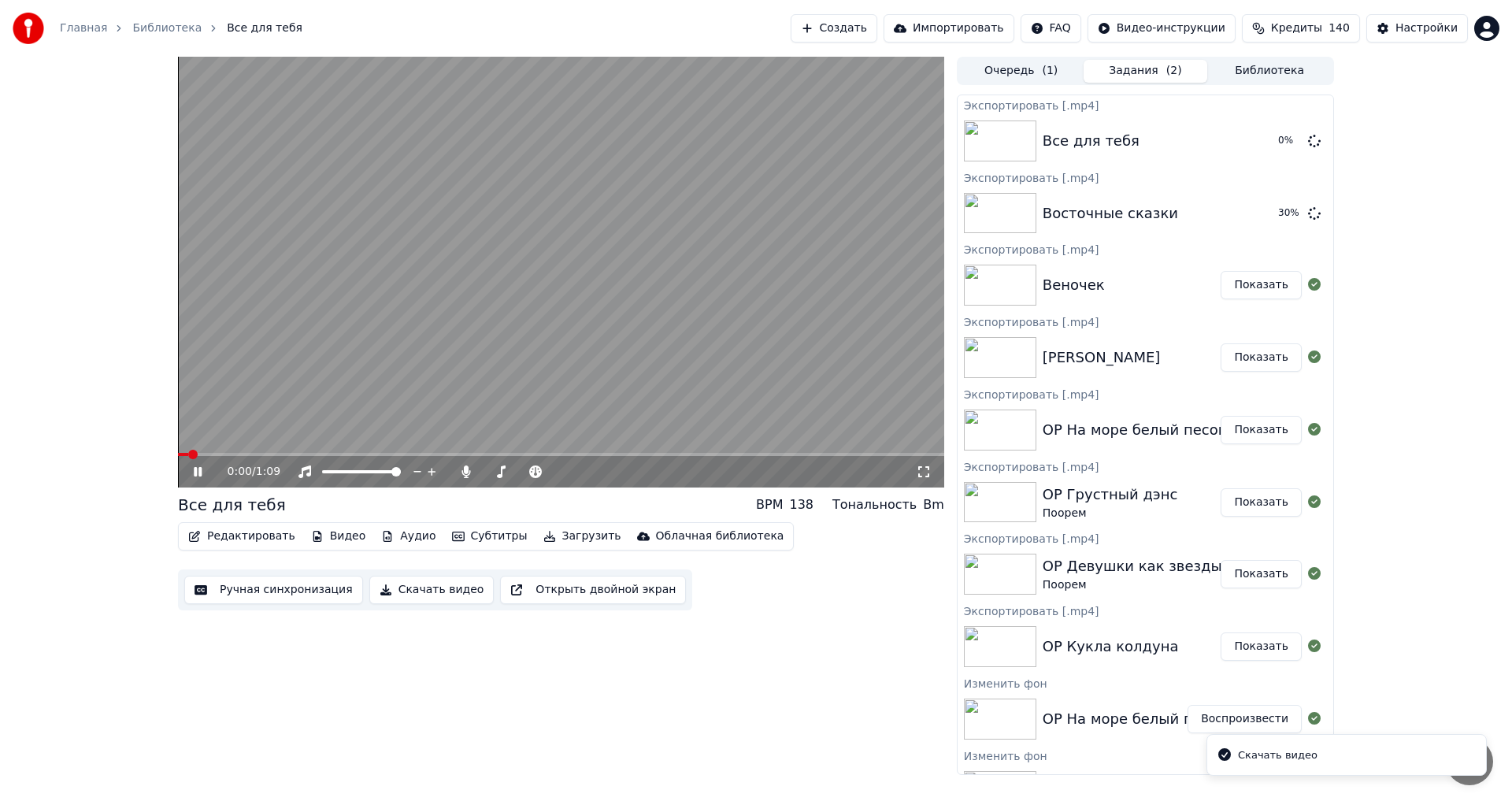
click at [501, 352] on video at bounding box center [560, 271] width 766 height 431
click at [1280, 60] on button "Библиотека" at bounding box center [1269, 71] width 125 height 23
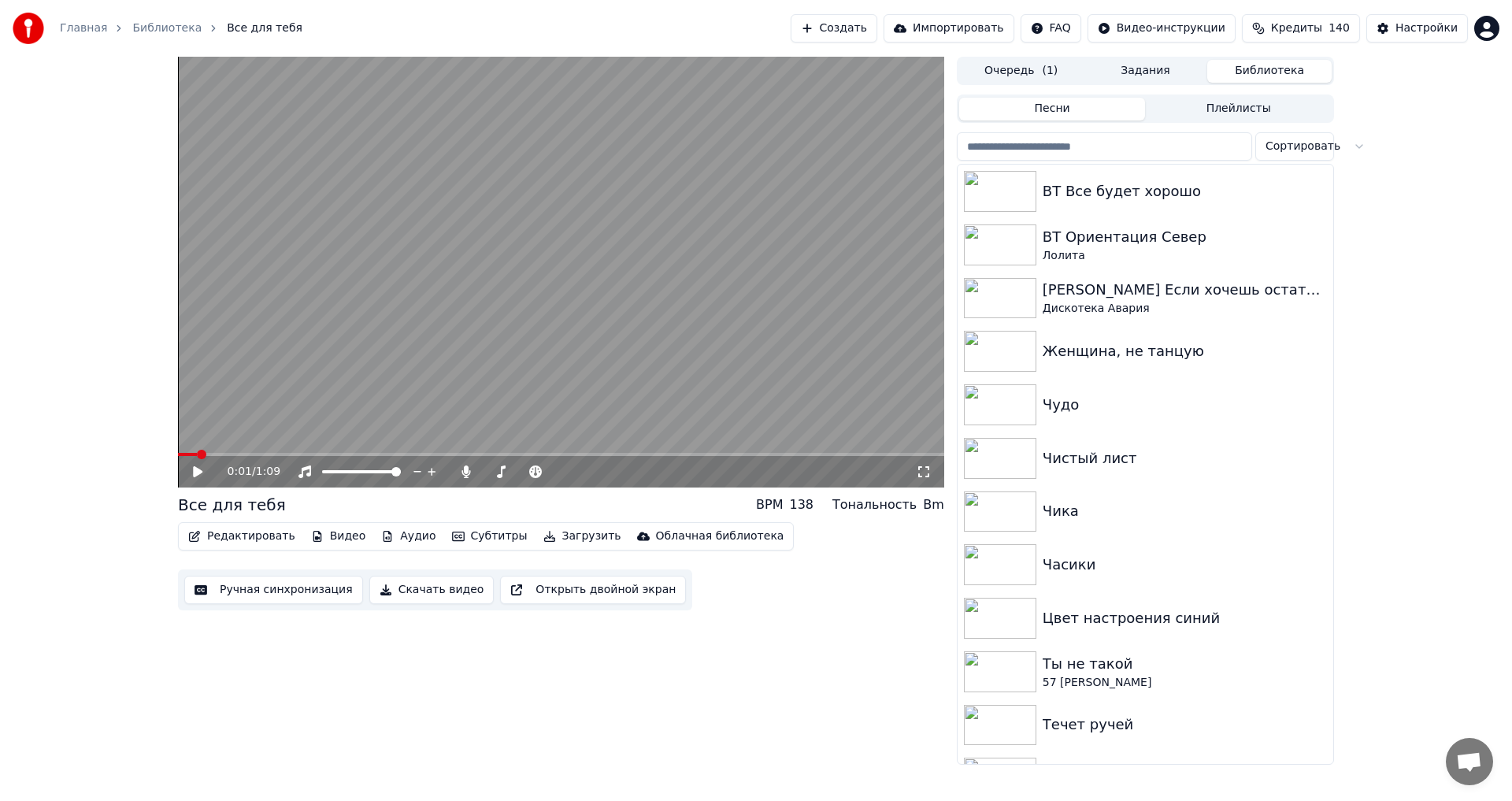
click at [1096, 140] on input "search" at bounding box center [1104, 147] width 295 height 29
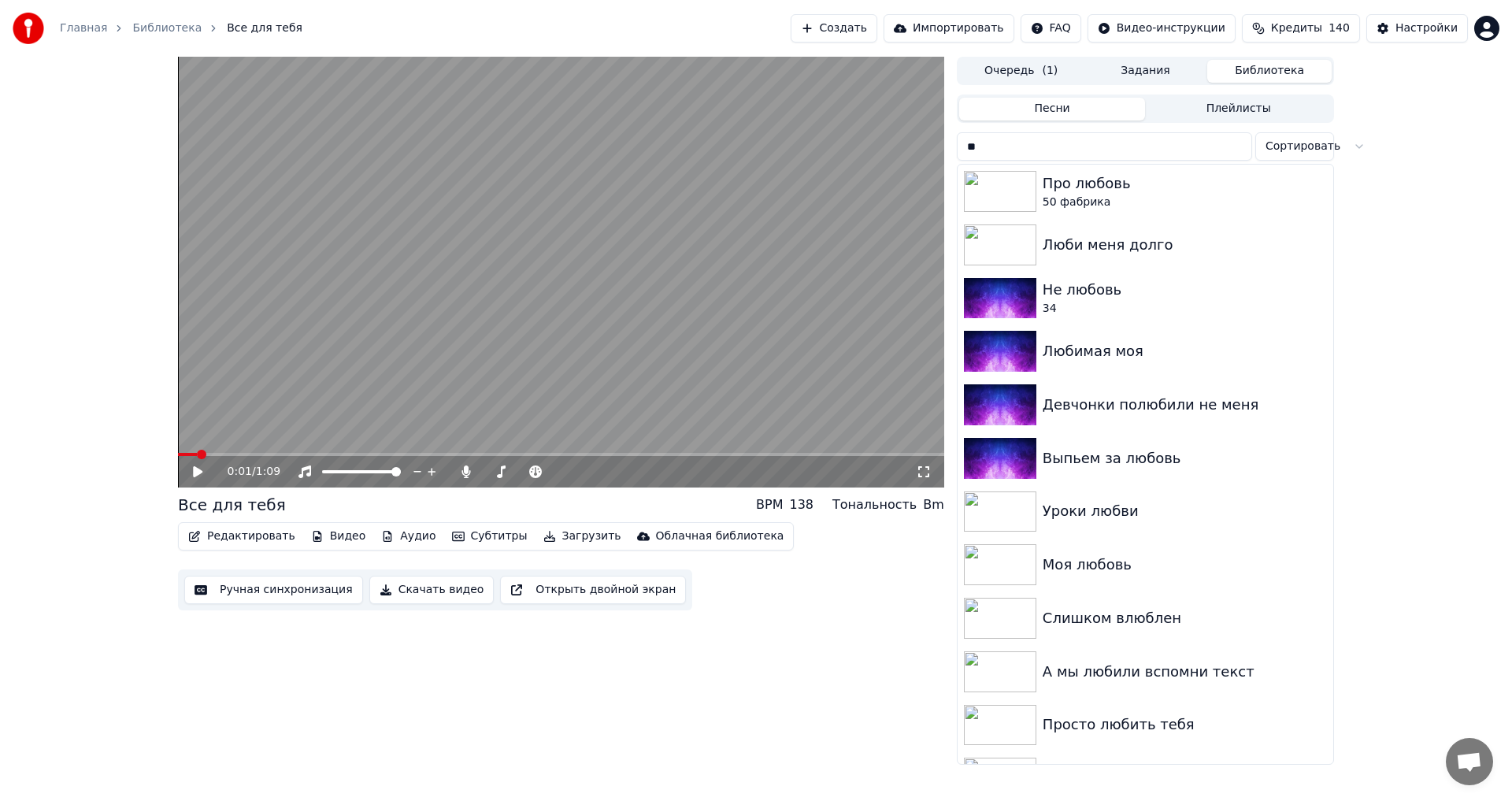
type input "*"
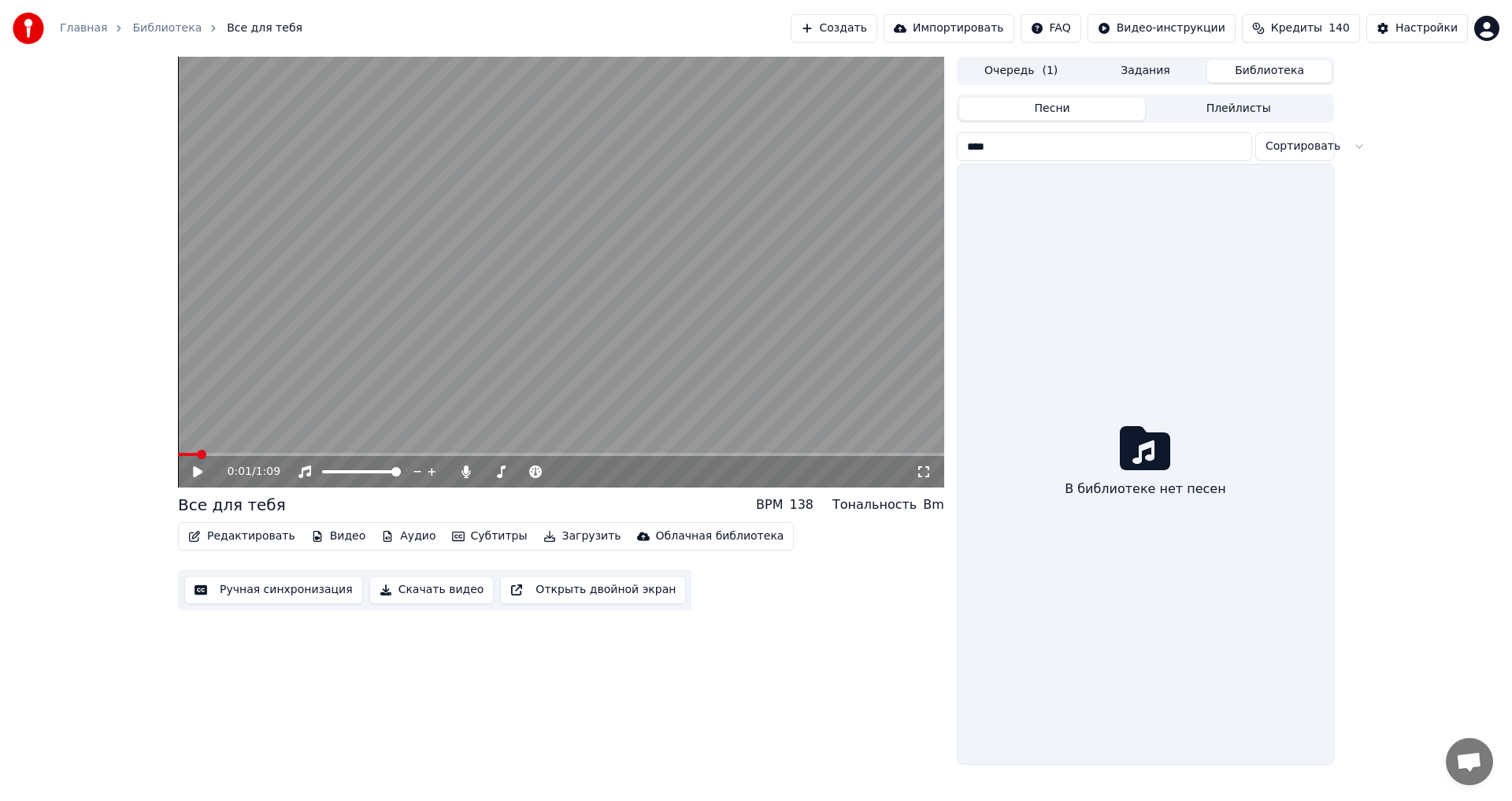
type input "*****"
click at [1231, 153] on input "*****" at bounding box center [1104, 147] width 295 height 29
click at [1239, 148] on input "*****" at bounding box center [1104, 147] width 295 height 29
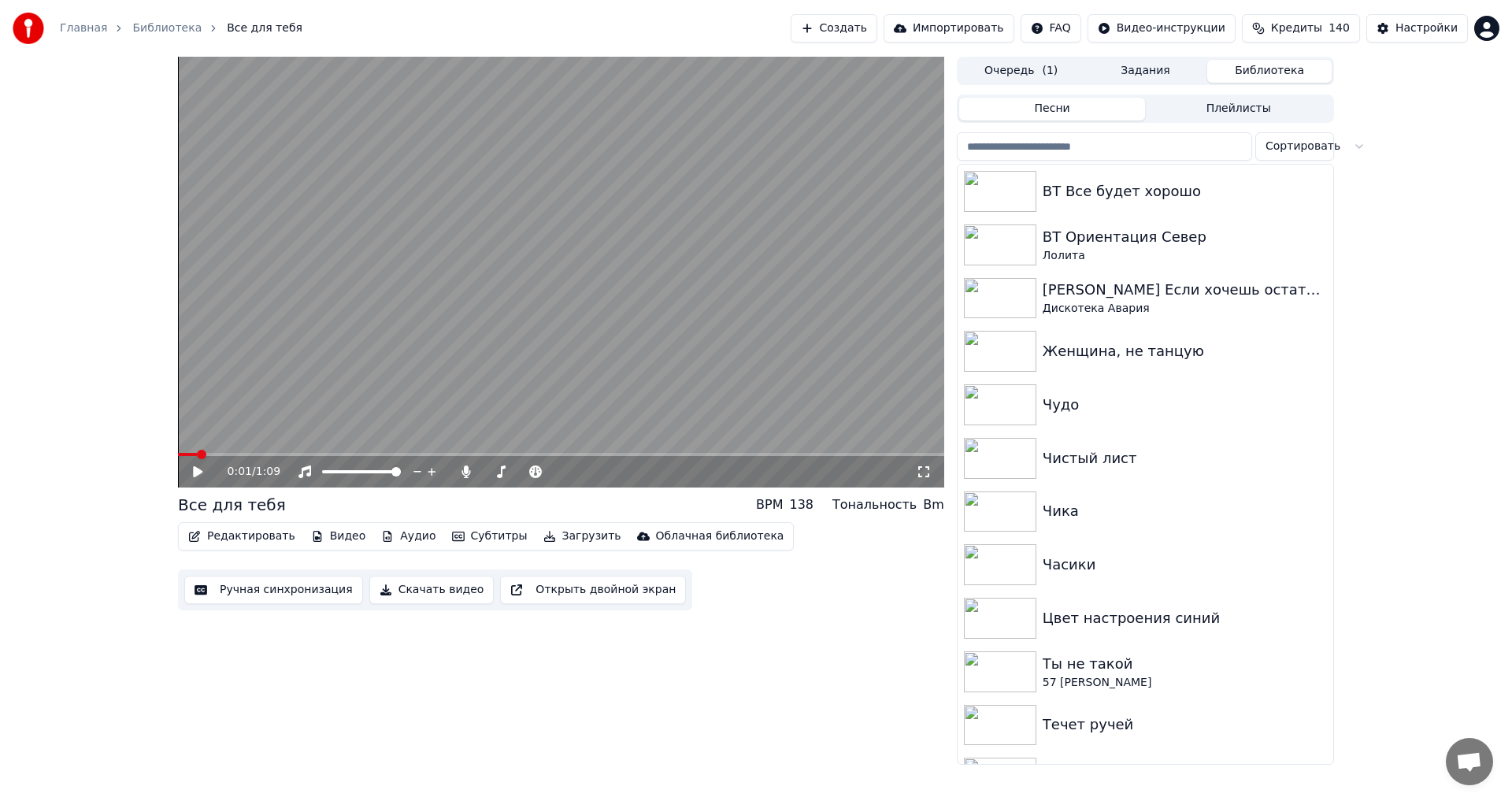
click at [1081, 150] on input "search" at bounding box center [1104, 147] width 295 height 29
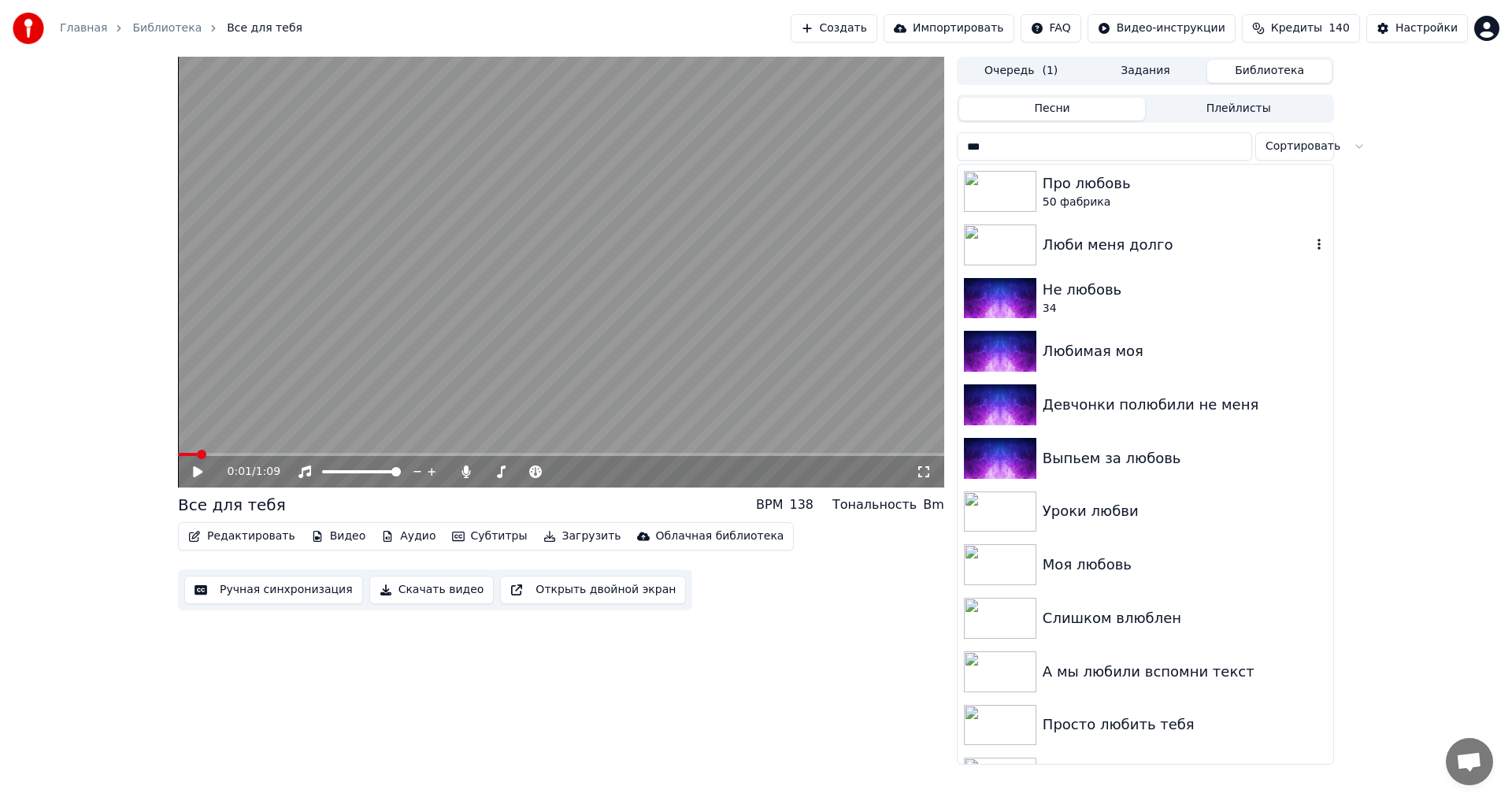
type input "****"
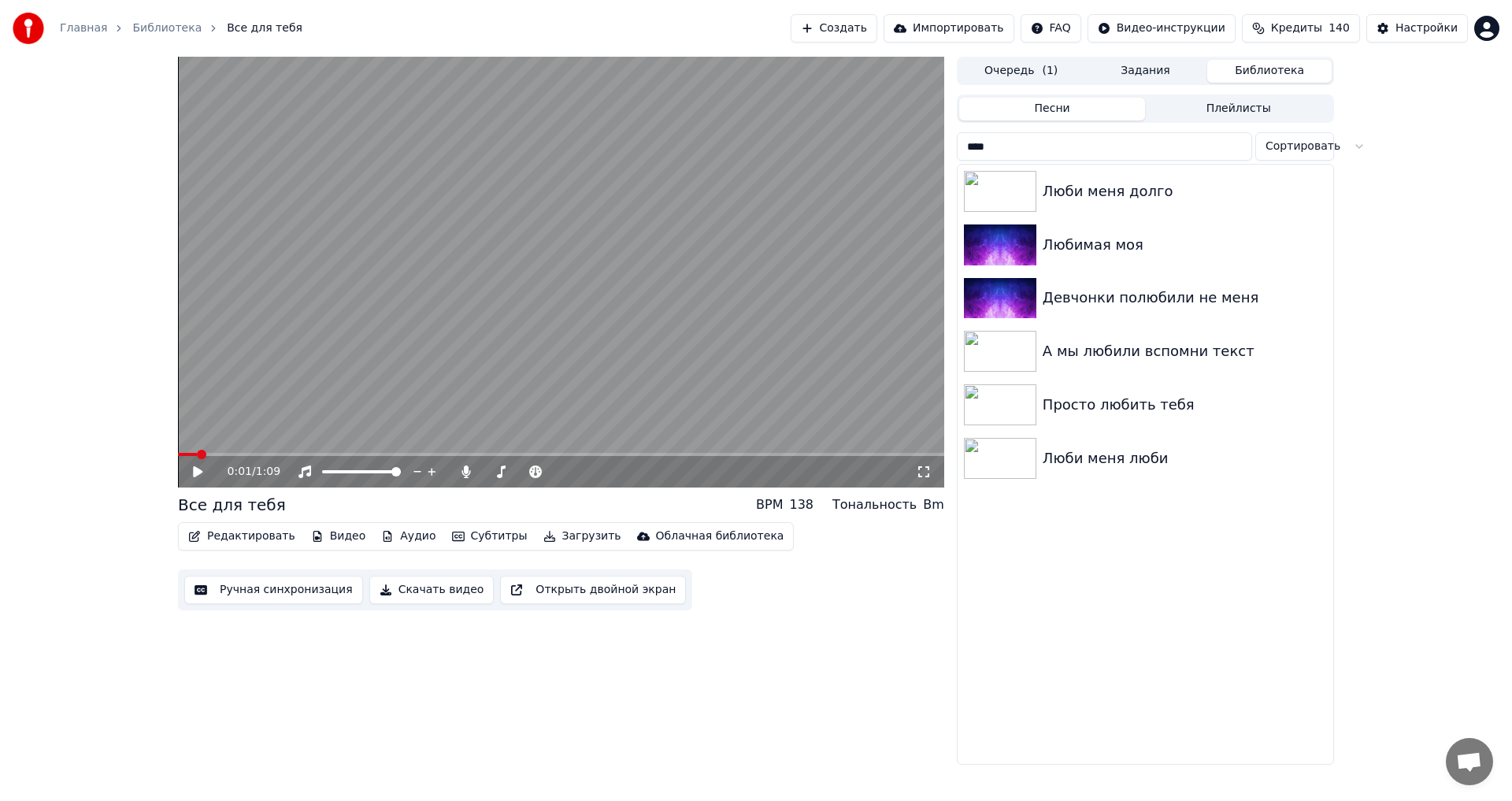
click at [1229, 151] on input "****" at bounding box center [1104, 147] width 295 height 29
click at [1232, 148] on input "****" at bounding box center [1104, 147] width 295 height 29
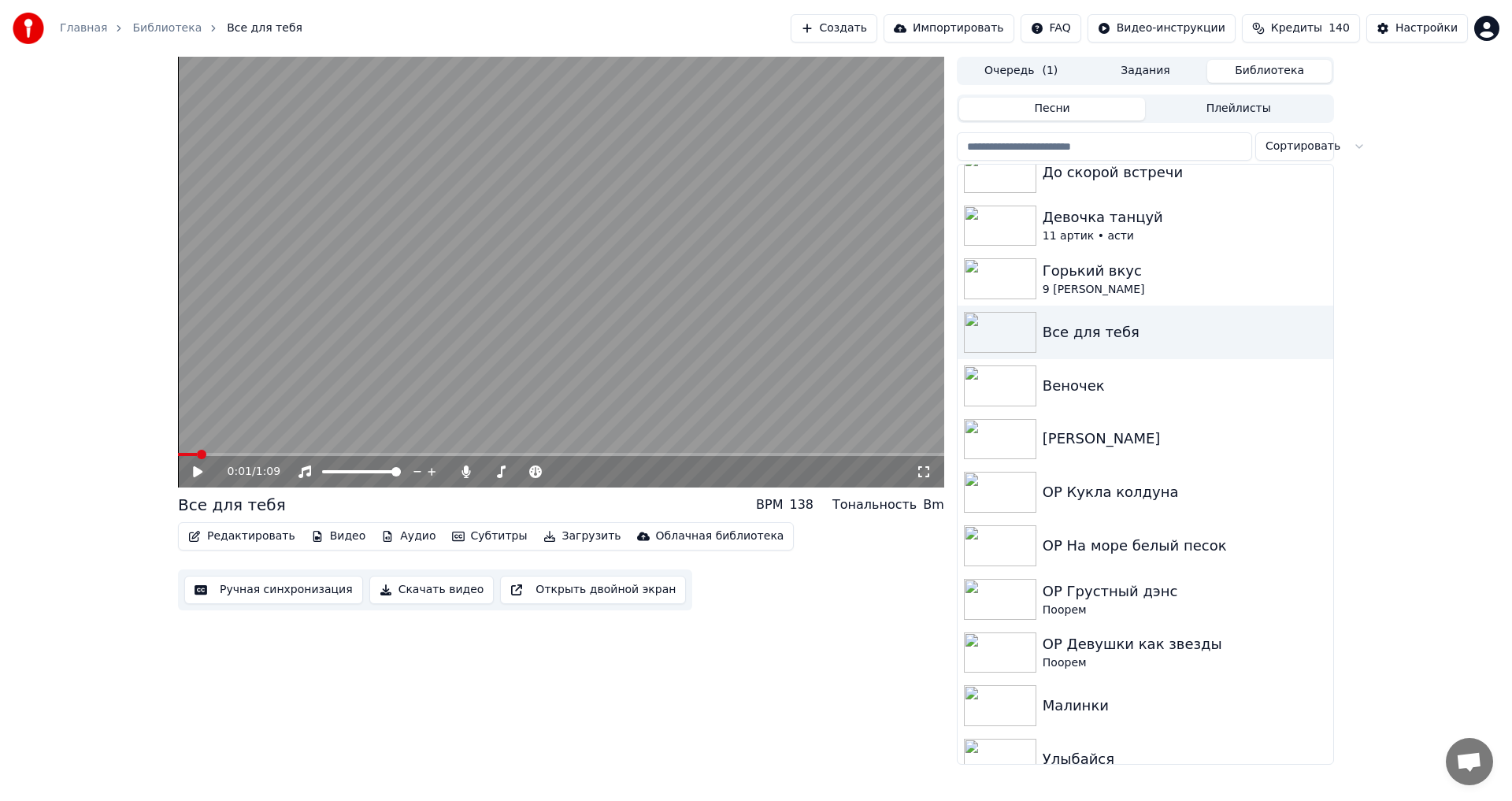
scroll to position [2105, 0]
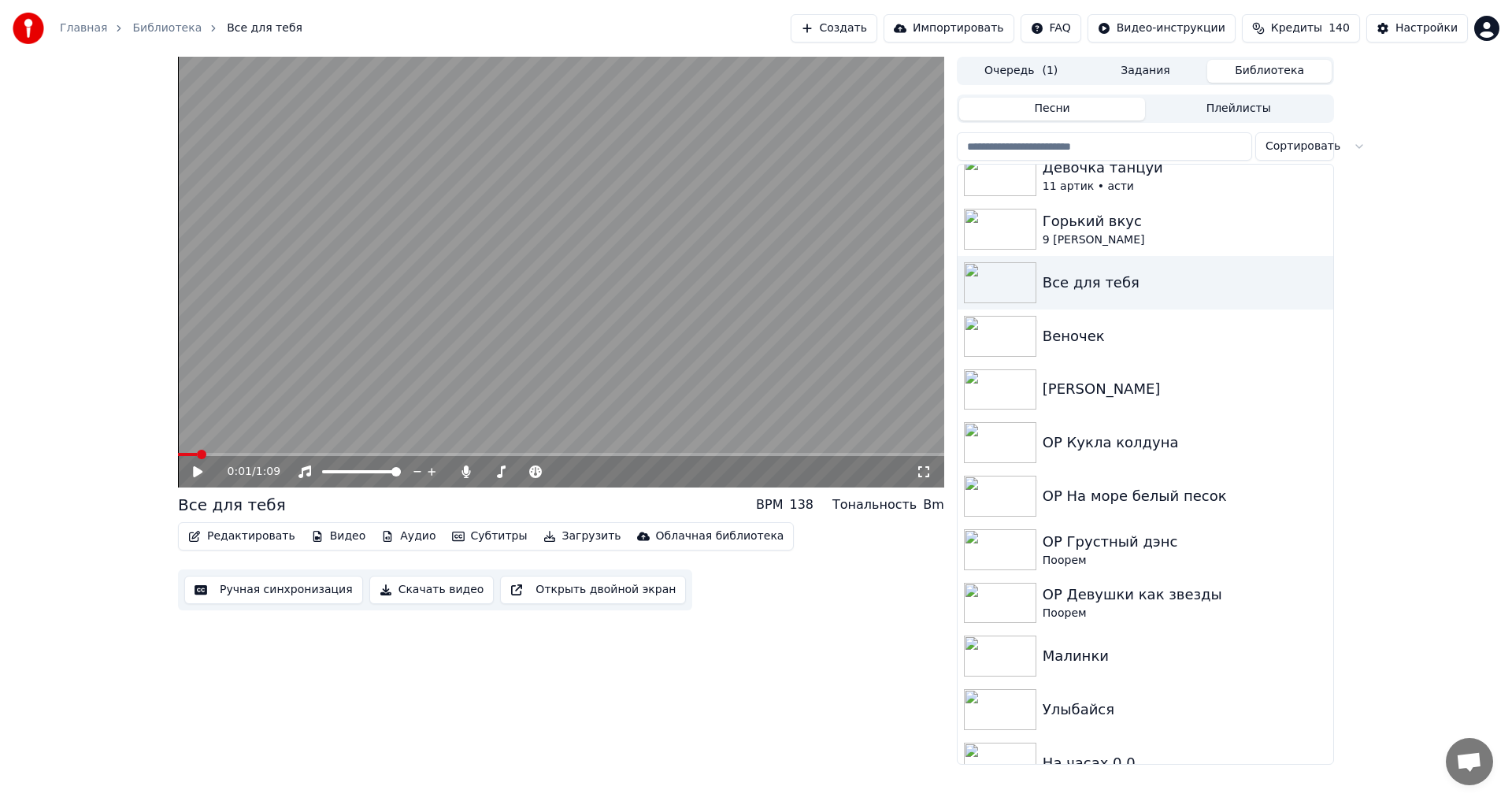
click at [1149, 135] on input "search" at bounding box center [1104, 147] width 295 height 29
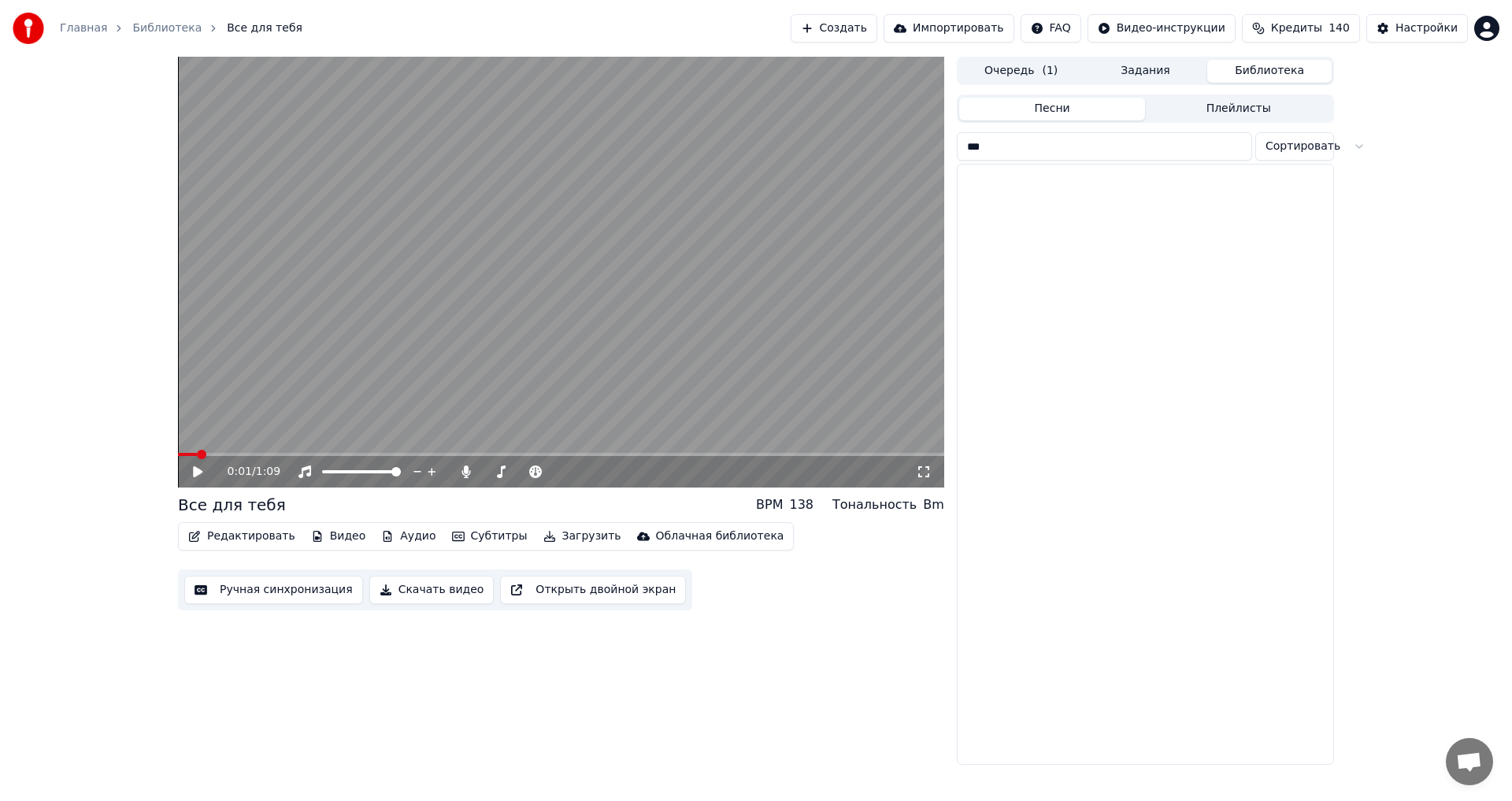
scroll to position [0, 0]
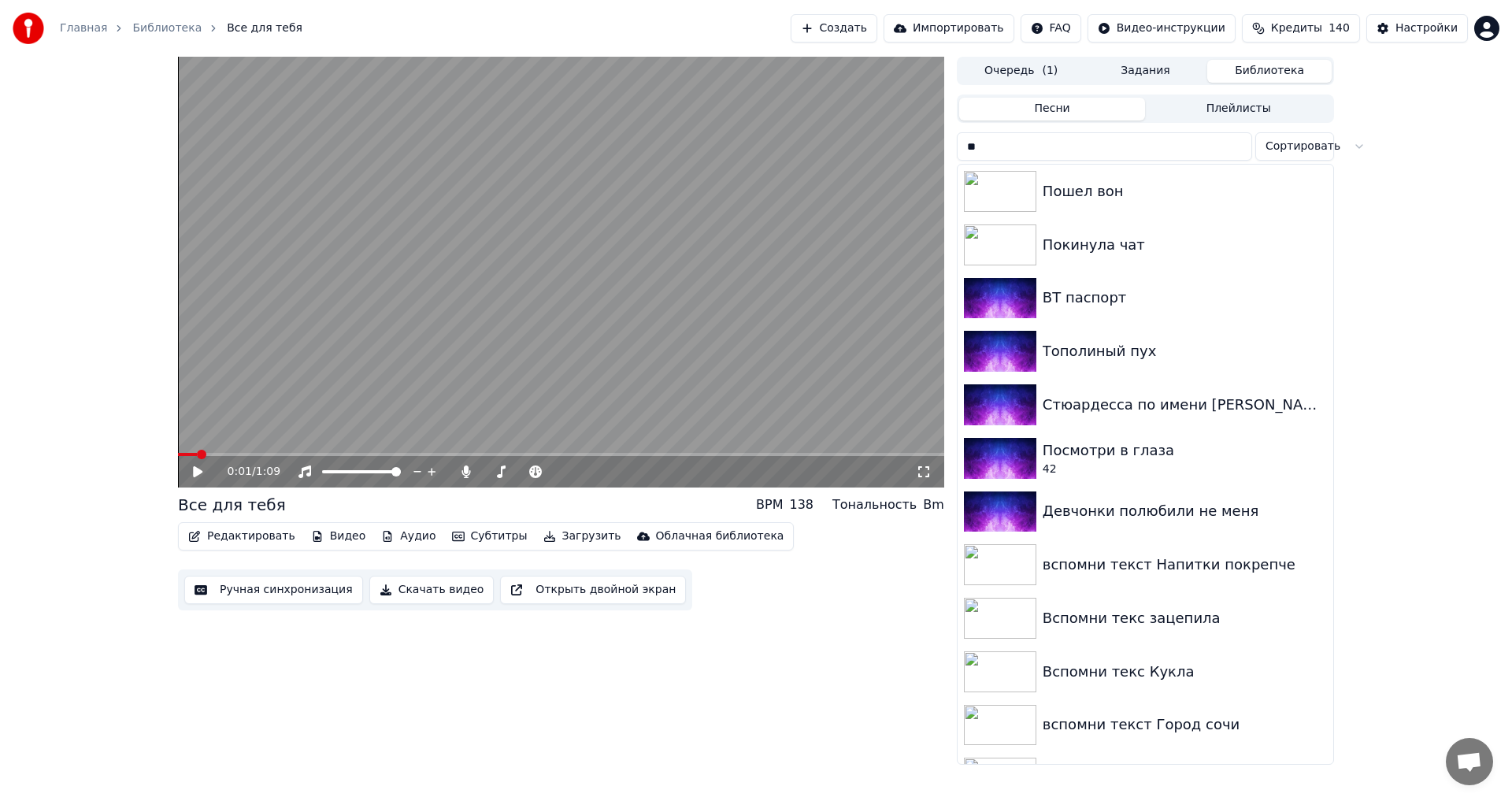
type input "*"
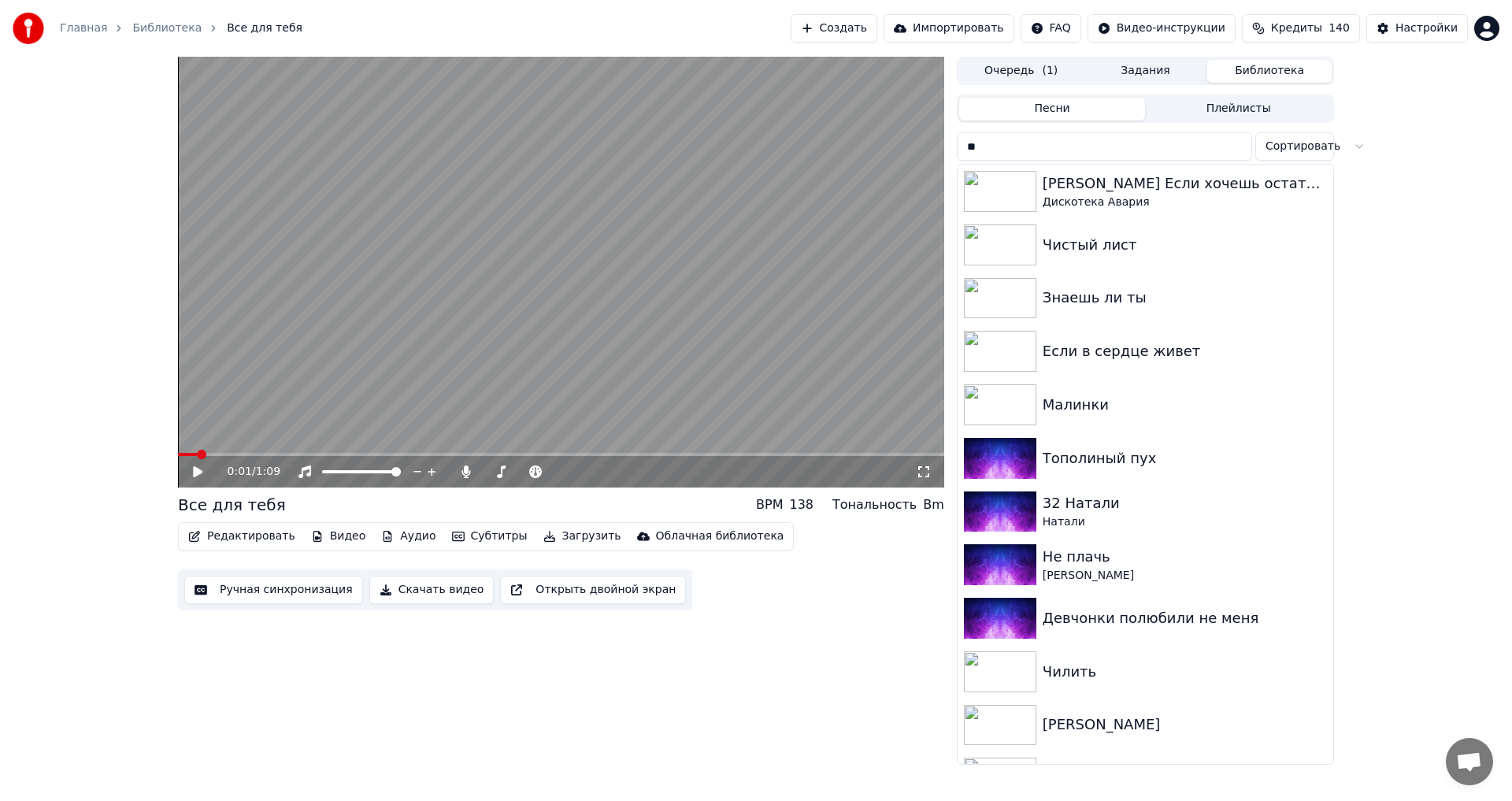
type input "*"
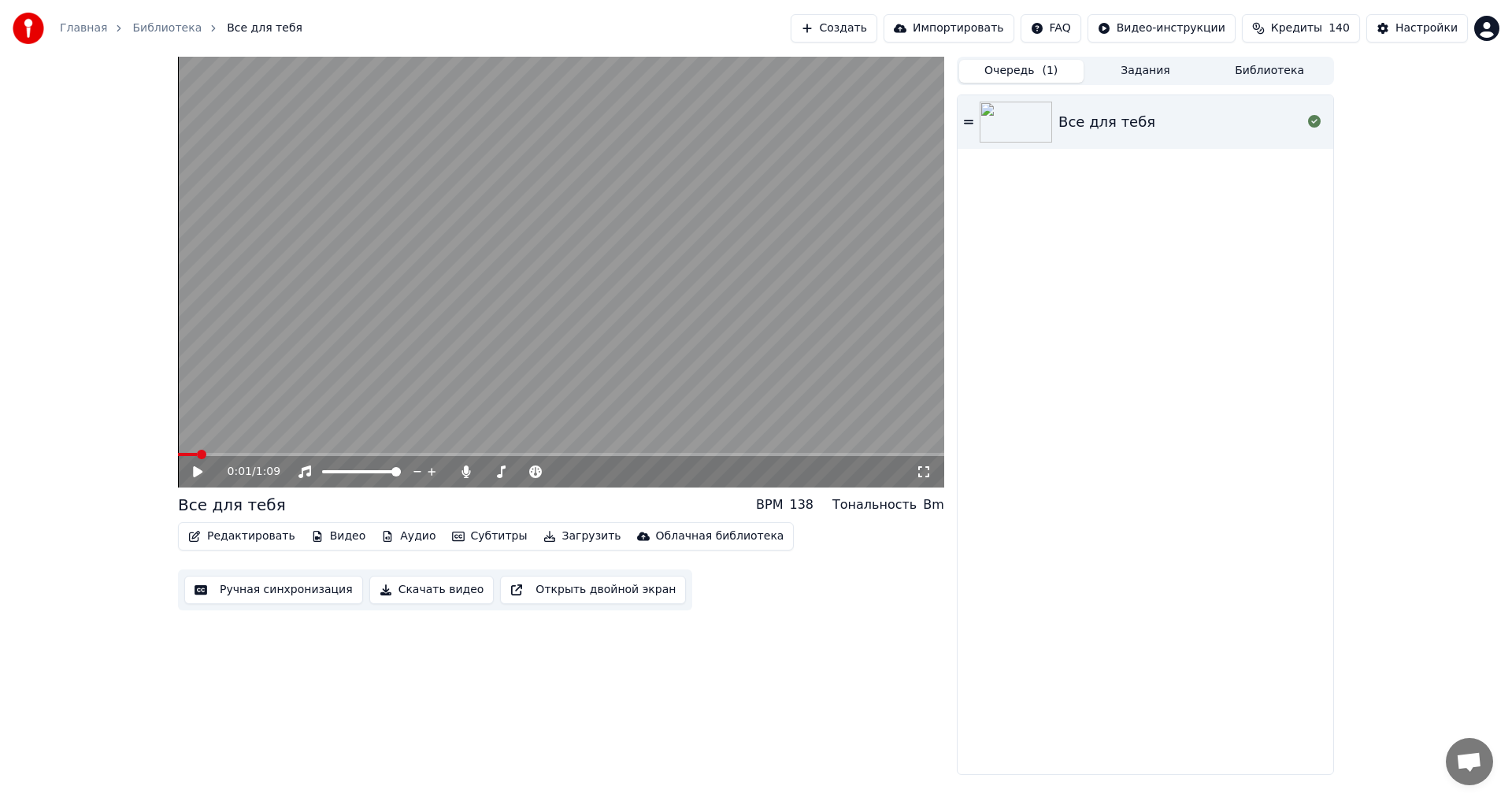
click at [1057, 73] on button "Очередь ( 1 )" at bounding box center [1021, 71] width 125 height 23
click at [1078, 269] on div "Все для тебя" at bounding box center [1145, 434] width 376 height 679
click at [756, 301] on video at bounding box center [560, 271] width 766 height 431
click at [738, 309] on video at bounding box center [560, 271] width 766 height 431
click at [966, 120] on icon at bounding box center [968, 121] width 9 height 11
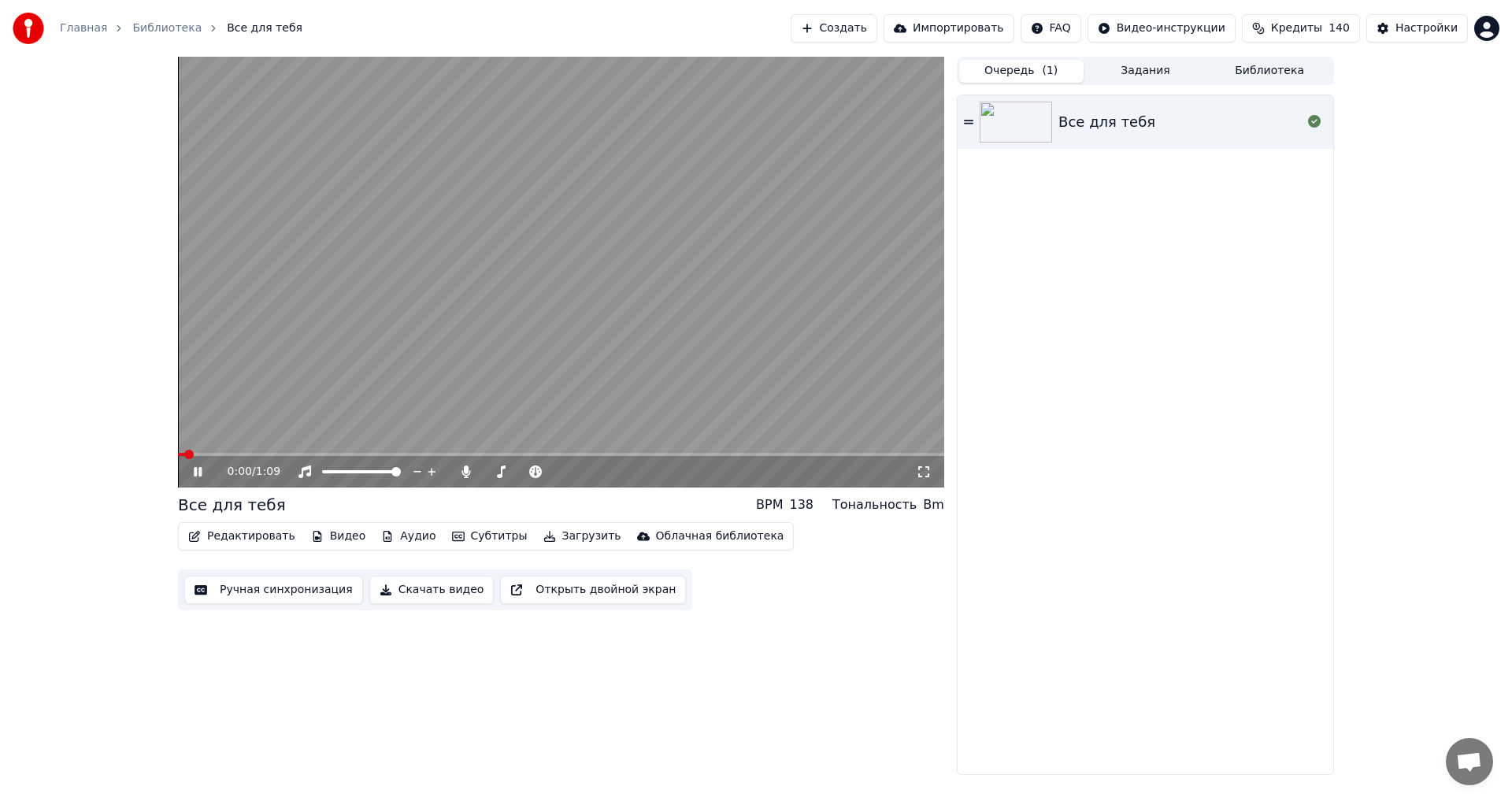
click at [727, 309] on video at bounding box center [560, 271] width 766 height 431
click at [1279, 63] on button "Библиотека" at bounding box center [1269, 71] width 125 height 23
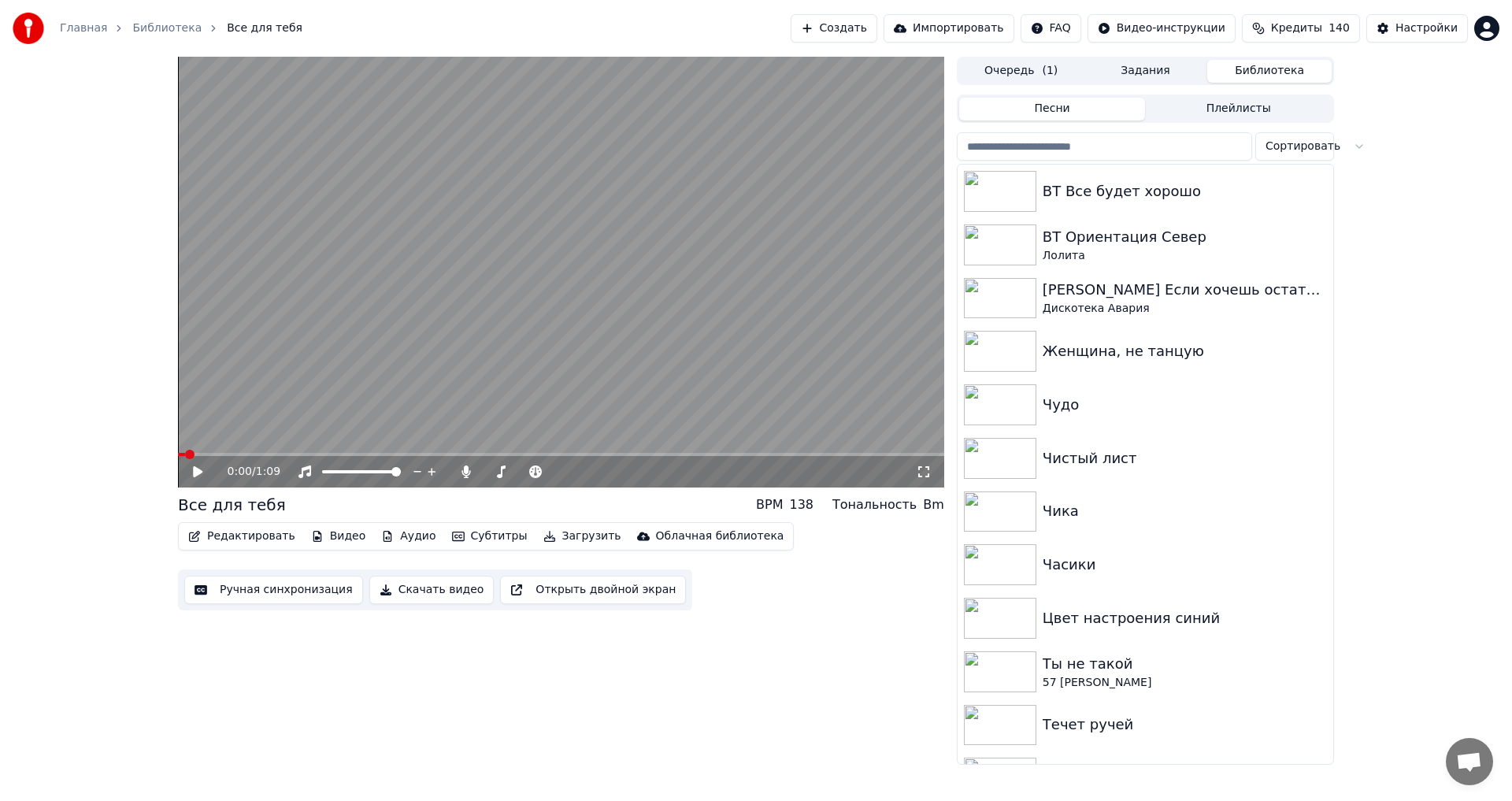
click at [812, 507] on div "138" at bounding box center [801, 505] width 24 height 19
click at [937, 509] on div "Bm" at bounding box center [933, 505] width 21 height 19
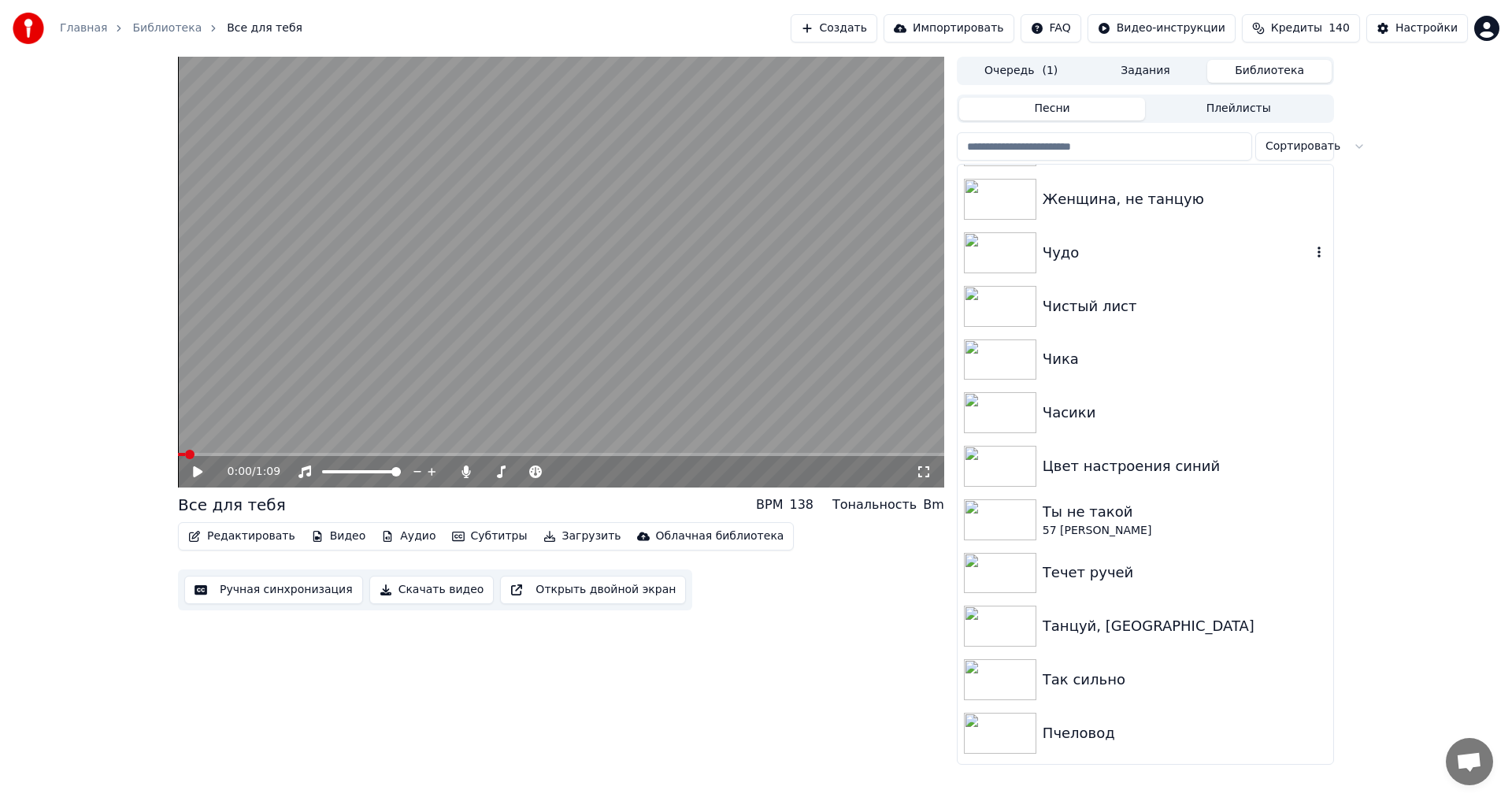
scroll to position [158, 0]
click at [1104, 142] on input "search" at bounding box center [1104, 147] width 295 height 29
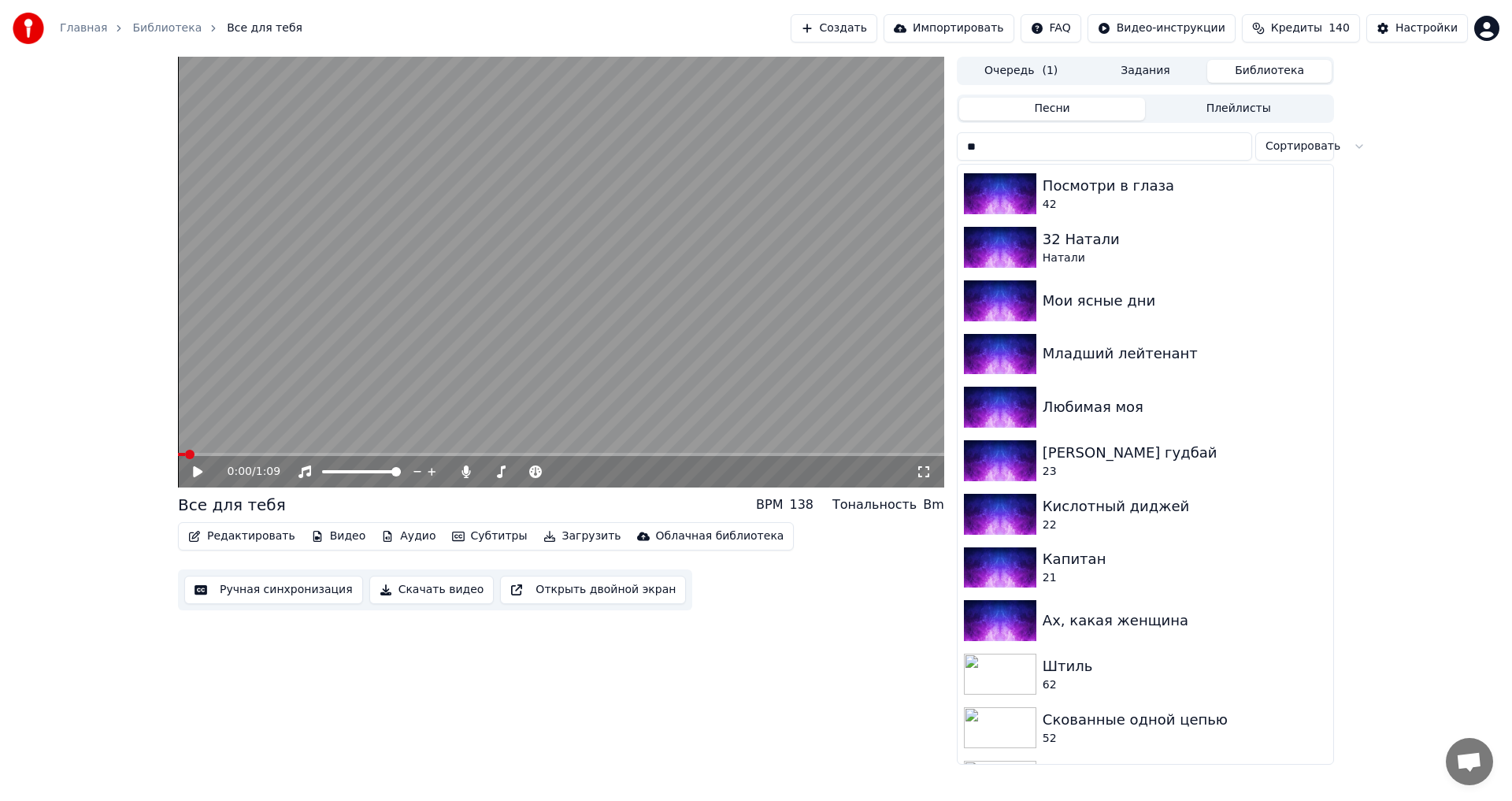
scroll to position [0, 0]
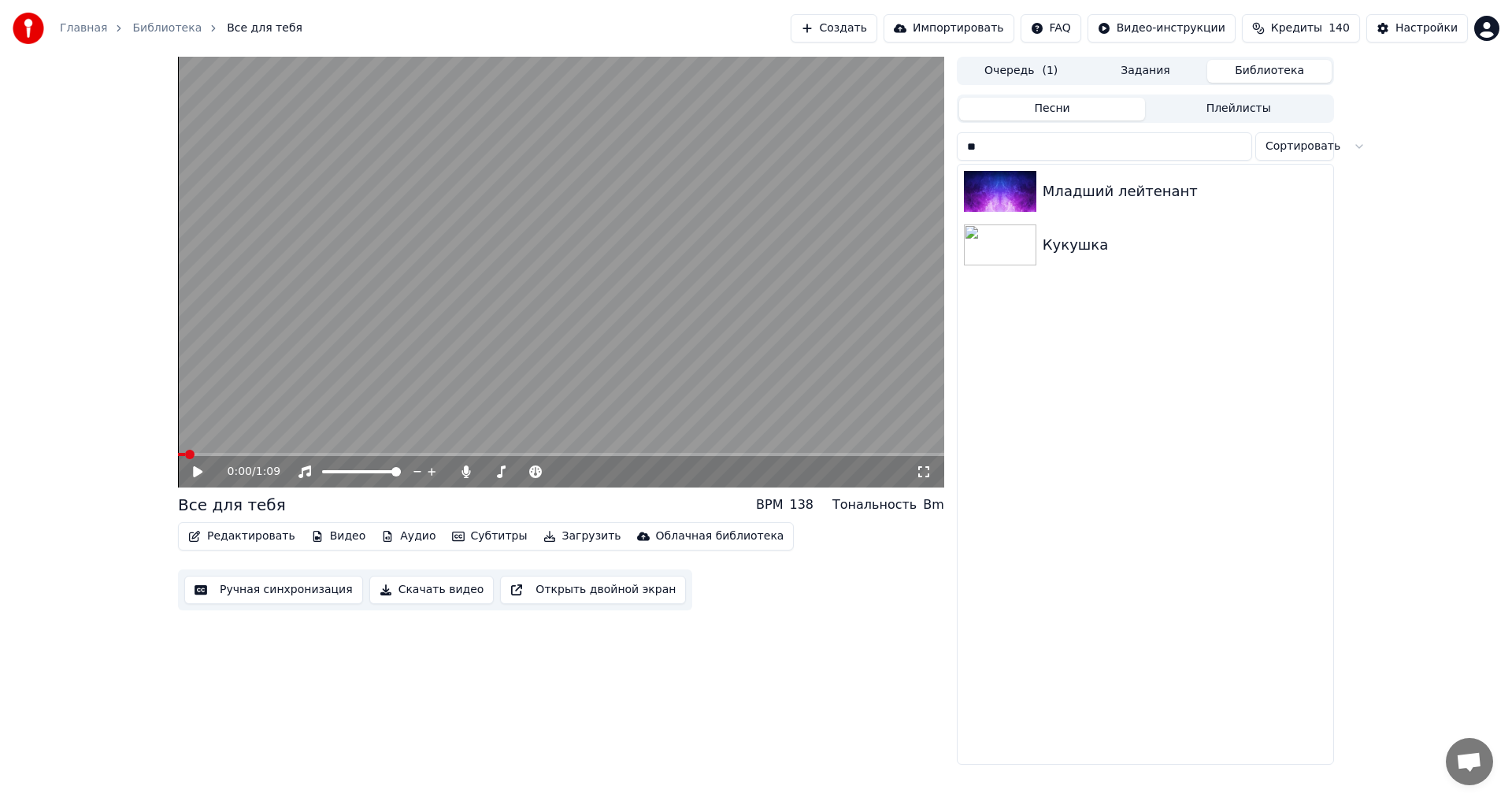
type input "*"
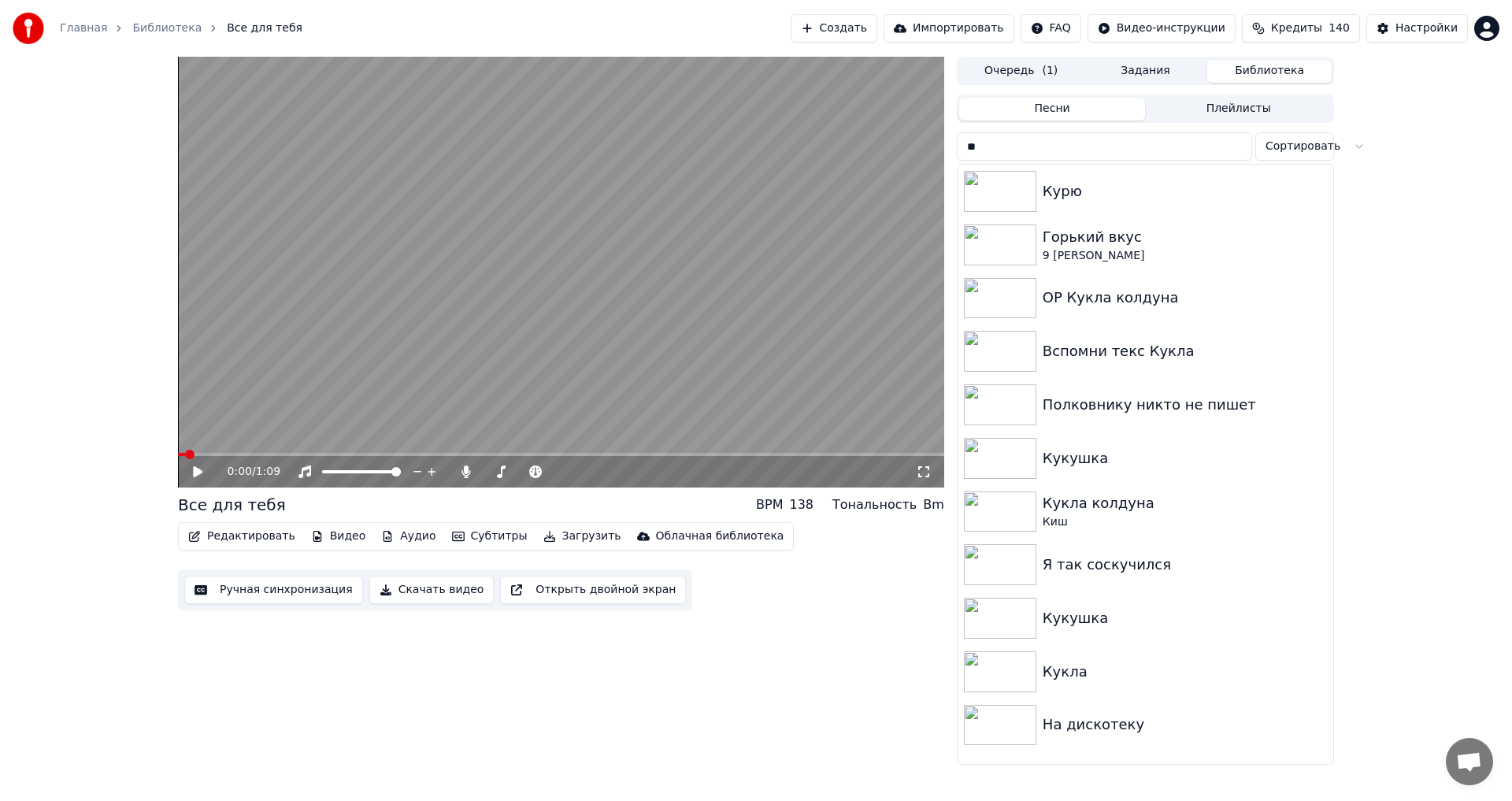
type input "*"
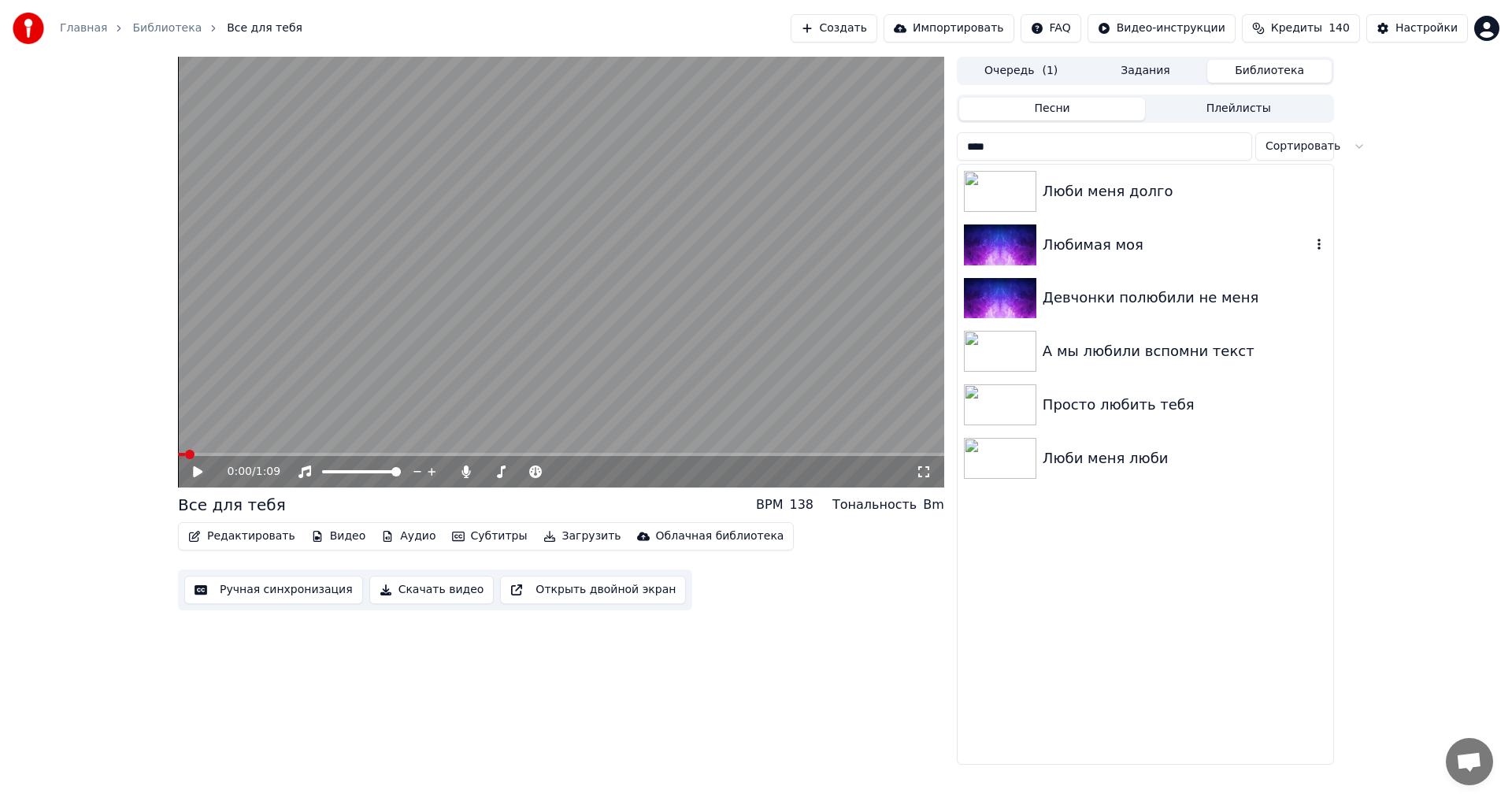
type input "****"
click at [1131, 234] on div "Любимая моя" at bounding box center [1177, 245] width 269 height 22
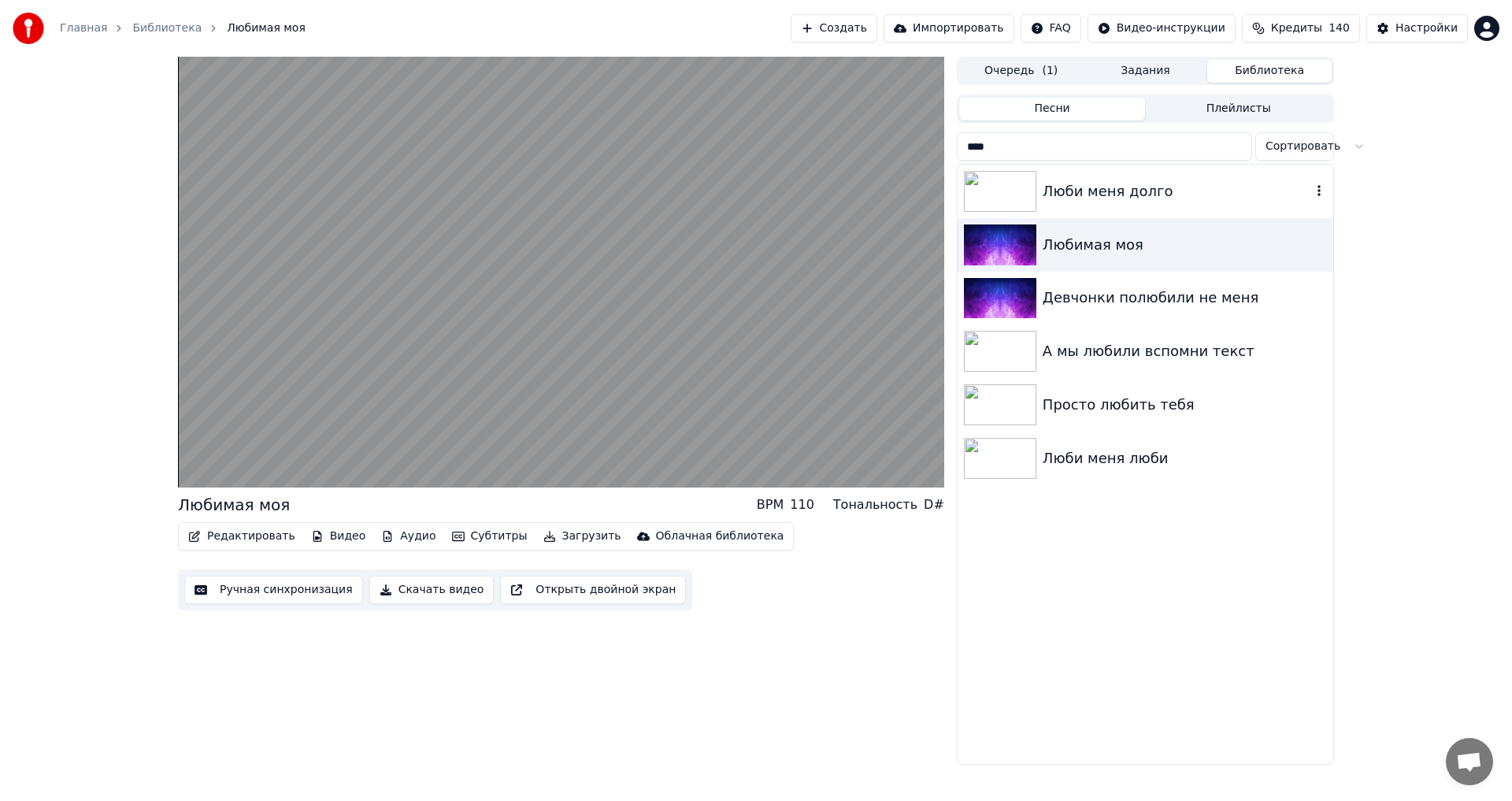
click at [1125, 184] on div "Люби меня долго" at bounding box center [1177, 191] width 269 height 22
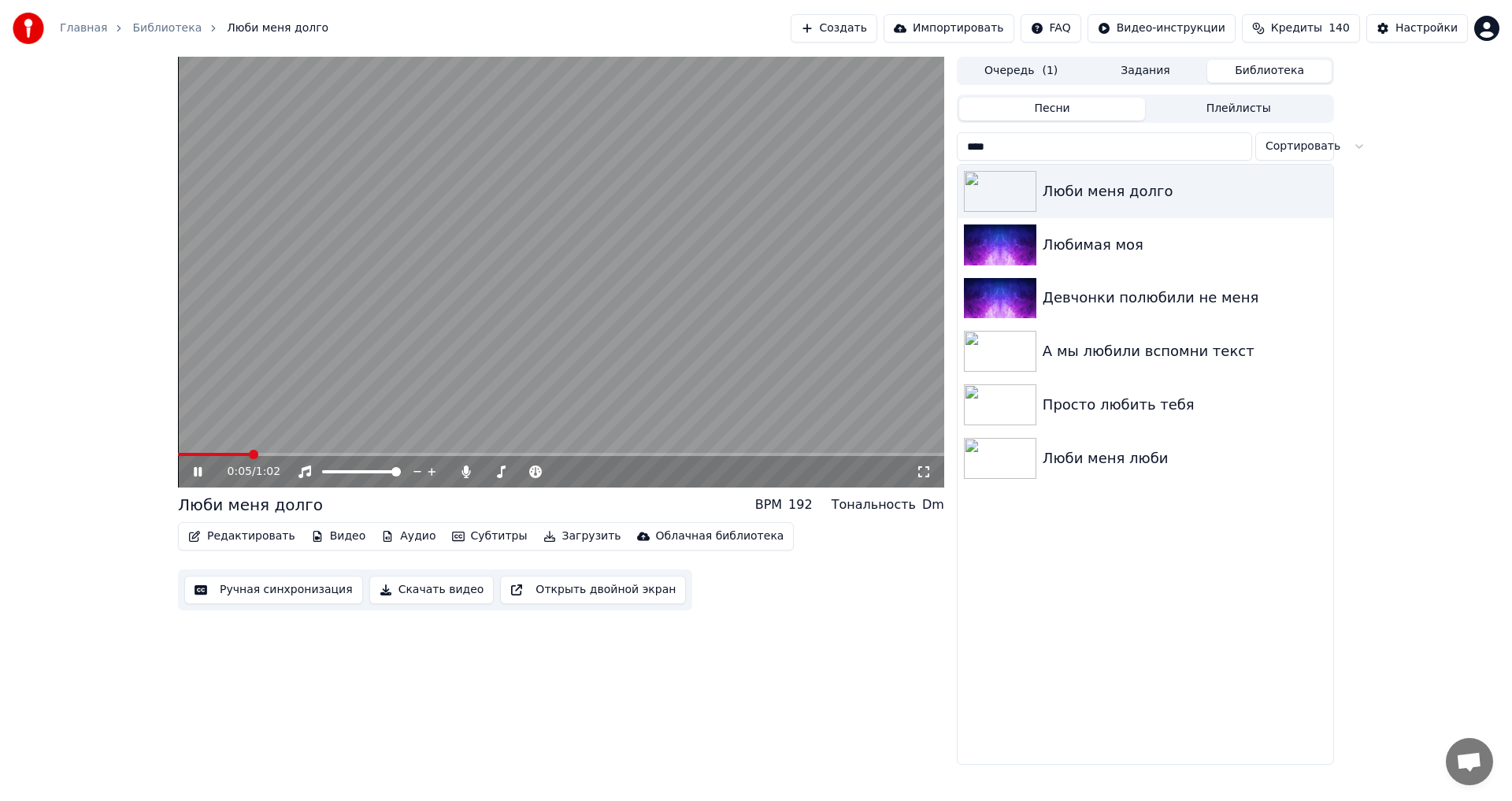
click at [672, 325] on video at bounding box center [560, 271] width 766 height 431
click at [1238, 149] on input "****" at bounding box center [1104, 147] width 295 height 29
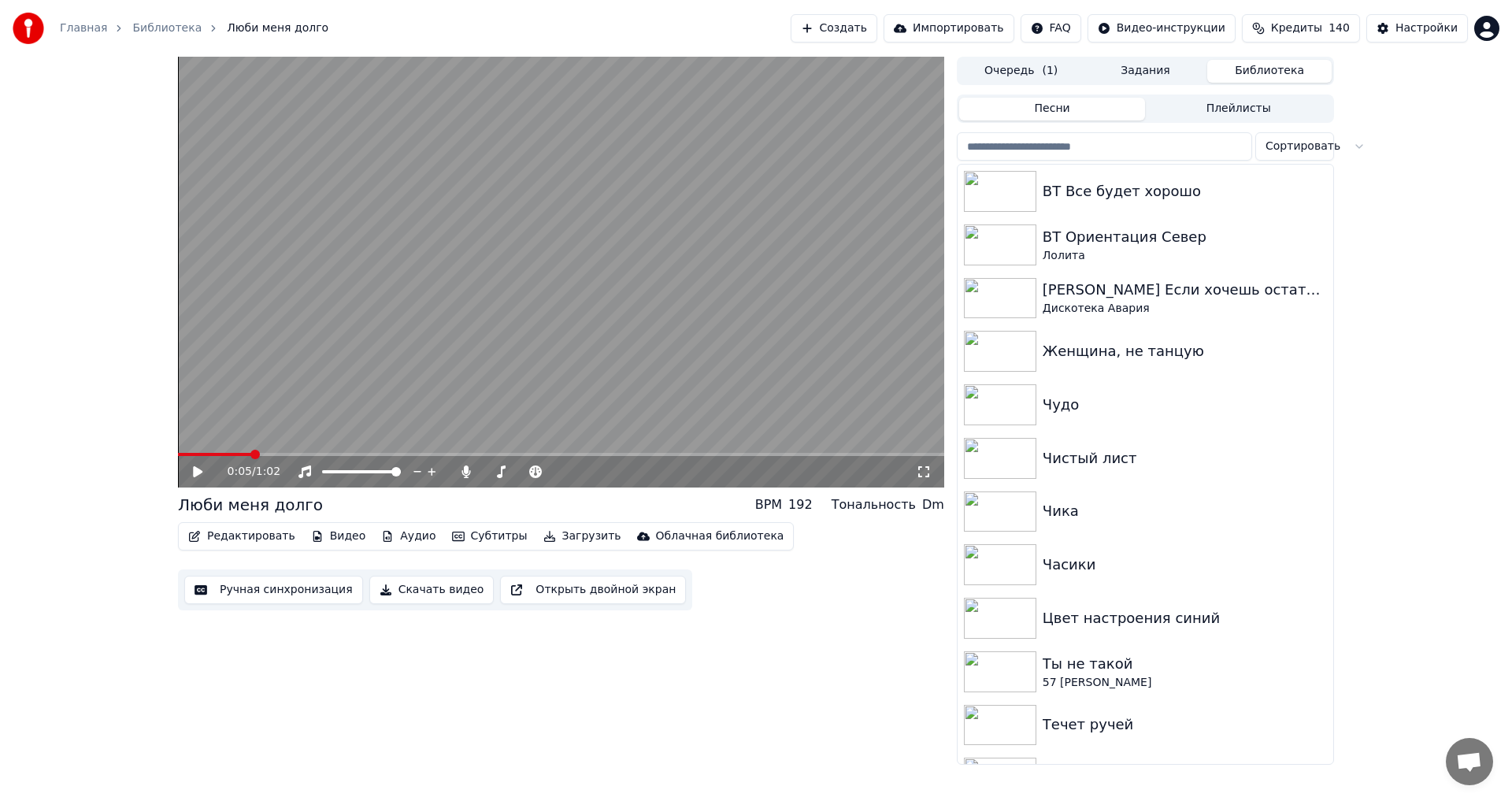
click at [862, 26] on button "Создать" at bounding box center [834, 29] width 87 height 29
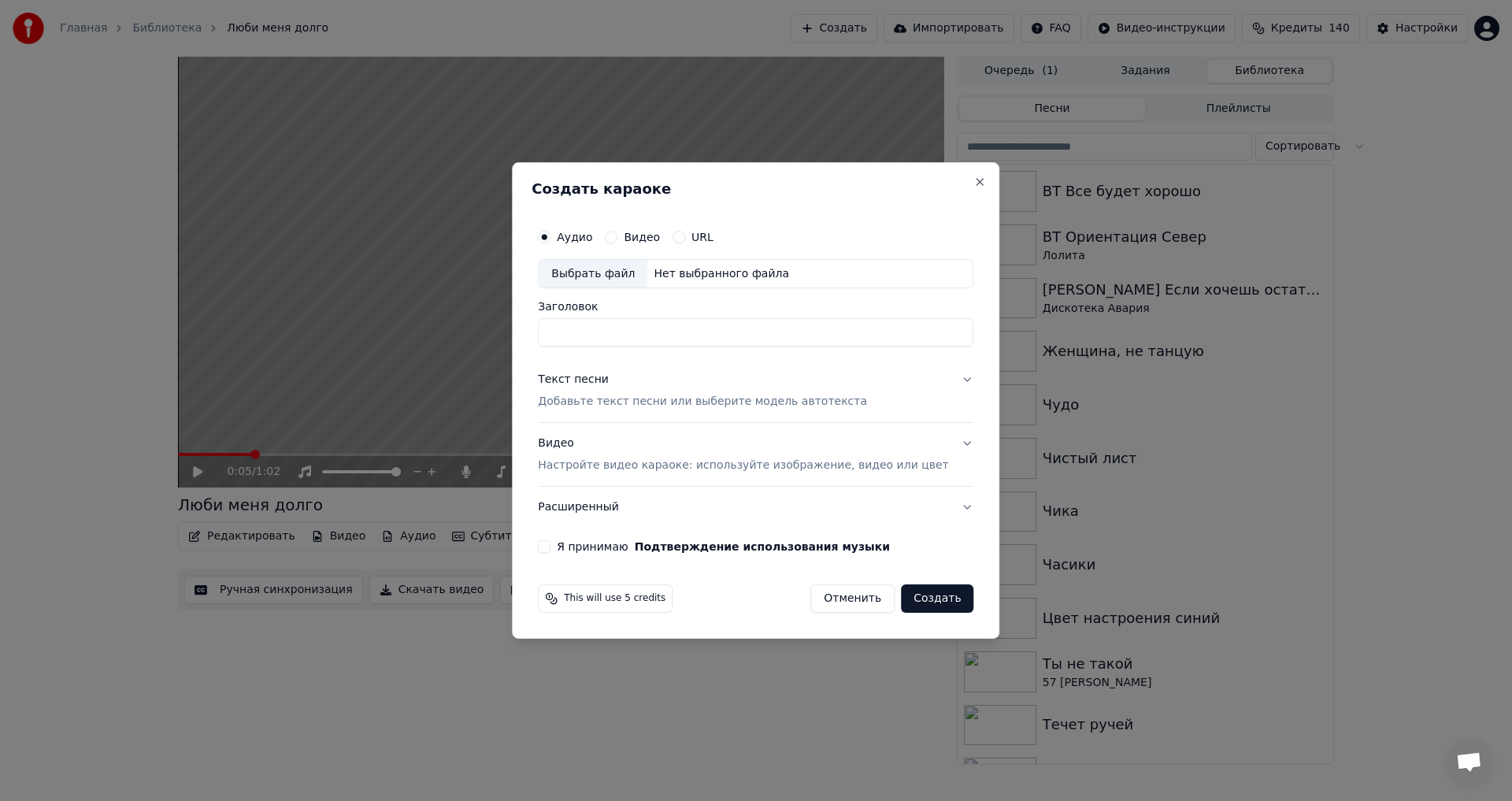
click at [606, 401] on p "Добавьте текст песни или выберите модель автотекста" at bounding box center [702, 402] width 330 height 16
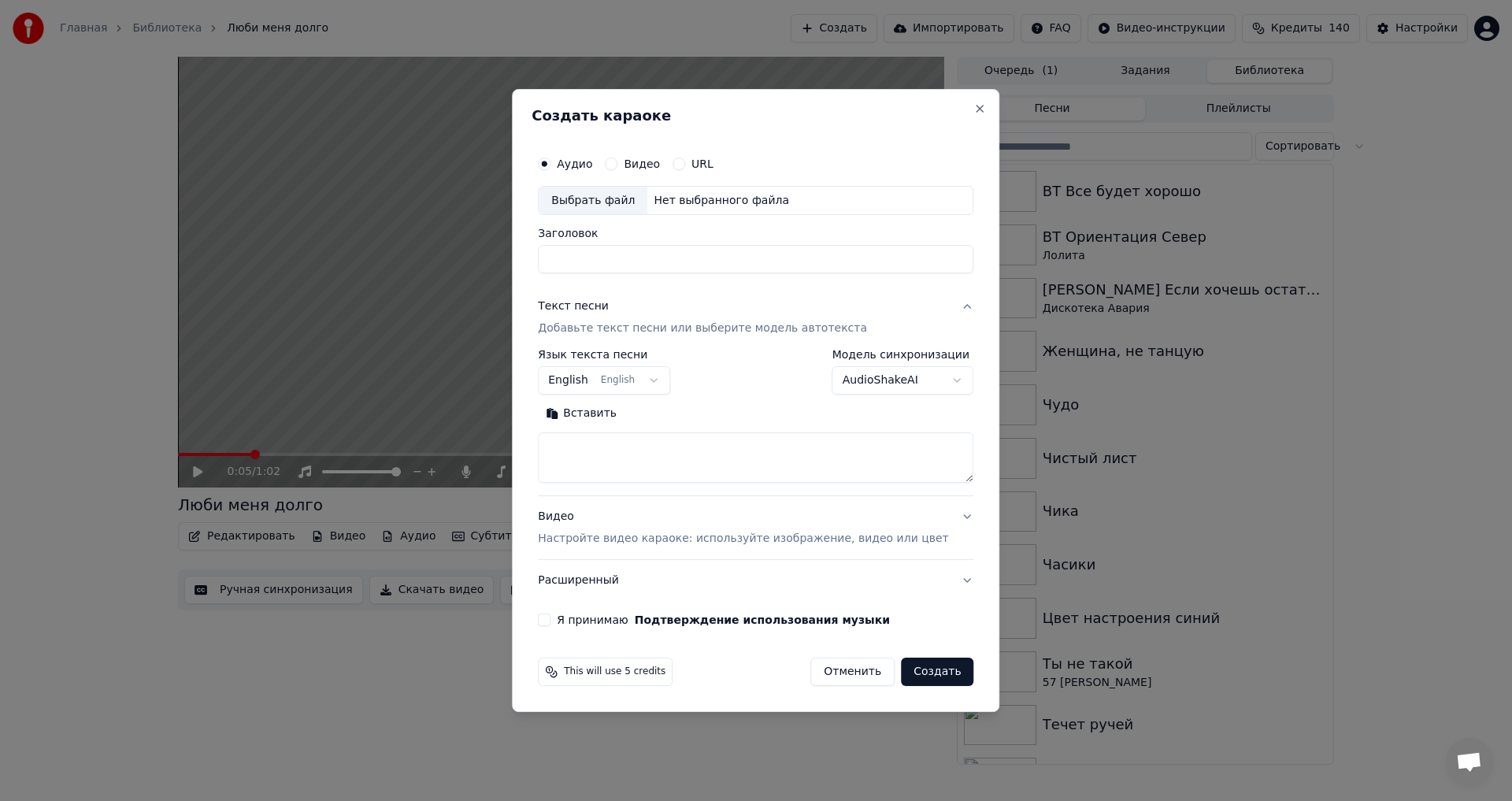
click at [638, 449] on textarea at bounding box center [755, 459] width 436 height 51
click at [652, 397] on div "**********" at bounding box center [755, 417] width 436 height 134
click at [663, 389] on button "English English" at bounding box center [603, 381] width 132 height 29
select select "**"
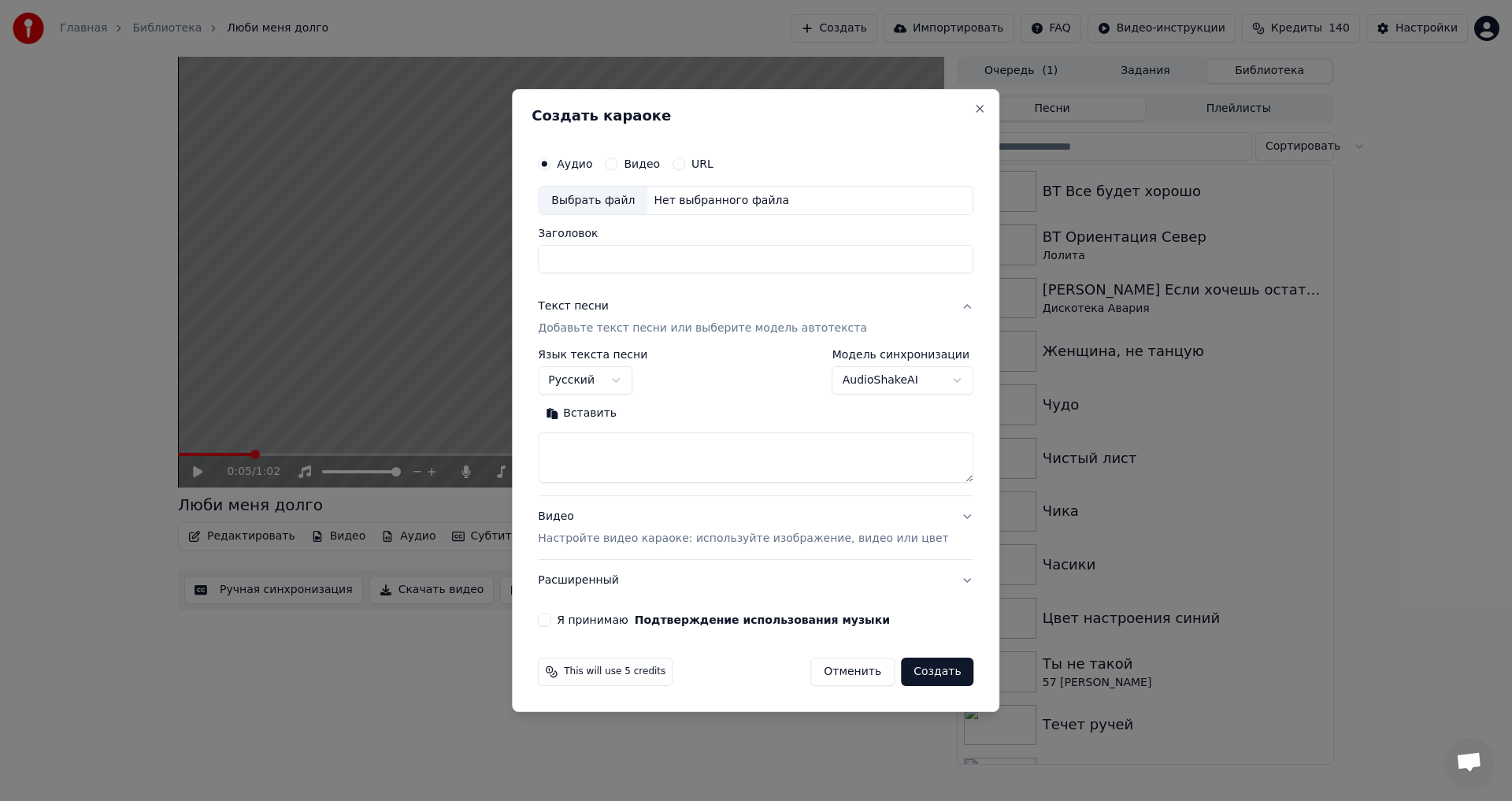
click at [663, 453] on textarea at bounding box center [755, 459] width 436 height 51
paste textarea "**********"
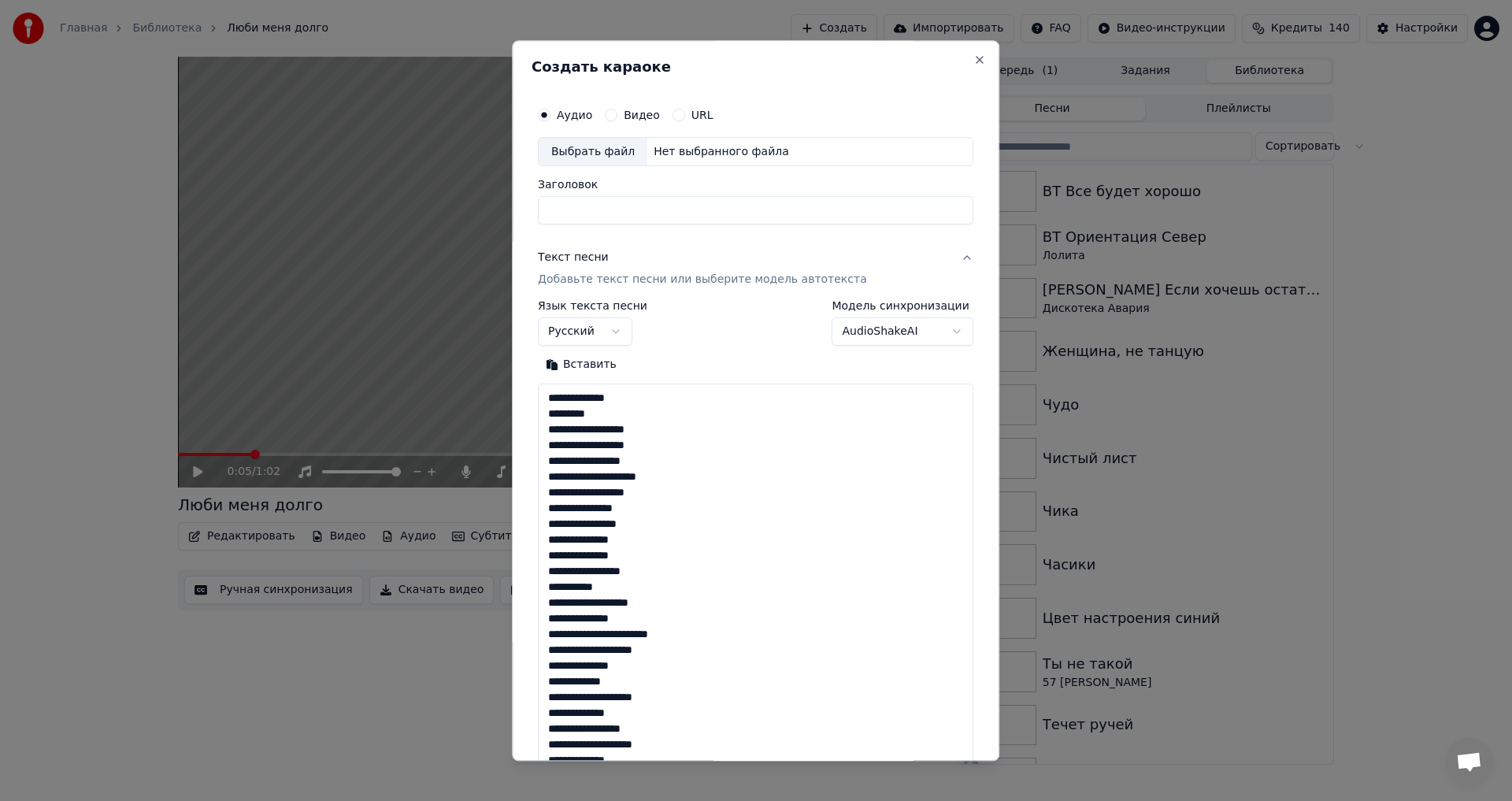
scroll to position [618, 0]
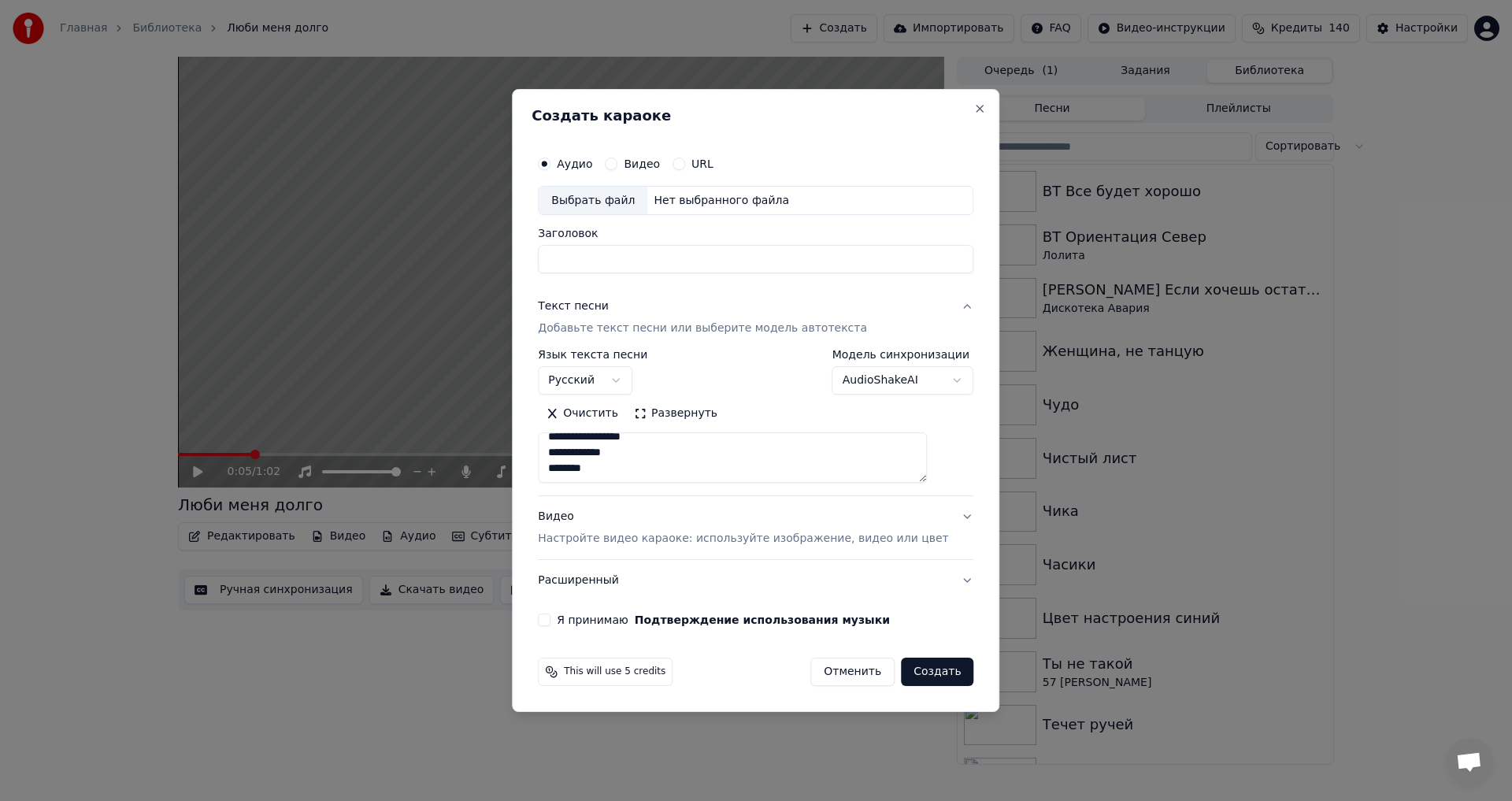
type textarea "**********"
click at [550, 618] on button "Я принимаю Подтверждение использования музыки" at bounding box center [544, 620] width 13 height 13
click at [610, 204] on div "Выбрать файл" at bounding box center [592, 201] width 109 height 29
type input "*******"
click at [913, 672] on button "Создать" at bounding box center [937, 672] width 72 height 29
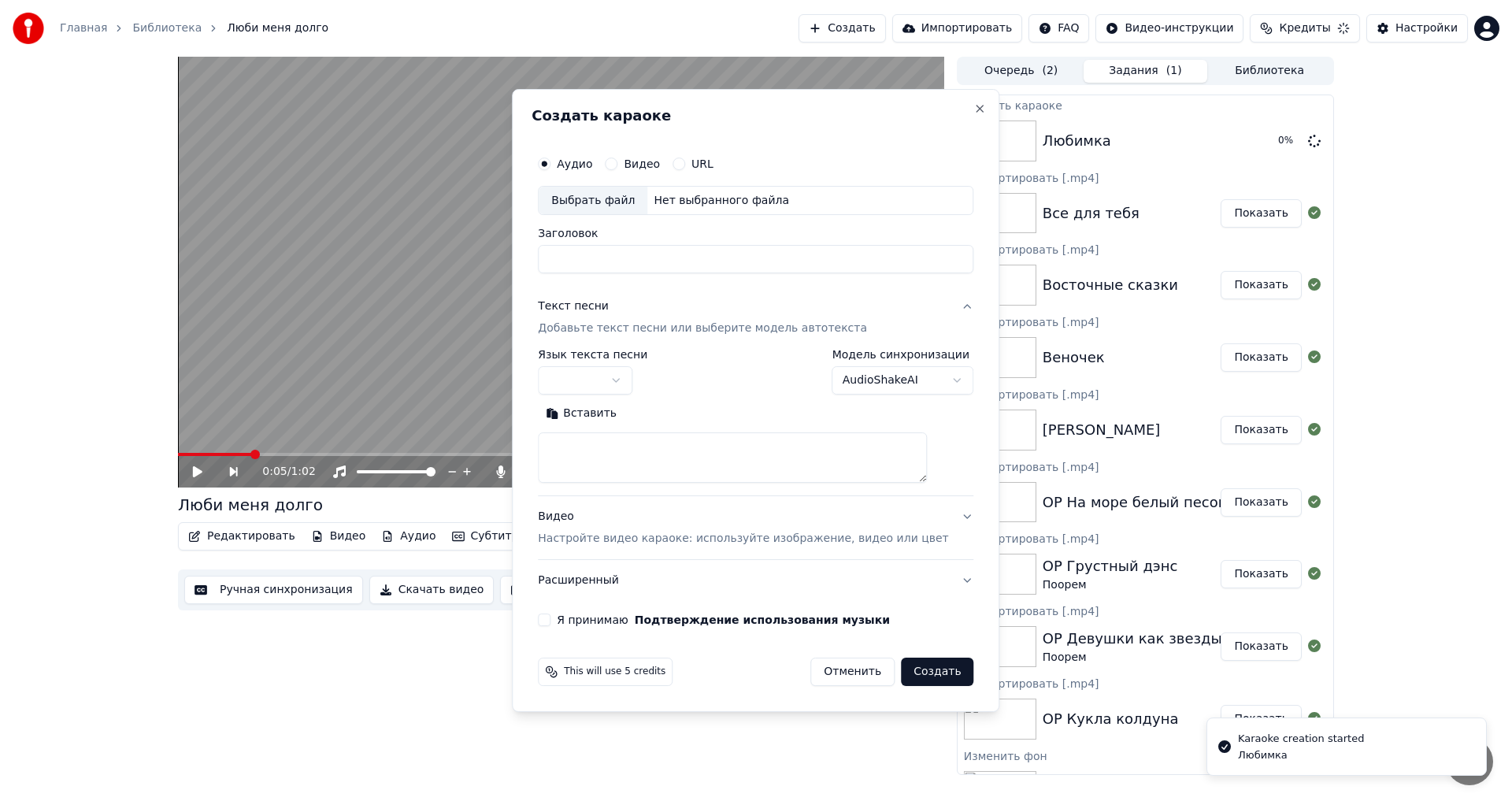
scroll to position [0, 0]
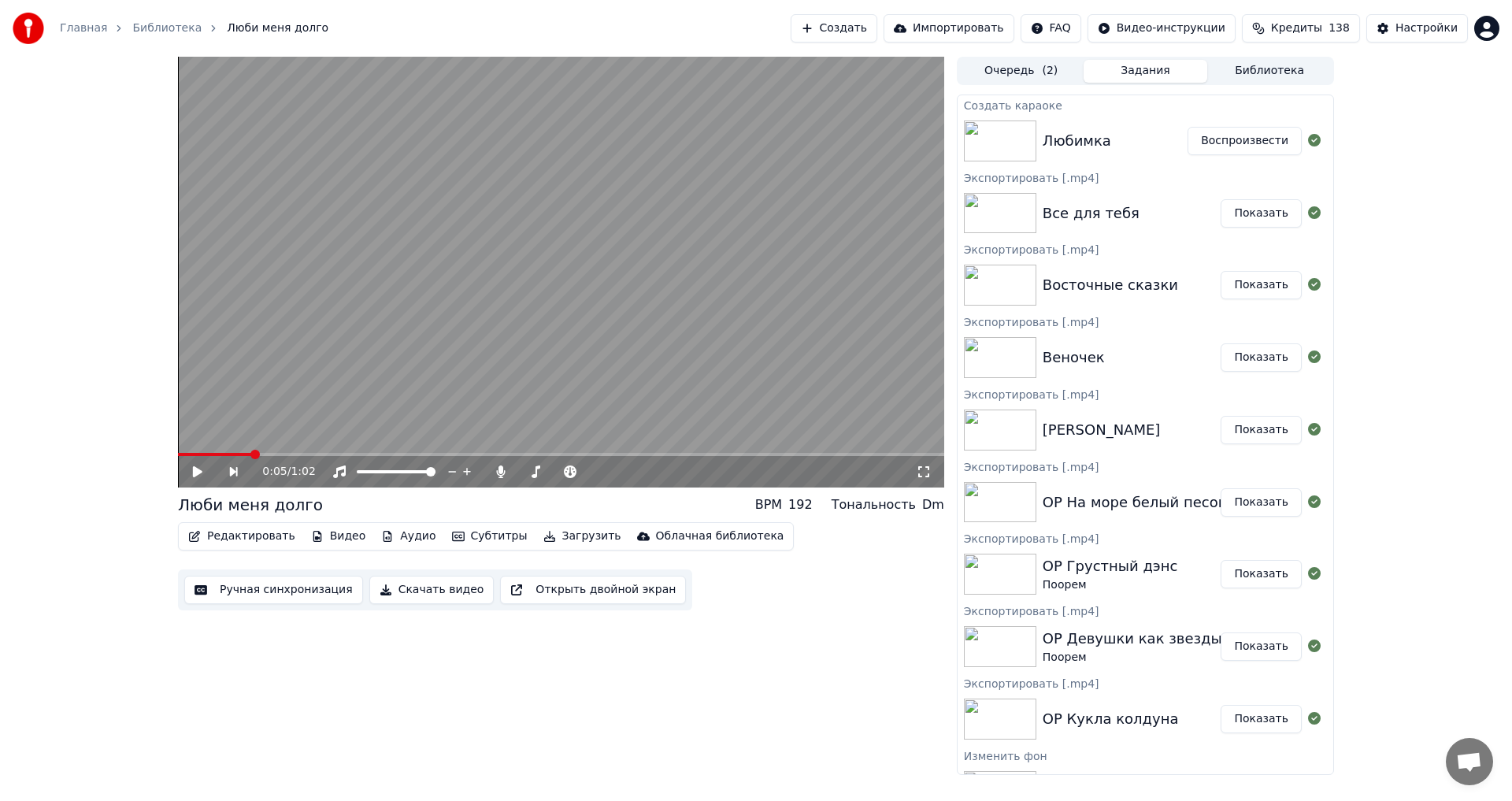
click at [1267, 121] on div "Любимка Воспроизвести" at bounding box center [1145, 141] width 376 height 54
click at [1243, 132] on button "Воспроизвести" at bounding box center [1244, 141] width 114 height 29
click at [202, 476] on icon at bounding box center [209, 471] width 37 height 13
click at [298, 589] on button "Ручная синхронизация" at bounding box center [274, 590] width 179 height 29
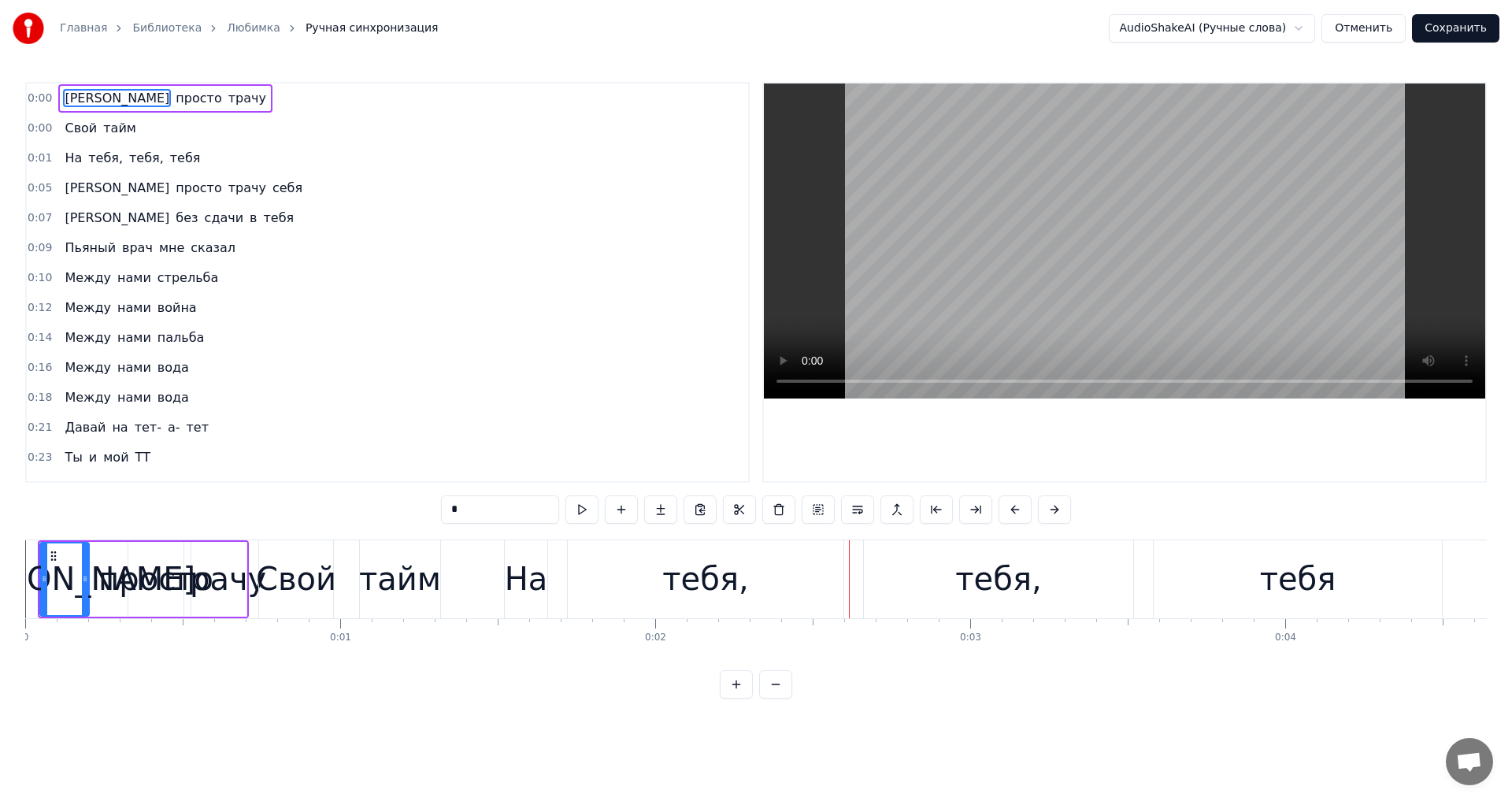
click at [824, 561] on div "тебя," at bounding box center [705, 579] width 276 height 78
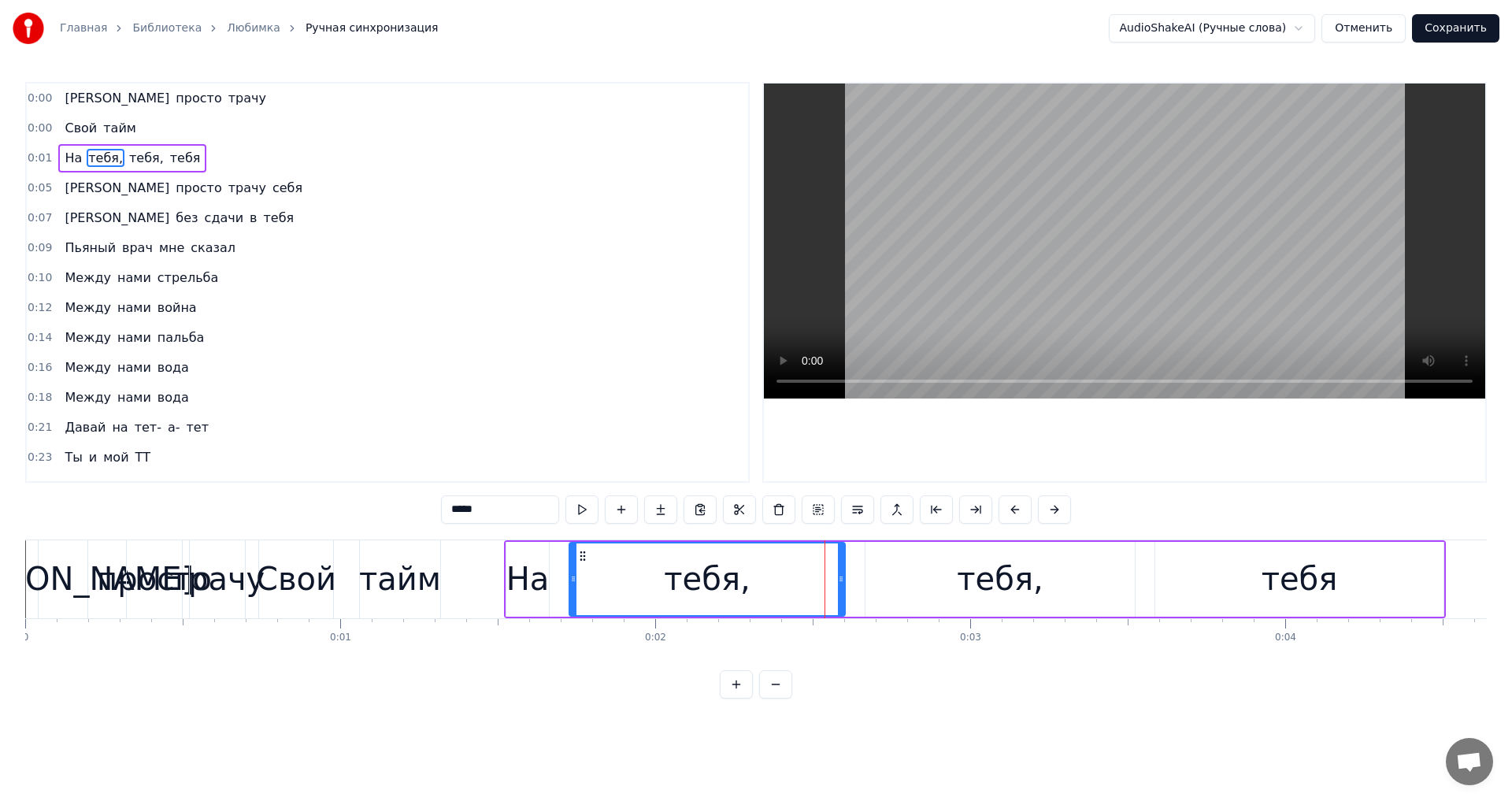
click at [46, 568] on div "[PERSON_NAME]" at bounding box center [63, 579] width 49 height 78
type input "*"
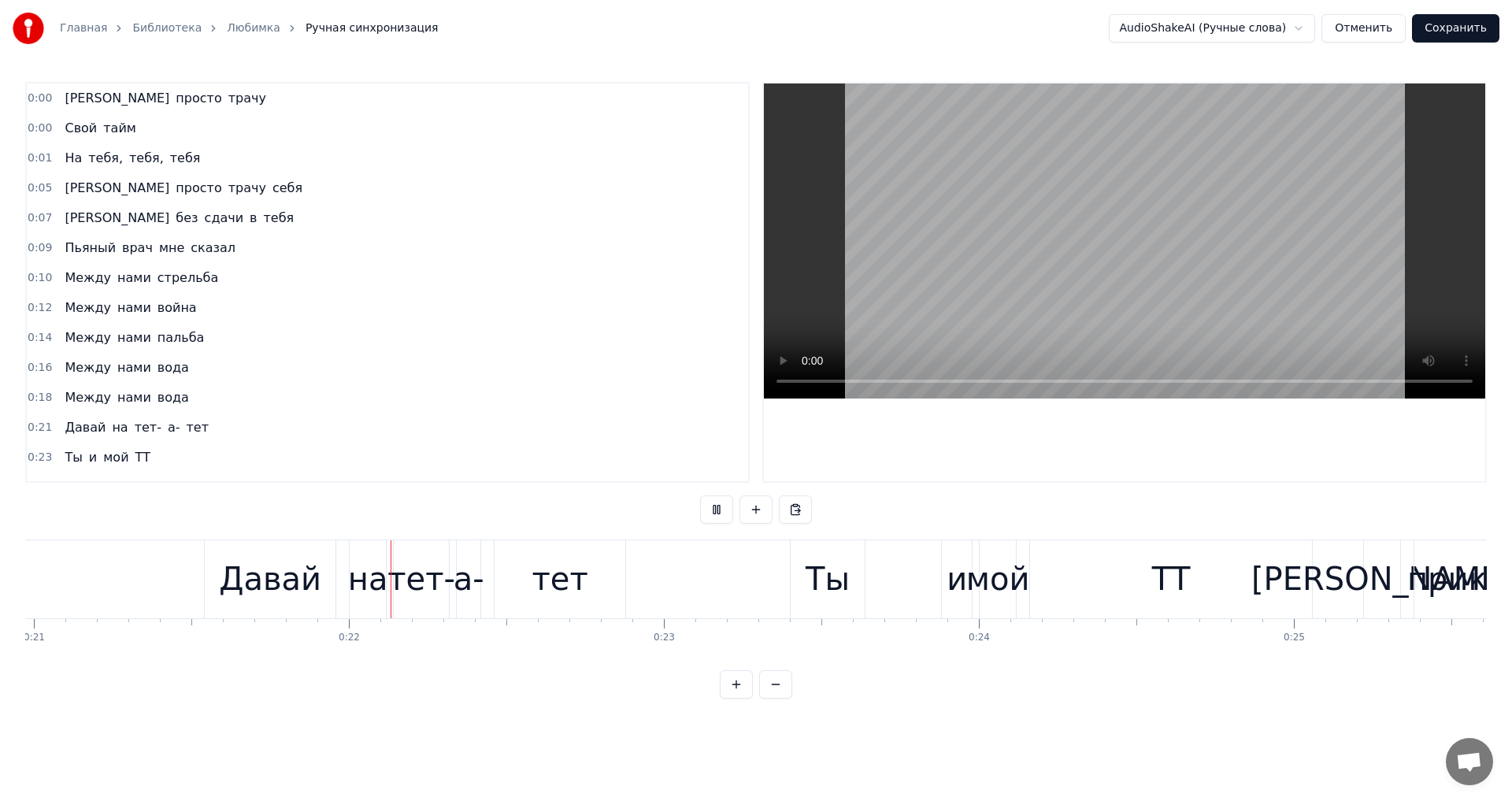
scroll to position [0, 6709]
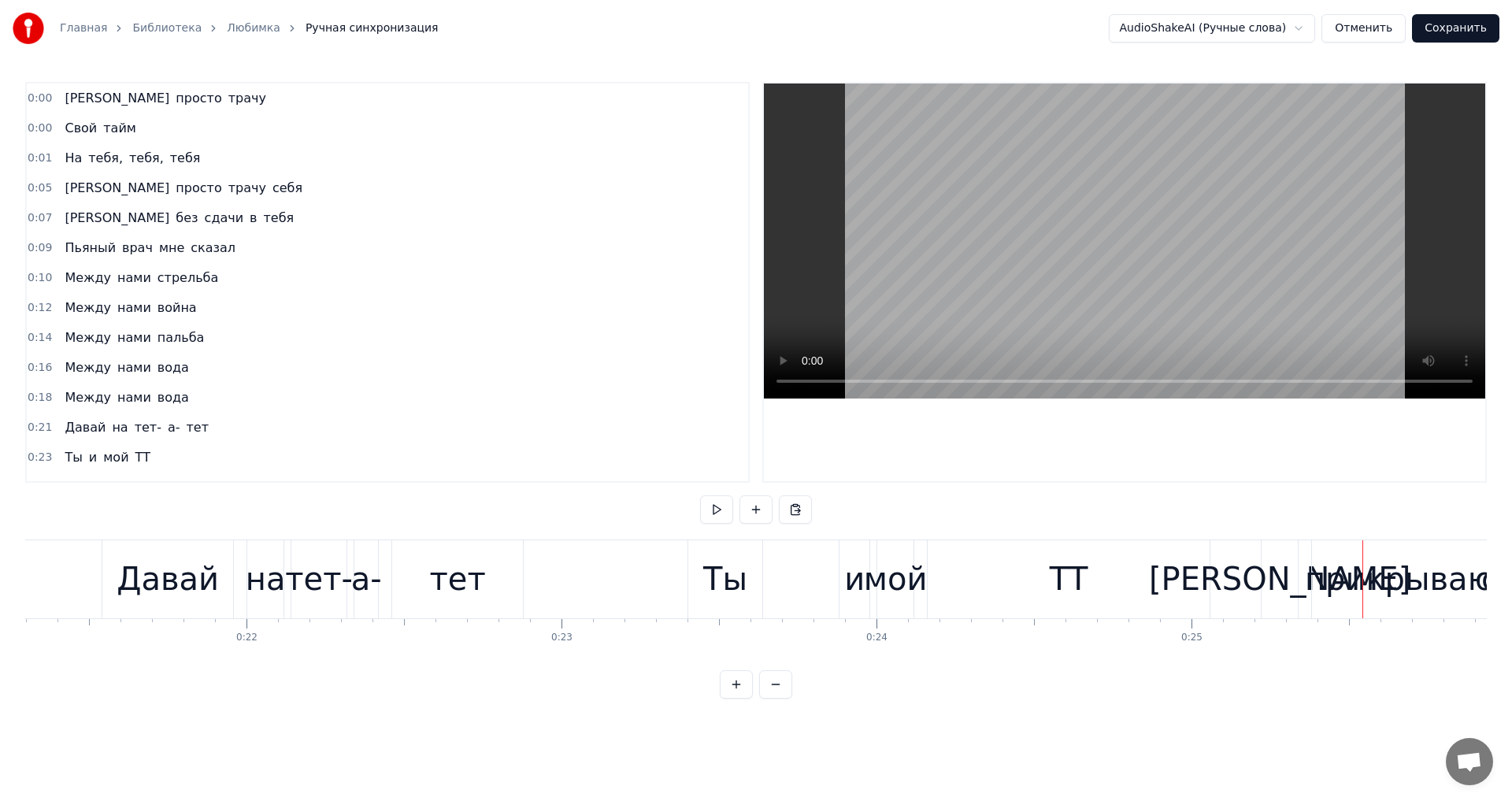
click at [1130, 573] on div "ТТ" at bounding box center [1069, 579] width 282 height 78
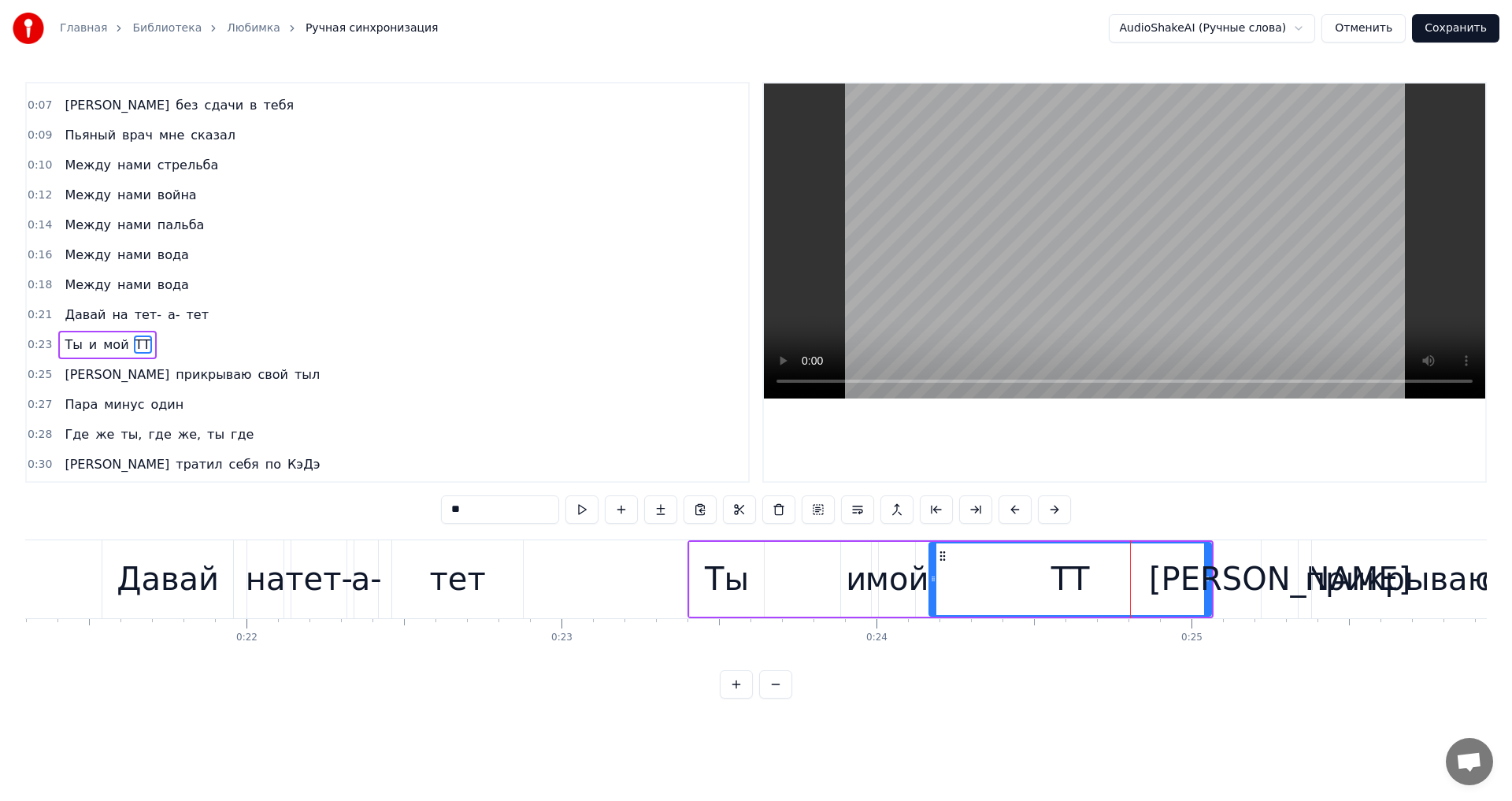
scroll to position [175, 0]
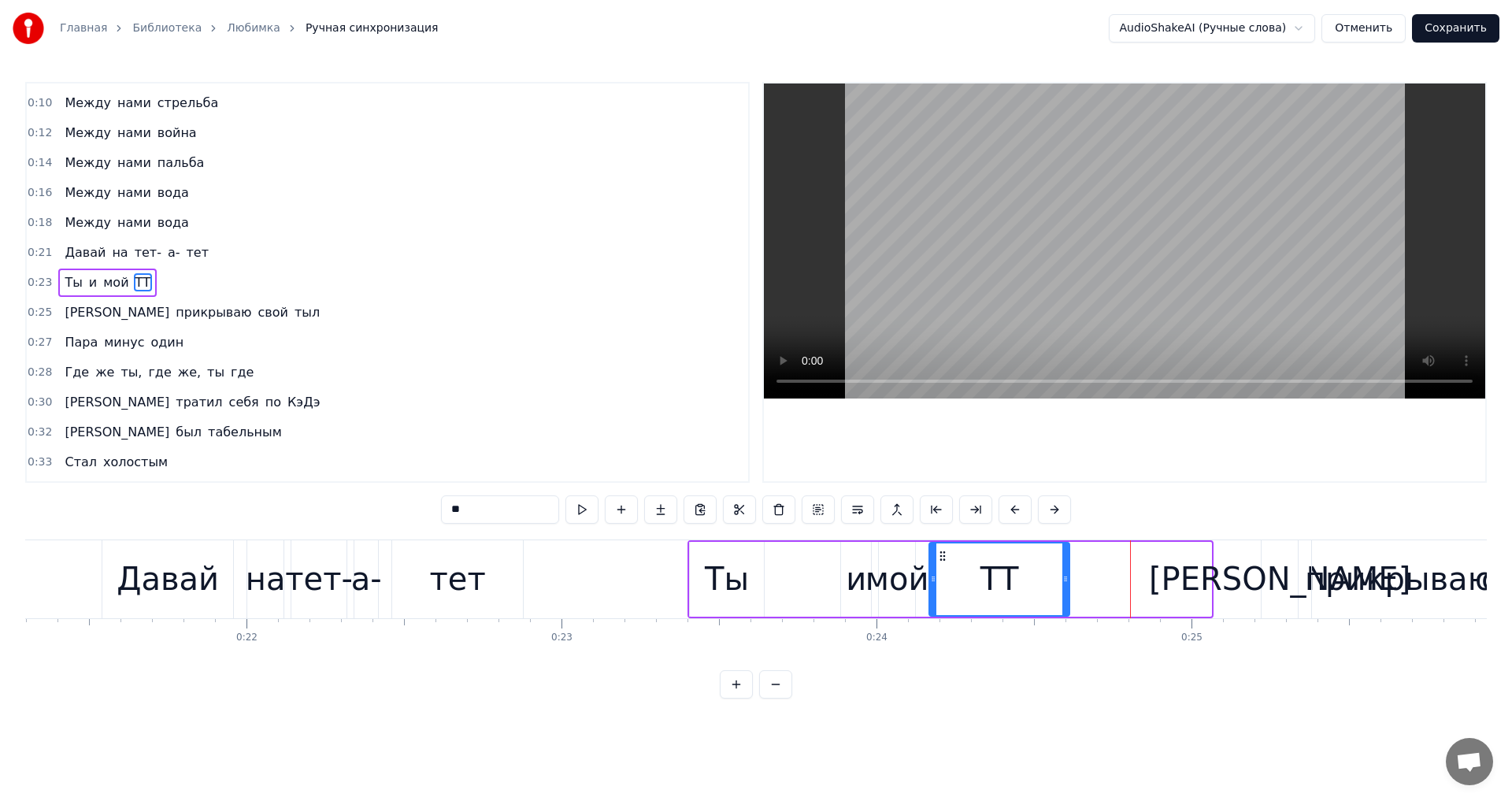
drag, startPoint x: 1205, startPoint y: 582, endPoint x: 1063, endPoint y: 587, distance: 142.1
click at [1063, 587] on div at bounding box center [1064, 579] width 6 height 72
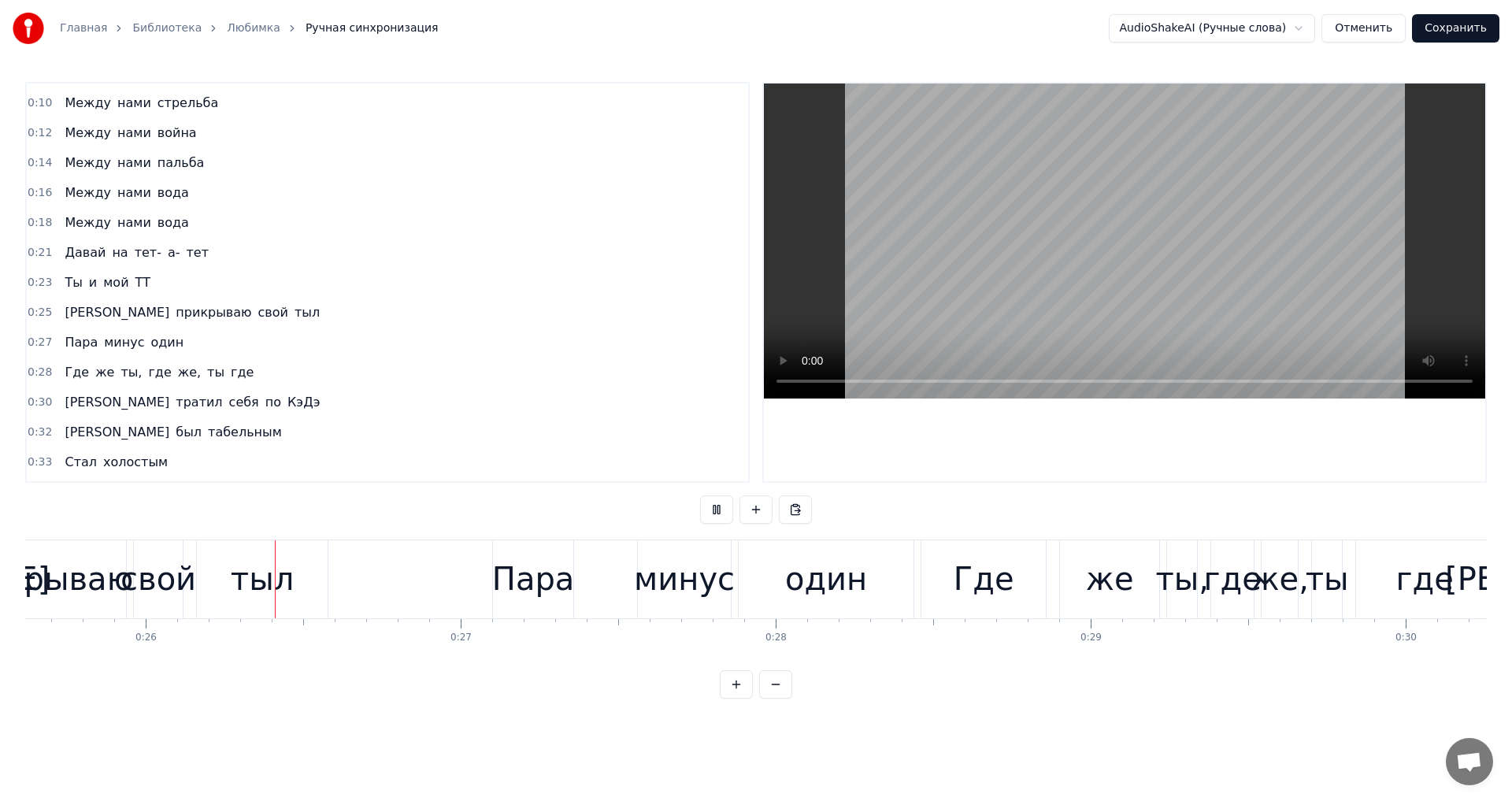
scroll to position [0, 8073]
click at [990, 589] on div "Где" at bounding box center [980, 579] width 61 height 47
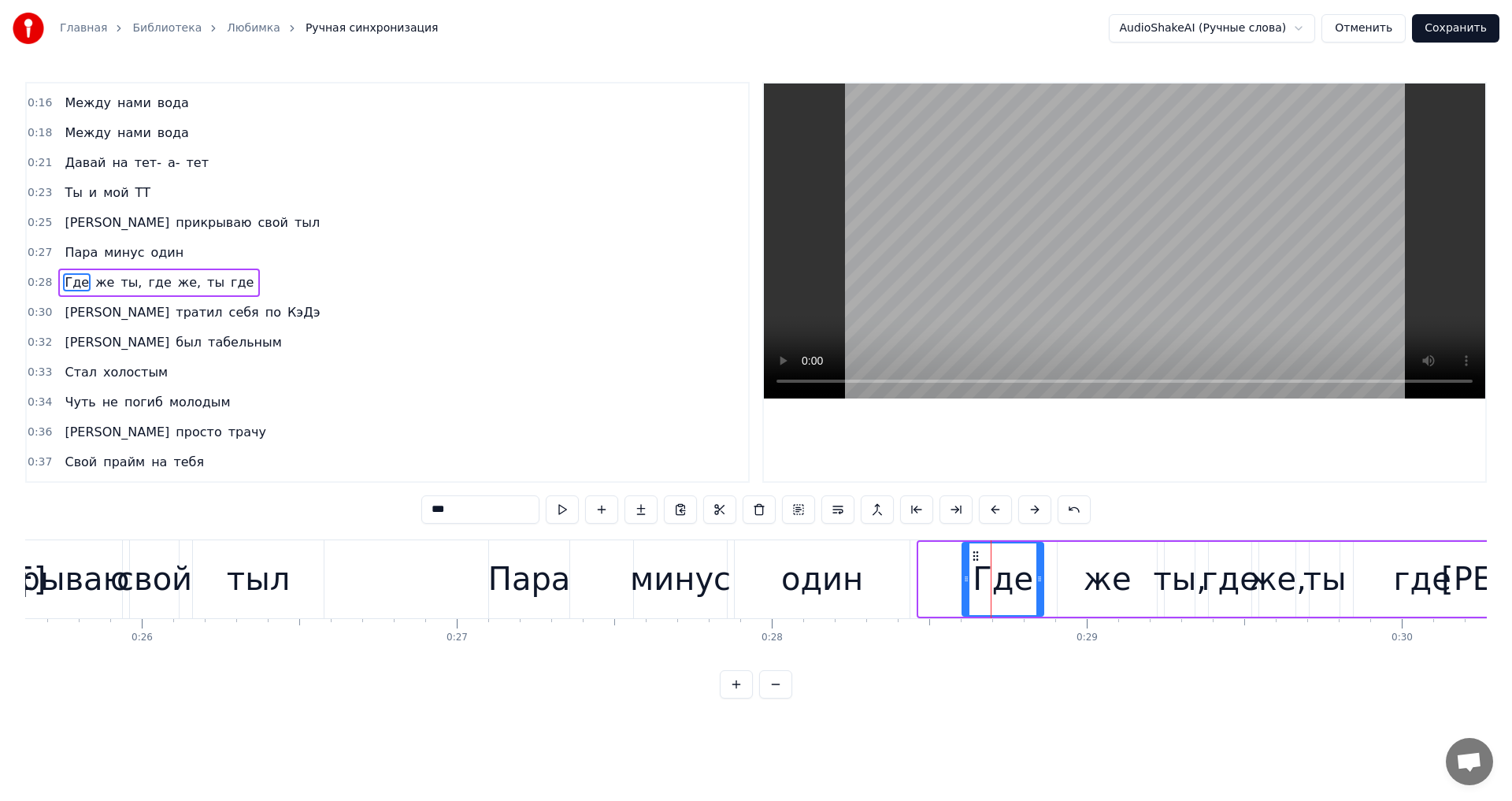
drag, startPoint x: 921, startPoint y: 588, endPoint x: 969, endPoint y: 600, distance: 49.5
click at [968, 600] on div at bounding box center [966, 579] width 6 height 72
click at [787, 573] on div "один" at bounding box center [822, 579] width 82 height 47
type input "****"
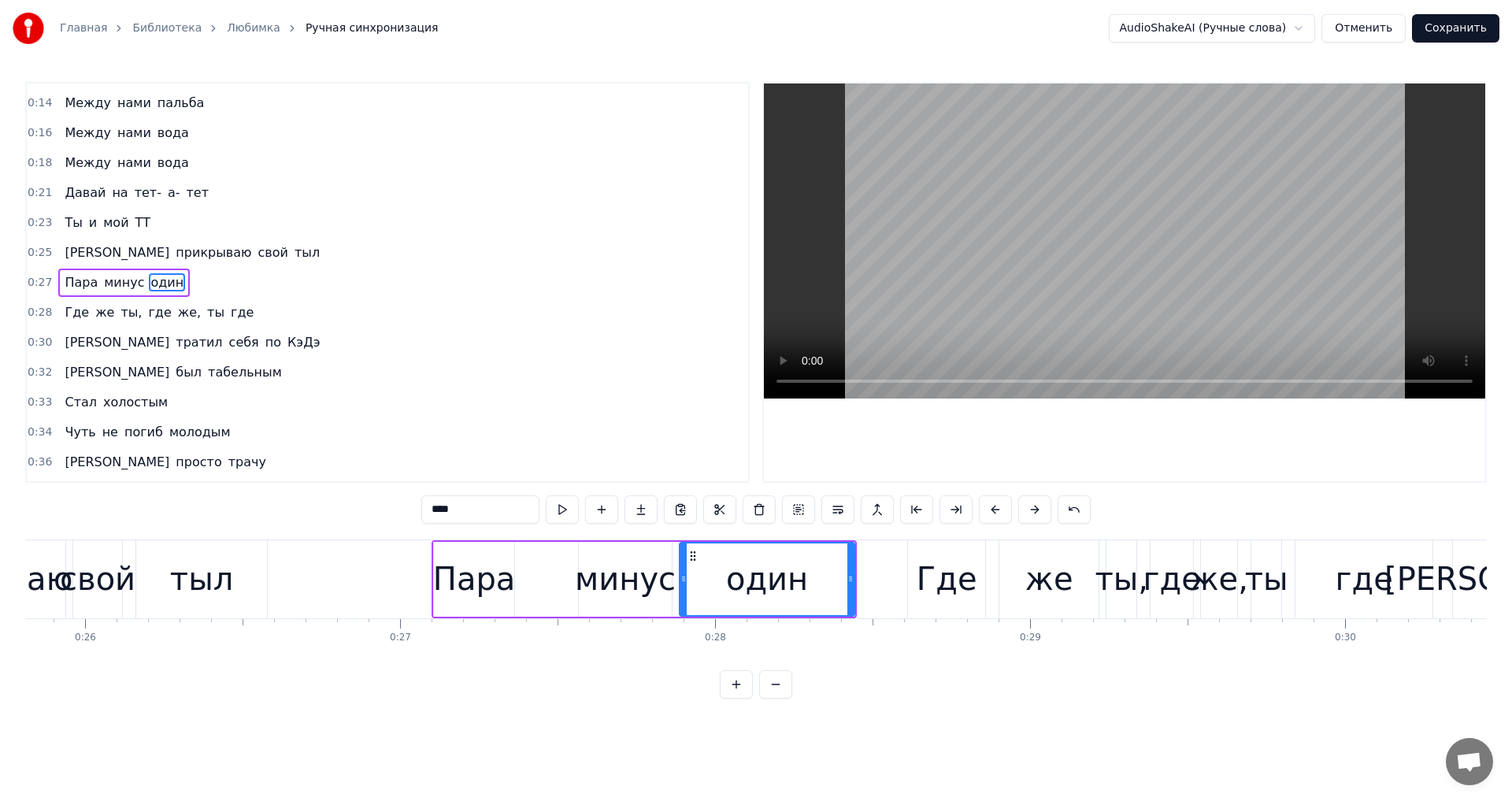
scroll to position [0, 8080]
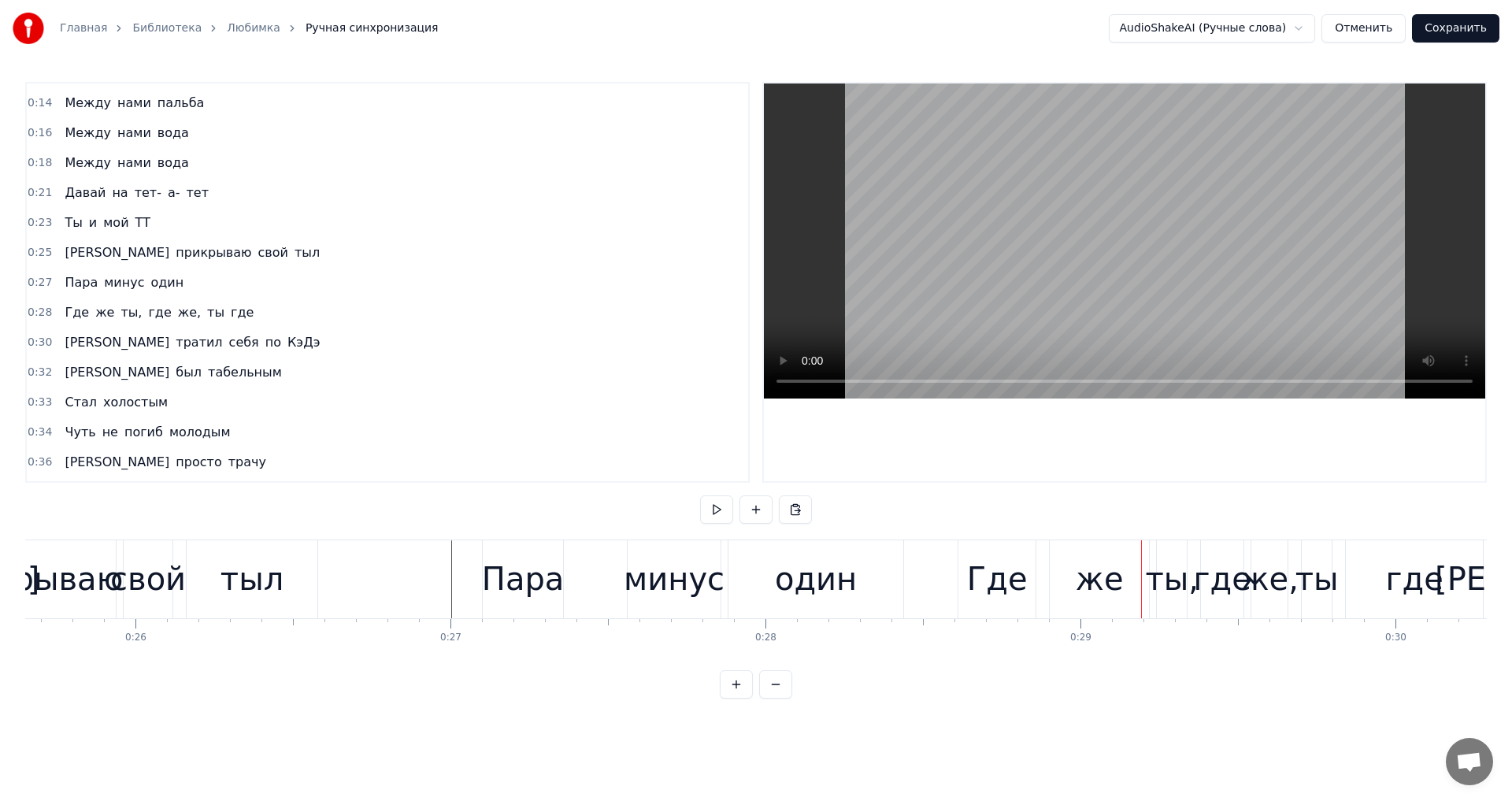
click at [990, 594] on div "Где" at bounding box center [997, 579] width 61 height 47
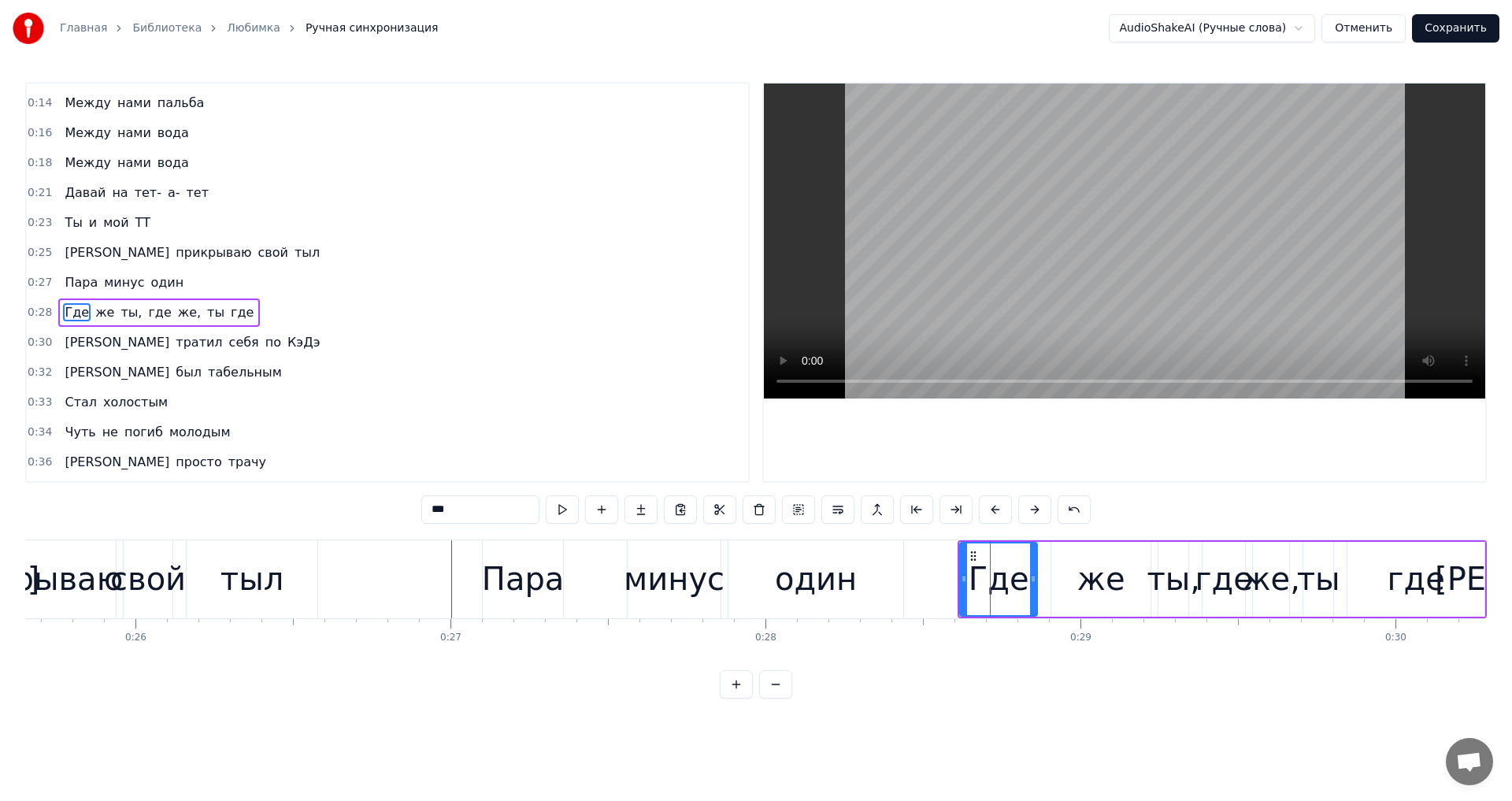
scroll to position [265, 0]
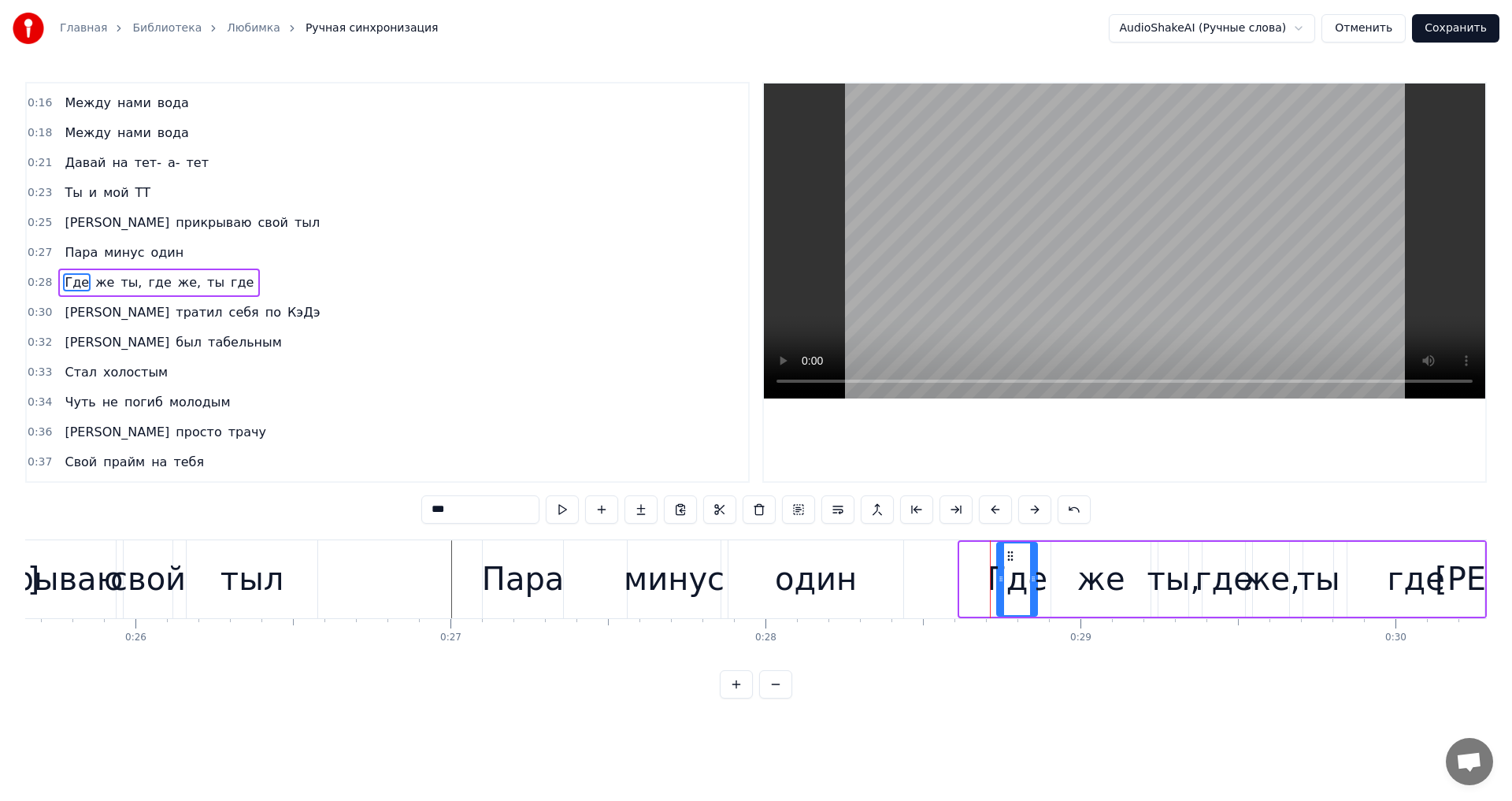
drag, startPoint x: 963, startPoint y: 592, endPoint x: 1000, endPoint y: 594, distance: 37.1
click at [1000, 594] on div at bounding box center [1000, 579] width 6 height 72
click at [1018, 557] on icon at bounding box center [1021, 556] width 13 height 13
click at [898, 573] on div "один" at bounding box center [815, 579] width 174 height 78
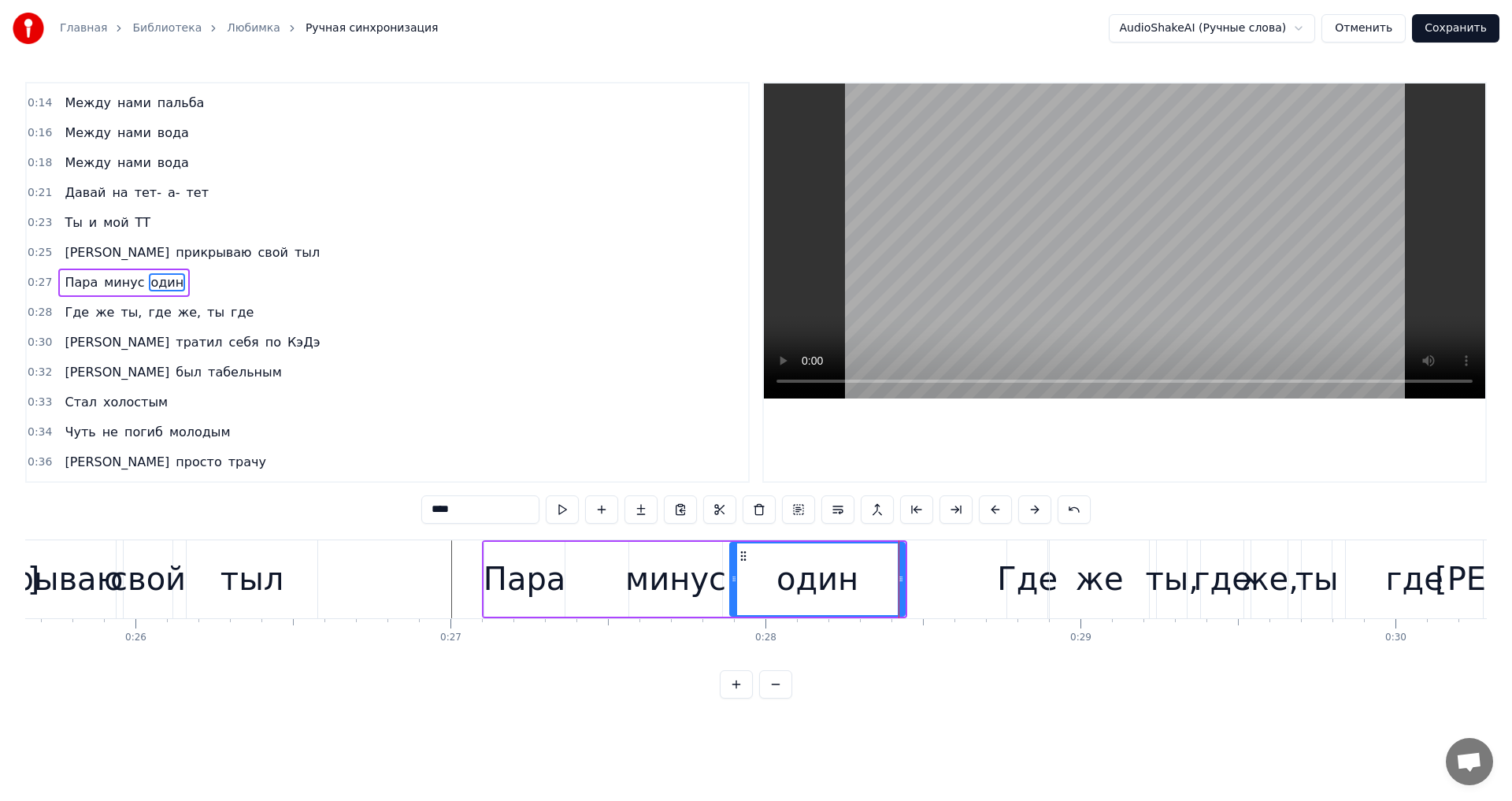
click at [770, 572] on div "один" at bounding box center [818, 579] width 174 height 72
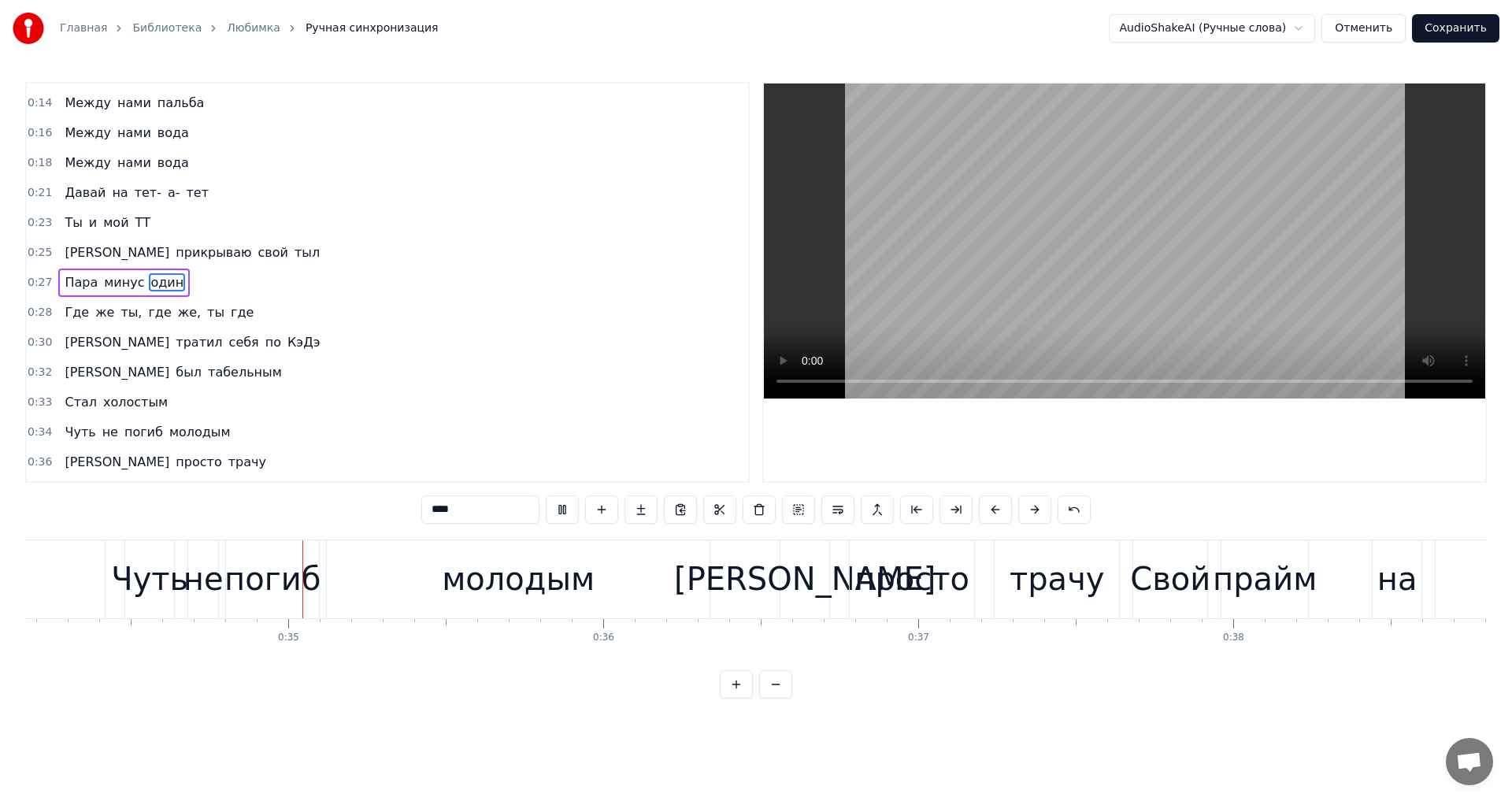
scroll to position [0, 10780]
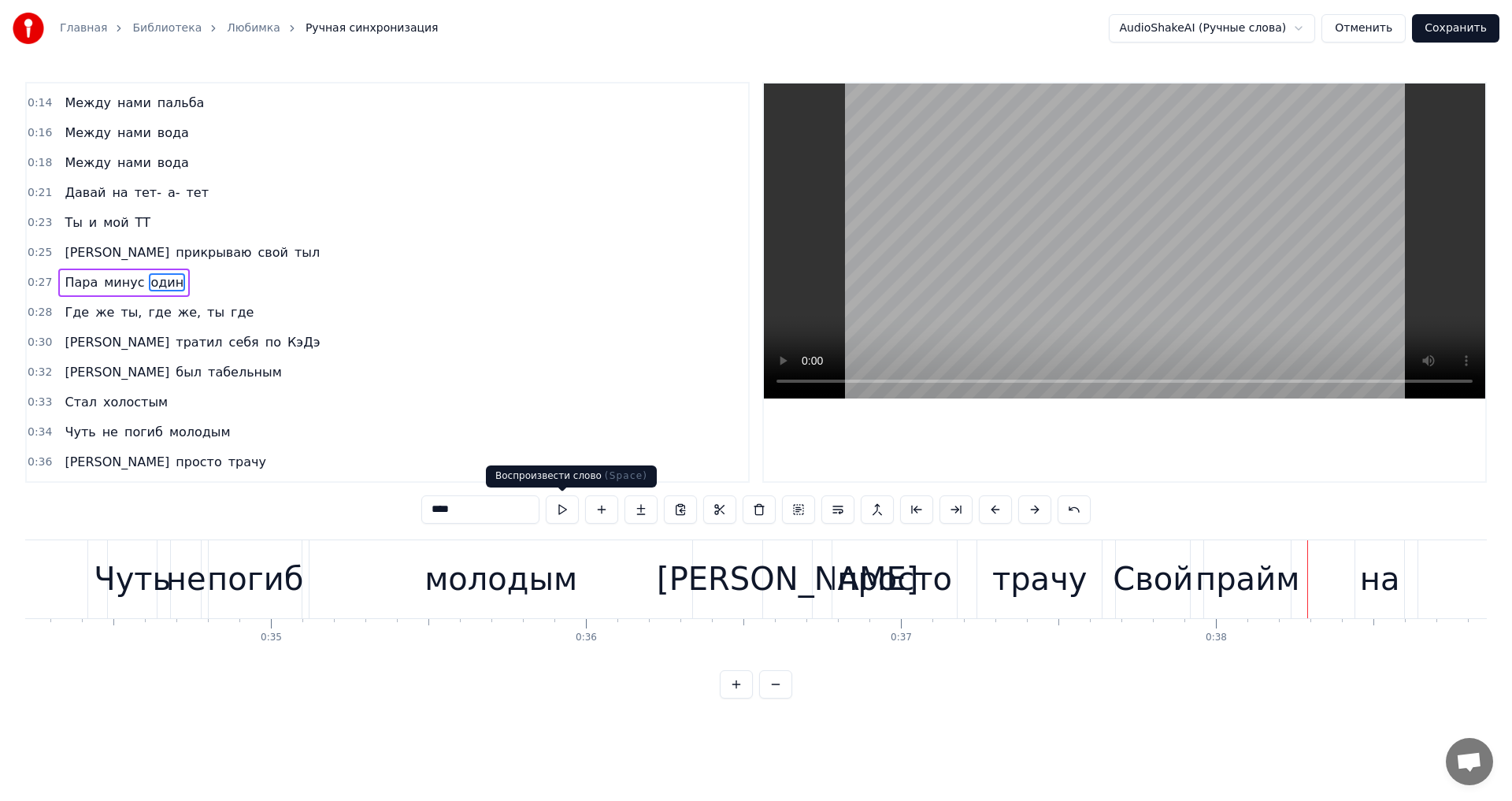
click at [543, 551] on div "молодым" at bounding box center [501, 579] width 383 height 78
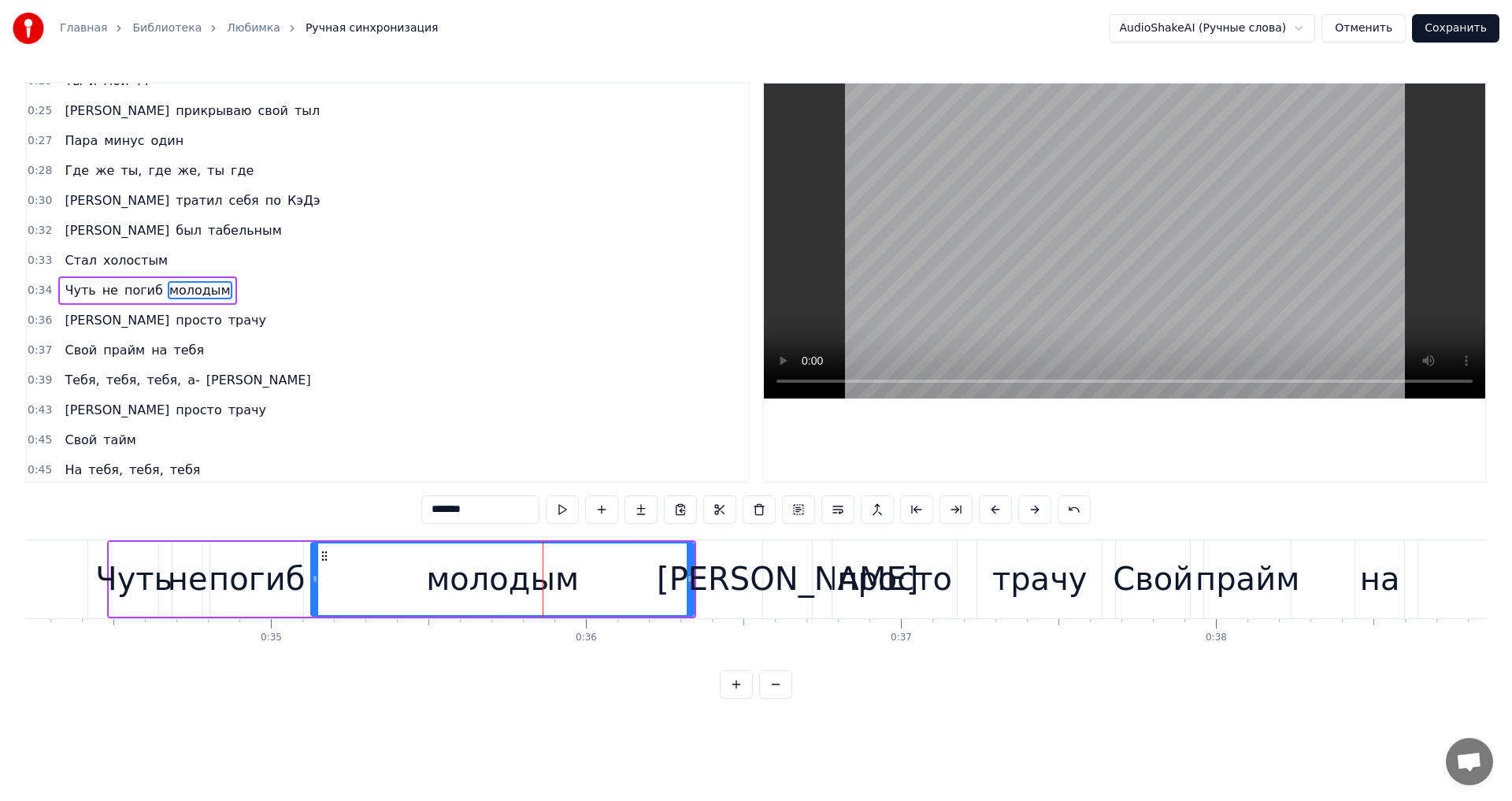
scroll to position [384, 0]
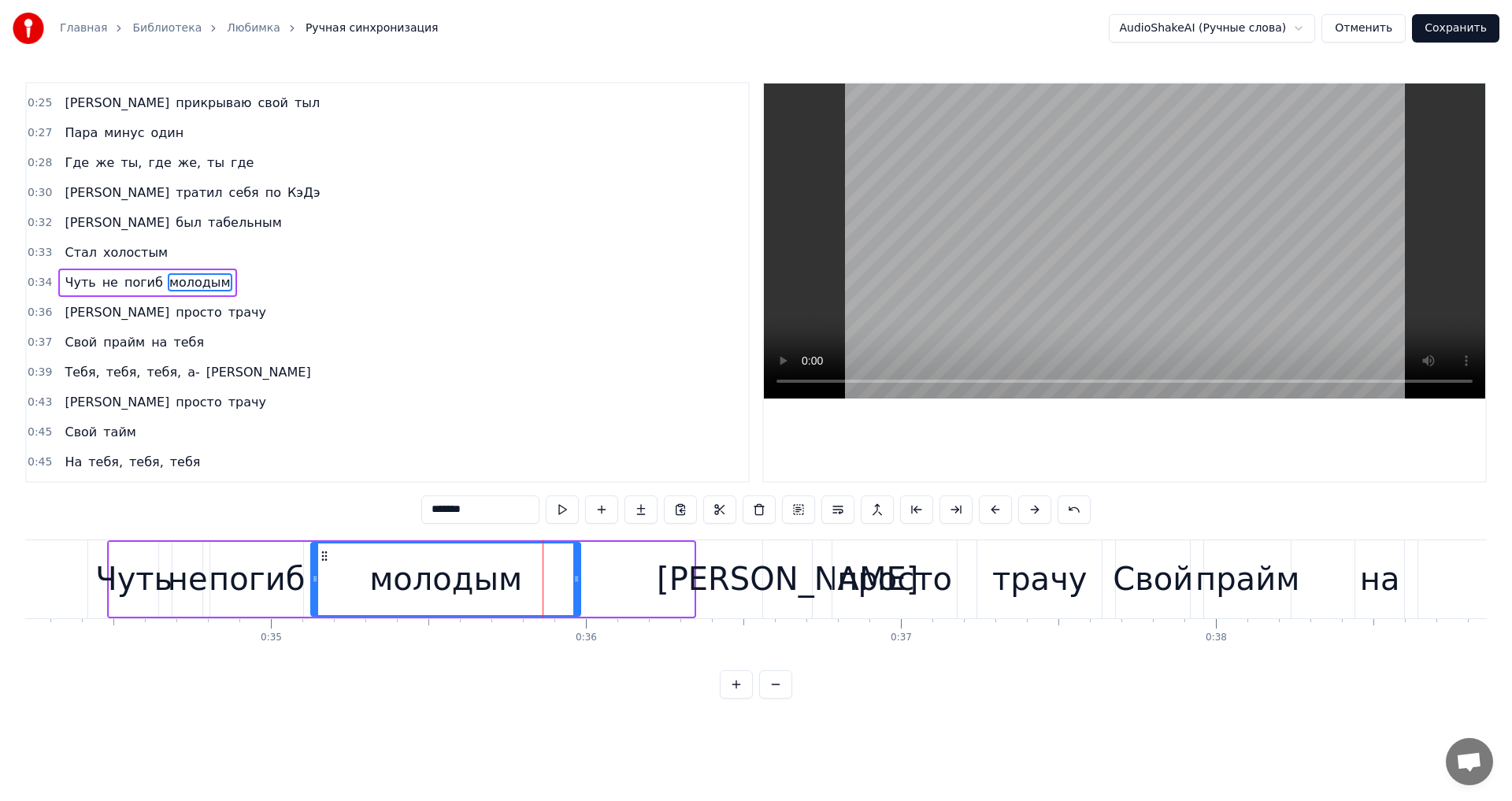
drag, startPoint x: 692, startPoint y: 583, endPoint x: 559, endPoint y: 588, distance: 133.1
click at [573, 588] on div at bounding box center [576, 579] width 6 height 72
type input "********"
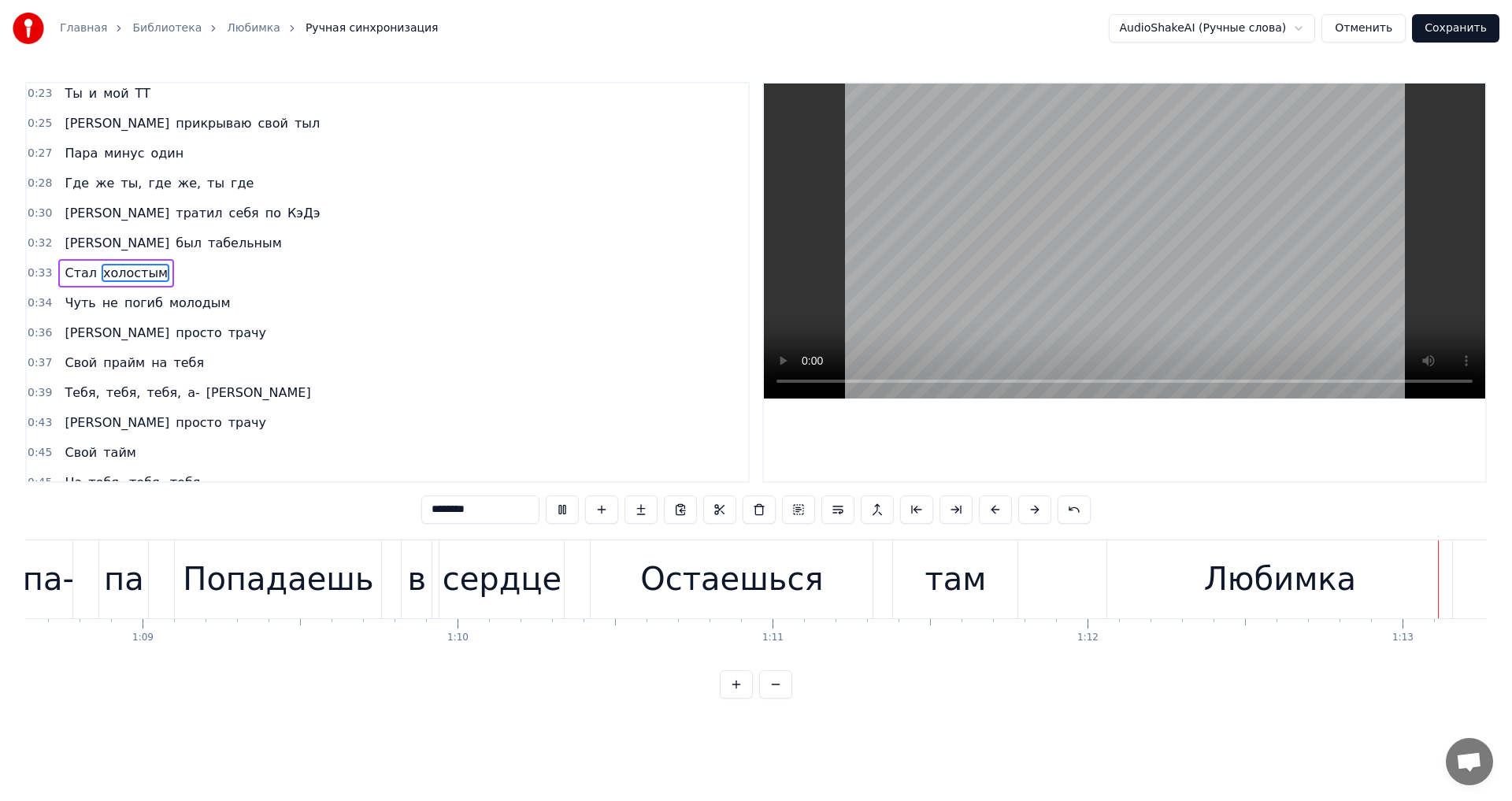
scroll to position [0, 21619]
click at [1461, 30] on button "Сохранить" at bounding box center [1456, 29] width 88 height 29
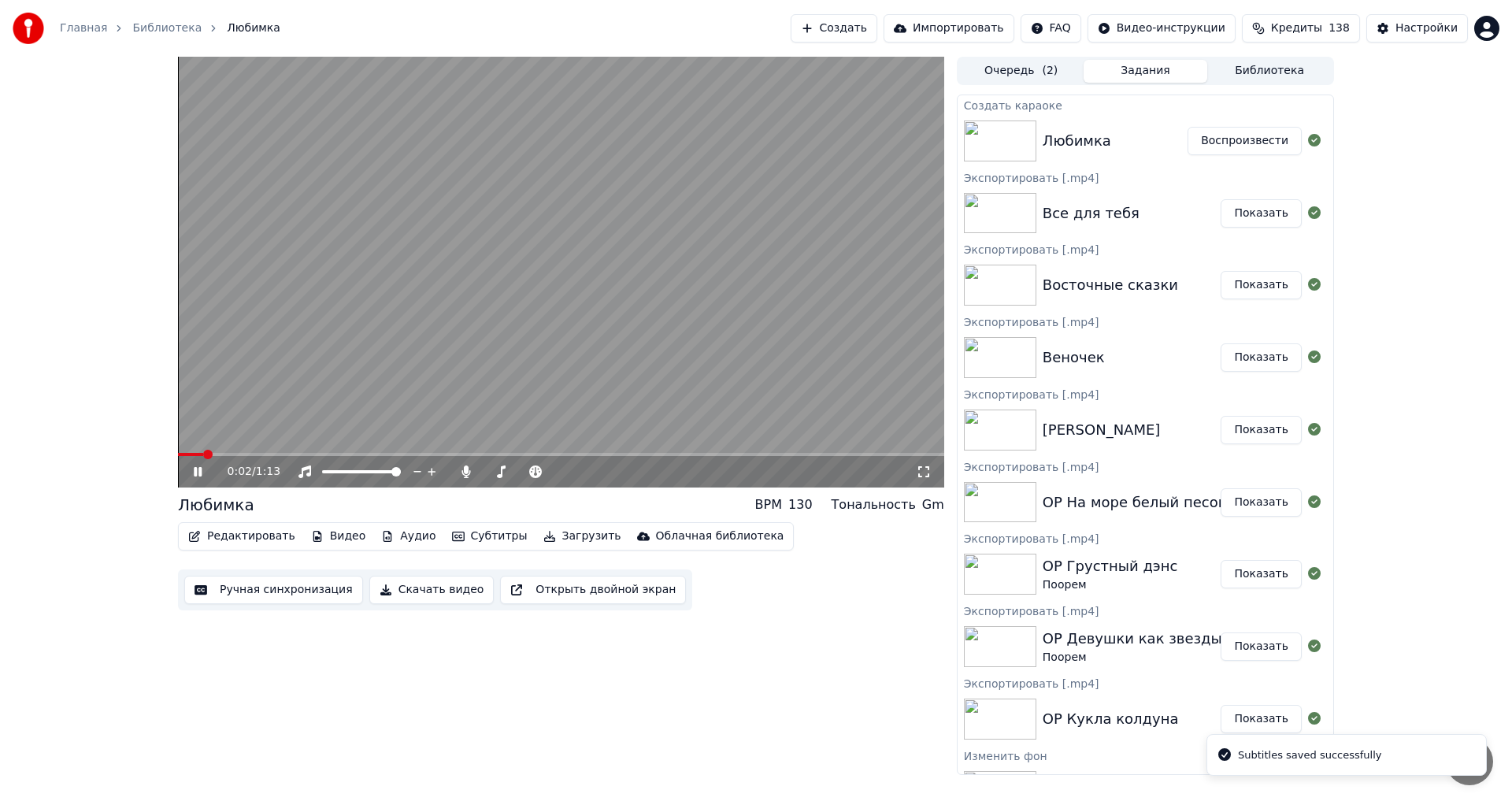
click at [320, 545] on button "Видео" at bounding box center [339, 536] width 67 height 22
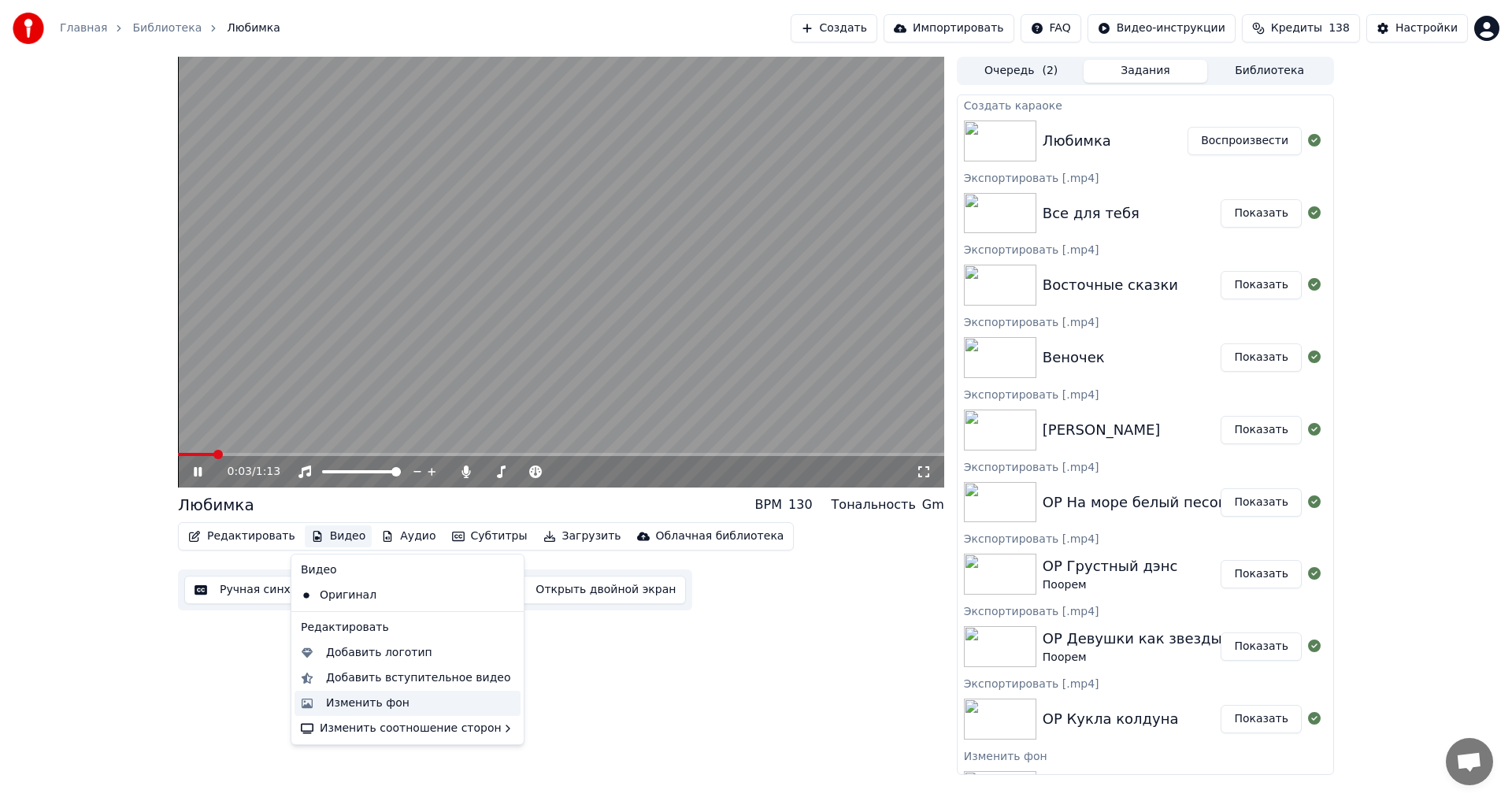
click at [346, 696] on div "Изменить фон" at bounding box center [367, 703] width 83 height 16
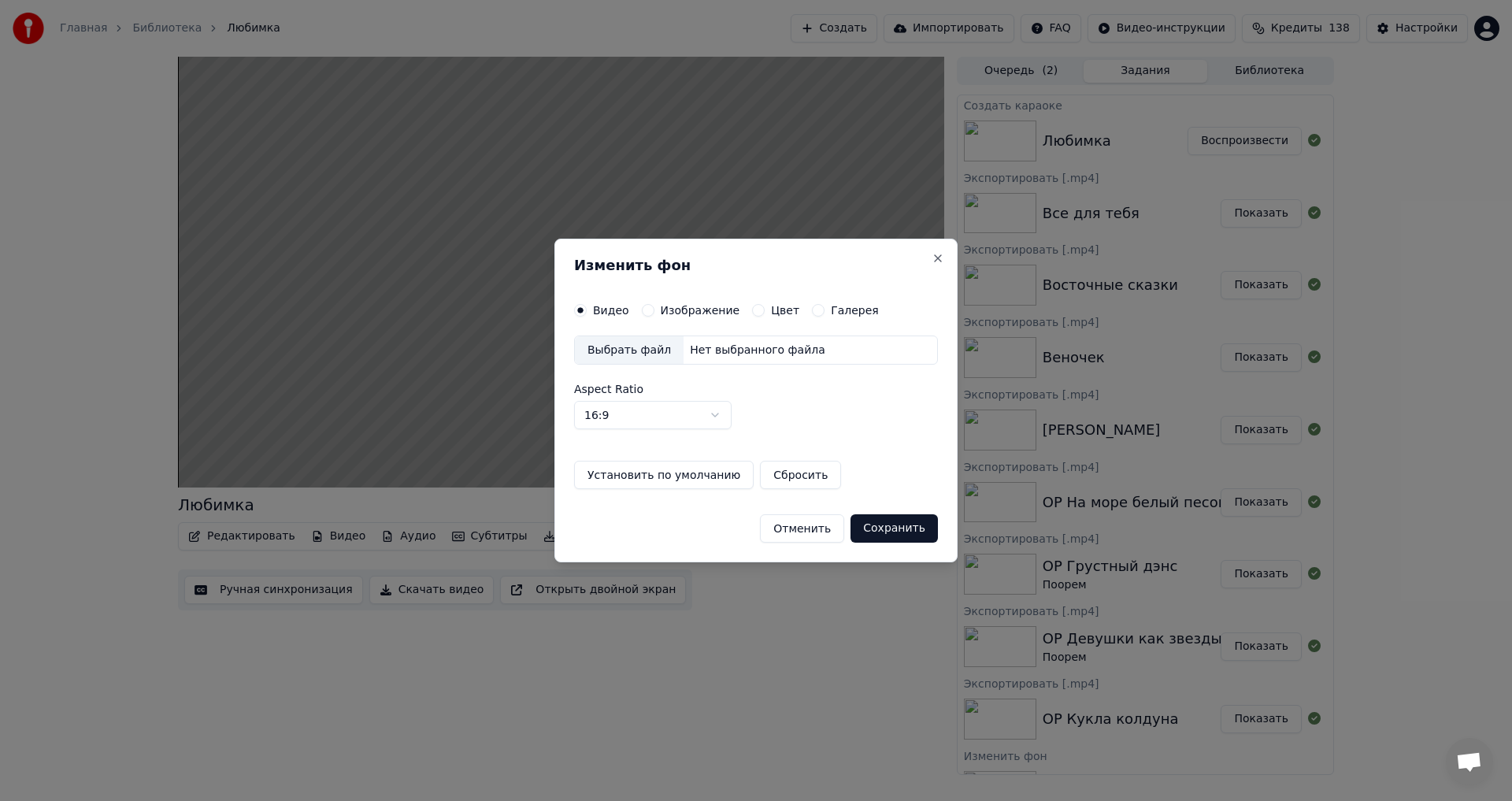
click at [611, 353] on div "Выбрать файл" at bounding box center [629, 351] width 109 height 29
click at [684, 314] on label "Изображение" at bounding box center [700, 310] width 79 height 11
click at [654, 314] on button "Изображение" at bounding box center [648, 310] width 13 height 13
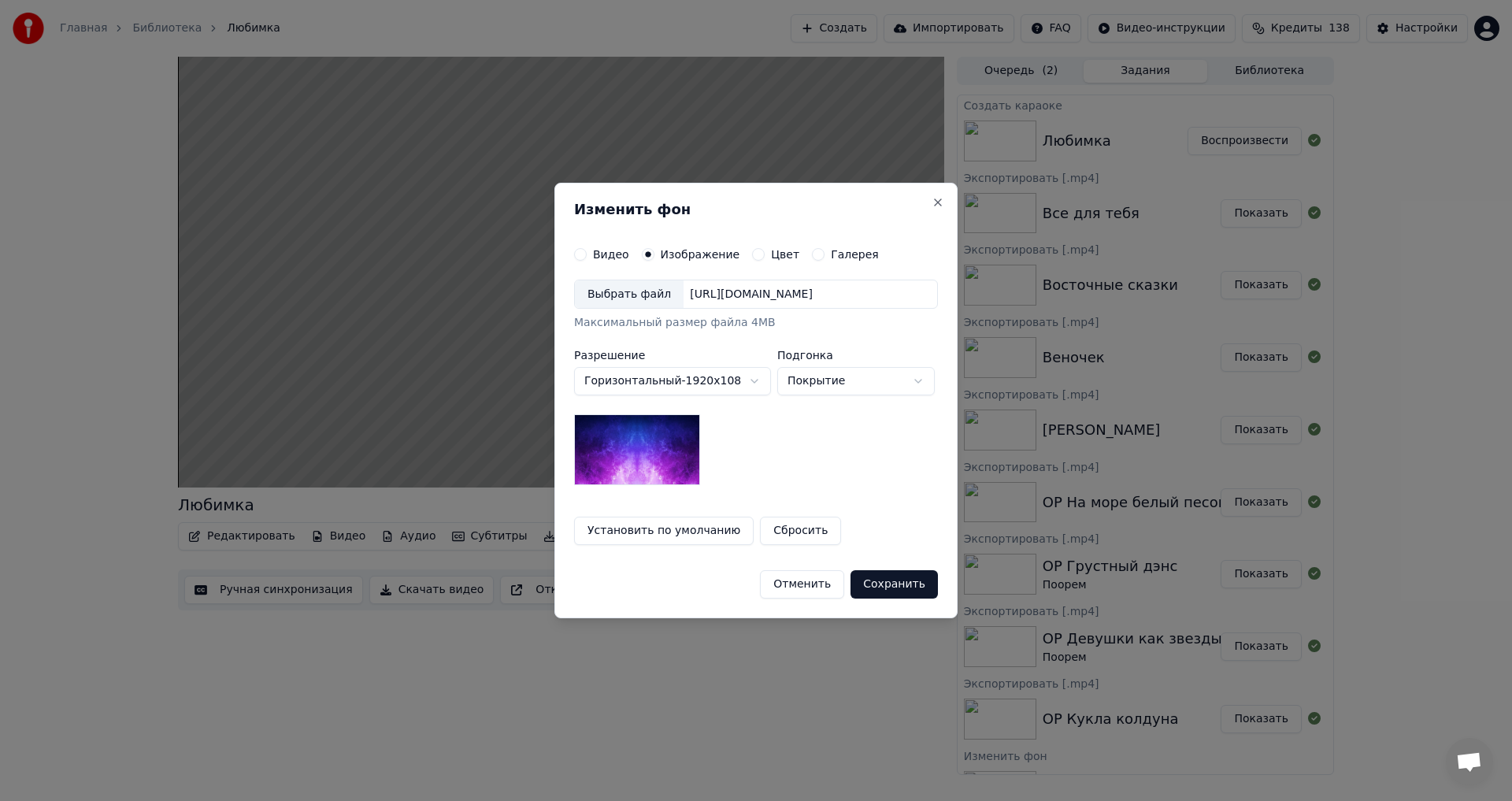
click at [628, 295] on div "Выбрать файл" at bounding box center [629, 295] width 109 height 29
click at [907, 594] on button "Сохранить" at bounding box center [895, 585] width 88 height 29
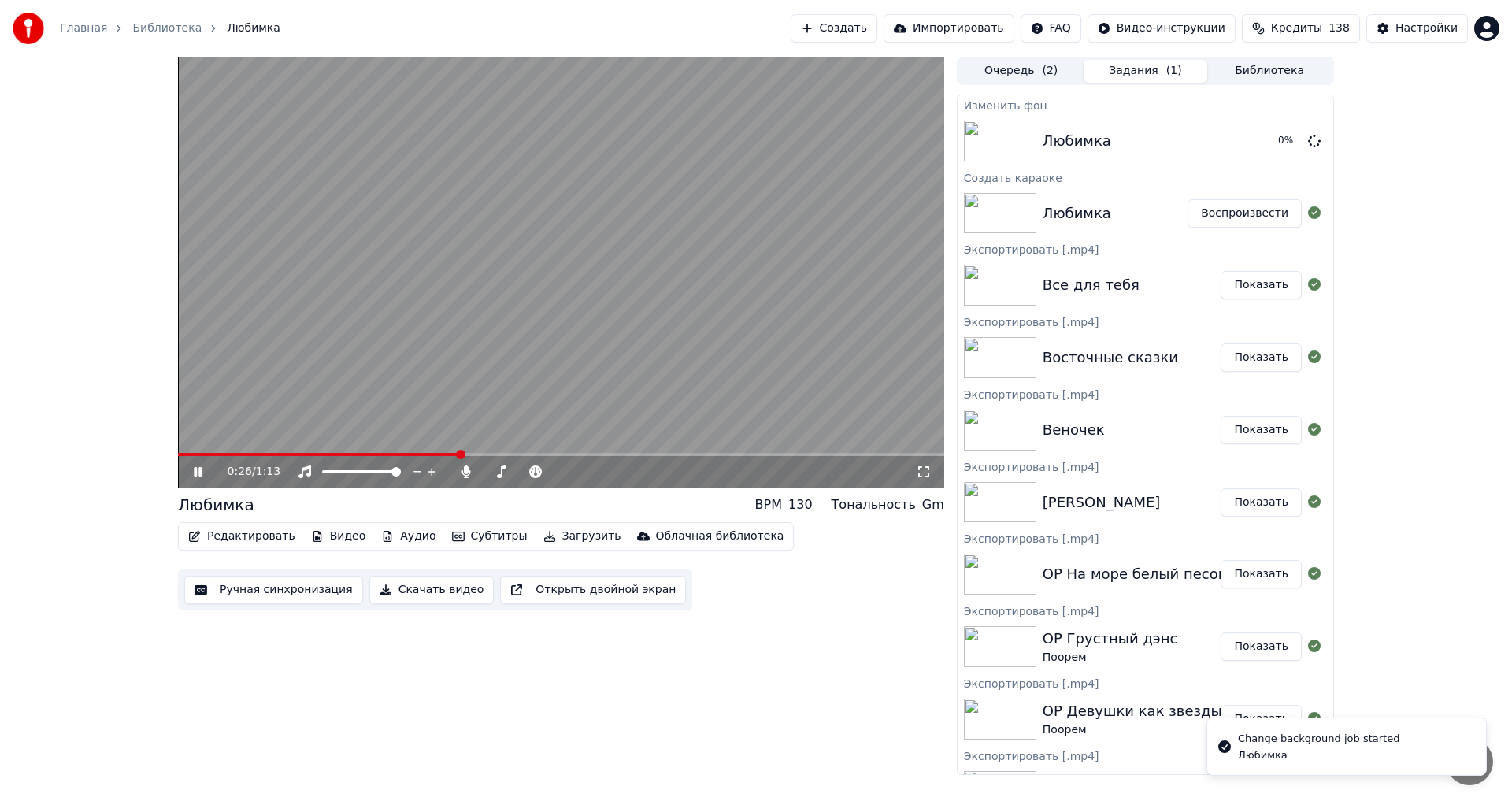
click at [579, 357] on video at bounding box center [560, 271] width 766 height 431
click at [1206, 148] on button "Воспроизвести" at bounding box center [1244, 141] width 114 height 29
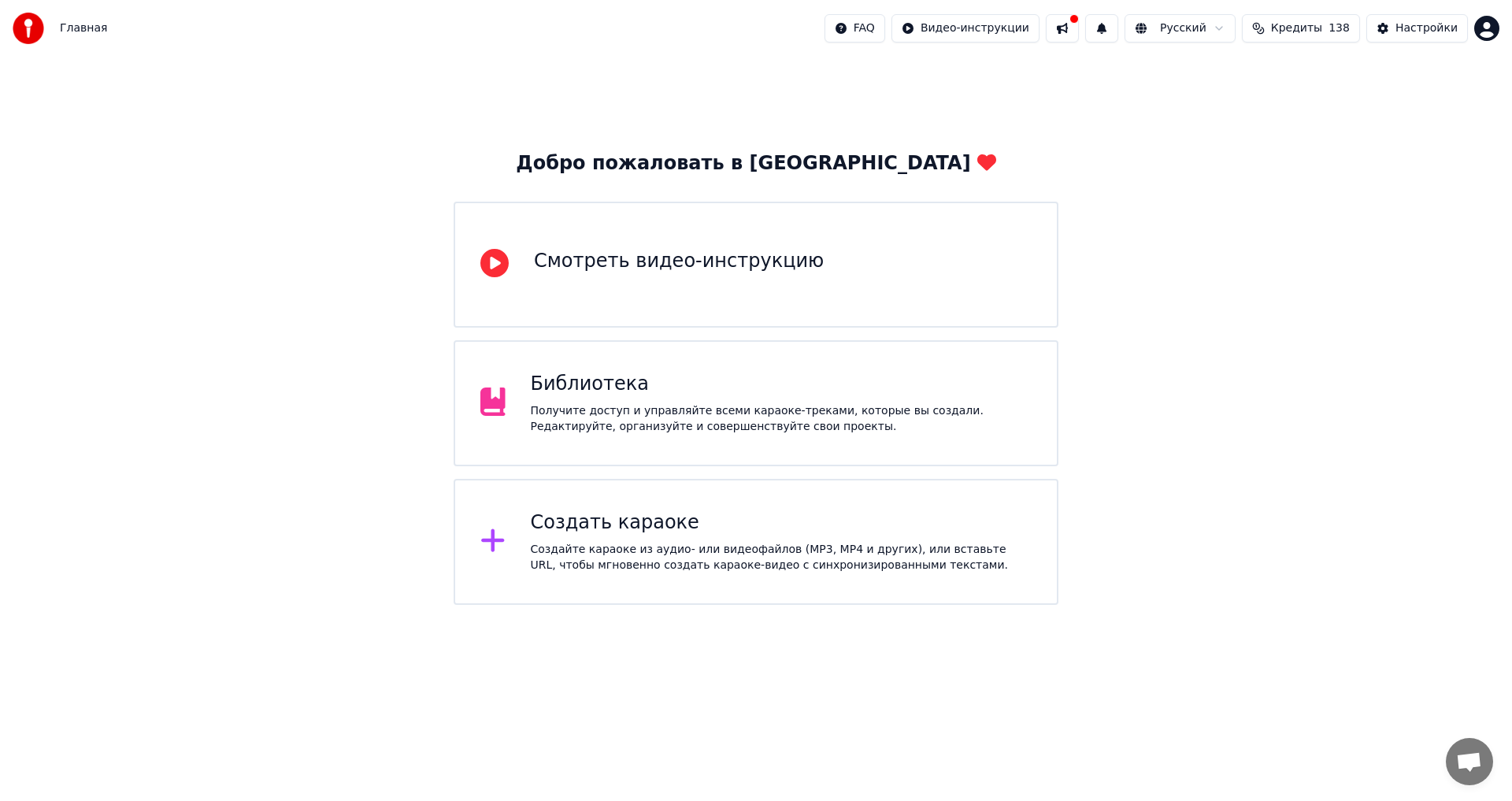
click at [712, 386] on div "Библиотека" at bounding box center [781, 384] width 501 height 25
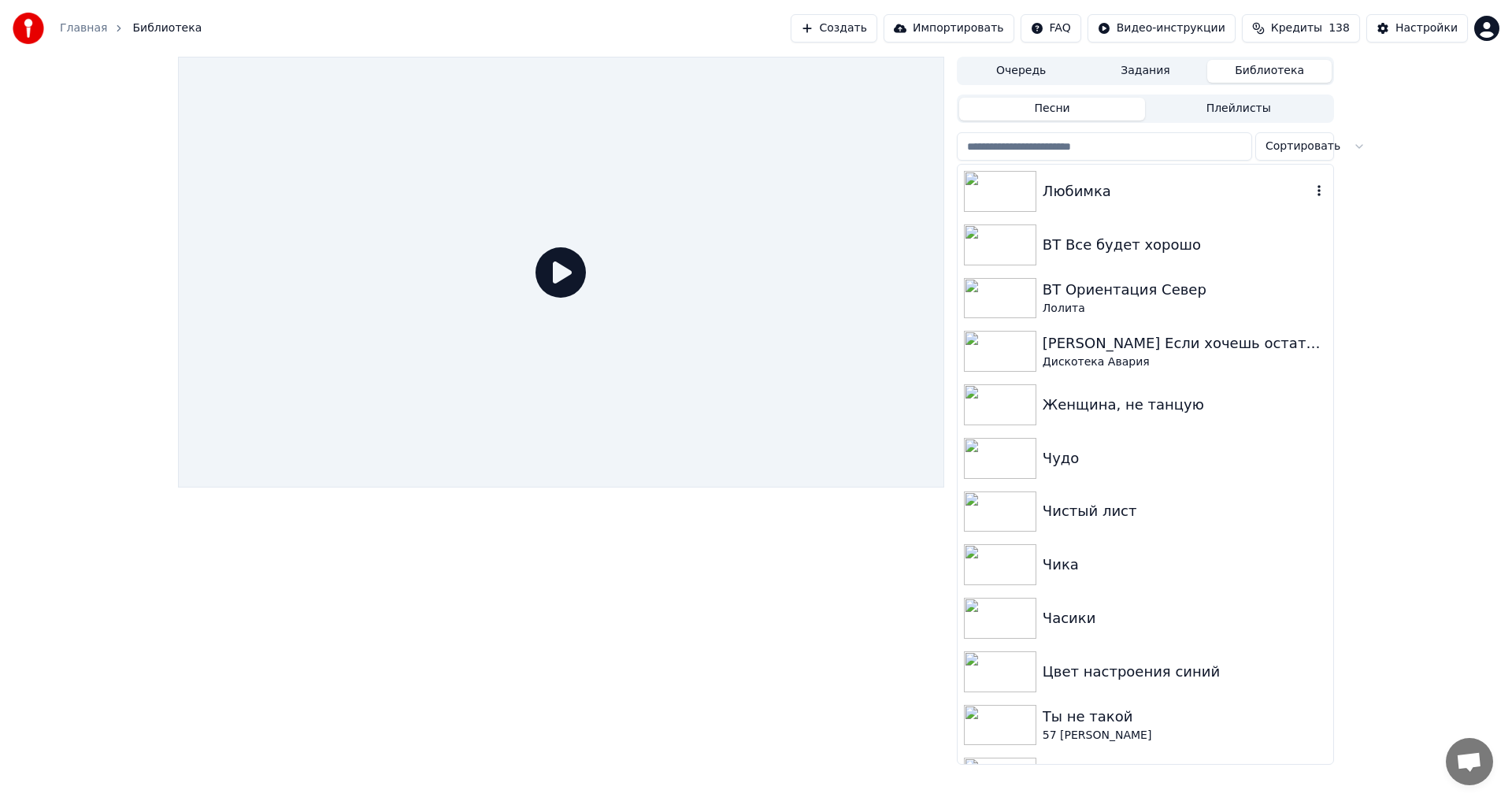
click at [1121, 178] on div "Любимка" at bounding box center [1145, 191] width 376 height 54
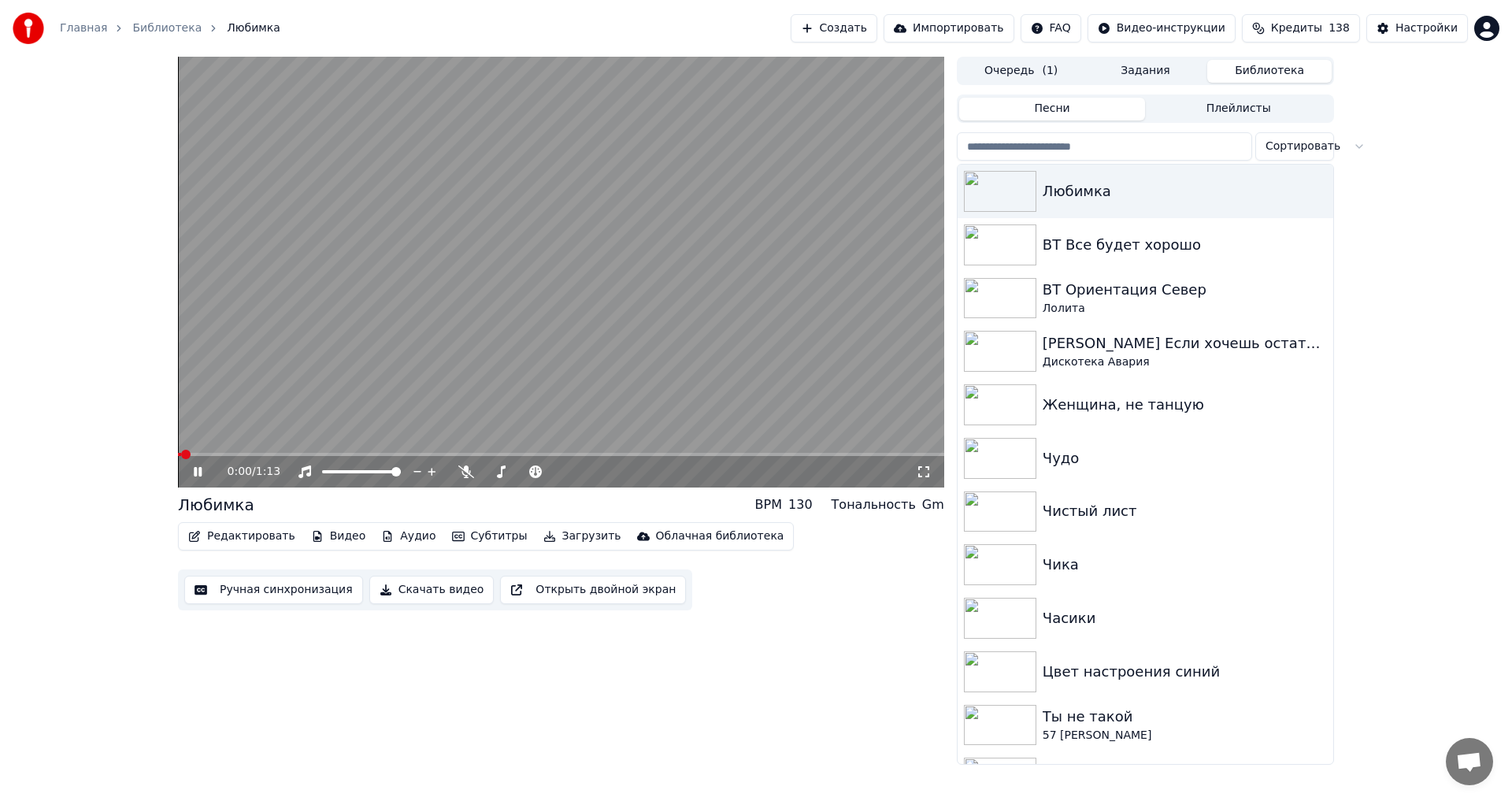
click at [408, 592] on button "Скачать видео" at bounding box center [432, 590] width 126 height 29
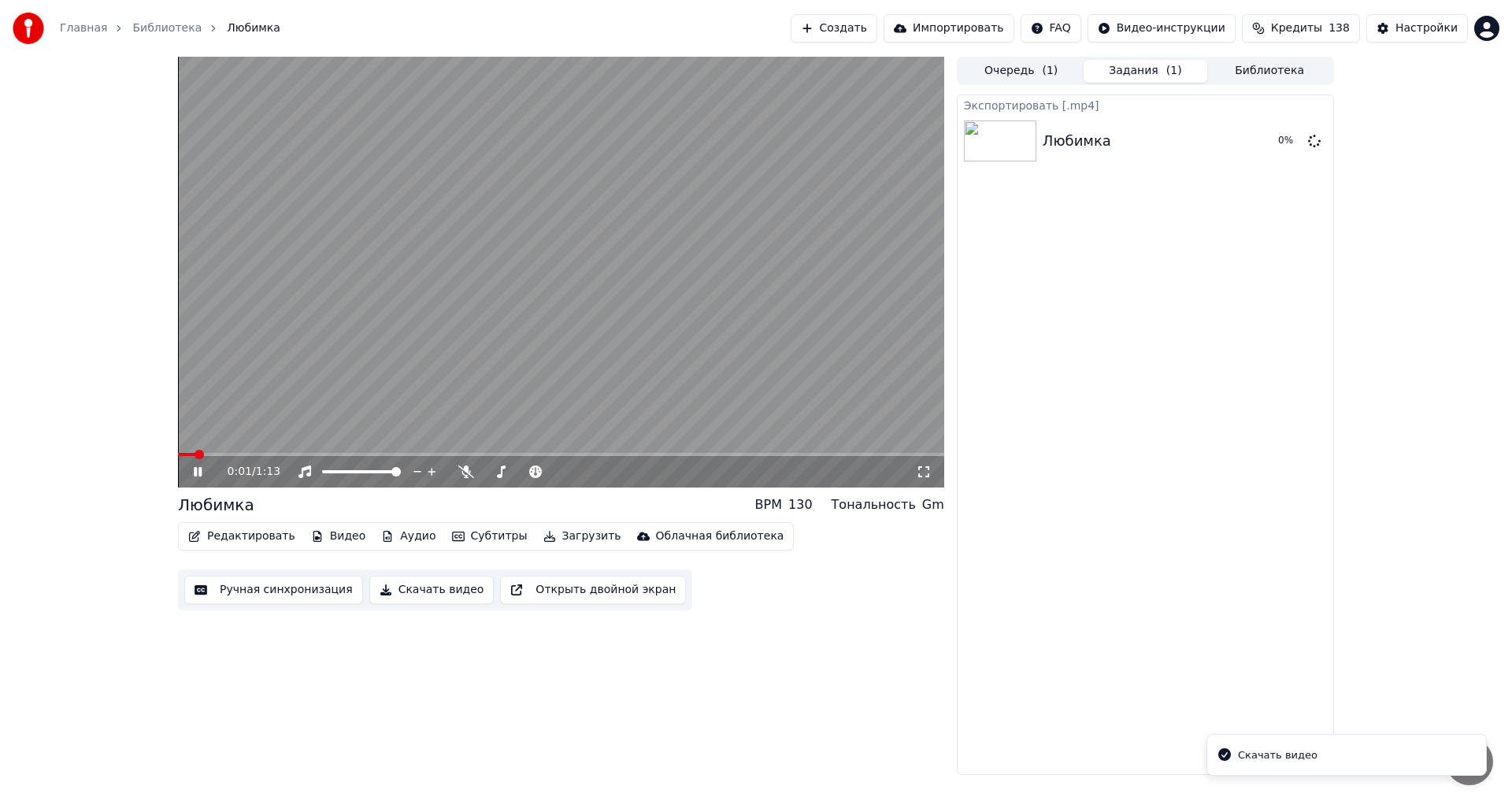
click at [200, 473] on icon at bounding box center [197, 471] width 8 height 9
click at [200, 473] on icon at bounding box center [197, 471] width 9 height 11
click at [1316, 137] on icon at bounding box center [1314, 140] width 13 height 13
click at [470, 465] on div "0:03 / 1:13" at bounding box center [571, 471] width 689 height 16
click at [473, 469] on icon at bounding box center [466, 471] width 16 height 13
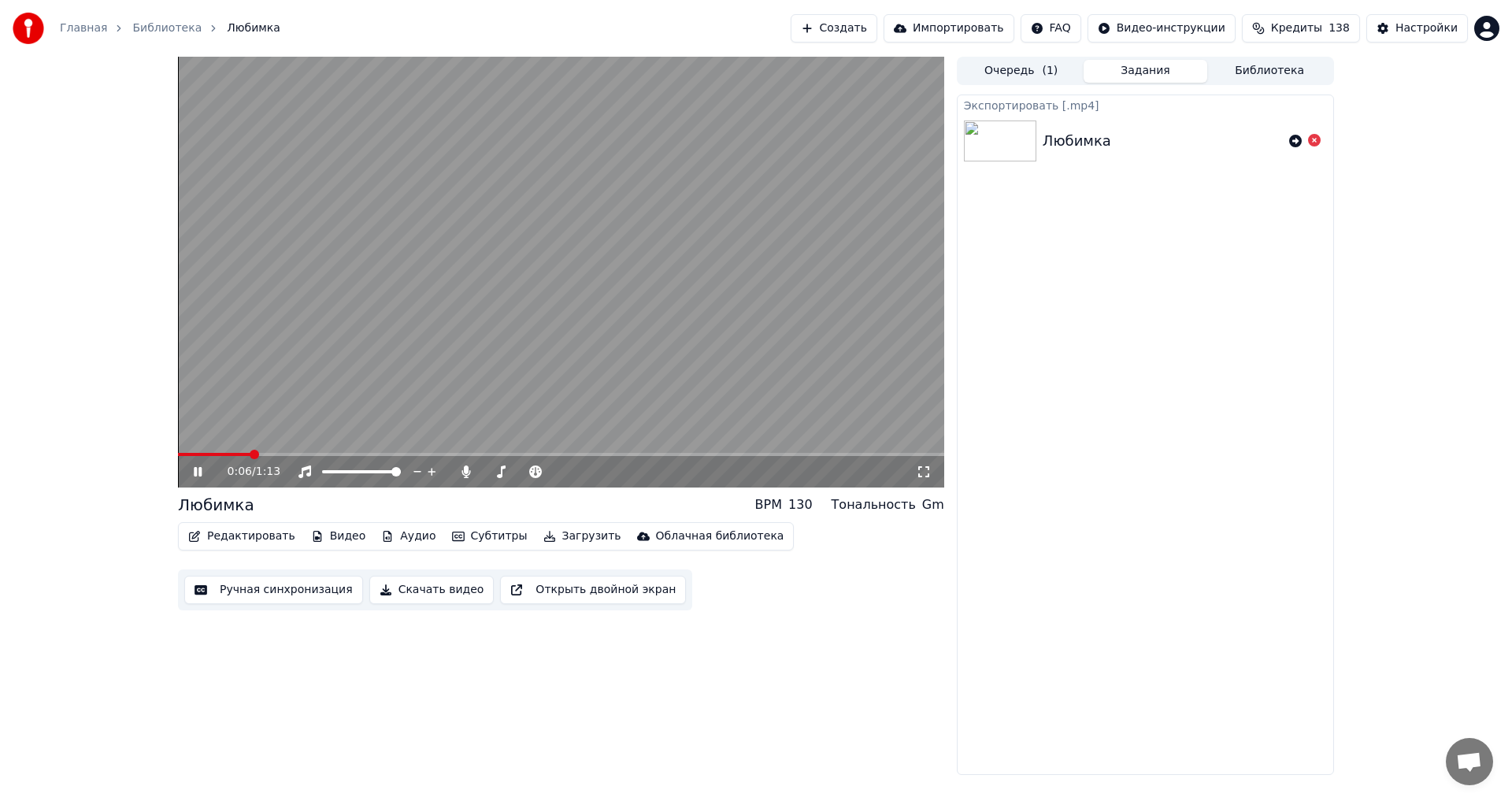
click at [197, 470] on icon at bounding box center [197, 471] width 8 height 9
click at [1241, 64] on button "Библиотека" at bounding box center [1269, 71] width 125 height 23
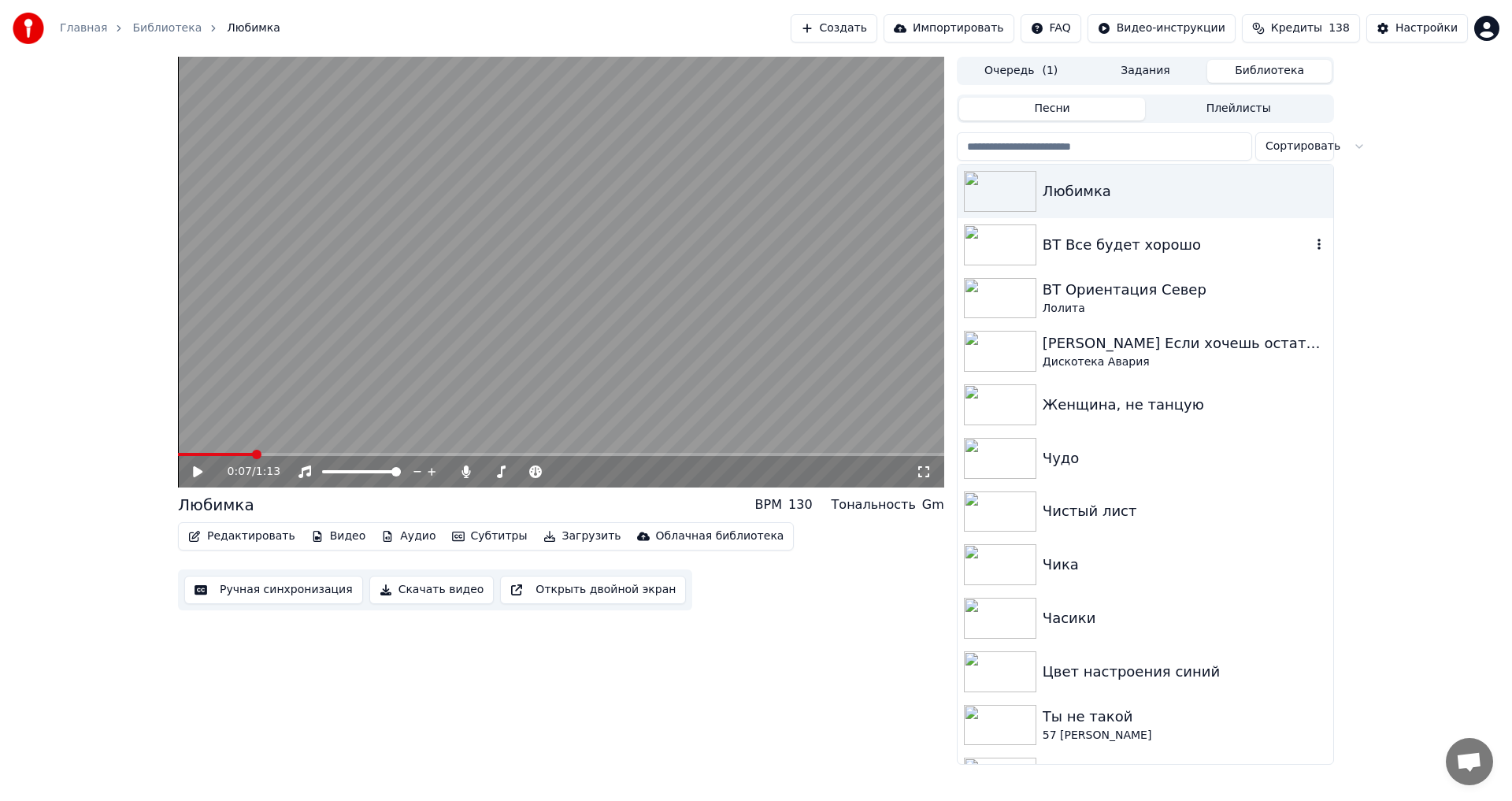
click at [1111, 227] on div "ВТ Все будет хорошо" at bounding box center [1145, 245] width 376 height 54
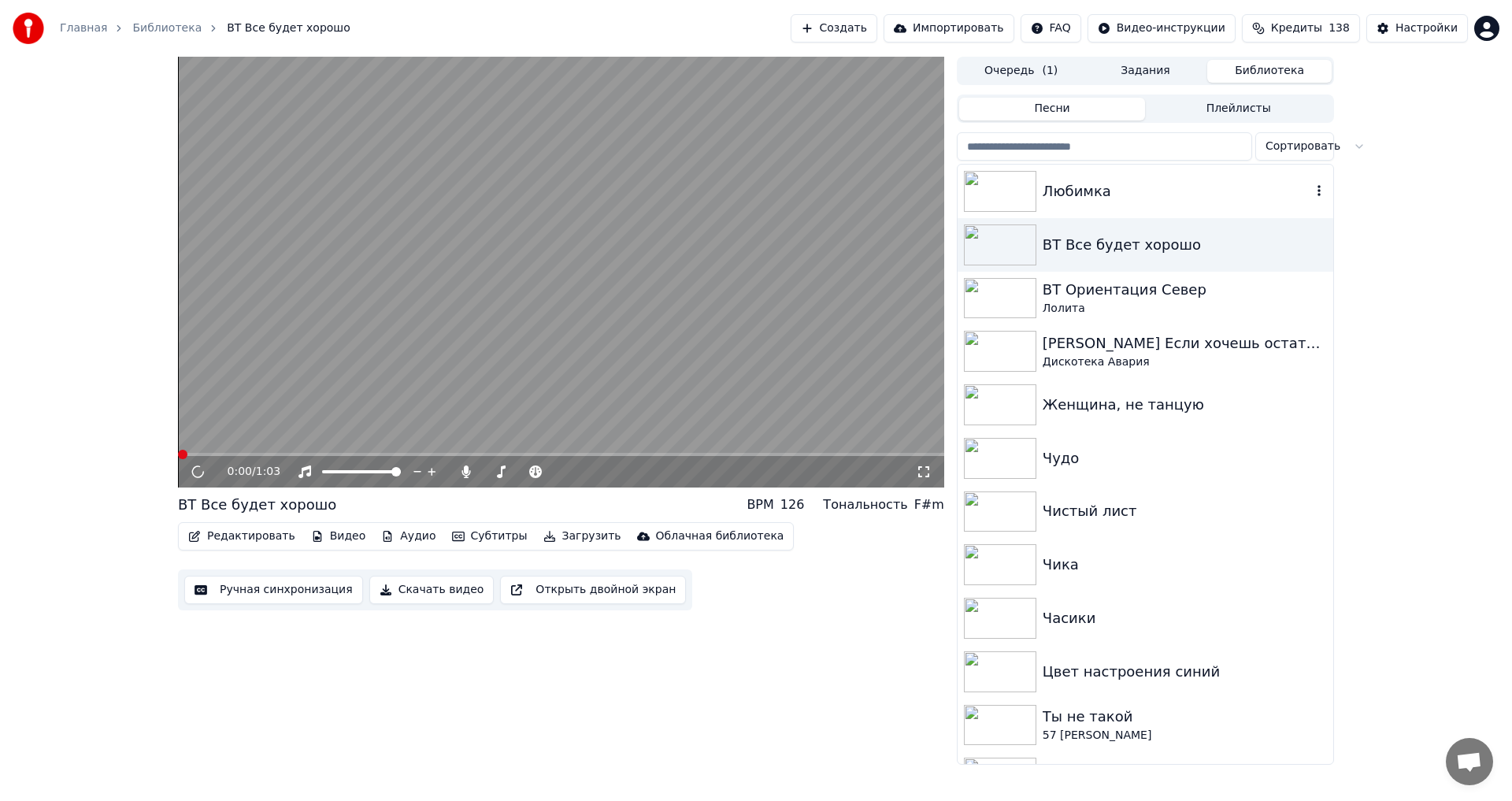
click at [1117, 202] on div "Любимка" at bounding box center [1177, 191] width 269 height 22
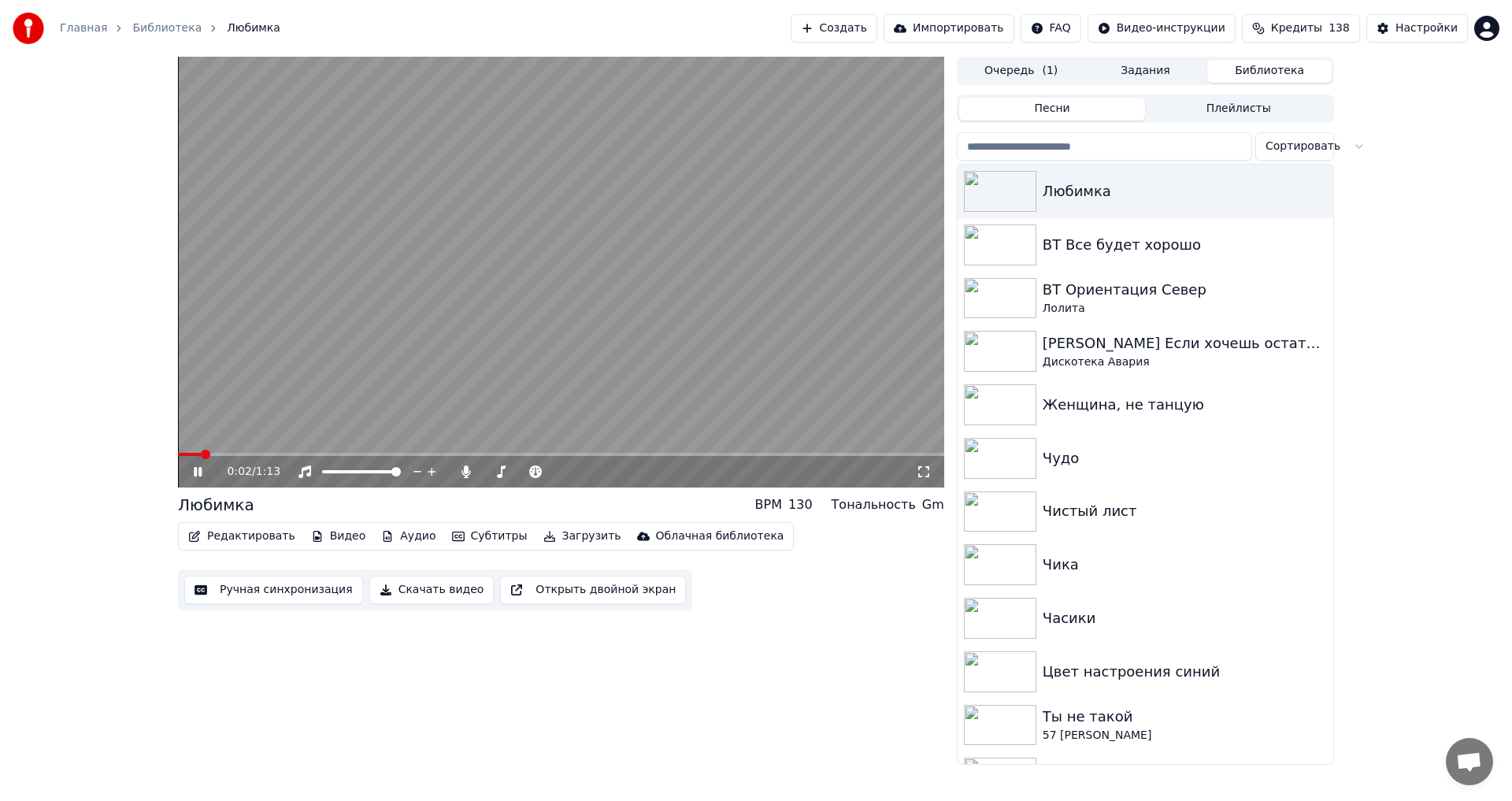
click at [442, 586] on button "Скачать видео" at bounding box center [432, 590] width 126 height 29
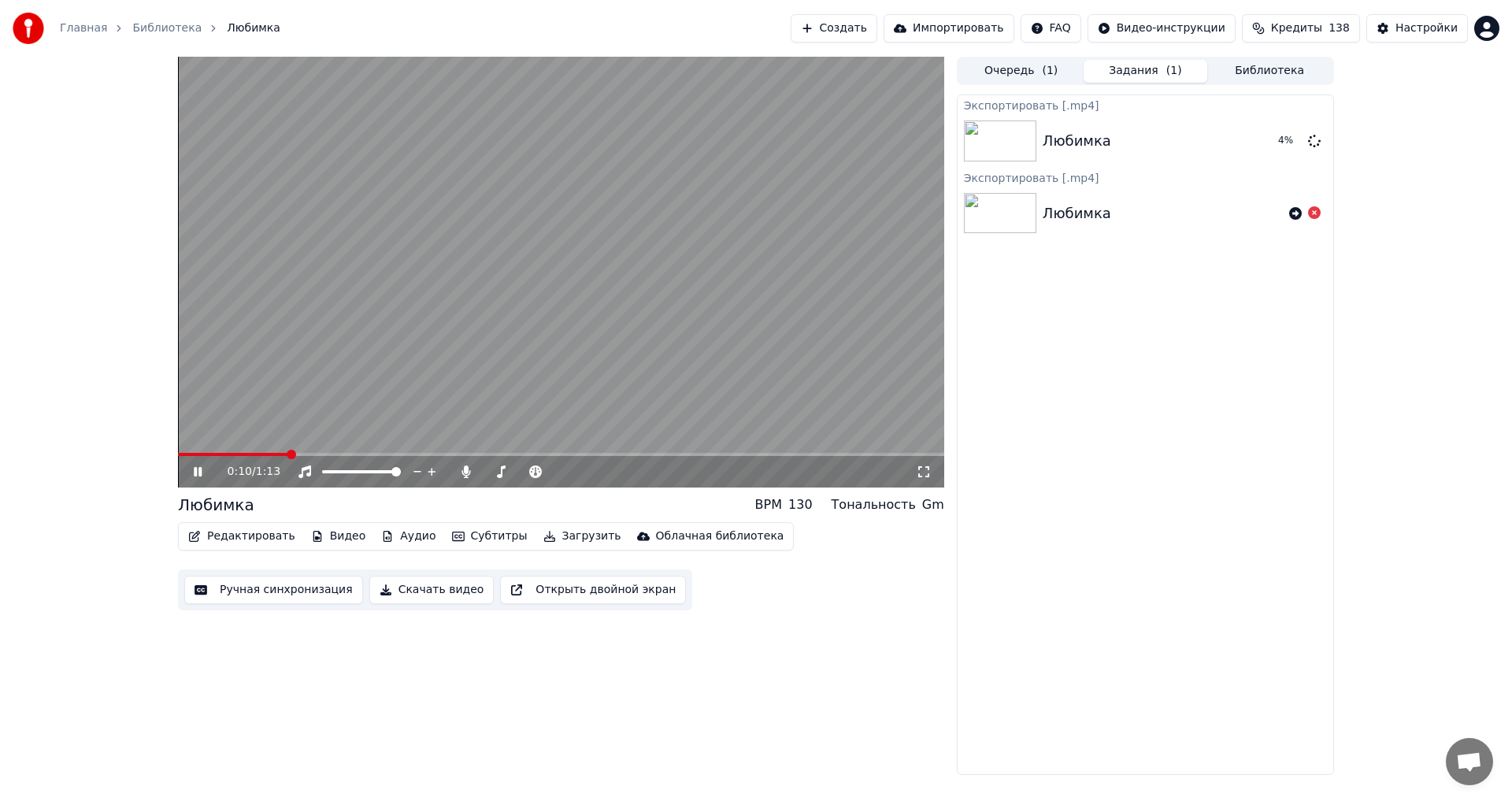
click at [673, 319] on video at bounding box center [560, 271] width 766 height 431
click at [732, 329] on video at bounding box center [560, 271] width 766 height 431
